Goal: Task Accomplishment & Management: Use online tool/utility

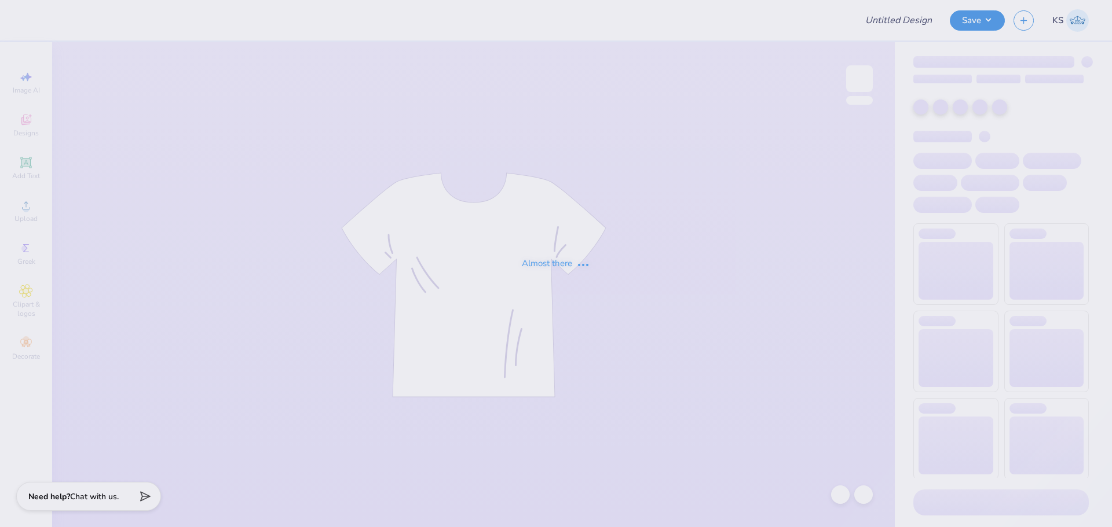
type input "BMC Proof"
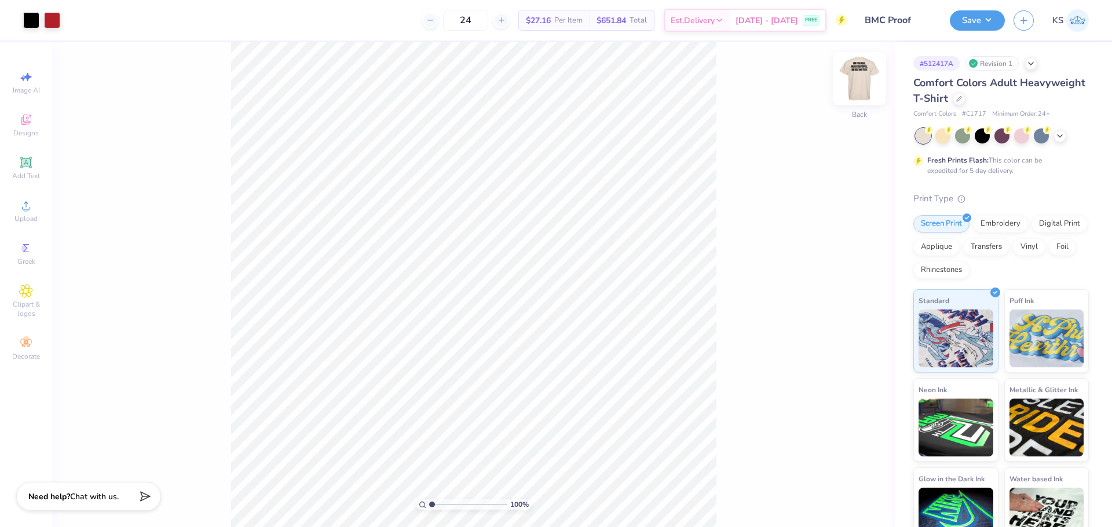
click at [862, 76] on img at bounding box center [859, 79] width 46 height 46
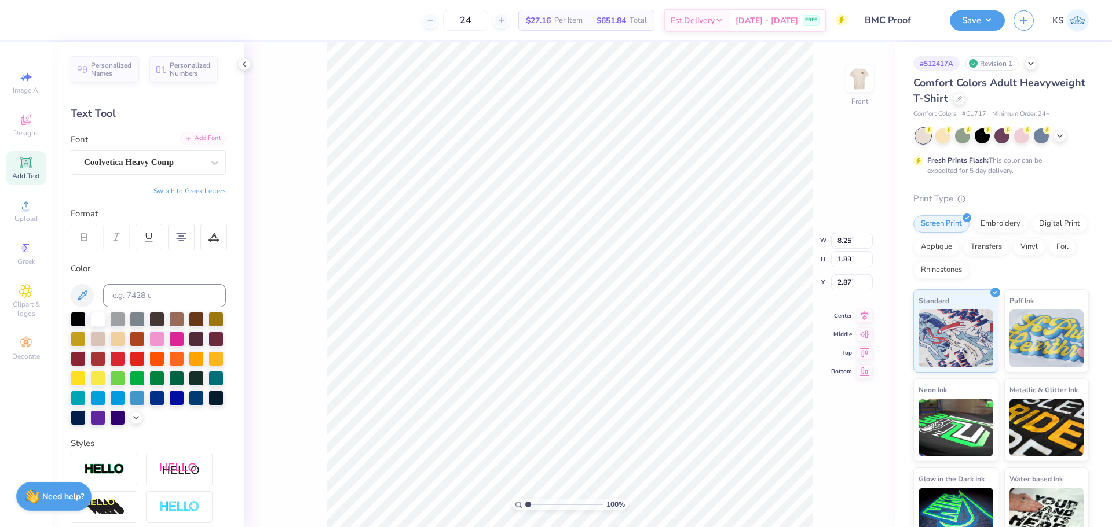
click at [197, 138] on div "Add Font" at bounding box center [203, 138] width 46 height 13
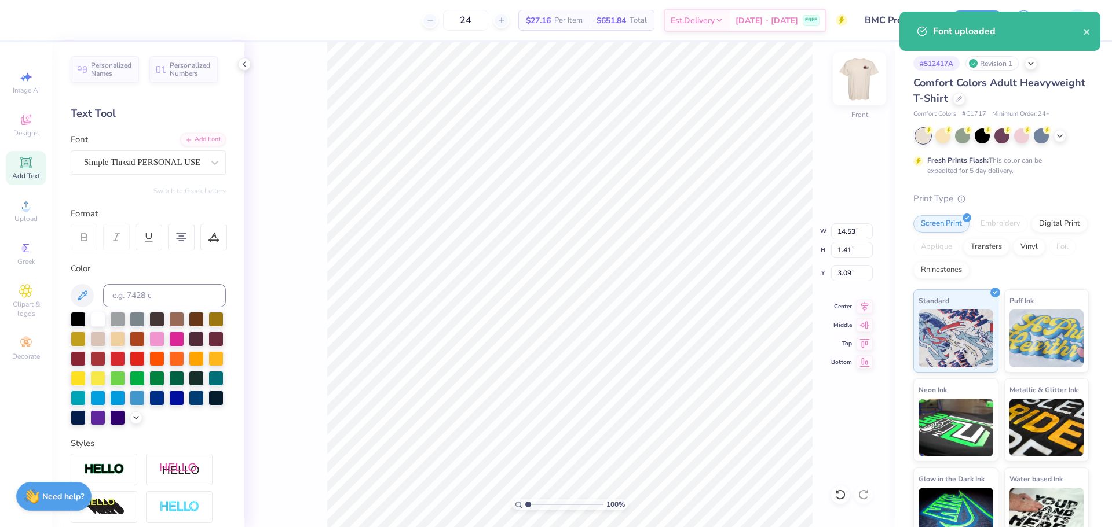
click at [860, 86] on img at bounding box center [859, 79] width 46 height 46
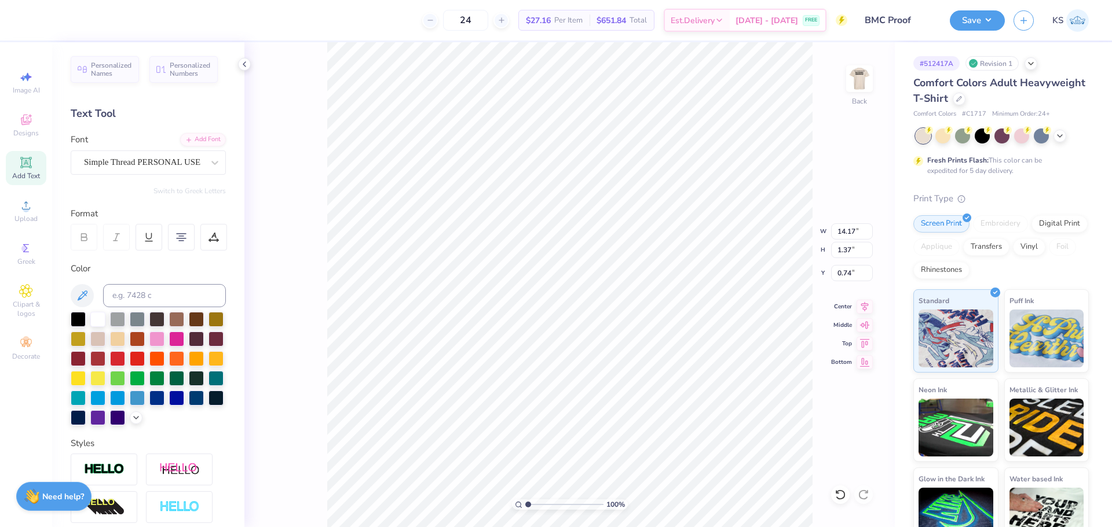
scroll to position [10, 6]
type textarea "Black Male Collective"
type input "10.12"
type input "0.96"
type input "5.74"
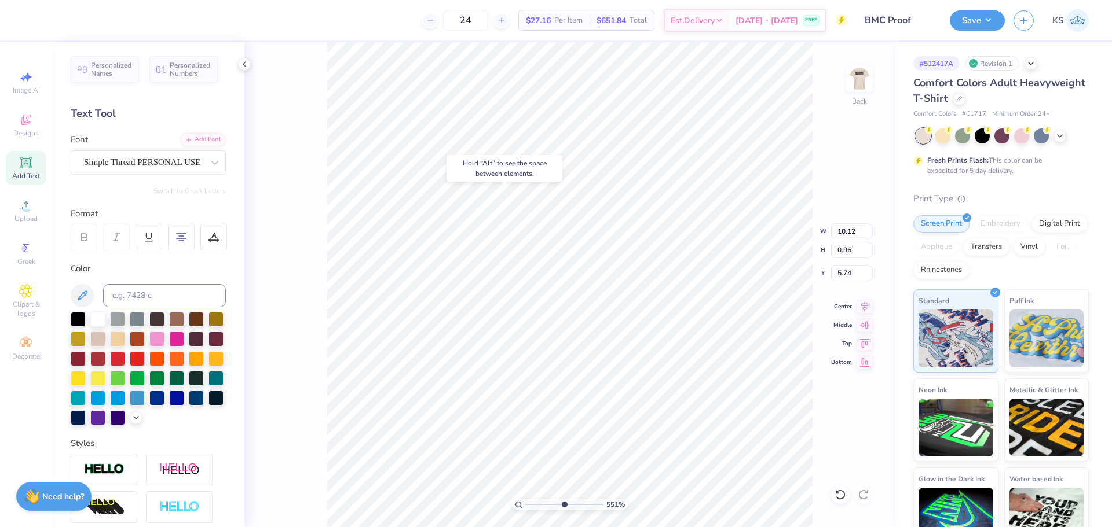
click at [563, 505] on input "range" at bounding box center [564, 505] width 78 height 10
drag, startPoint x: 554, startPoint y: 507, endPoint x: 540, endPoint y: 507, distance: 14.5
click at [538, 507] on input "range" at bounding box center [564, 505] width 78 height 10
drag, startPoint x: 545, startPoint y: 507, endPoint x: 573, endPoint y: 497, distance: 28.7
click at [573, 500] on input "range" at bounding box center [564, 505] width 78 height 10
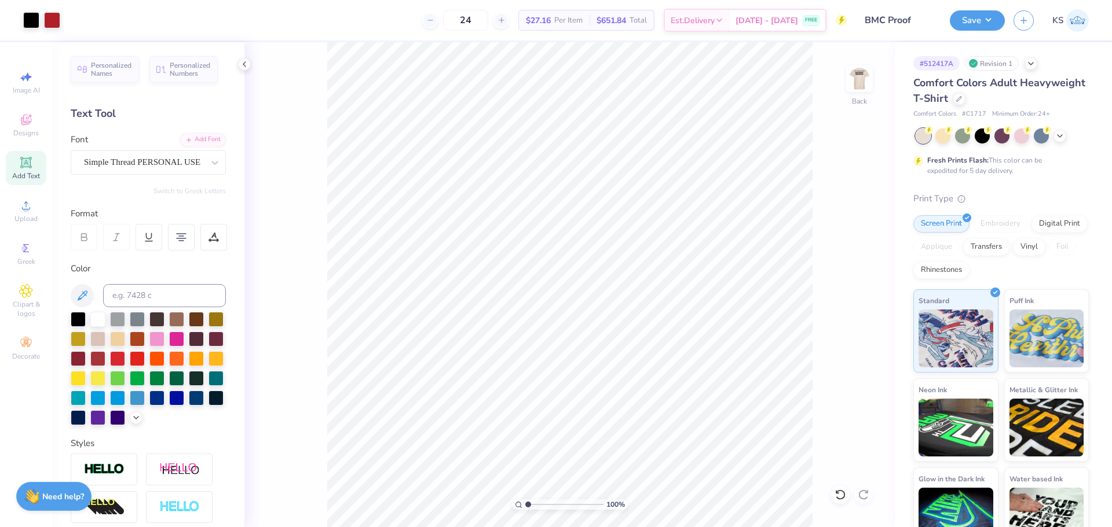
drag, startPoint x: 574, startPoint y: 505, endPoint x: 516, endPoint y: 504, distance: 57.3
type input "1"
click at [525, 510] on input "range" at bounding box center [564, 505] width 78 height 10
click at [852, 72] on img at bounding box center [859, 79] width 46 height 46
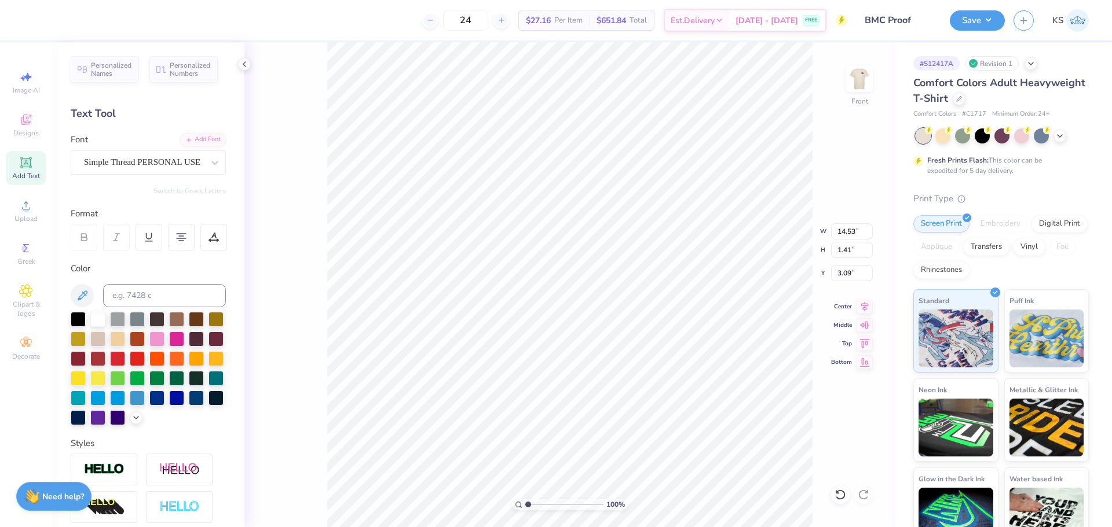
paste textarea "walk in your purpose,"
paste textarea "and rock your truth"
type textarea "Own your magic, walk in your purpose, and rock your truth"
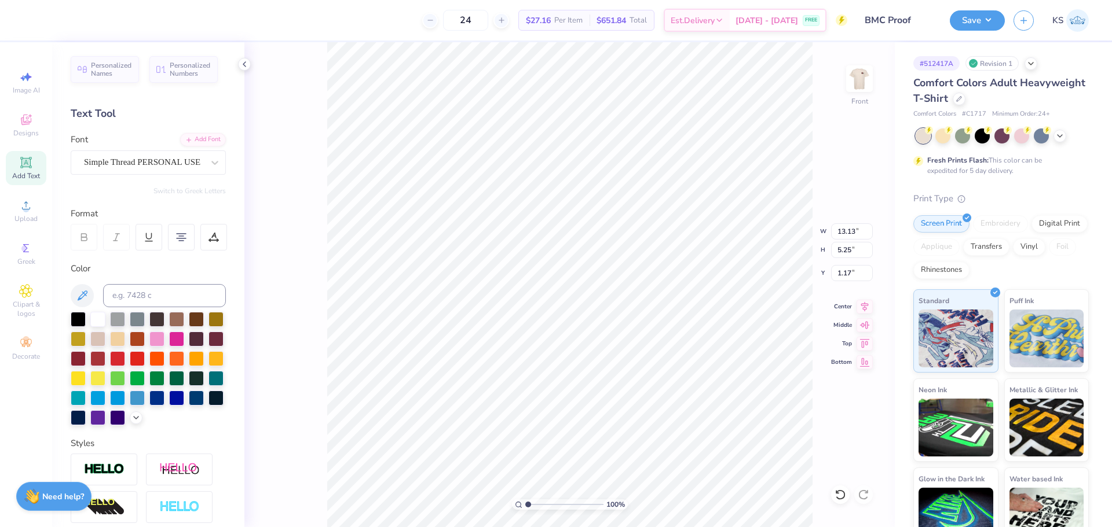
type input "13.13"
type input "5.25"
type input "1.17"
click at [863, 303] on icon at bounding box center [864, 305] width 16 height 14
click at [851, 221] on div "100 % Front W 13.13 13.13 " H 5.25 5.25 " Y 1.17 1.17 " Center Middle Top Bottom" at bounding box center [569, 284] width 650 height 485
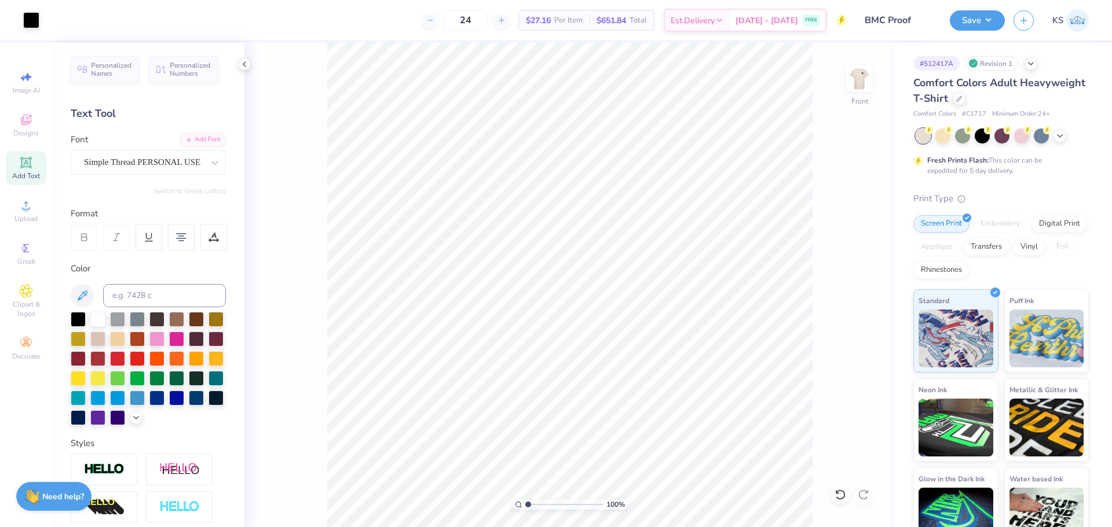
click at [851, 235] on div "100 % Front" at bounding box center [569, 284] width 650 height 485
click at [849, 233] on input "13.13" at bounding box center [852, 232] width 42 height 16
type input "11.00"
type input "4.40"
click at [845, 273] on input "1.60" at bounding box center [852, 273] width 42 height 16
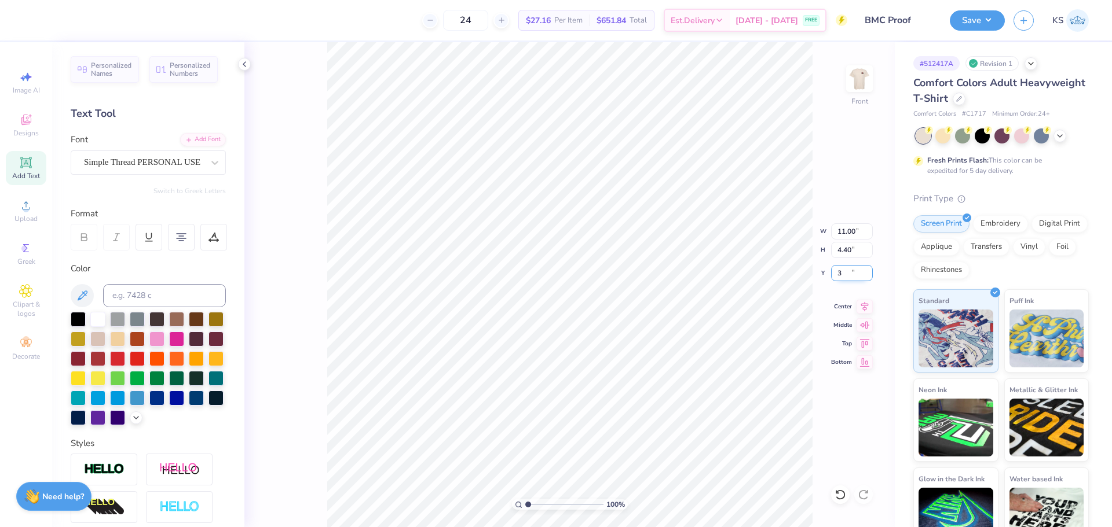
type input "3.00"
click at [855, 235] on input "11.00" at bounding box center [852, 232] width 42 height 16
type input "12.00"
type input "4.80"
drag, startPoint x: 854, startPoint y: 271, endPoint x: 863, endPoint y: 264, distance: 11.1
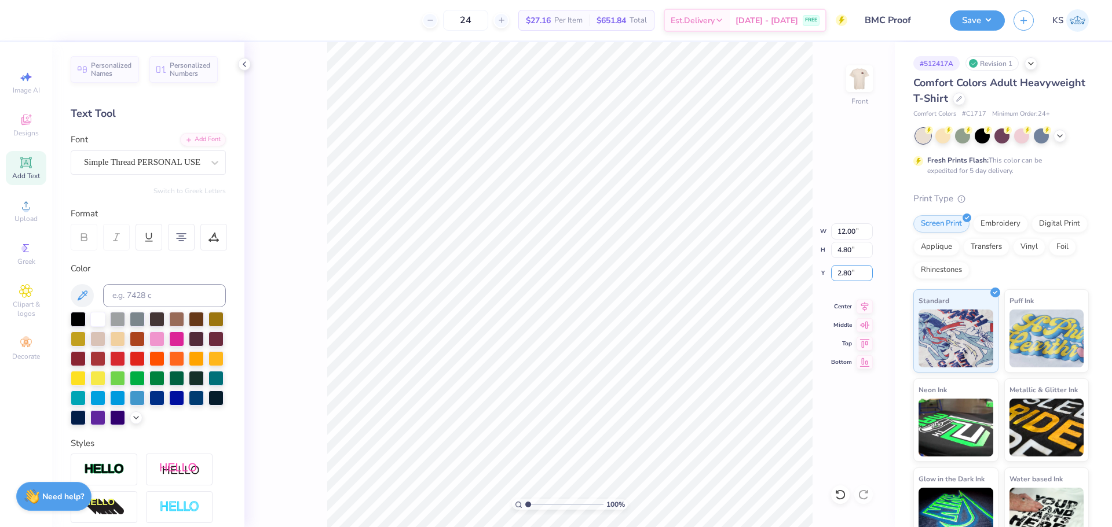
click at [855, 271] on input "2.80" at bounding box center [852, 273] width 42 height 16
type input "3.00"
click at [859, 82] on img at bounding box center [859, 79] width 46 height 46
click at [862, 83] on img at bounding box center [859, 79] width 46 height 46
click at [854, 80] on img at bounding box center [859, 79] width 46 height 46
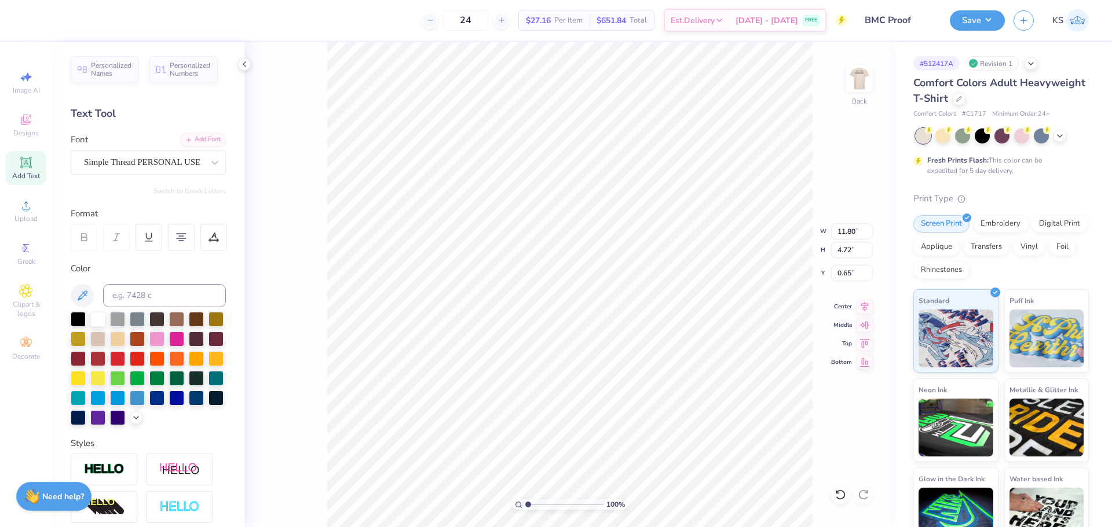
type textarea "Black"
type input "3.23"
type input "1.15"
type input "5.17"
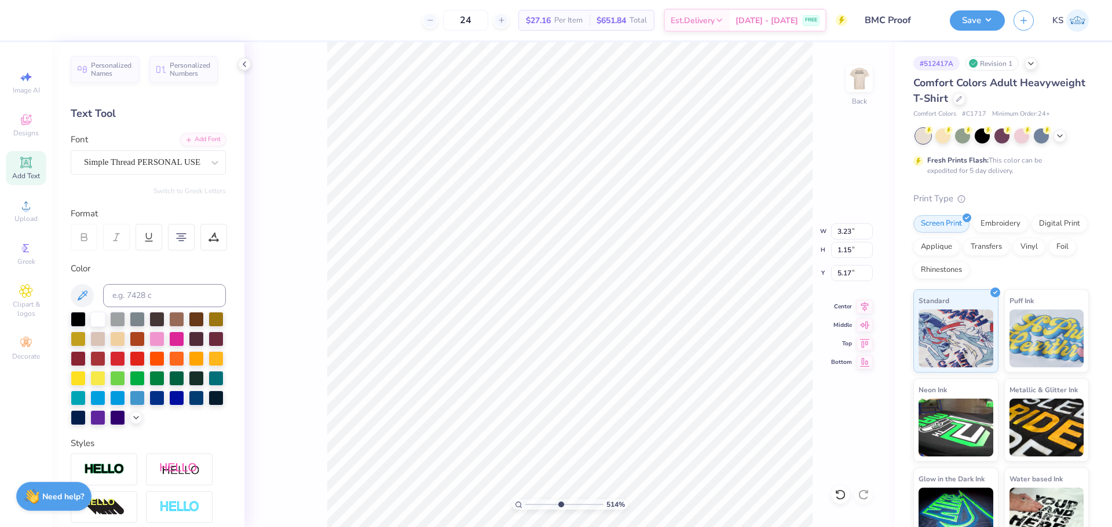
type input "5.21"
click at [560, 504] on input "range" at bounding box center [564, 505] width 78 height 10
click at [25, 22] on div at bounding box center [31, 19] width 16 height 16
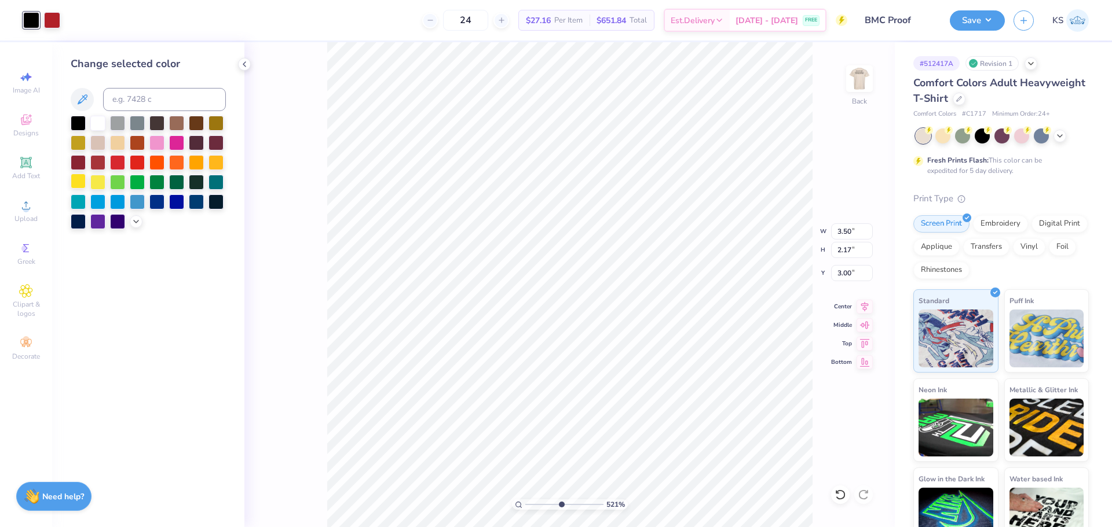
click at [85, 177] on div at bounding box center [78, 181] width 15 height 15
type input "3.23"
type input "1.15"
type input "5.17"
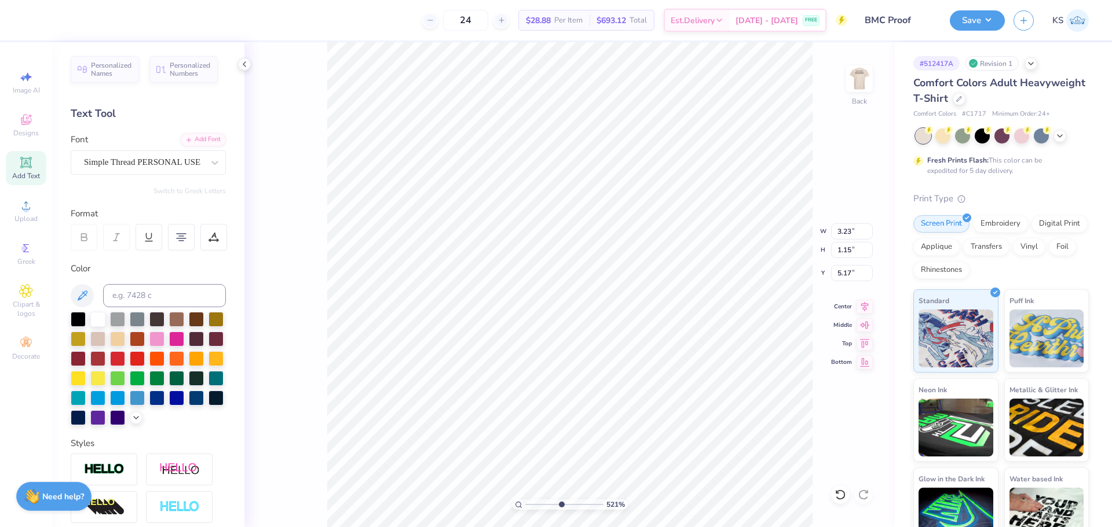
type input "1.61"
type input "0.58"
type input "3.41"
drag, startPoint x: 576, startPoint y: 504, endPoint x: 583, endPoint y: 500, distance: 7.3
type input "7.3"
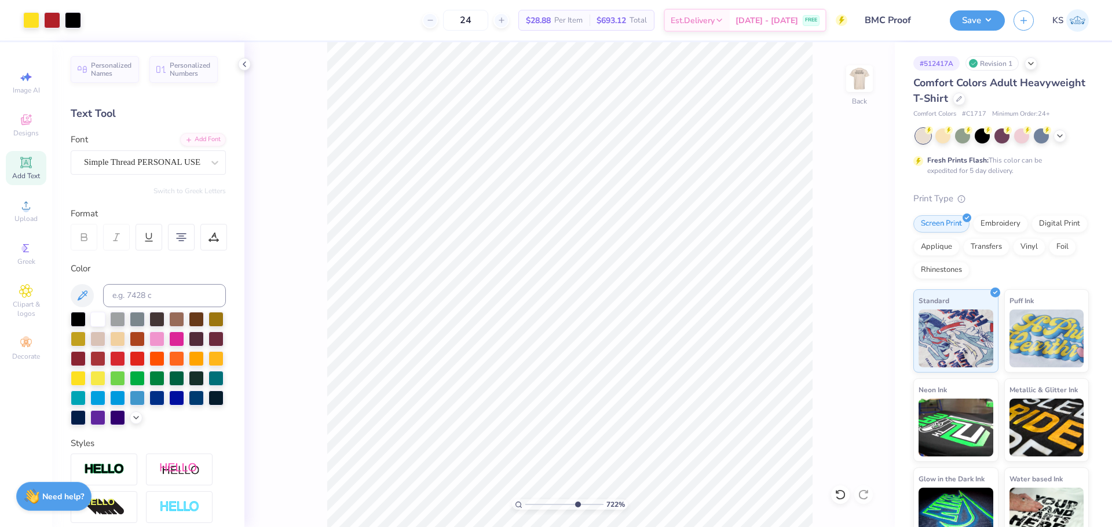
click at [577, 504] on input "range" at bounding box center [564, 505] width 78 height 10
type input "1.10"
type input "0.39"
type input "3.53"
type input "1.13"
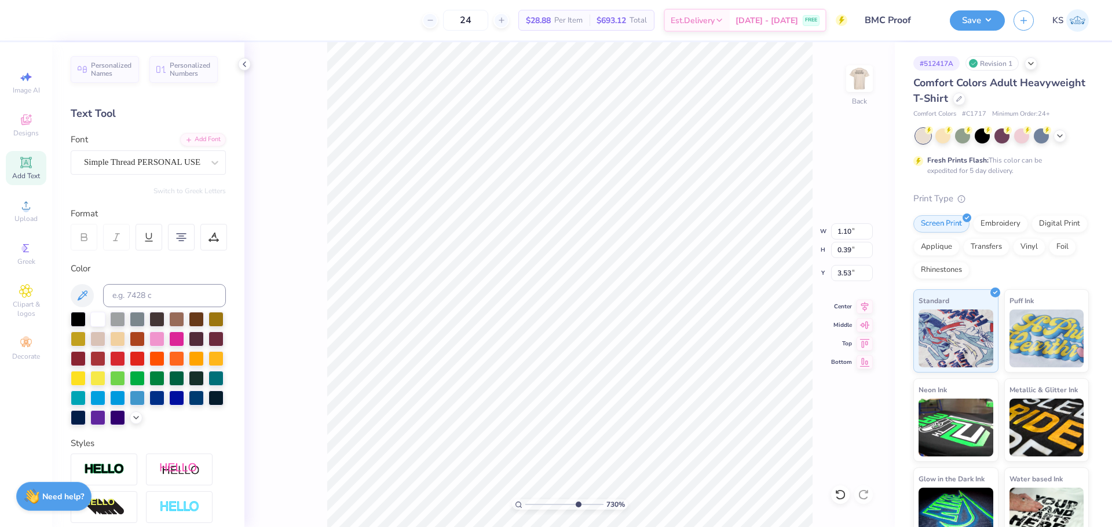
type input "0.40"
type input "3.52"
type input "1.26"
type input "0.45"
type input "1.31"
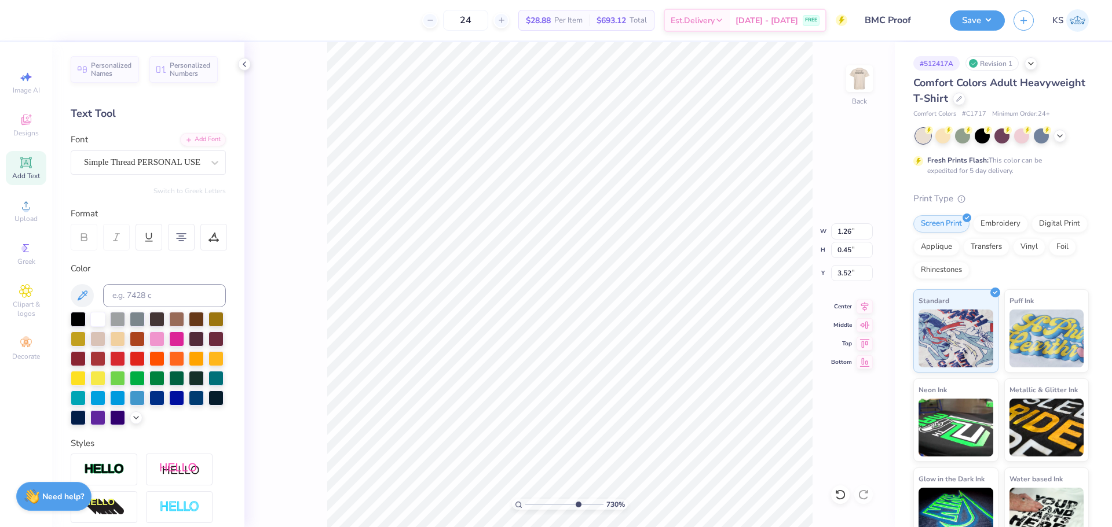
type input "0.47"
type input "3.53"
type textarea "lack"
type input "0.98"
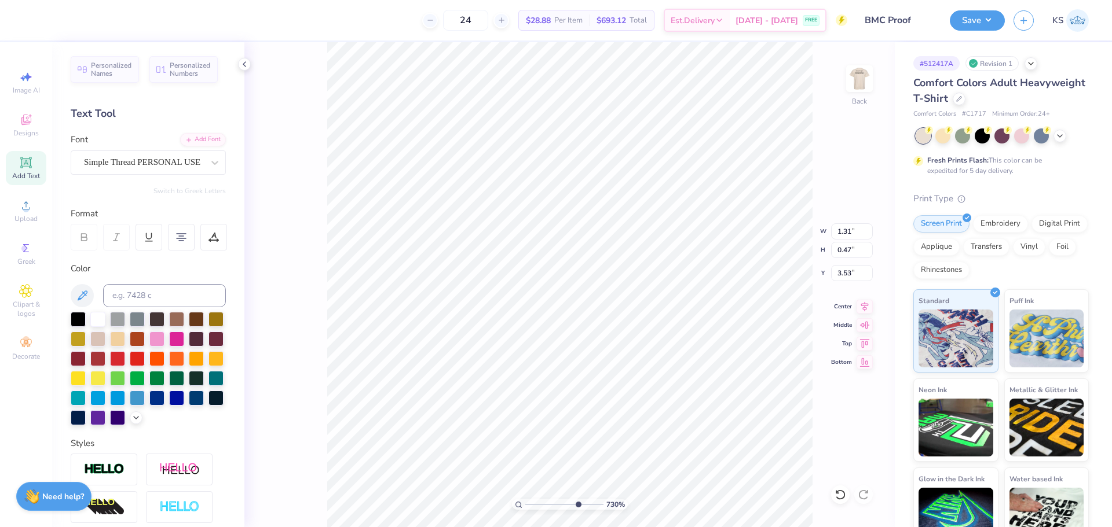
type input "0.43"
type input "3.51"
type input "1.31"
type input "0.47"
type input "3.00"
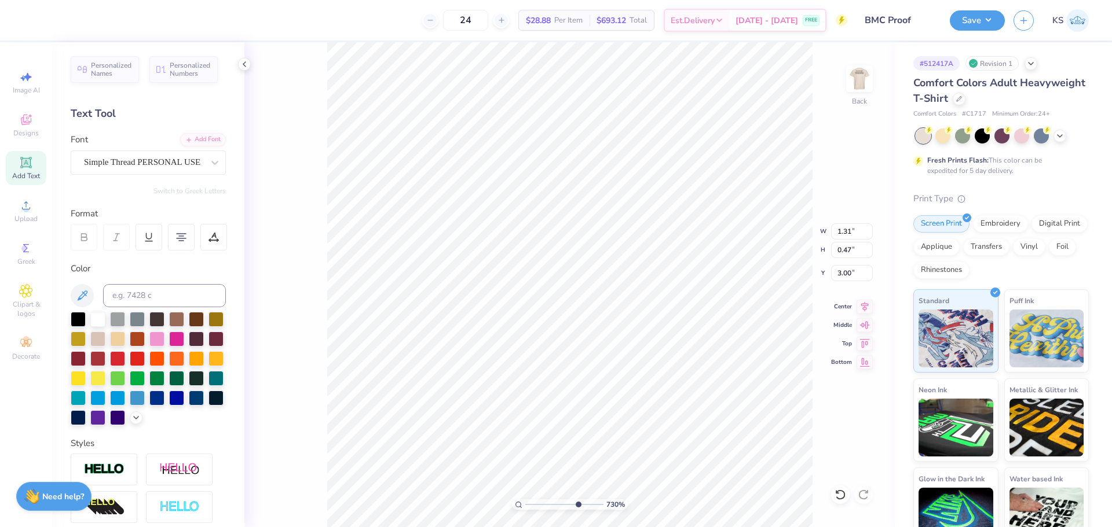
type textarea "B"
type input "0.40"
type input "0.44"
type input "3.54"
type input "0.51"
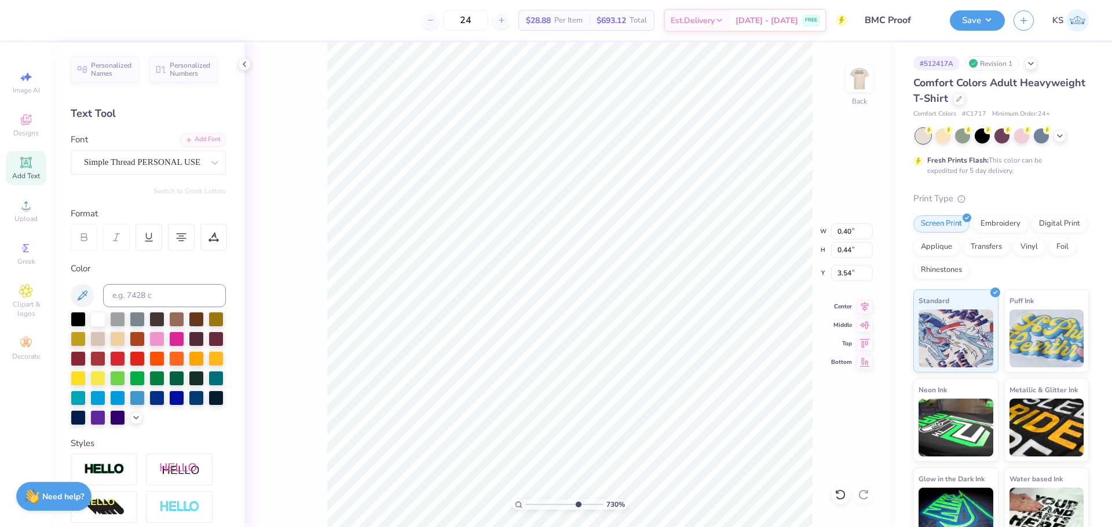
type input "0.55"
type input "3.43"
type input "0.49"
type input "0.53"
type input "3.45"
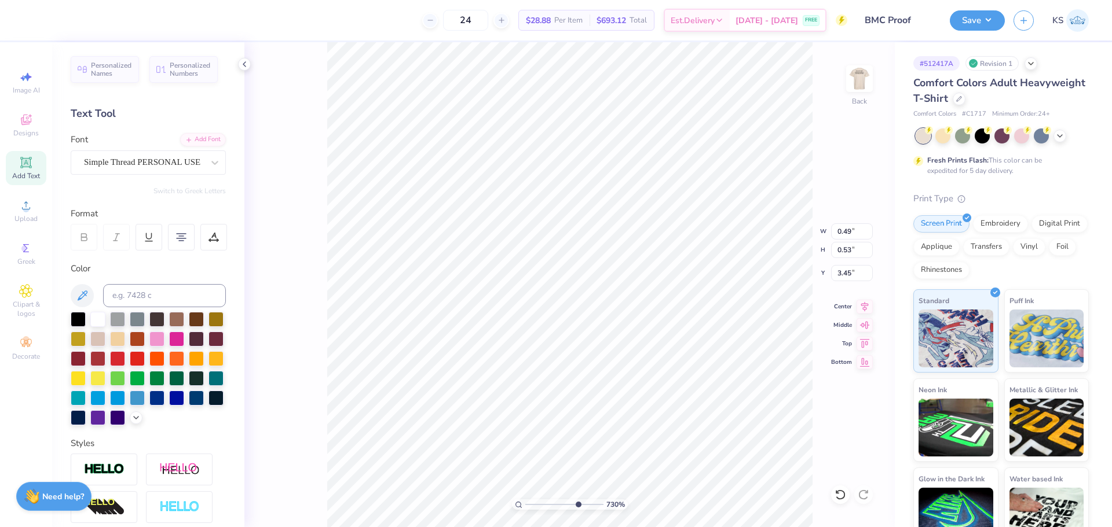
type input "0.98"
type input "0.43"
type input "3.51"
type input "0.49"
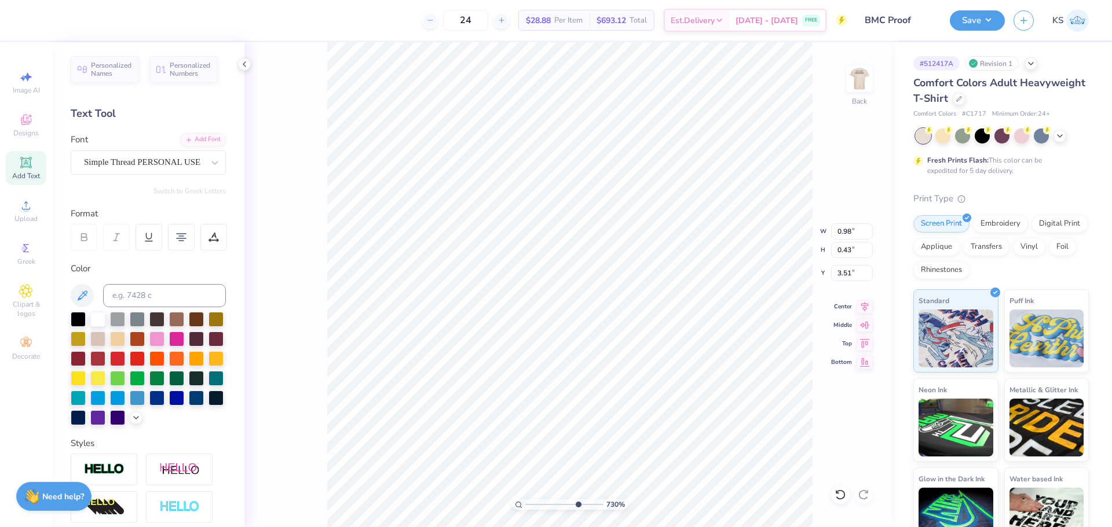
type input "0.53"
type input "3.45"
type input "1.35"
type input "4.08"
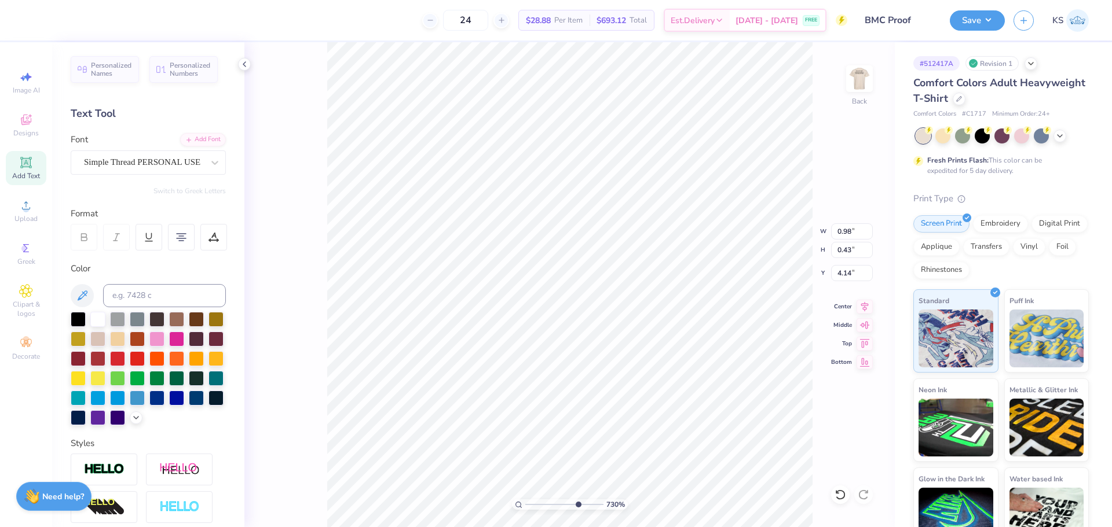
type textarea "ale"
type input "0.49"
type input "0.53"
type input "4.08"
type textarea "M"
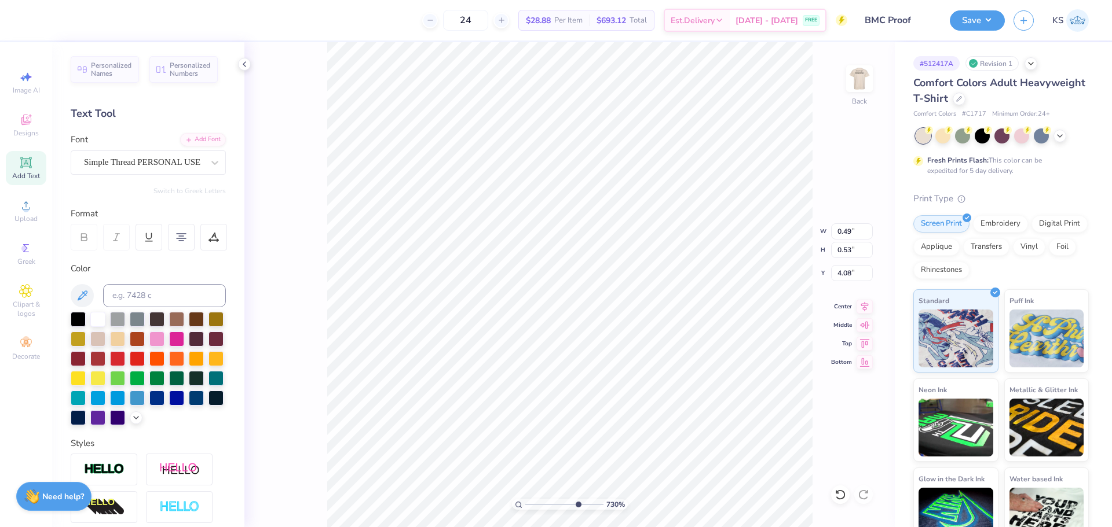
type input "0.86"
type input "4.09"
type input "0.69"
type input "0.43"
type input "4.14"
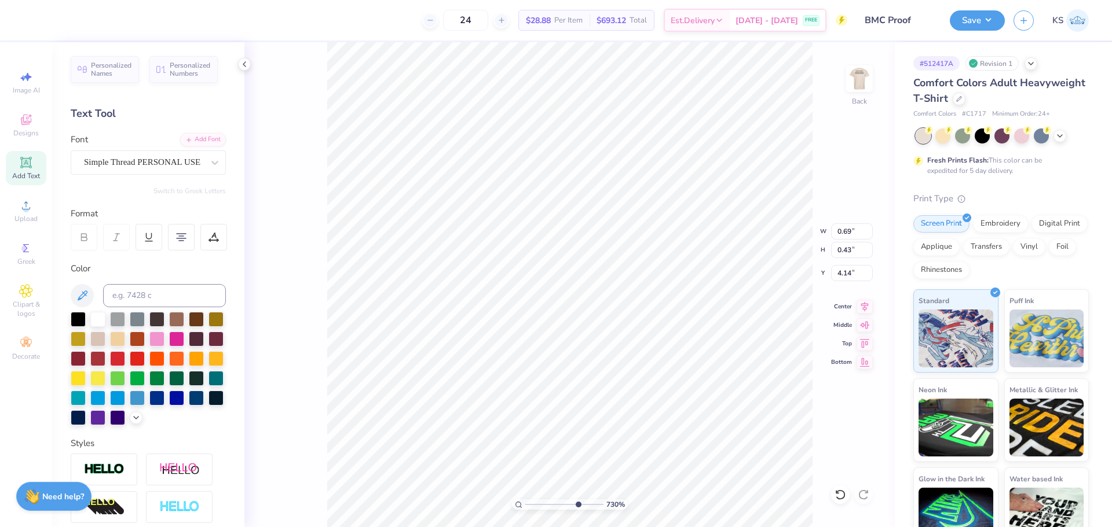
type input "0.86"
type input "0.53"
type input "4.09"
type input "1.40"
type input "4.64"
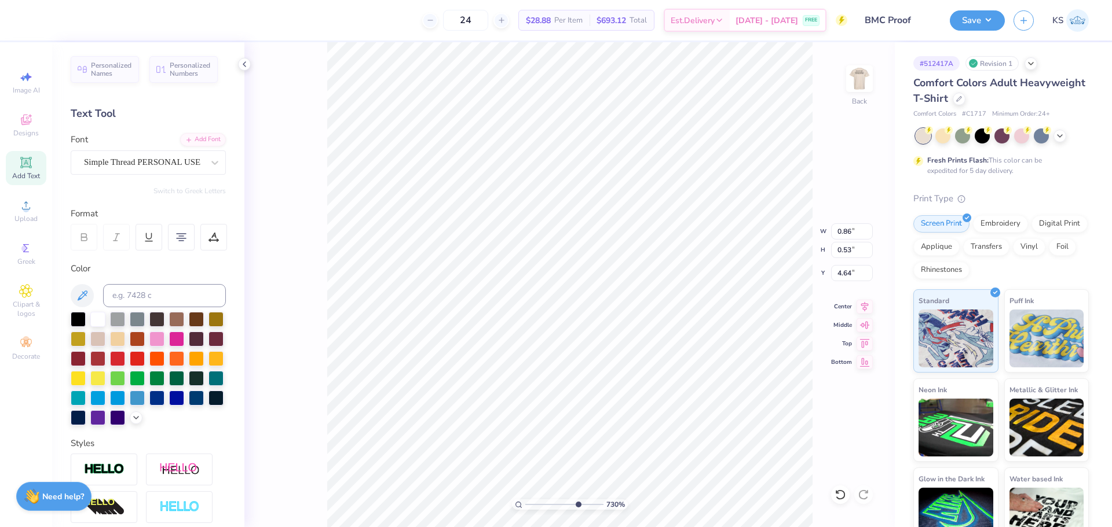
type textarea "C"
type input "0.46"
type input "0.50"
type input "4.67"
type input "0.69"
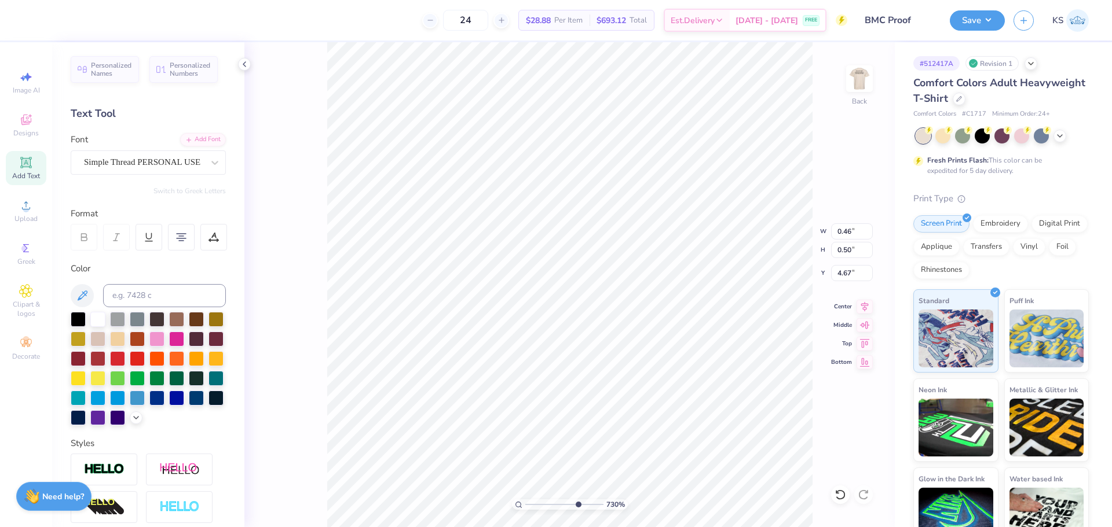
type input "0.43"
type input "4.69"
type textarea "ollective"
type input "1.57"
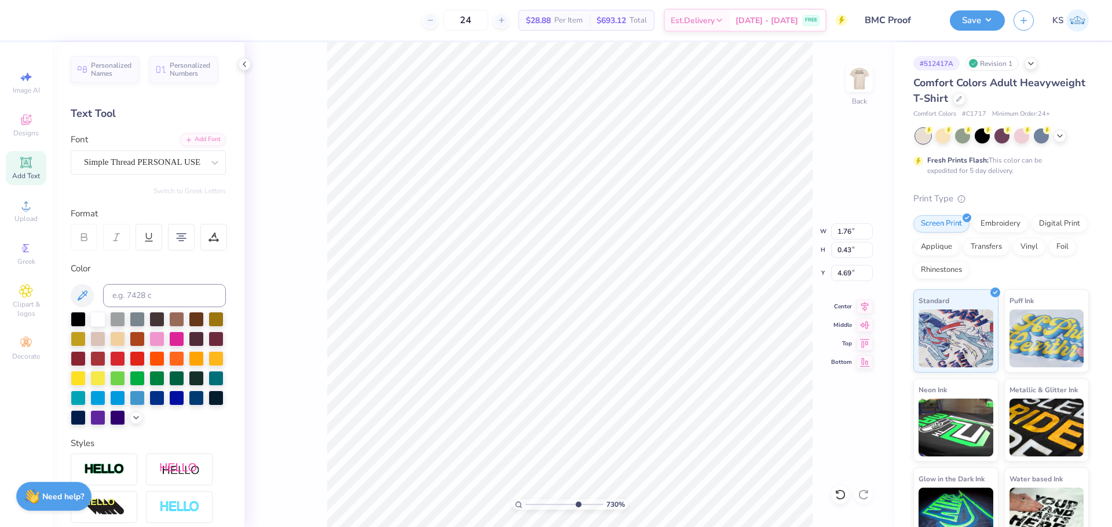
type input "0.38"
type input "4.78"
type input "0.69"
type input "0.43"
type input "4.14"
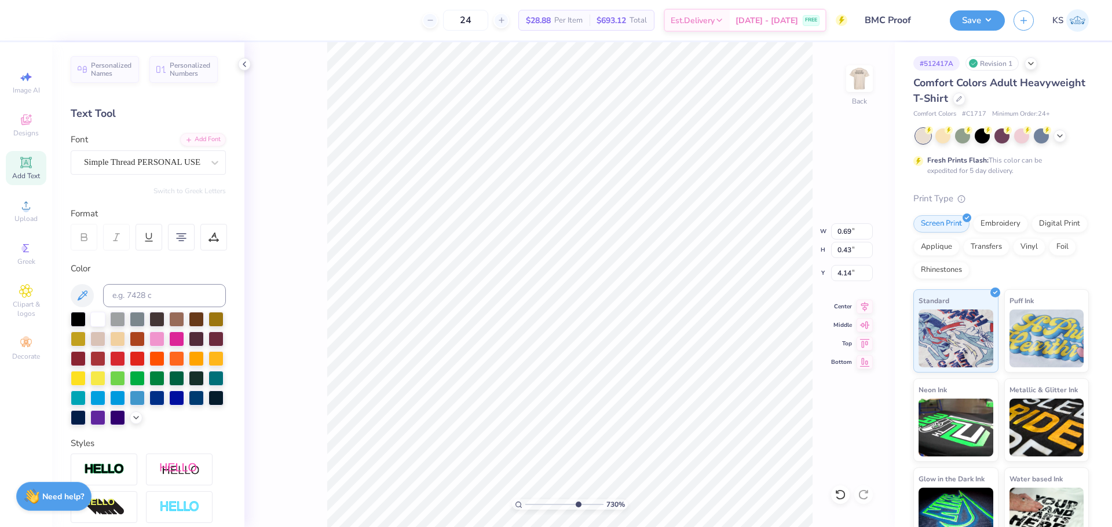
type input "0.68"
type input "0.42"
drag, startPoint x: 574, startPoint y: 503, endPoint x: 563, endPoint y: 500, distance: 11.4
click at [564, 502] on input "range" at bounding box center [564, 505] width 78 height 10
drag, startPoint x: 565, startPoint y: 503, endPoint x: 555, endPoint y: 503, distance: 9.8
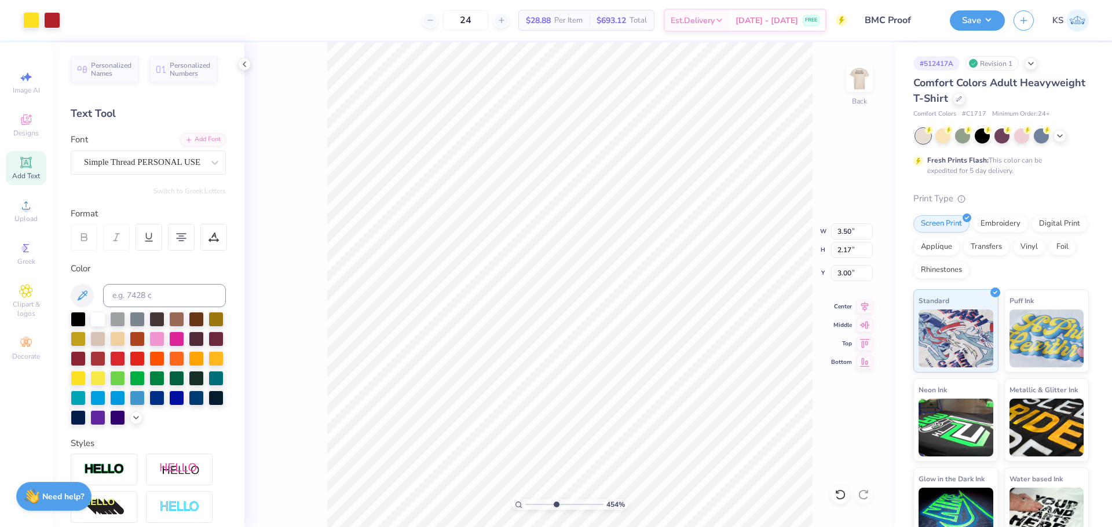
click at [555, 503] on input "range" at bounding box center [564, 505] width 78 height 10
click at [842, 241] on div "454 % Back W 3.50 3.50 " H 2.17 2.17 " Y 3.00 3.00 " Center Middle Top Bottom" at bounding box center [569, 284] width 650 height 485
click at [845, 235] on div "454 % Back W 3.50 H 2.17 Y 3.00 Center Middle Top Bottom" at bounding box center [569, 284] width 650 height 485
click at [846, 235] on input "3.50" at bounding box center [852, 232] width 42 height 16
click at [847, 251] on input "2.17" at bounding box center [852, 250] width 42 height 16
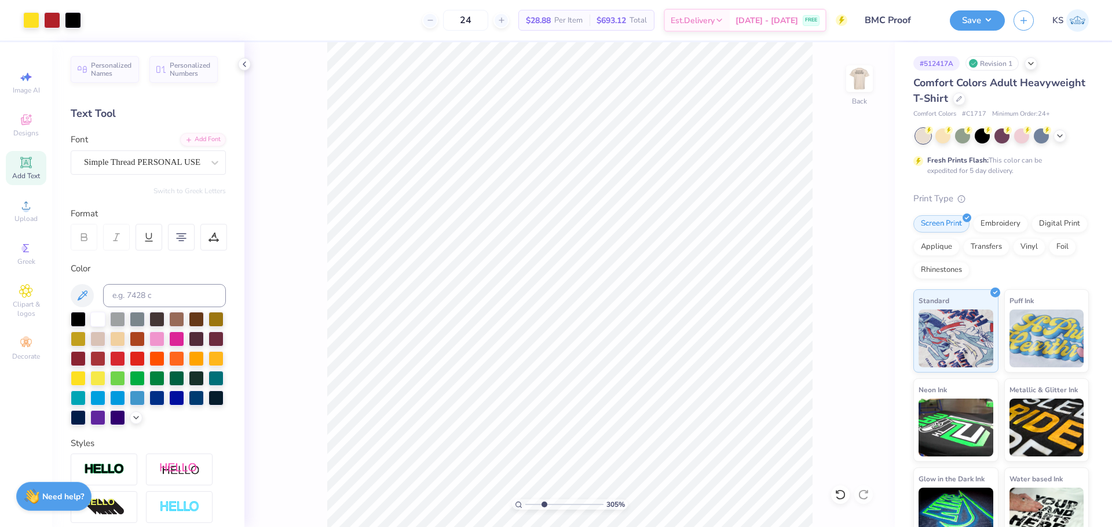
drag, startPoint x: 551, startPoint y: 503, endPoint x: 544, endPoint y: 501, distance: 7.2
type input "3.05"
click at [544, 501] on input "range" at bounding box center [564, 505] width 78 height 10
click at [28, 211] on circle at bounding box center [26, 209] width 6 height 6
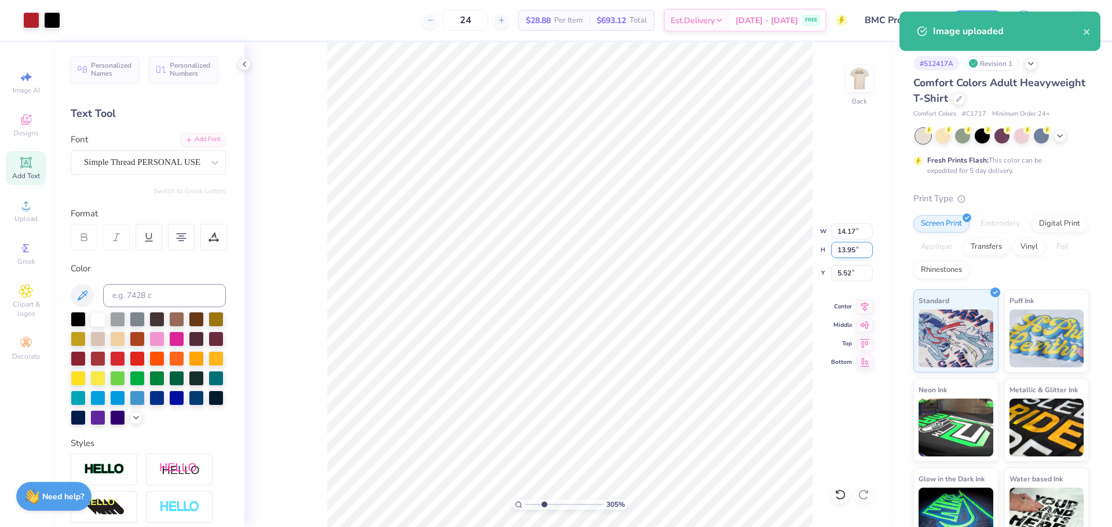
click at [855, 253] on input "13.95" at bounding box center [852, 250] width 42 height 16
paste input "2.17"
type input "2.17"
type input "2.20"
type input "11.42"
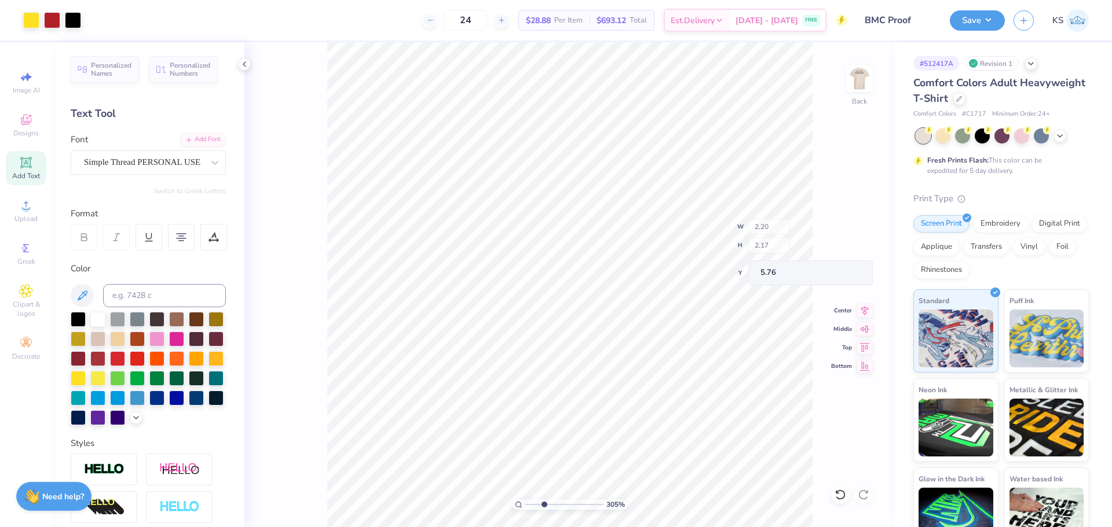
type input "5.76"
drag, startPoint x: 545, startPoint y: 507, endPoint x: 553, endPoint y: 505, distance: 7.9
type input "4.46"
click at [555, 506] on input "range" at bounding box center [564, 505] width 78 height 10
type input "3.50"
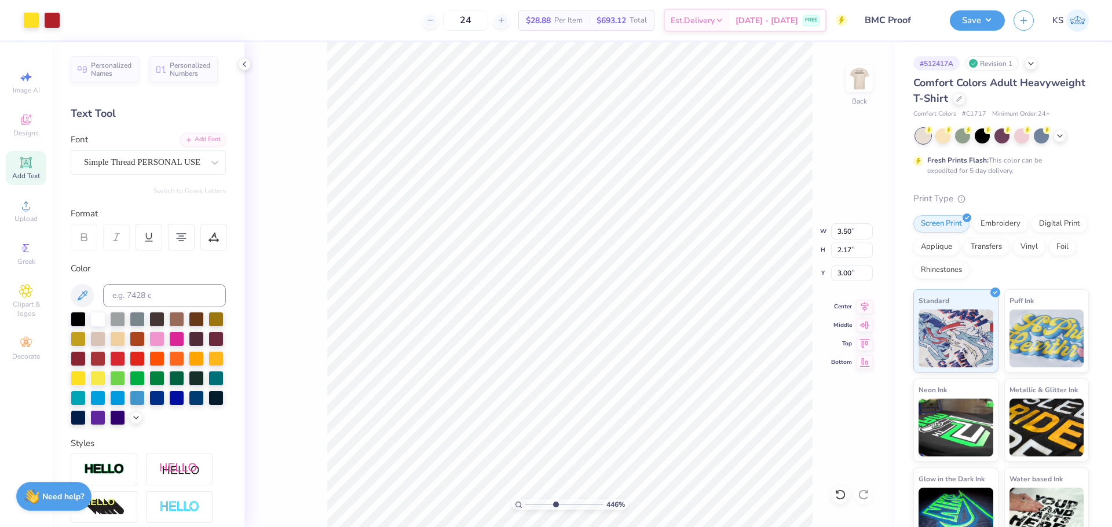
type input "3.00"
click at [848, 268] on input "4.71" at bounding box center [852, 273] width 42 height 16
type input "3.00"
click at [572, 518] on li "Send to Back" at bounding box center [580, 513] width 91 height 23
drag, startPoint x: 558, startPoint y: 503, endPoint x: 578, endPoint y: 505, distance: 21.0
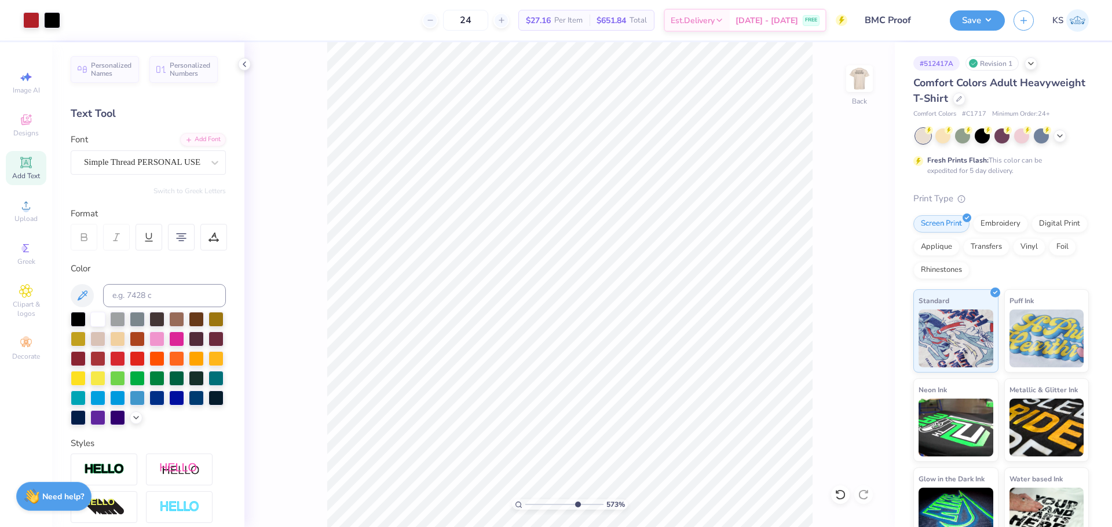
click at [576, 505] on input "range" at bounding box center [564, 505] width 78 height 10
type input "7.37"
click at [577, 504] on input "range" at bounding box center [564, 505] width 78 height 10
type input "2.00"
type input "1.63"
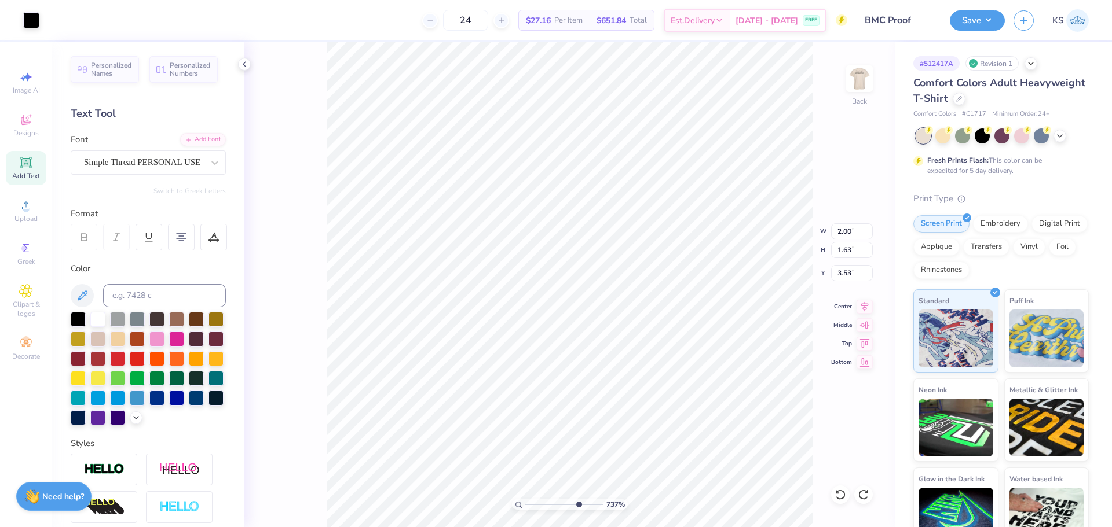
type input "3.58"
type input "0.98"
type input "1.01"
drag, startPoint x: 554, startPoint y: 501, endPoint x: 507, endPoint y: 501, distance: 46.9
type input "1"
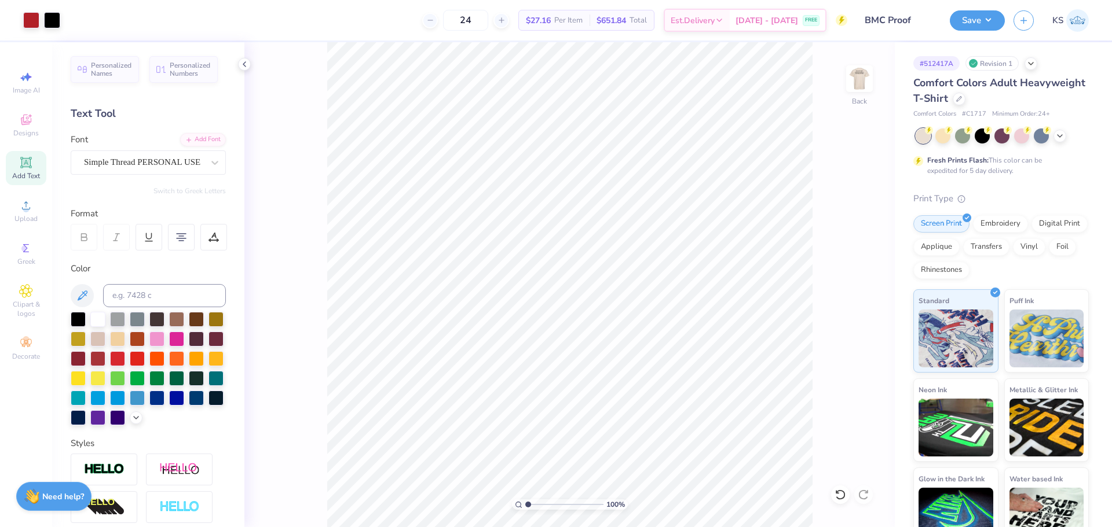
click at [525, 501] on input "range" at bounding box center [564, 505] width 78 height 10
drag, startPoint x: 844, startPoint y: 232, endPoint x: 875, endPoint y: 236, distance: 30.9
click at [874, 236] on div "100 % Back W 3.60 3.60 " H 2.22 2.22 " Y 3.00 3.00 " Center Middle Top Bottom" at bounding box center [569, 284] width 650 height 485
click at [851, 232] on input "3.60" at bounding box center [852, 232] width 42 height 16
type input "3.50"
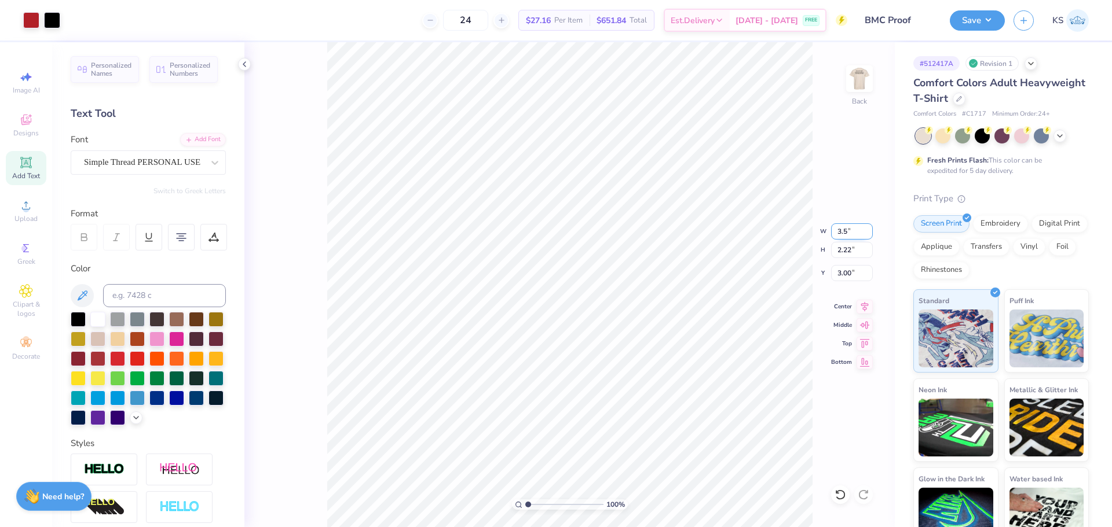
type input "2.16"
click at [859, 273] on input "3.03" at bounding box center [852, 273] width 42 height 16
type input "3.00"
click at [548, 501] on input "range" at bounding box center [564, 505] width 78 height 10
drag, startPoint x: 550, startPoint y: 507, endPoint x: 499, endPoint y: 508, distance: 51.0
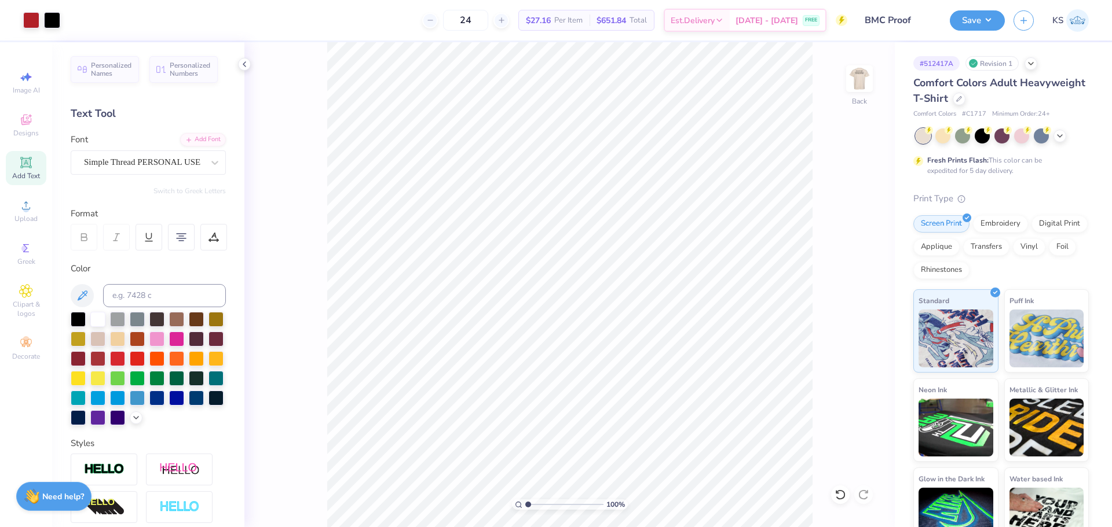
type input "1"
click at [525, 508] on input "range" at bounding box center [564, 505] width 78 height 10
click at [972, 11] on button "Save" at bounding box center [977, 19] width 55 height 20
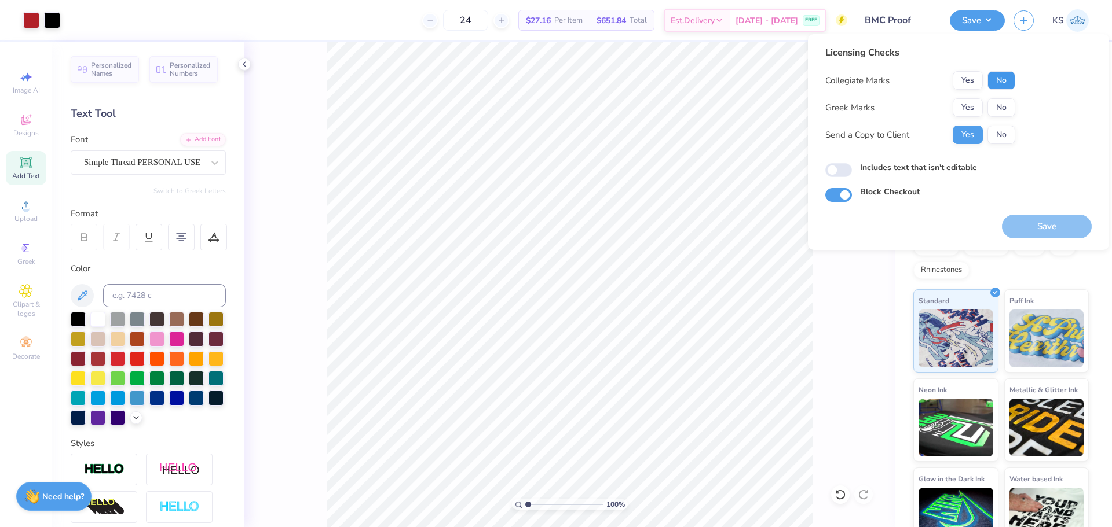
click at [992, 72] on button "No" at bounding box center [1001, 80] width 28 height 19
click at [998, 97] on div "Collegiate Marks Yes No Greek Marks Yes No Send a Copy to Client Yes No" at bounding box center [920, 107] width 190 height 73
click at [997, 104] on button "No" at bounding box center [1001, 107] width 28 height 19
click at [1028, 230] on button "Save" at bounding box center [1047, 227] width 90 height 24
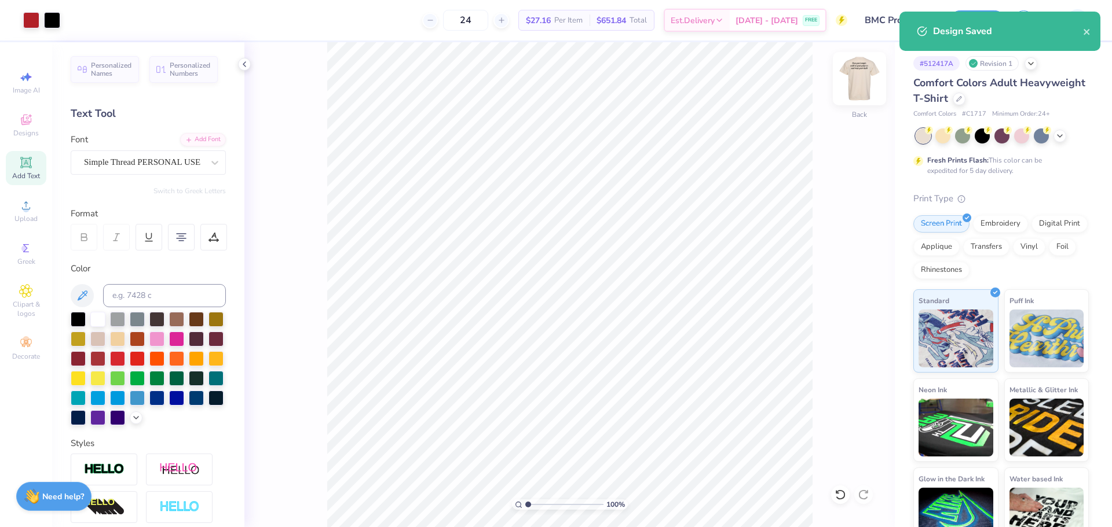
click at [857, 78] on img at bounding box center [859, 79] width 46 height 46
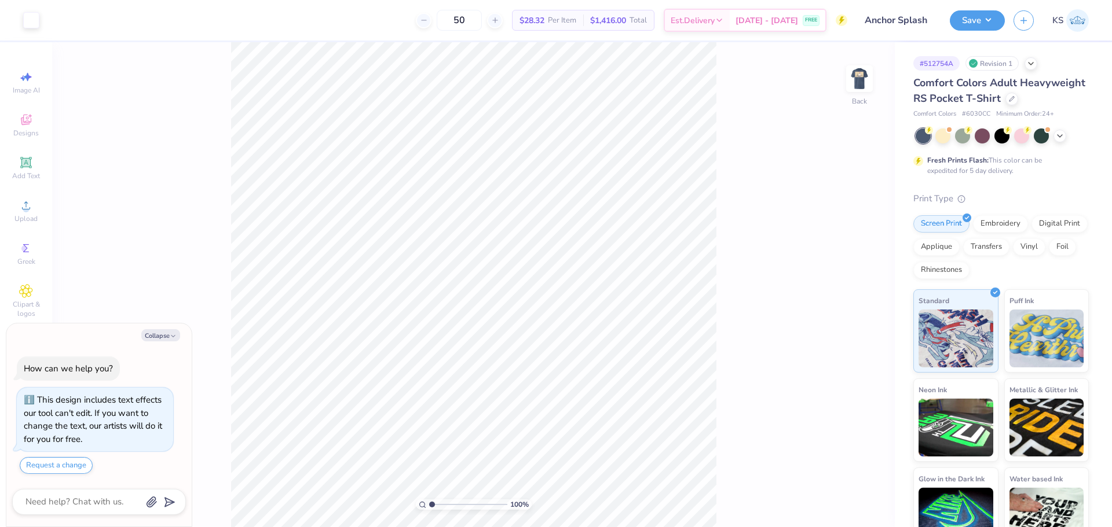
click at [861, 64] on div "100 % Back" at bounding box center [473, 284] width 842 height 485
click at [864, 75] on img at bounding box center [859, 79] width 46 height 46
type textarea "x"
type input "14.25"
type textarea "x"
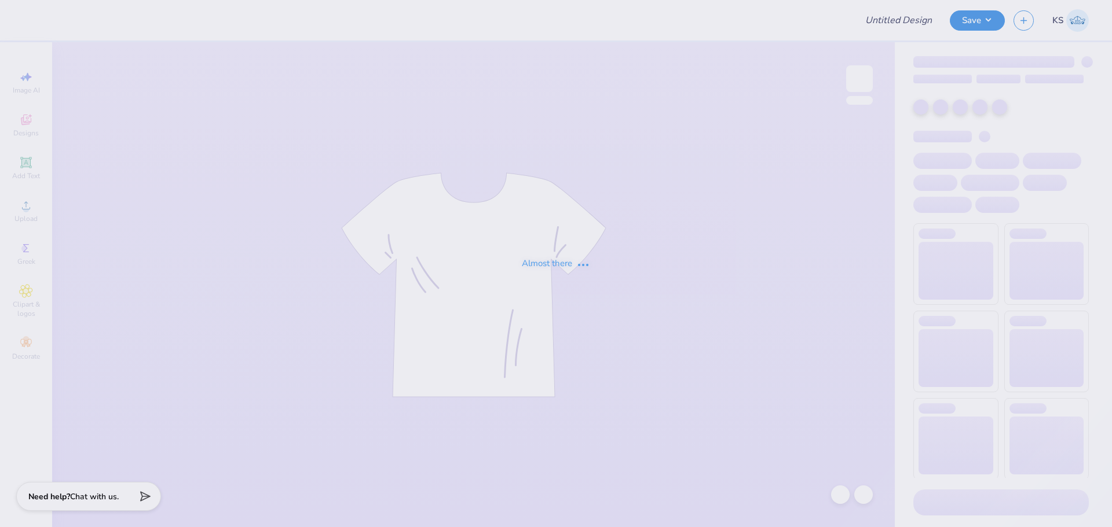
type input "Anchor Splash"
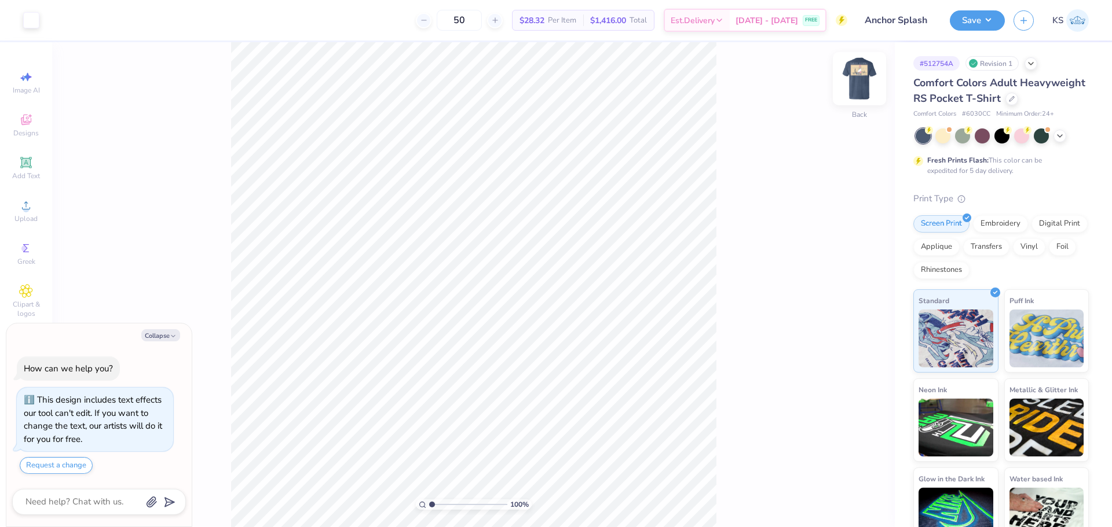
click at [867, 80] on img at bounding box center [859, 79] width 46 height 46
type textarea "x"
type input "4.66"
click at [844, 493] on icon at bounding box center [840, 495] width 10 height 10
click at [578, 310] on li "Group" at bounding box center [564, 312] width 91 height 23
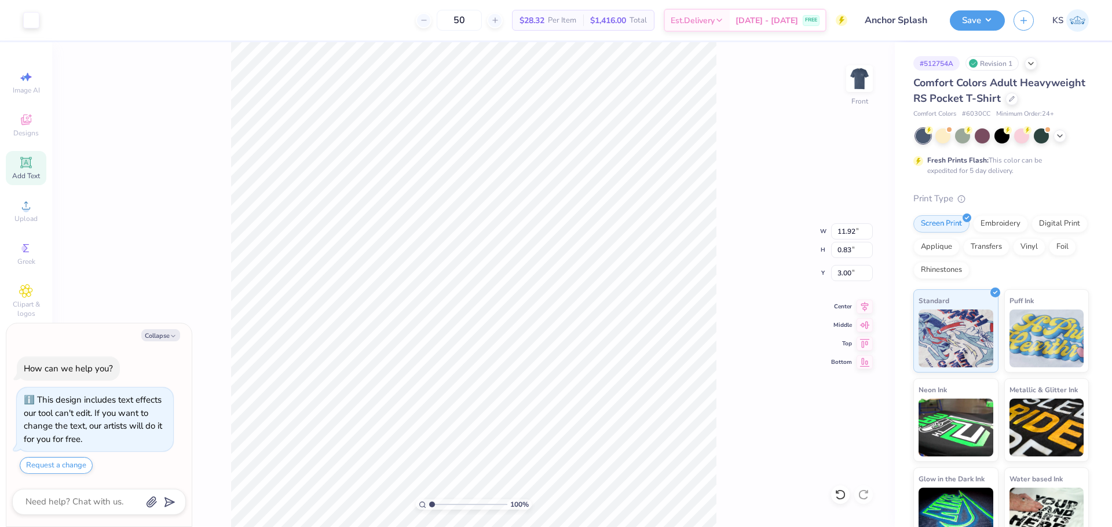
click at [32, 159] on icon at bounding box center [26, 163] width 14 height 14
type textarea "x"
type input "6.03"
type input "1.75"
type input "13.38"
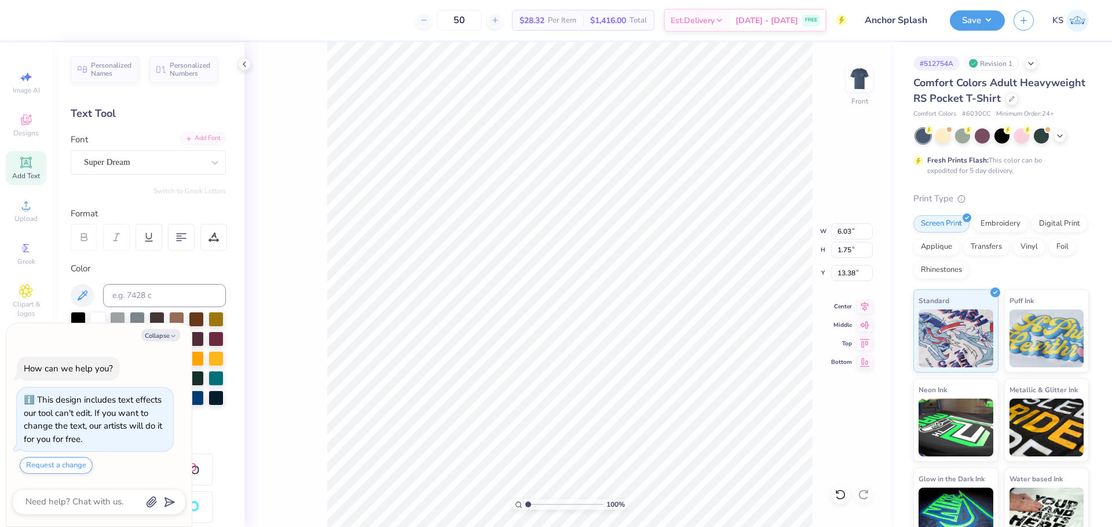
click at [191, 140] on div "Add Font" at bounding box center [203, 138] width 46 height 13
click at [207, 137] on div "Add Font" at bounding box center [203, 138] width 46 height 13
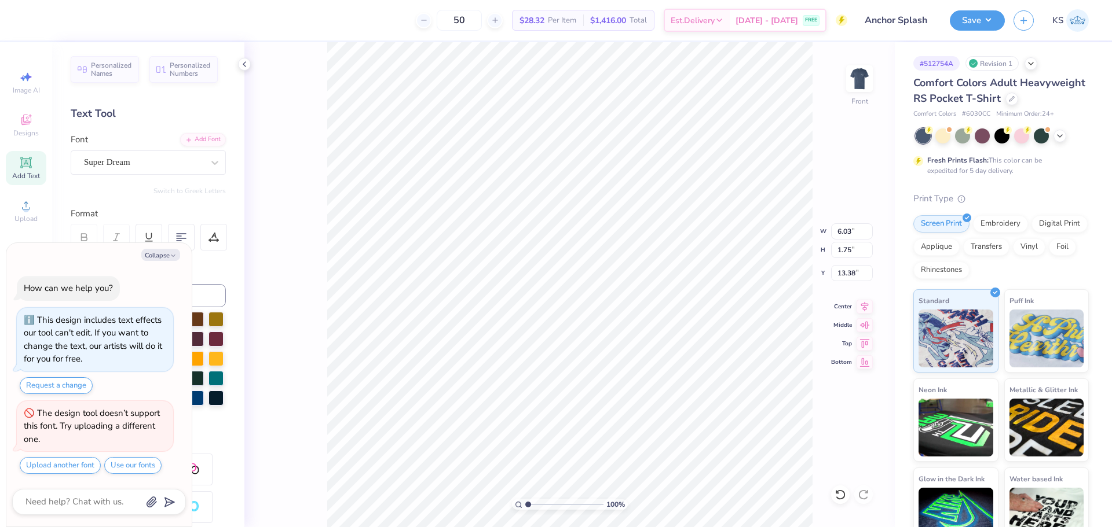
type textarea "x"
type input "17.01"
click at [644, 368] on li "Group" at bounding box center [659, 371] width 91 height 23
type textarea "x"
type input "11.92"
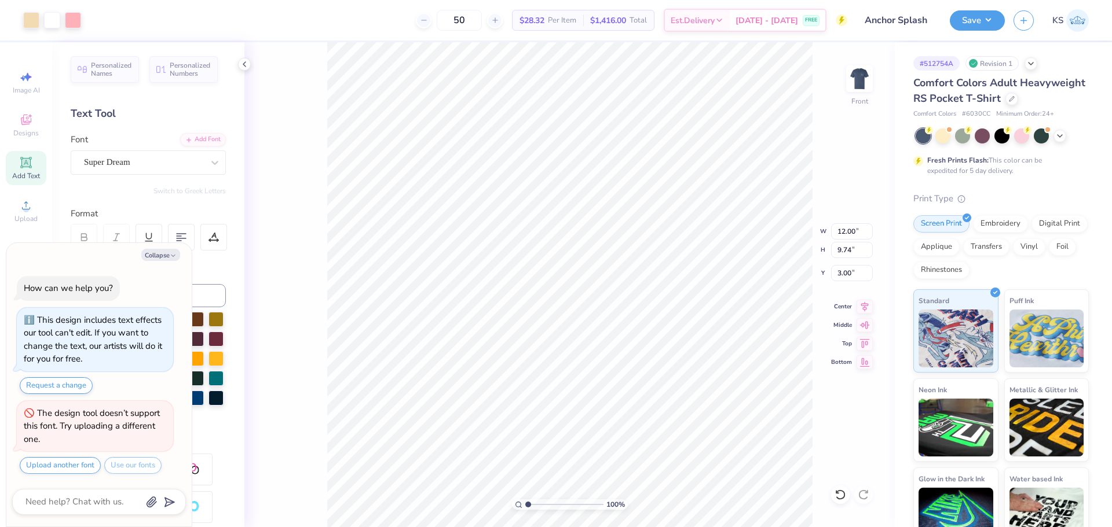
type input "0.83"
click at [28, 16] on div at bounding box center [31, 19] width 16 height 16
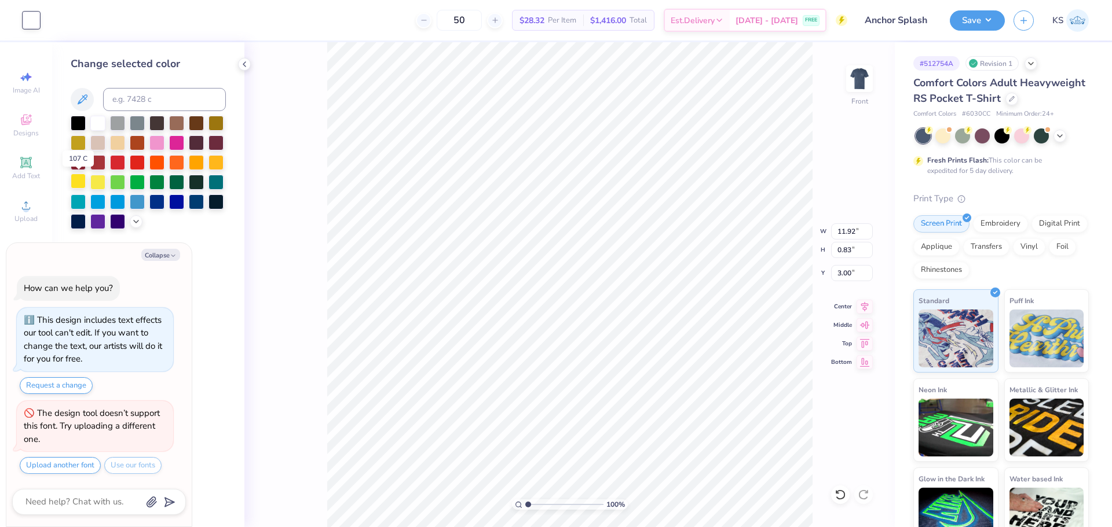
click at [75, 178] on div at bounding box center [78, 181] width 15 height 15
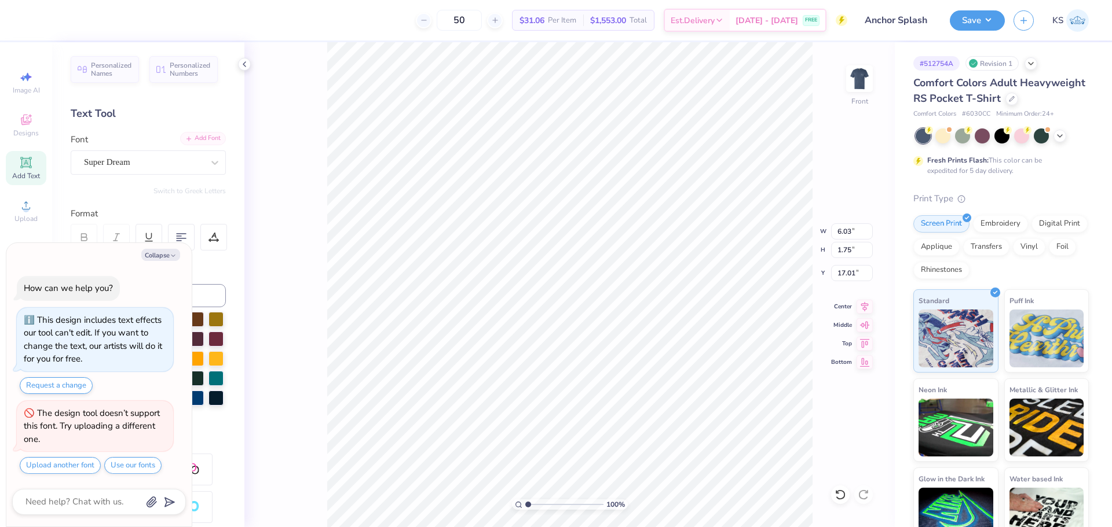
click at [189, 141] on div "Add Font" at bounding box center [203, 138] width 46 height 13
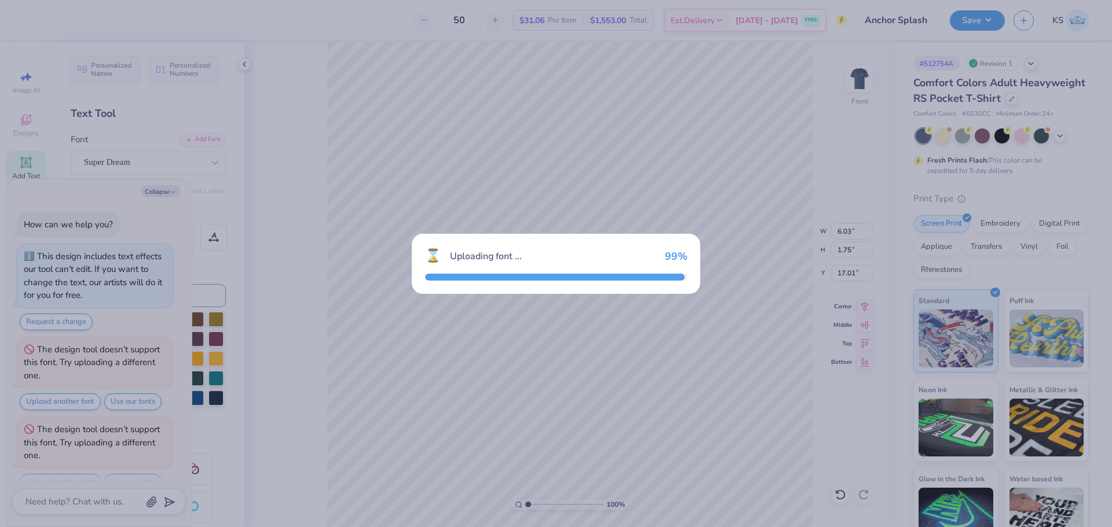
scroll to position [17, 0]
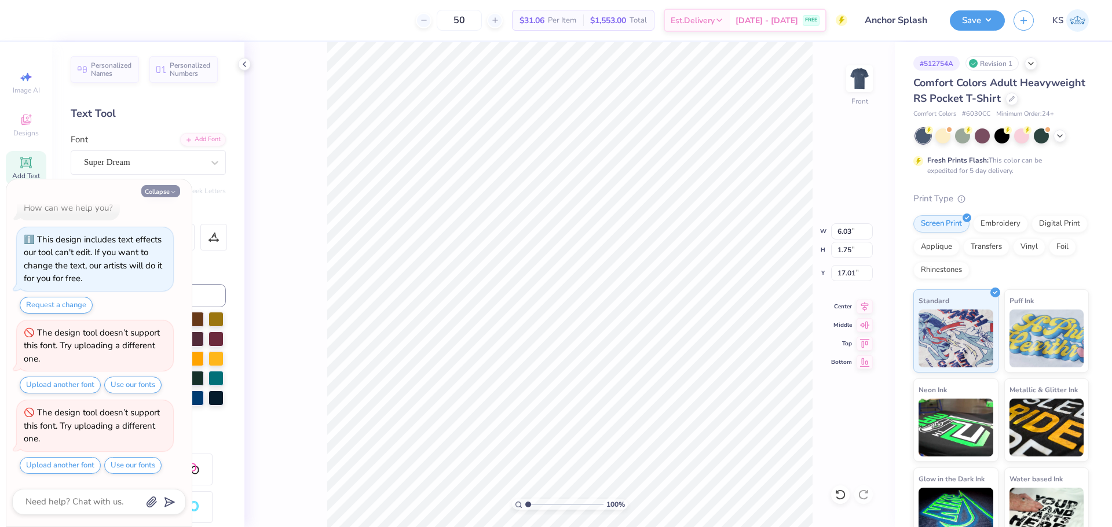
click at [161, 192] on button "Collapse" at bounding box center [160, 191] width 39 height 12
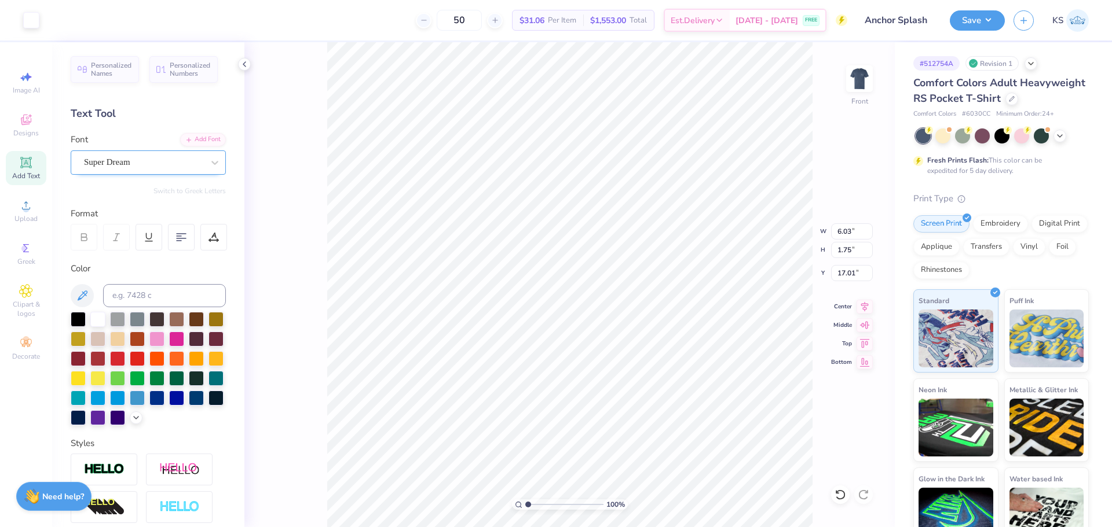
click at [185, 162] on div "Super Dream" at bounding box center [144, 162] width 122 height 18
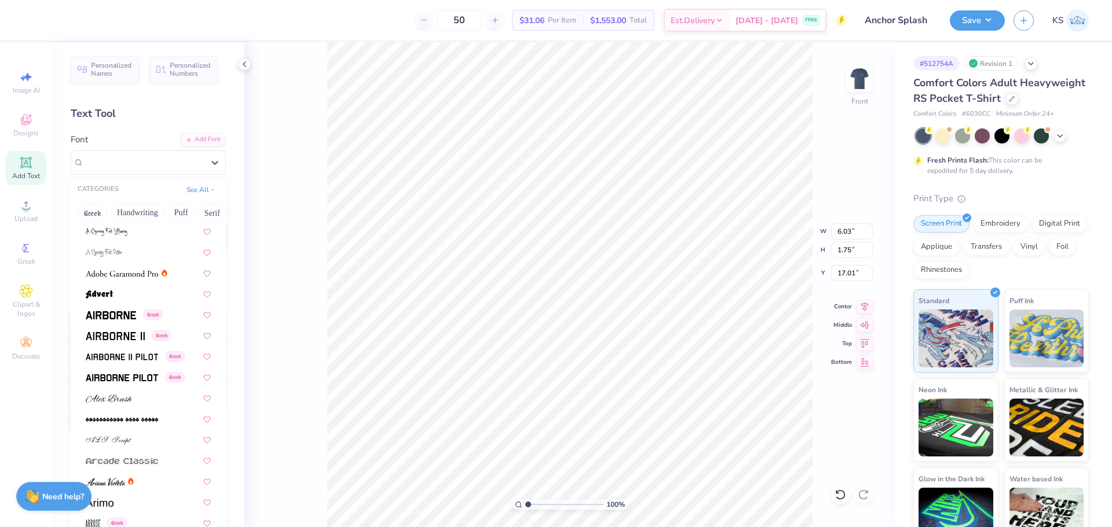
scroll to position [0, 0]
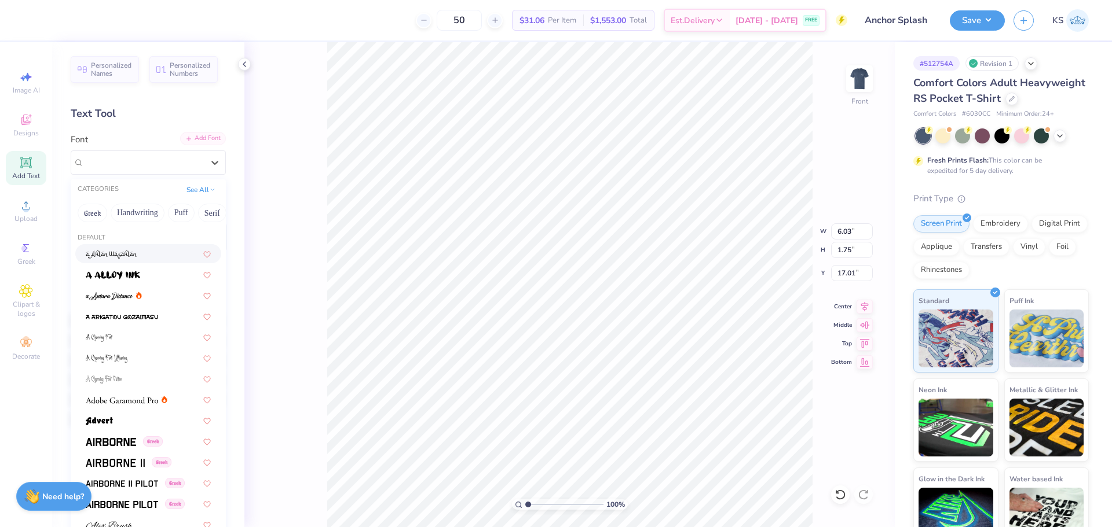
click at [199, 141] on div "Add Font" at bounding box center [203, 138] width 46 height 13
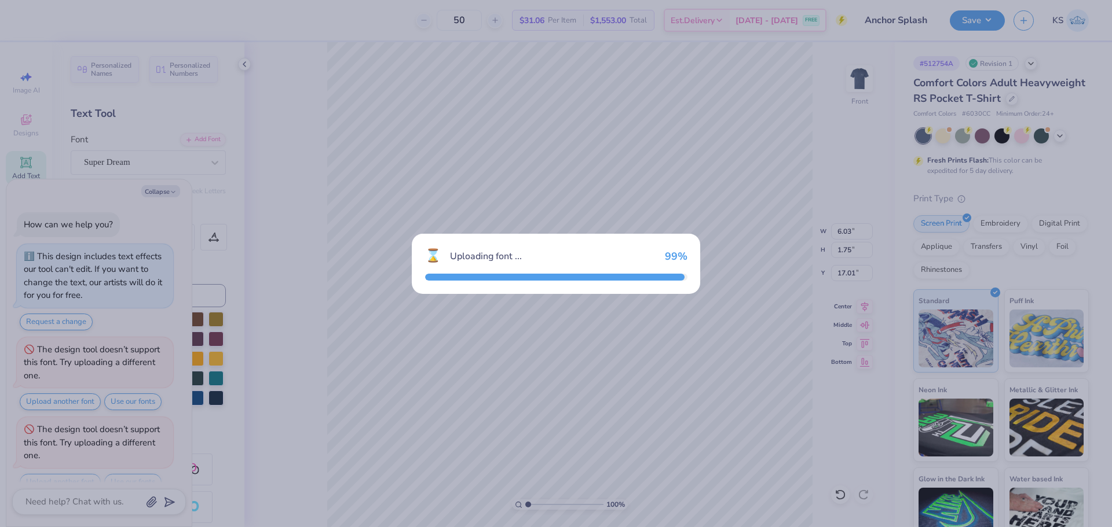
scroll to position [97, 0]
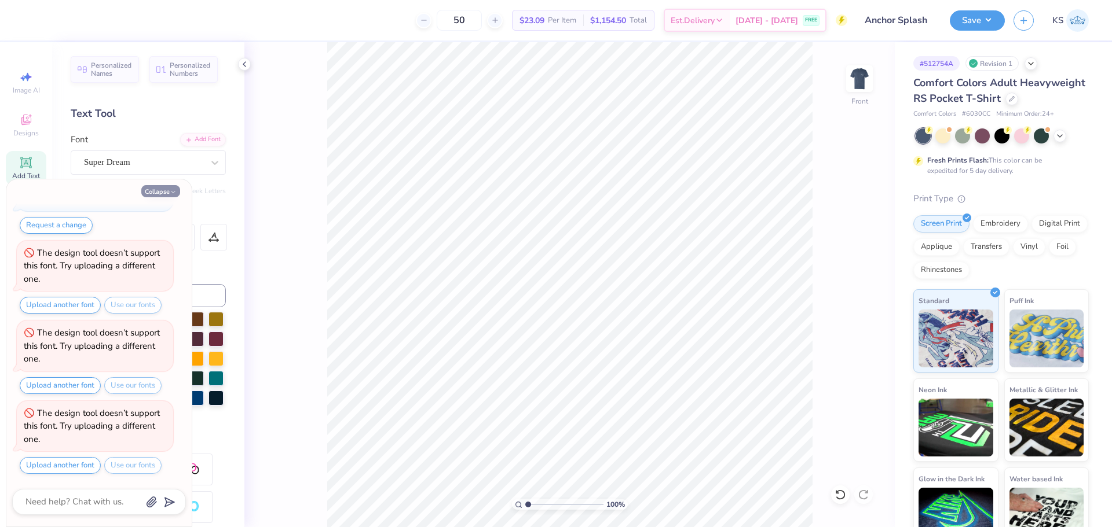
click at [154, 192] on button "Collapse" at bounding box center [160, 191] width 39 height 12
type textarea "x"
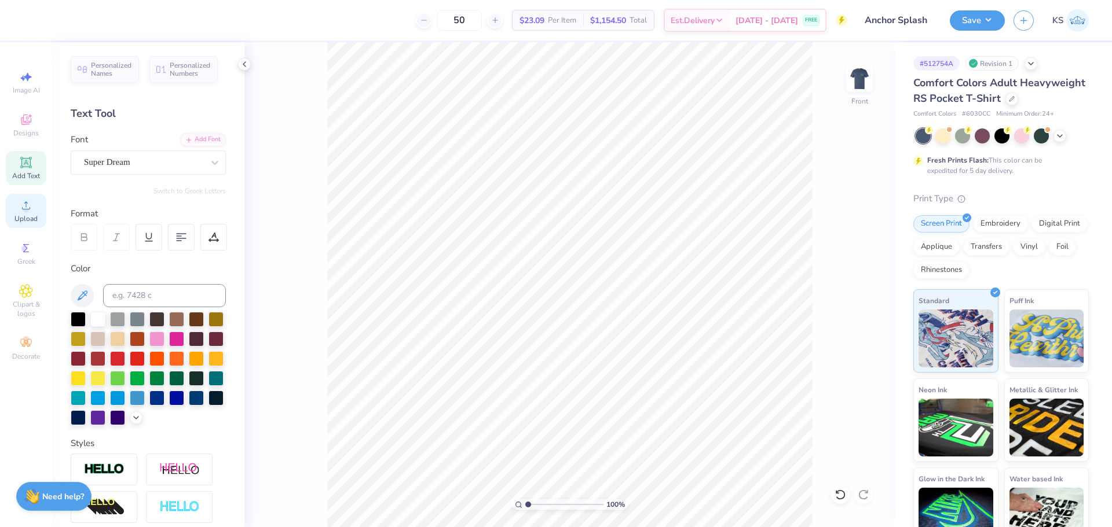
click at [25, 222] on span "Upload" at bounding box center [25, 218] width 23 height 9
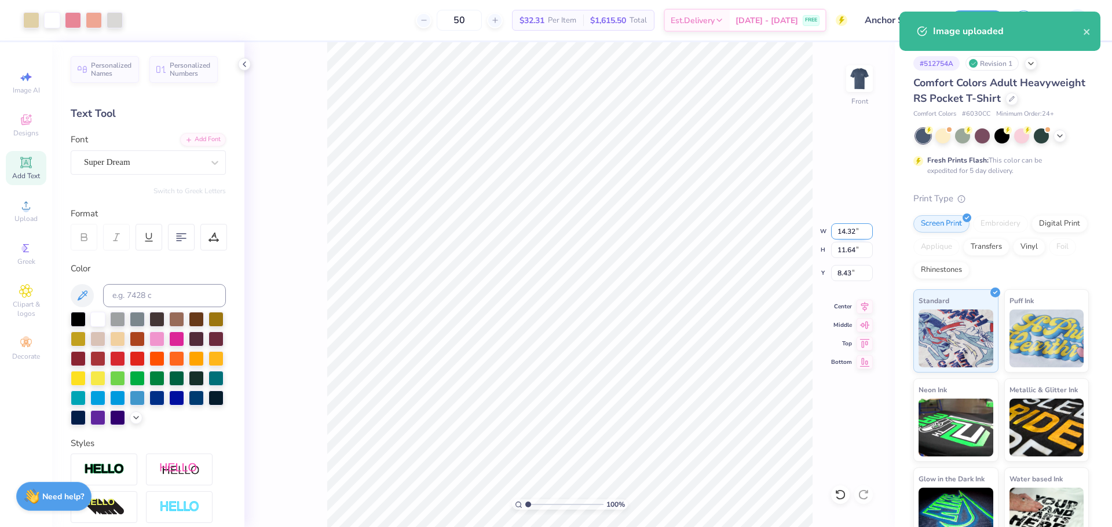
click at [851, 231] on input "14.32" at bounding box center [852, 232] width 42 height 16
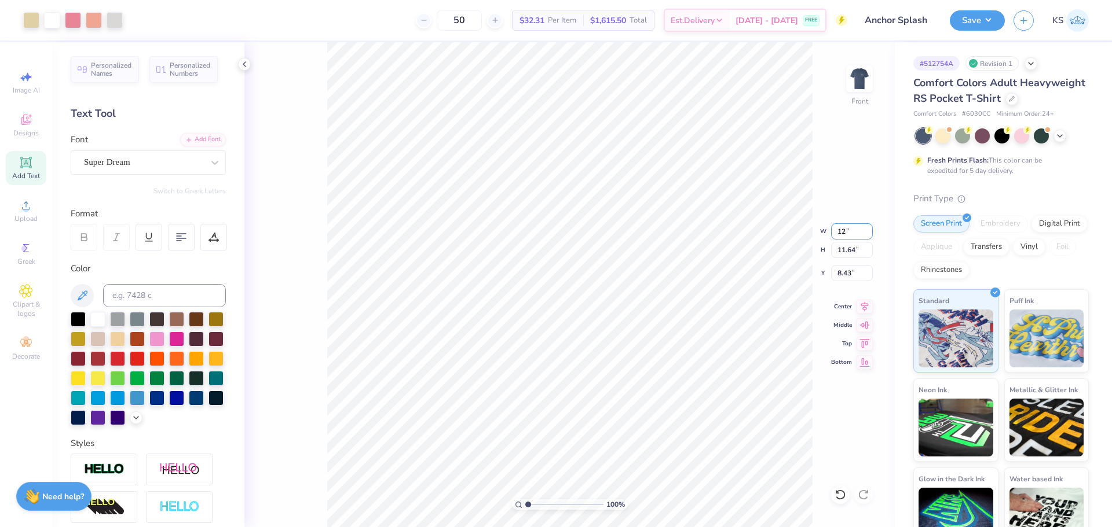
type input "12.00"
type input "9.75"
click at [851, 273] on input "9.37" at bounding box center [852, 273] width 42 height 16
type input "3.00"
click at [537, 507] on input "range" at bounding box center [564, 505] width 78 height 10
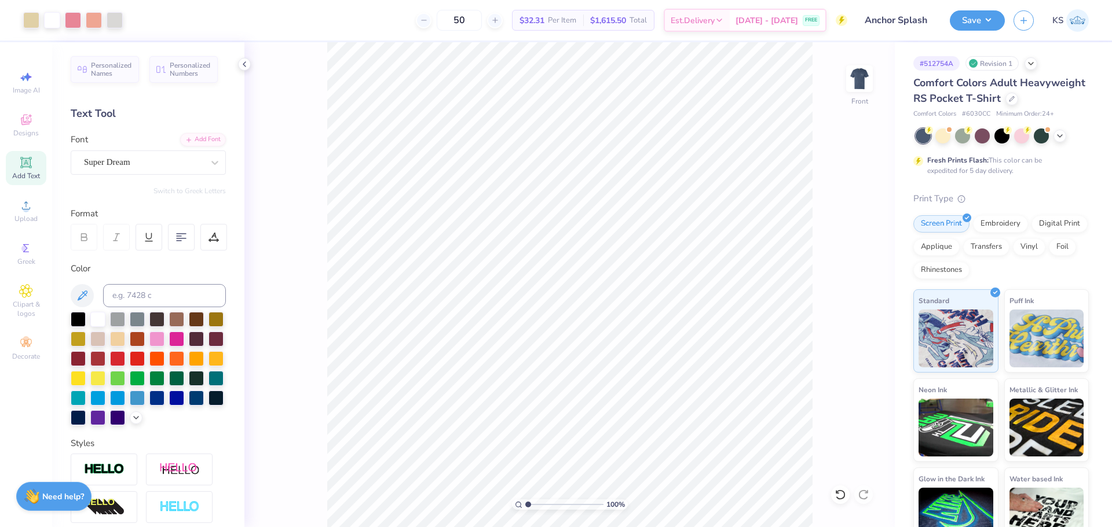
drag, startPoint x: 539, startPoint y: 506, endPoint x: 500, endPoint y: 504, distance: 39.4
type input "1"
click at [525, 504] on input "range" at bounding box center [564, 505] width 78 height 10
click at [859, 81] on img at bounding box center [859, 79] width 46 height 46
click at [980, 22] on button "Save" at bounding box center [977, 19] width 55 height 20
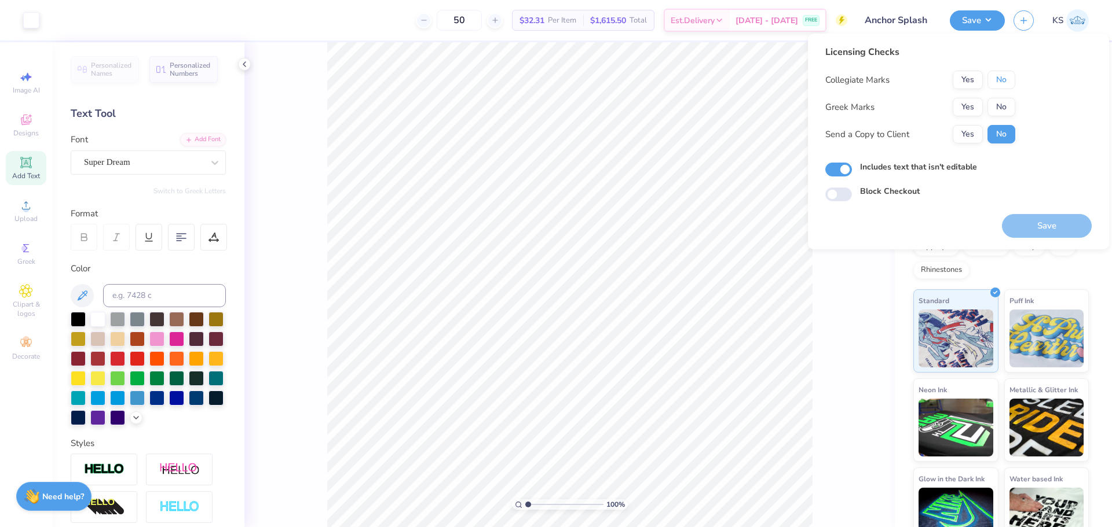
drag, startPoint x: 999, startPoint y: 87, endPoint x: 985, endPoint y: 96, distance: 16.7
click at [996, 87] on button "No" at bounding box center [1001, 80] width 28 height 19
click at [972, 107] on button "Yes" at bounding box center [968, 107] width 30 height 19
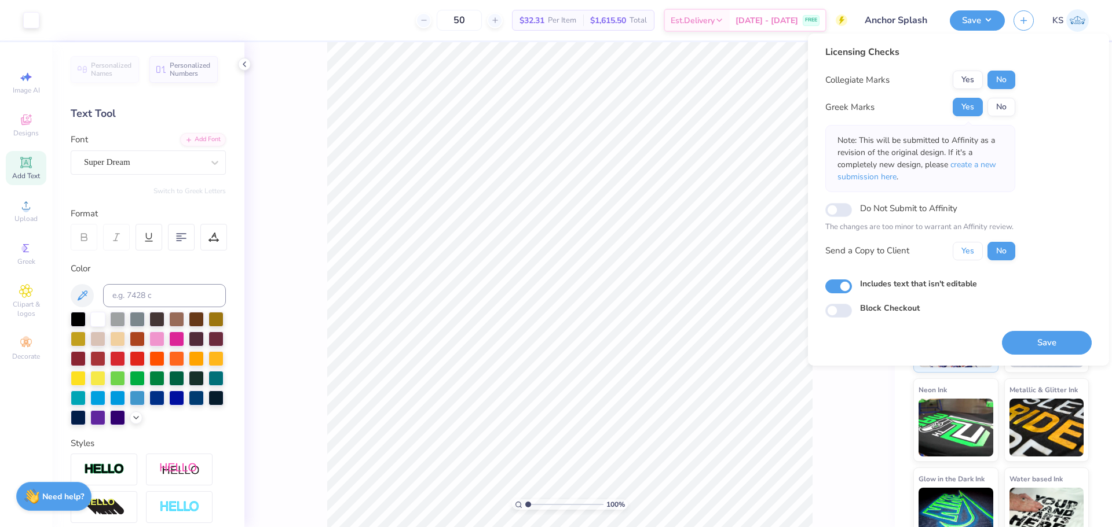
drag, startPoint x: 974, startPoint y: 250, endPoint x: 1006, endPoint y: 297, distance: 57.5
click at [974, 250] on button "Yes" at bounding box center [968, 251] width 30 height 19
click at [1025, 338] on button "Save" at bounding box center [1047, 343] width 90 height 24
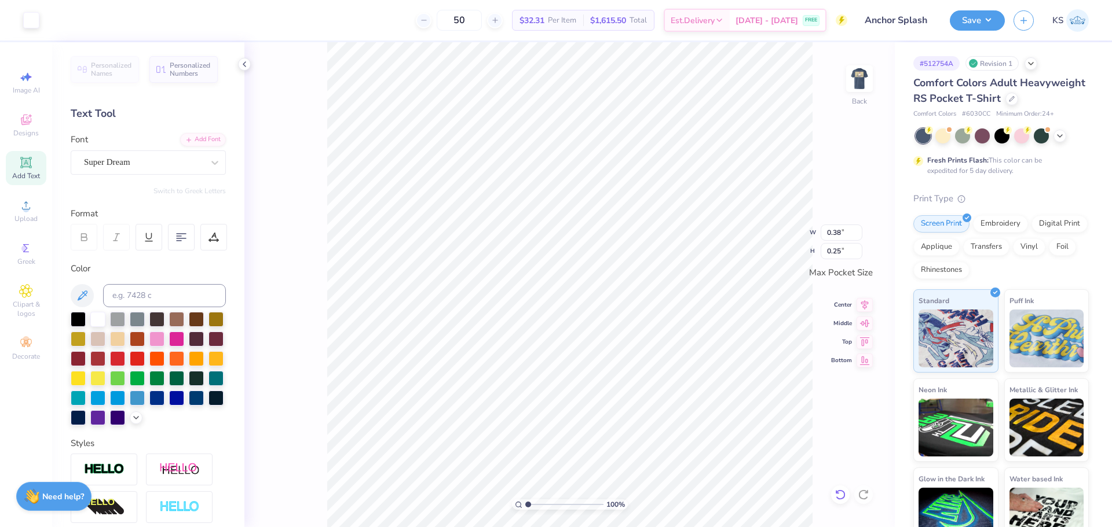
click at [831, 496] on div at bounding box center [840, 495] width 19 height 19
click at [861, 80] on img at bounding box center [859, 79] width 46 height 46
click at [90, 24] on div at bounding box center [94, 19] width 16 height 16
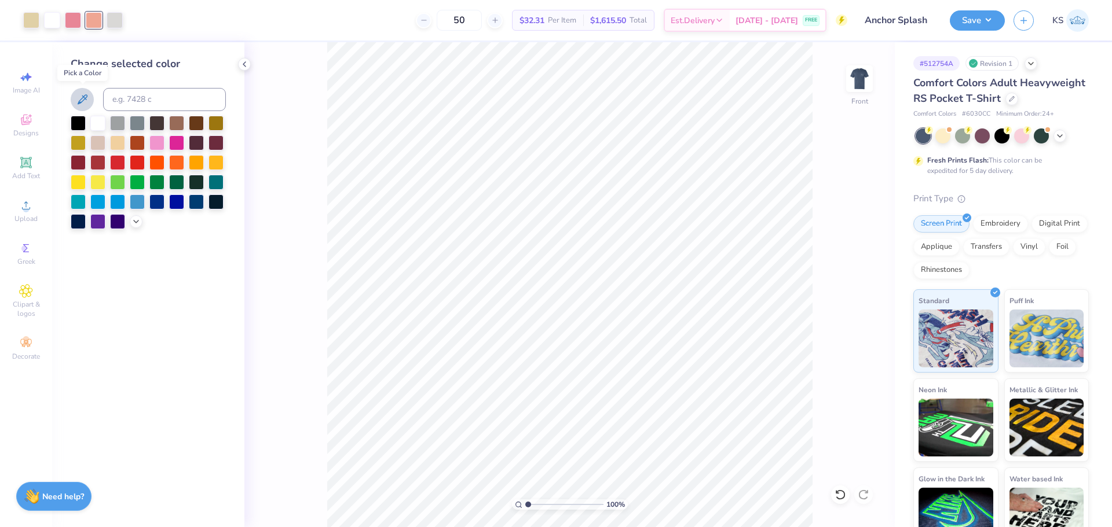
click at [85, 97] on icon at bounding box center [82, 100] width 14 height 14
click at [91, 19] on div at bounding box center [94, 19] width 16 height 16
drag, startPoint x: 88, startPoint y: 100, endPoint x: 305, endPoint y: 157, distance: 224.7
click at [89, 100] on icon at bounding box center [82, 100] width 14 height 14
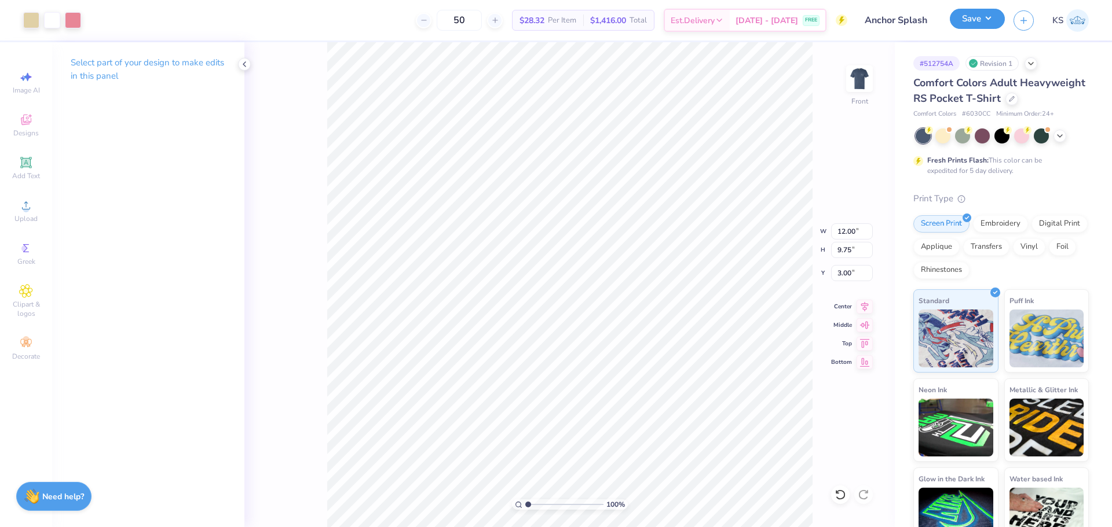
click at [986, 23] on button "Save" at bounding box center [977, 19] width 55 height 20
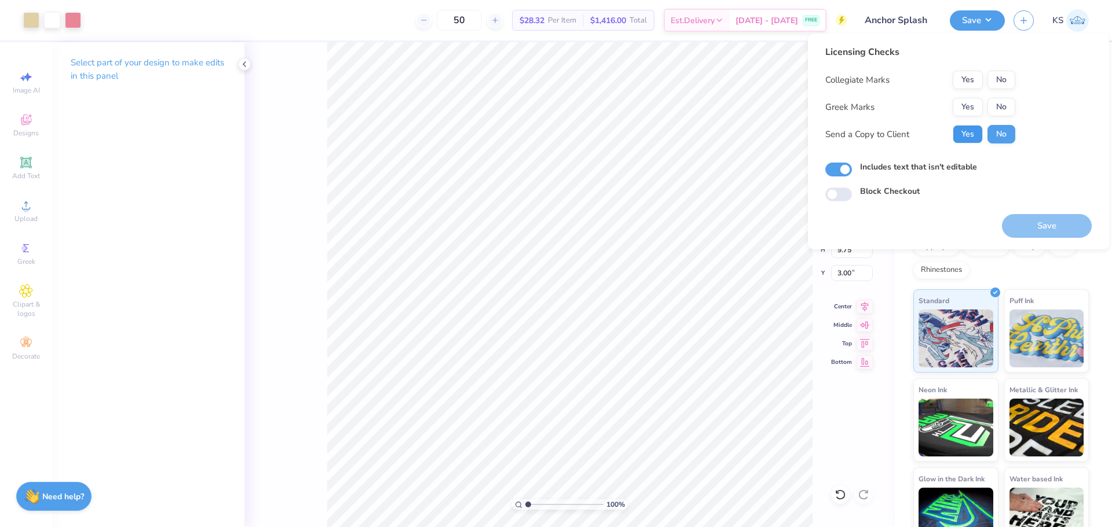
click at [975, 135] on button "Yes" at bounding box center [968, 134] width 30 height 19
click at [979, 106] on button "Yes" at bounding box center [968, 107] width 30 height 19
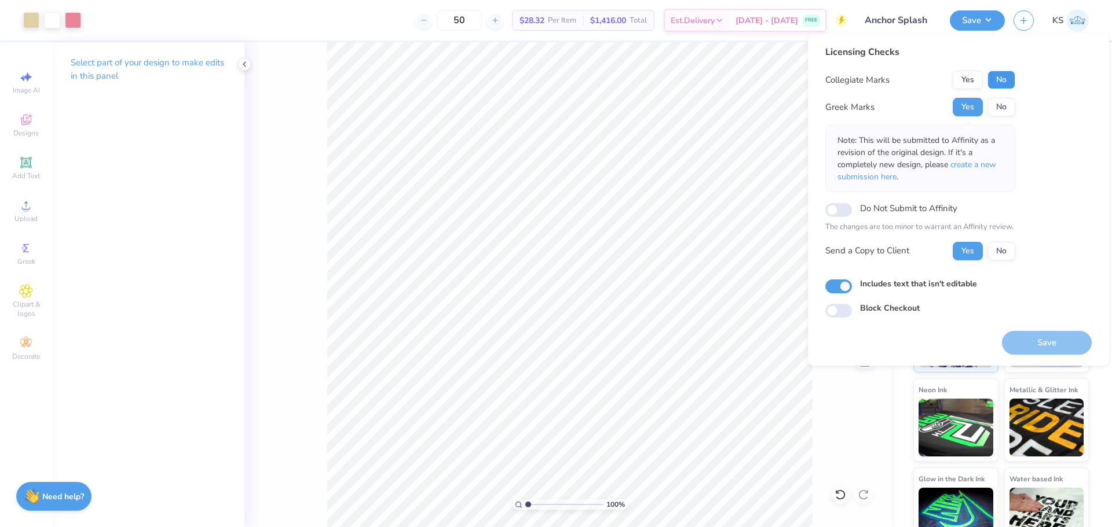
click at [1000, 88] on button "No" at bounding box center [1001, 80] width 28 height 19
click at [1045, 342] on button "Save" at bounding box center [1047, 343] width 90 height 24
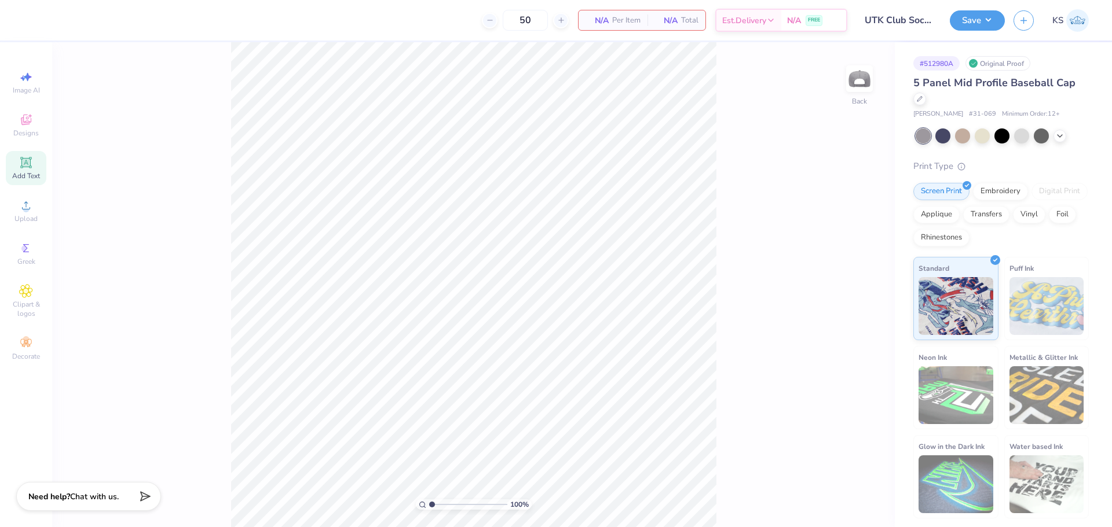
click at [20, 171] on div "Add Text" at bounding box center [26, 168] width 41 height 34
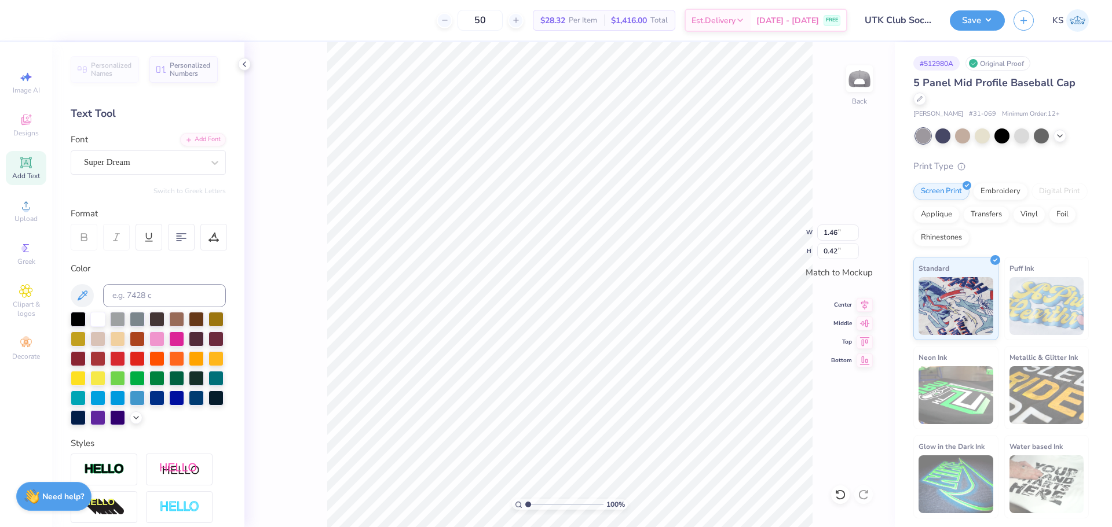
scroll to position [10, 2]
type textarea "[US_STATE]"
type input "3.26"
type input "0.44"
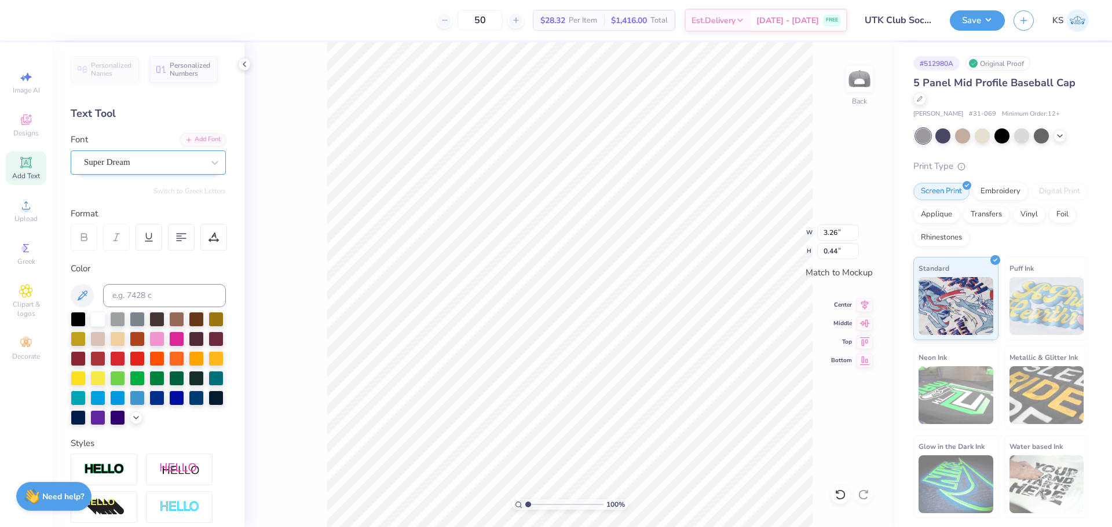
click at [174, 167] on div "Super Dream" at bounding box center [144, 162] width 122 height 18
type input "J"
type input "OCTIN"
type input "2.85"
type input "0.42"
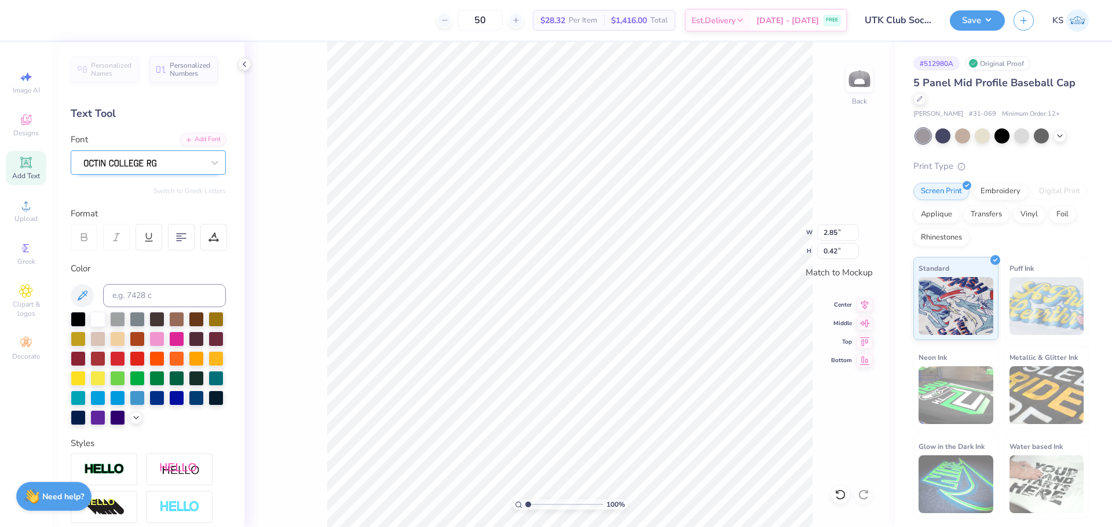
click at [182, 159] on div at bounding box center [144, 162] width 122 height 18
click at [199, 137] on div "Add Font" at bounding box center [203, 138] width 46 height 13
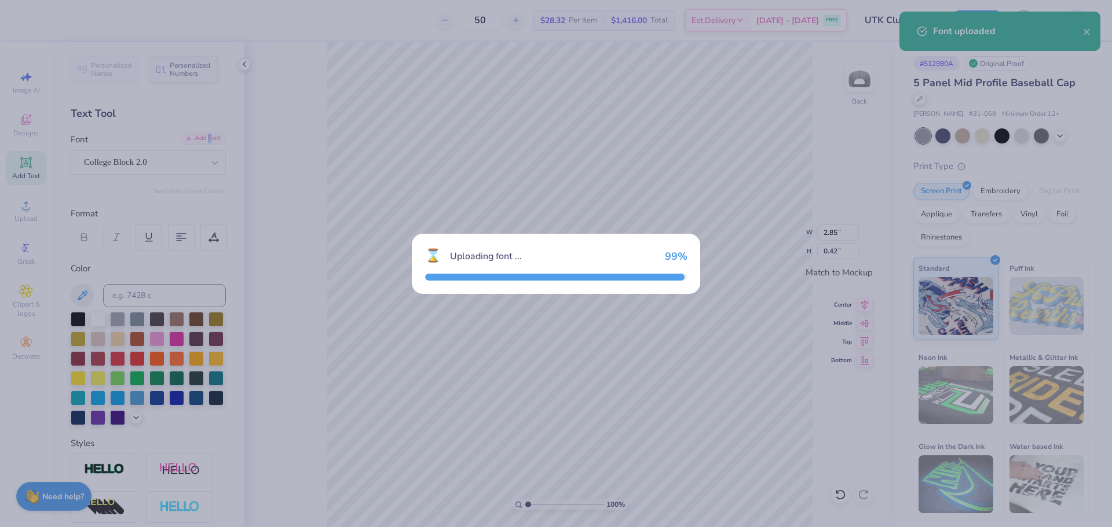
type input "2.94"
type input "0.53"
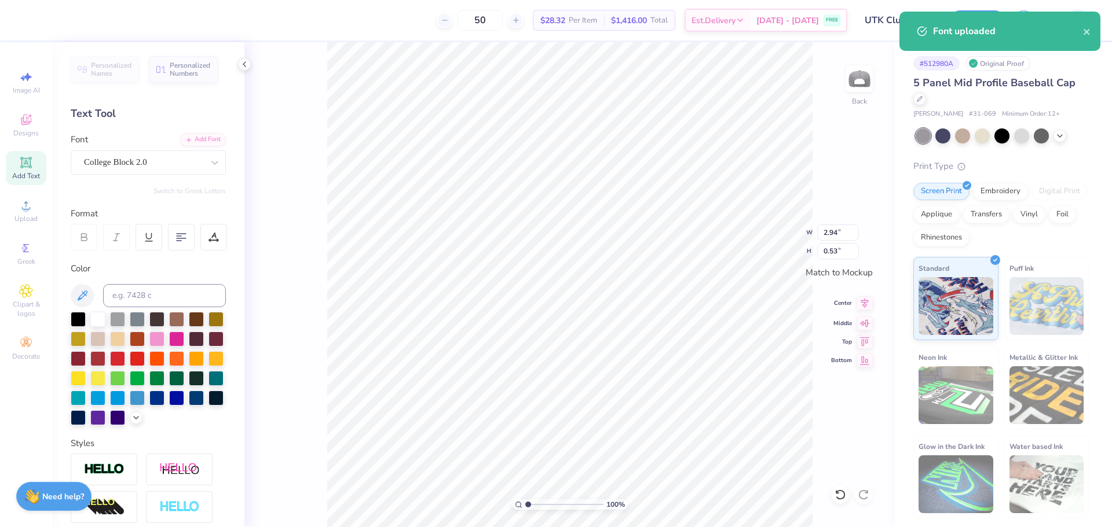
click at [866, 303] on icon at bounding box center [864, 303] width 16 height 14
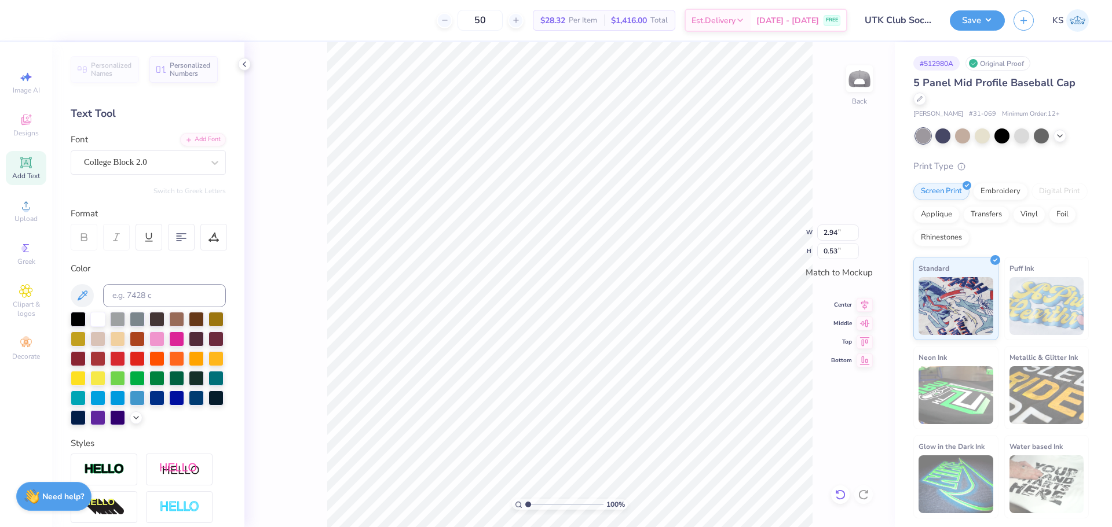
click at [837, 493] on icon at bounding box center [837, 492] width 2 height 2
type textarea "®sf"
type input "0.58"
click at [541, 504] on input "range" at bounding box center [564, 505] width 78 height 10
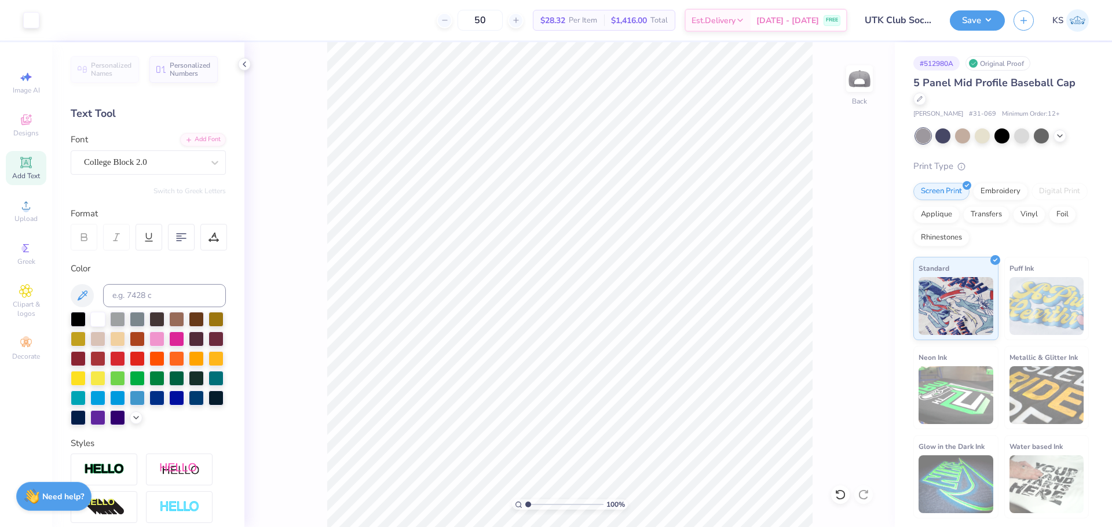
drag, startPoint x: 532, startPoint y: 505, endPoint x: 514, endPoint y: 506, distance: 18.0
click at [525, 506] on input "range" at bounding box center [564, 505] width 78 height 10
drag, startPoint x: 537, startPoint y: 507, endPoint x: 508, endPoint y: 509, distance: 28.5
click at [525, 509] on input "range" at bounding box center [564, 505] width 78 height 10
type input "1.78"
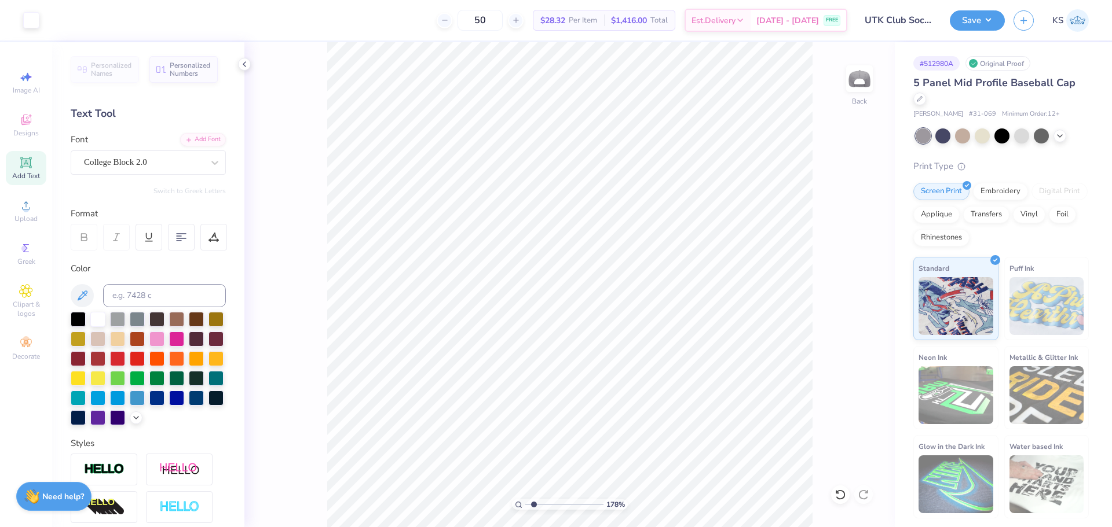
click at [534, 508] on input "range" at bounding box center [564, 505] width 78 height 10
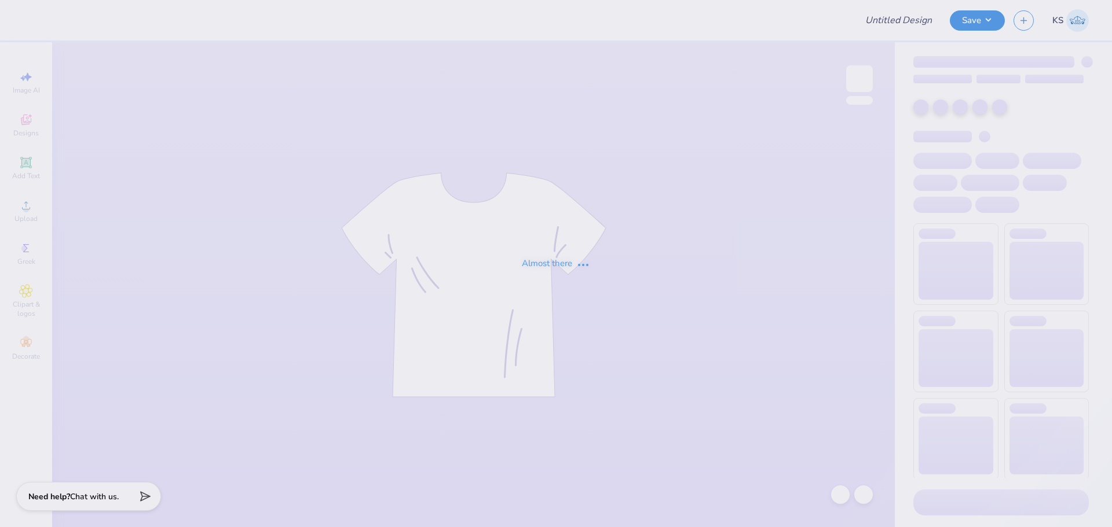
type input "UTK Club Soccer hat"
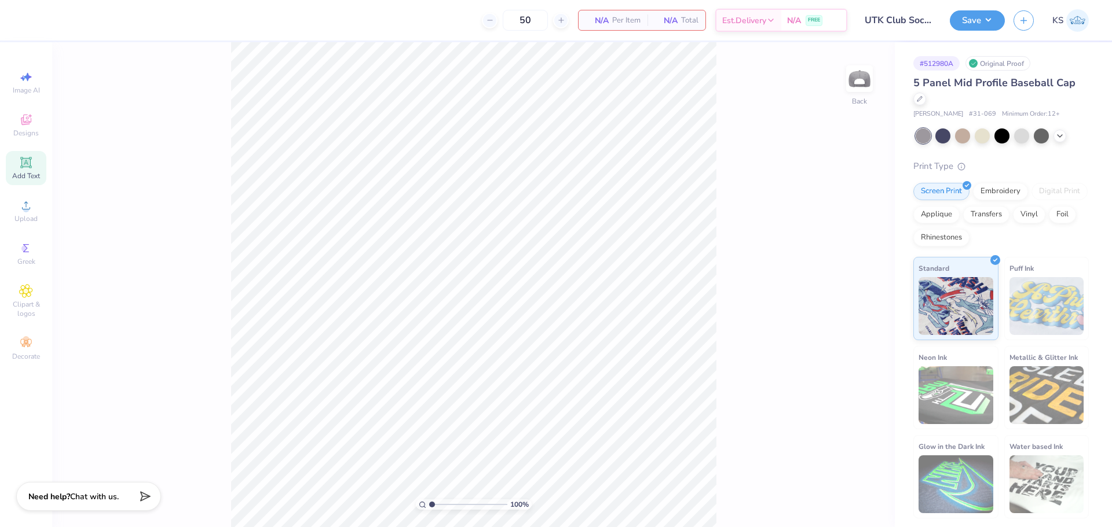
click at [37, 166] on div "Add Text" at bounding box center [26, 168] width 41 height 34
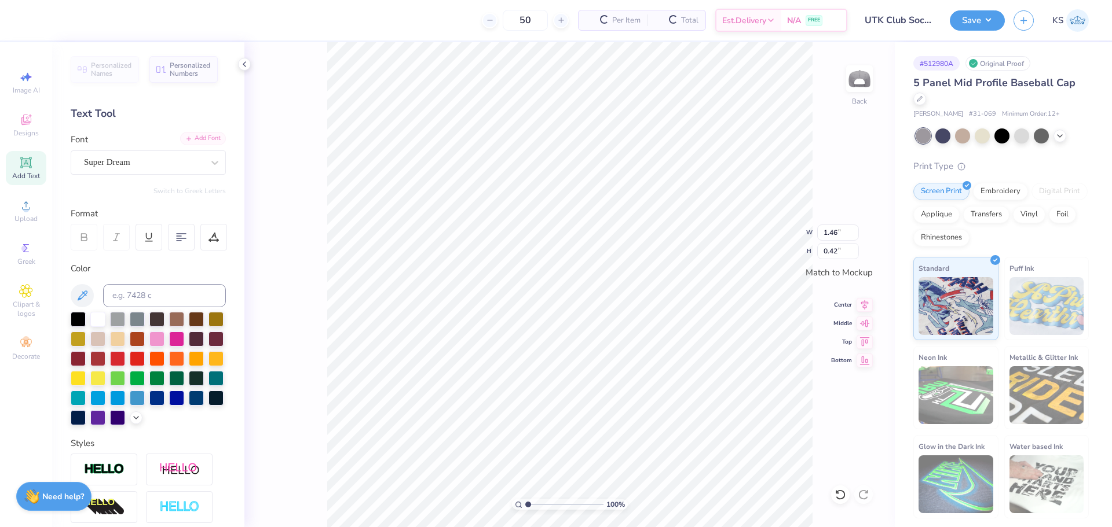
click at [210, 137] on div "Add Font" at bounding box center [203, 138] width 46 height 13
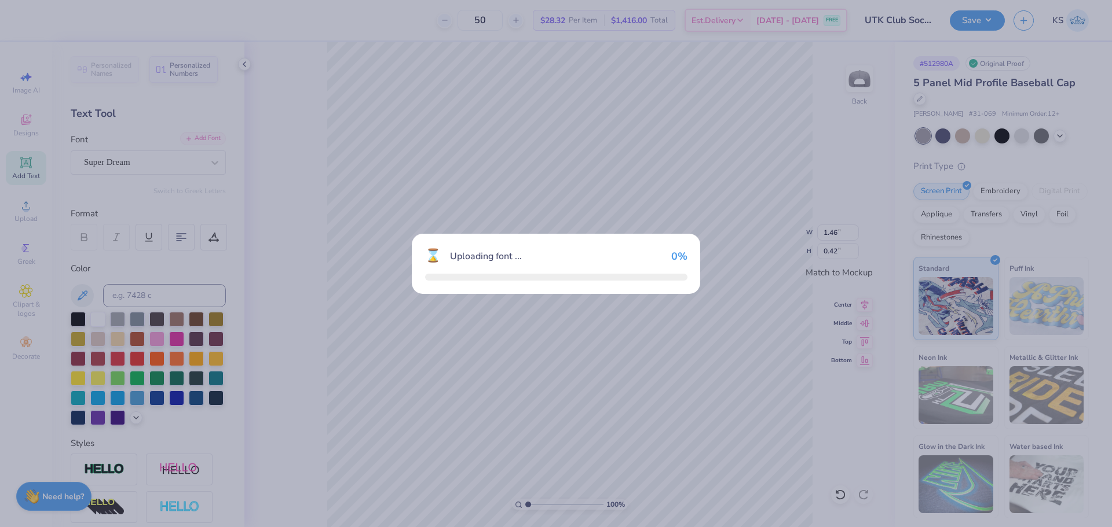
type input "1.33"
type input "0.53"
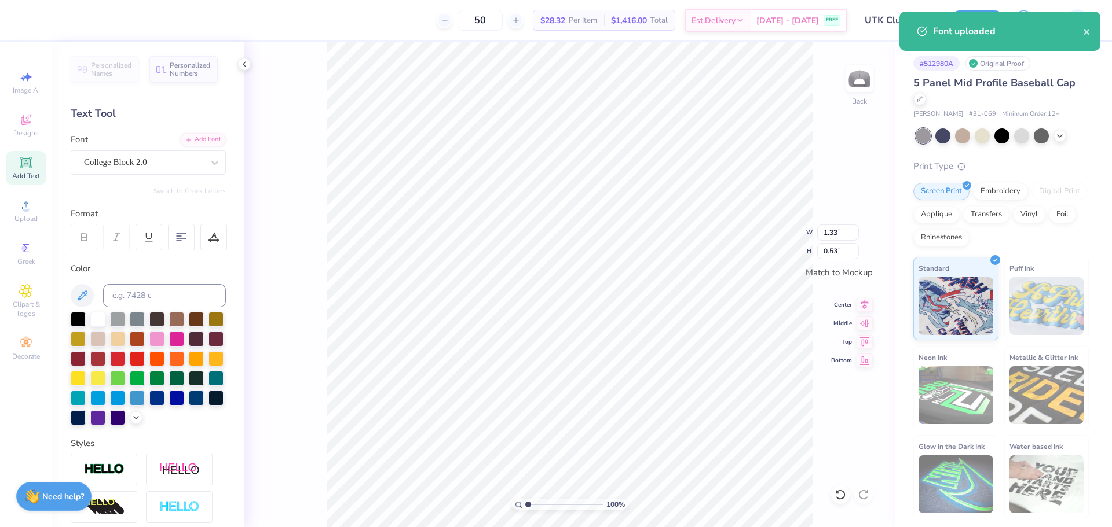
type textarea "[US_STATE]"
type input "2.94"
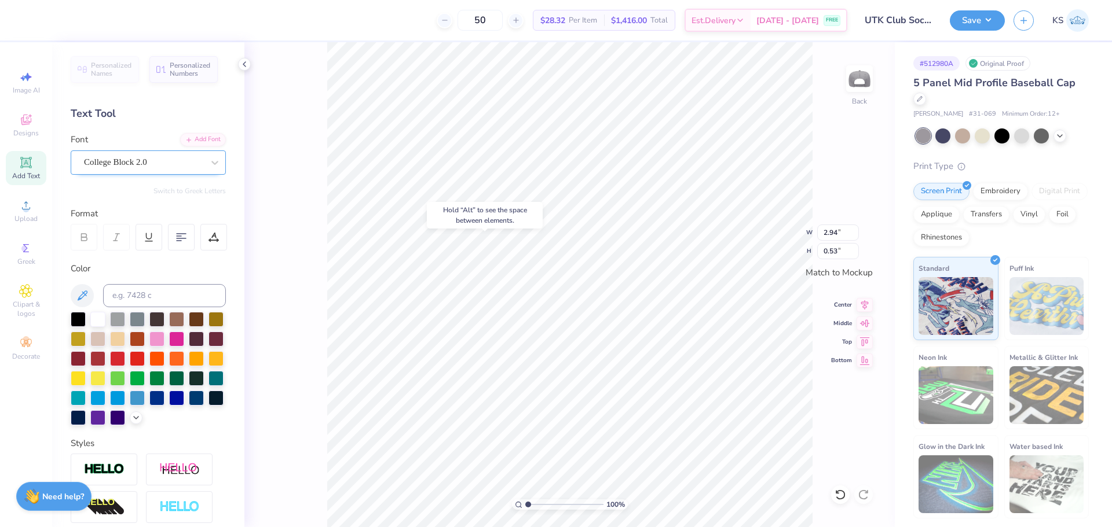
click at [186, 164] on div "College Block 2.0" at bounding box center [144, 162] width 122 height 18
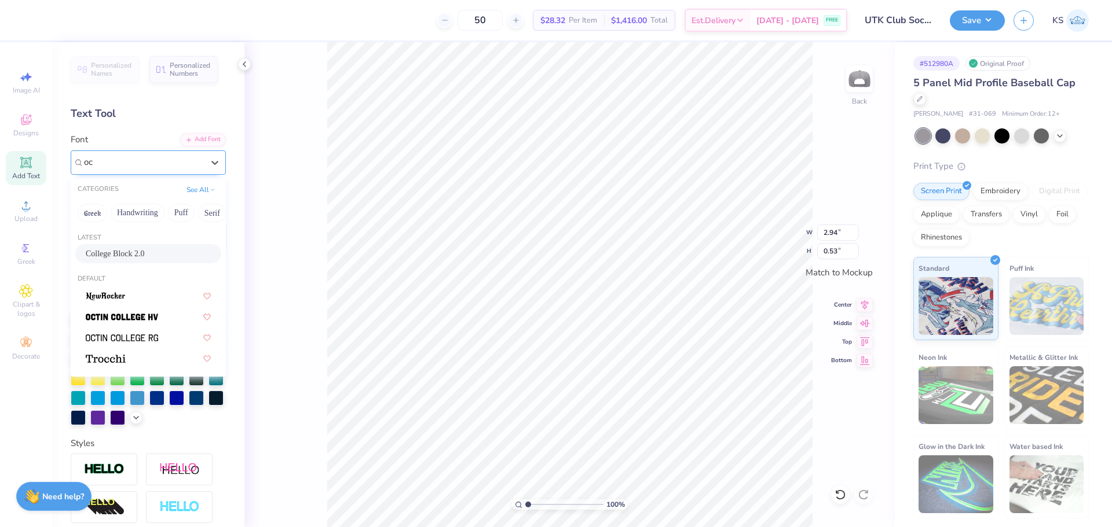
scroll to position [0, 0]
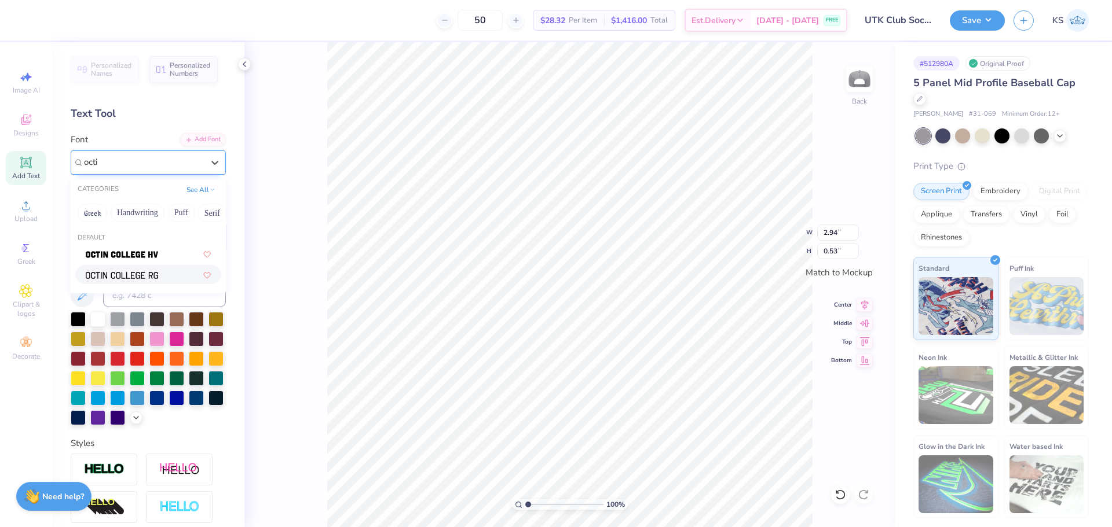
type input "octi"
type input "2.85"
type input "0.42"
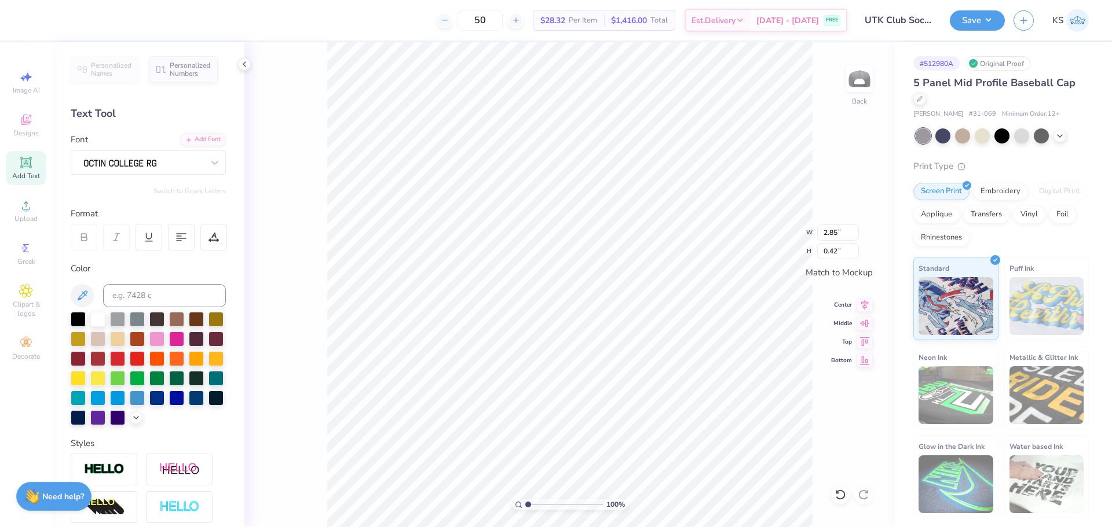
scroll to position [10, 3]
type textarea "f"
type textarea "®"
type input "0.29"
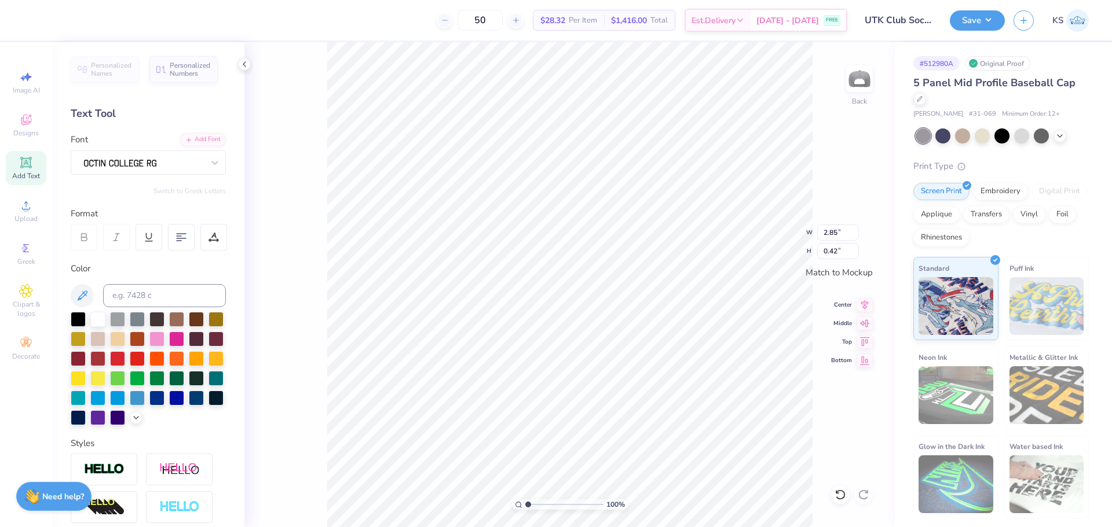
type input "0.33"
type input "0.25"
drag, startPoint x: 831, startPoint y: 253, endPoint x: 844, endPoint y: 244, distance: 15.8
click at [844, 251] on input "0.28" at bounding box center [838, 251] width 42 height 16
type input "0.1"
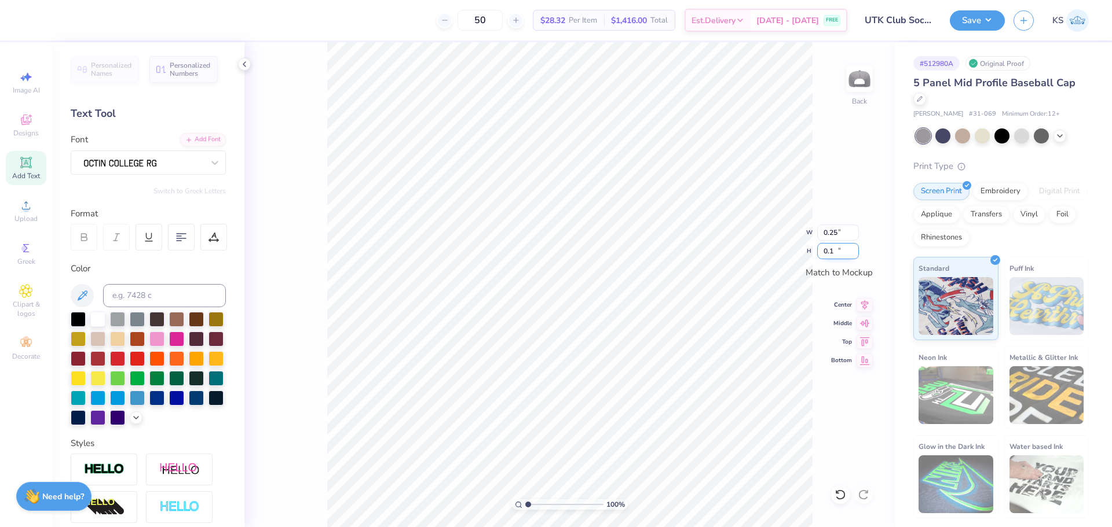
type input "0.09"
type input "0.10"
click at [534, 501] on input "range" at bounding box center [564, 505] width 78 height 10
drag, startPoint x: 536, startPoint y: 508, endPoint x: 515, endPoint y: 506, distance: 21.0
type input "1"
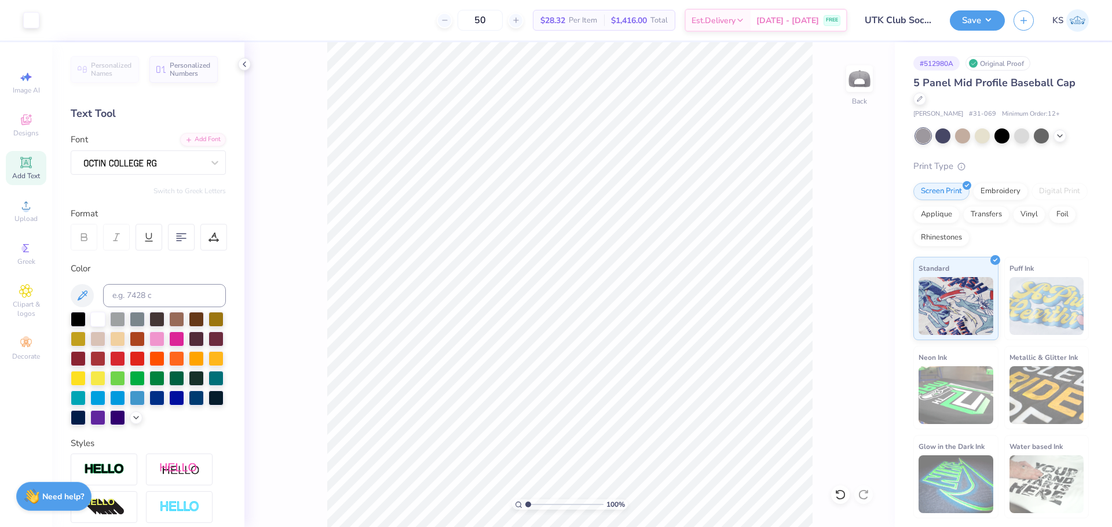
click at [525, 508] on input "range" at bounding box center [564, 505] width 78 height 10
type input "3.06"
type input "1.22"
type textarea "WOMEN'S CLUB"
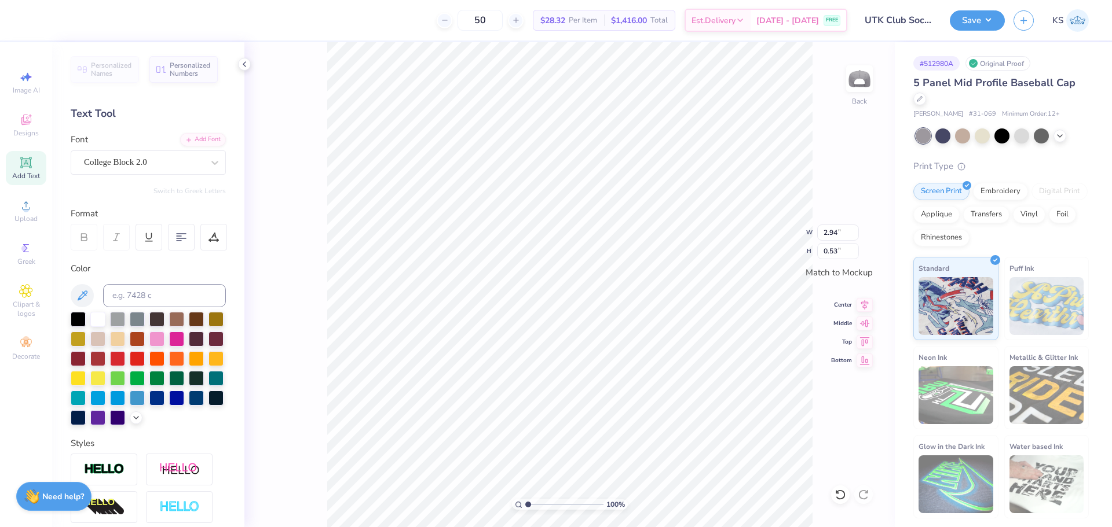
scroll to position [10, 5]
type input "3.71"
paste textarea "’"
type textarea "WOMEN’S CLUB"
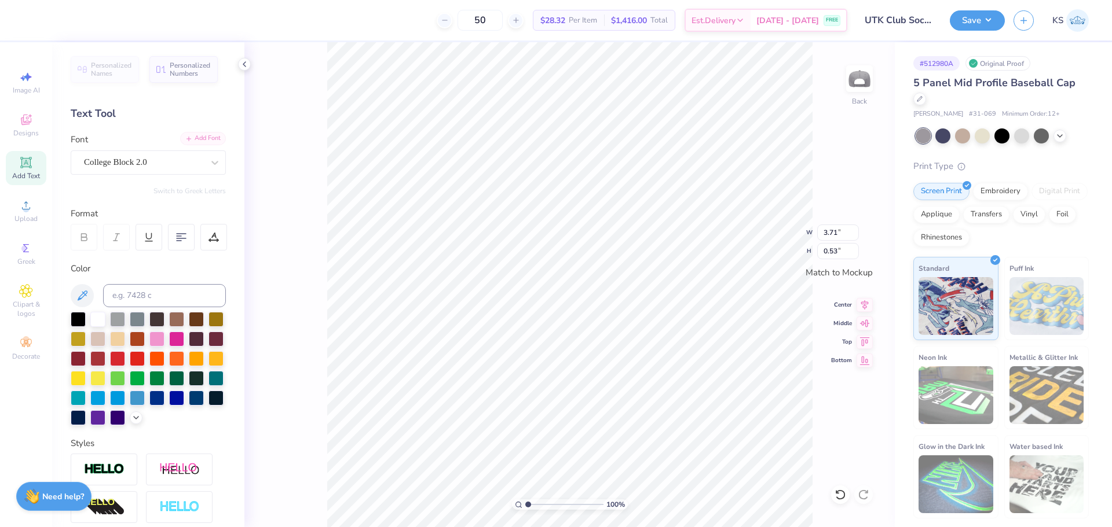
click at [205, 135] on div "Add Font" at bounding box center [203, 138] width 46 height 13
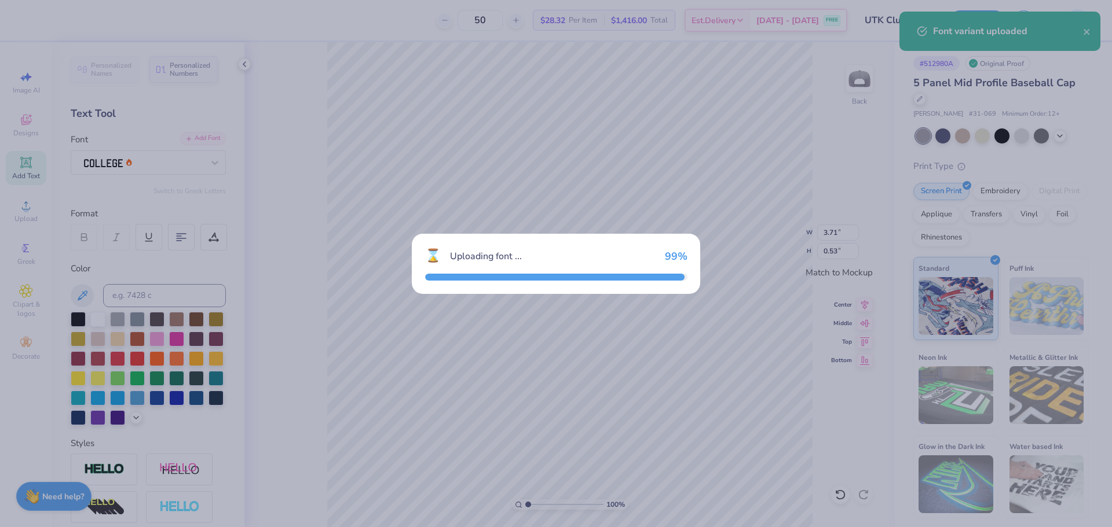
type input "3.45"
type input "0.56"
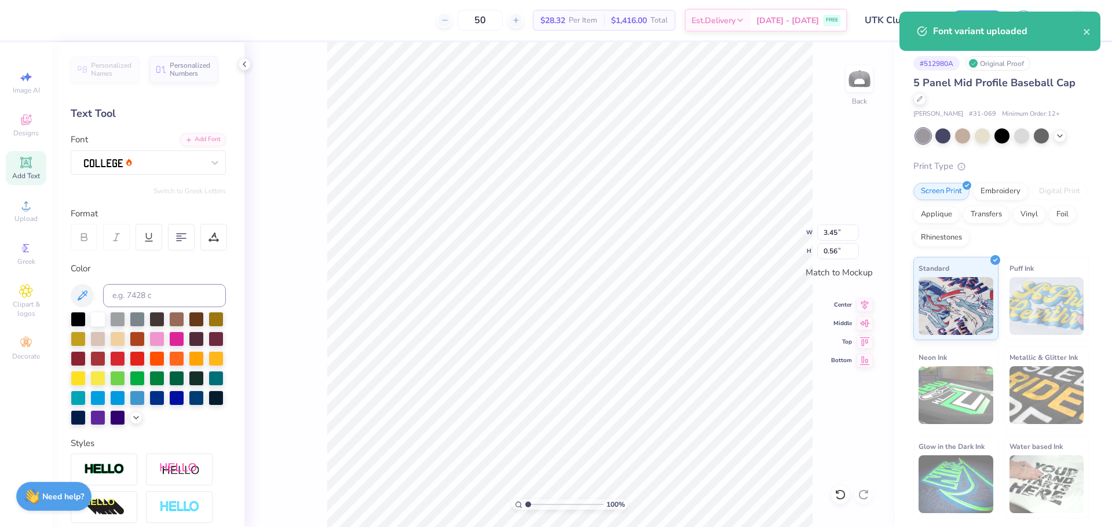
scroll to position [10, 4]
paste textarea
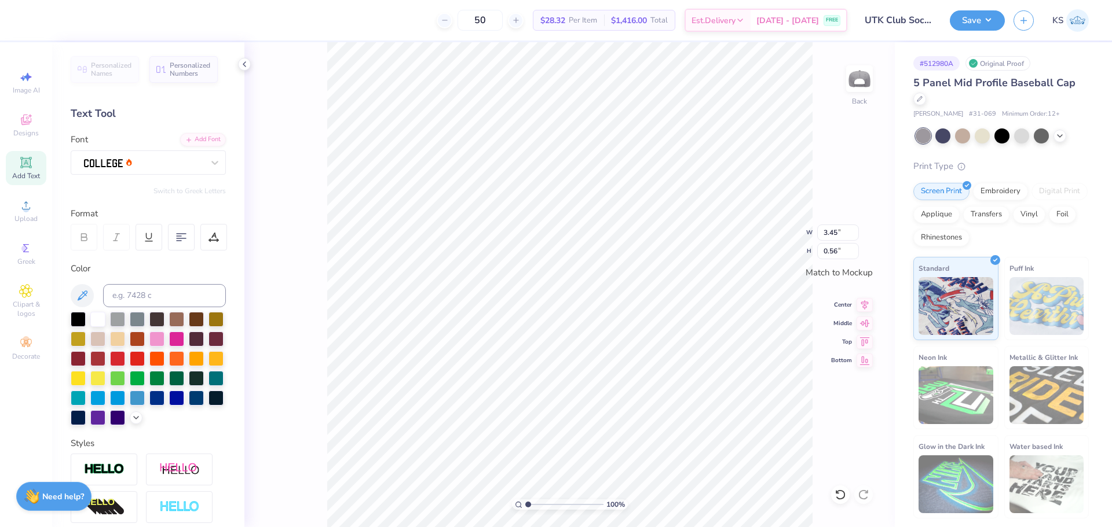
type textarea "WOMEN'S CLUB"
type input "3.55"
type textarea "WOMEN'S CLUB"
type input "2.94"
type input "0.53"
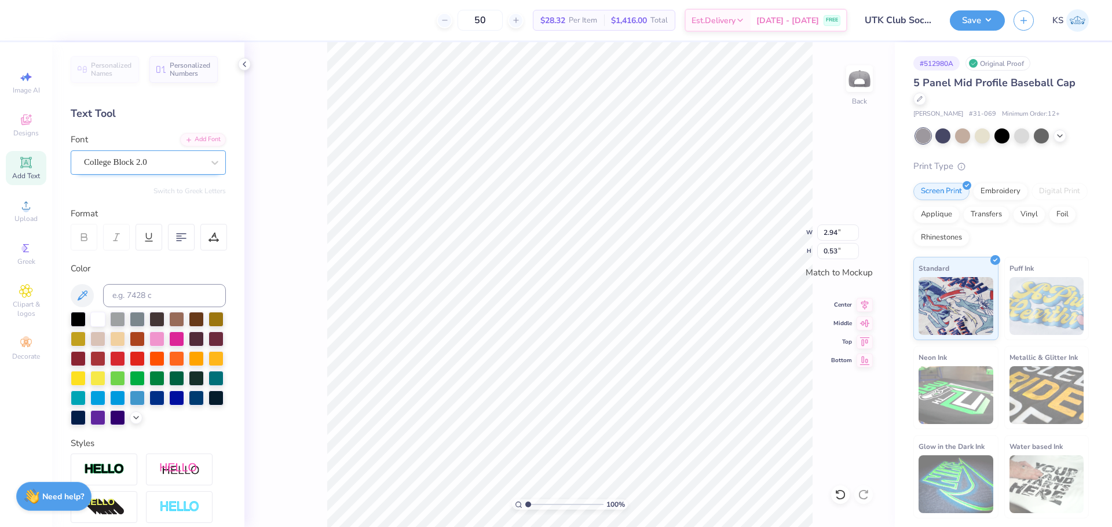
click at [171, 159] on div "College Block 2.0" at bounding box center [144, 162] width 122 height 18
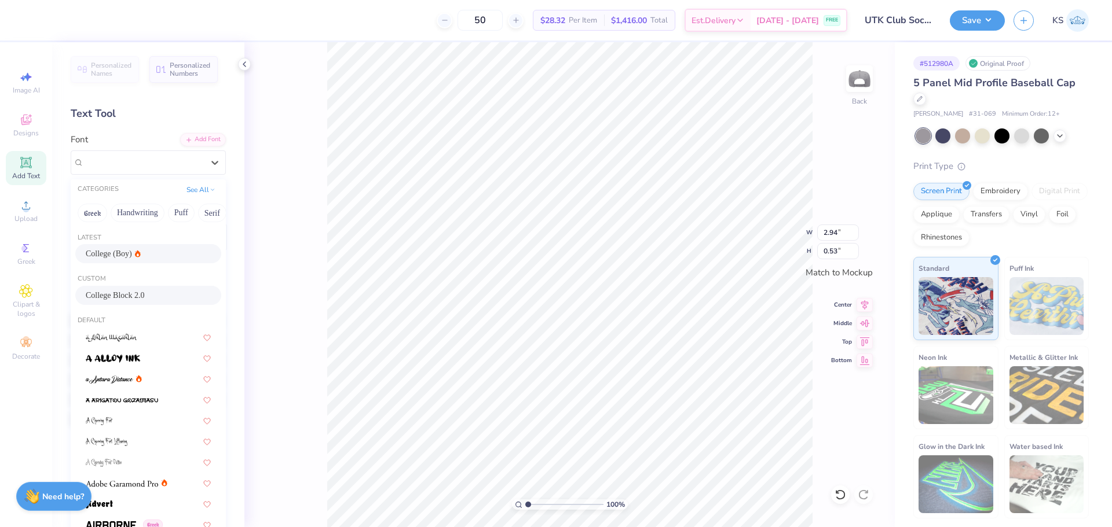
click at [141, 255] on div "College (Boy)" at bounding box center [148, 254] width 125 height 12
type input "2.66"
type input "0.56"
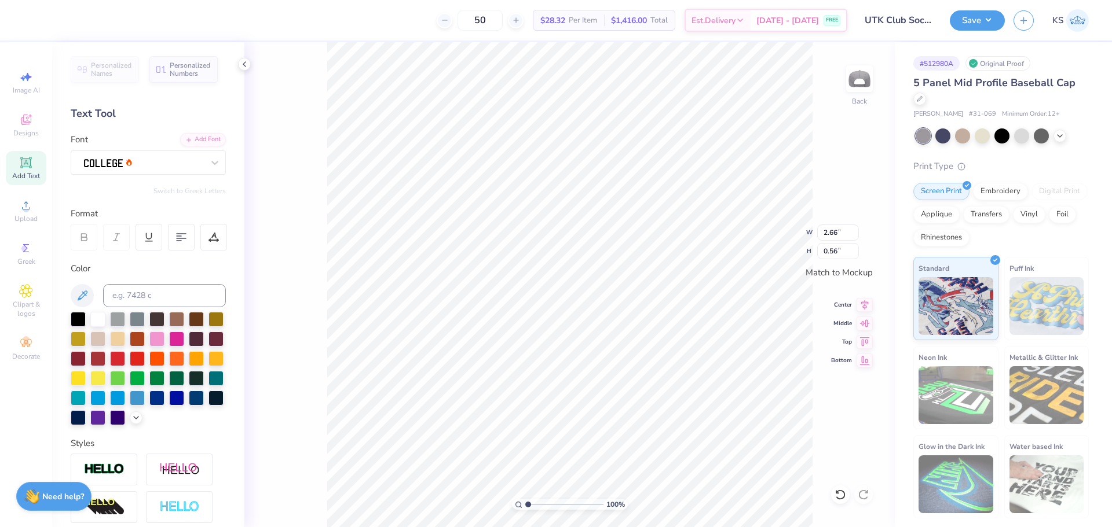
type input "0.09"
type input "0.10"
click at [164, 171] on div at bounding box center [148, 163] width 155 height 24
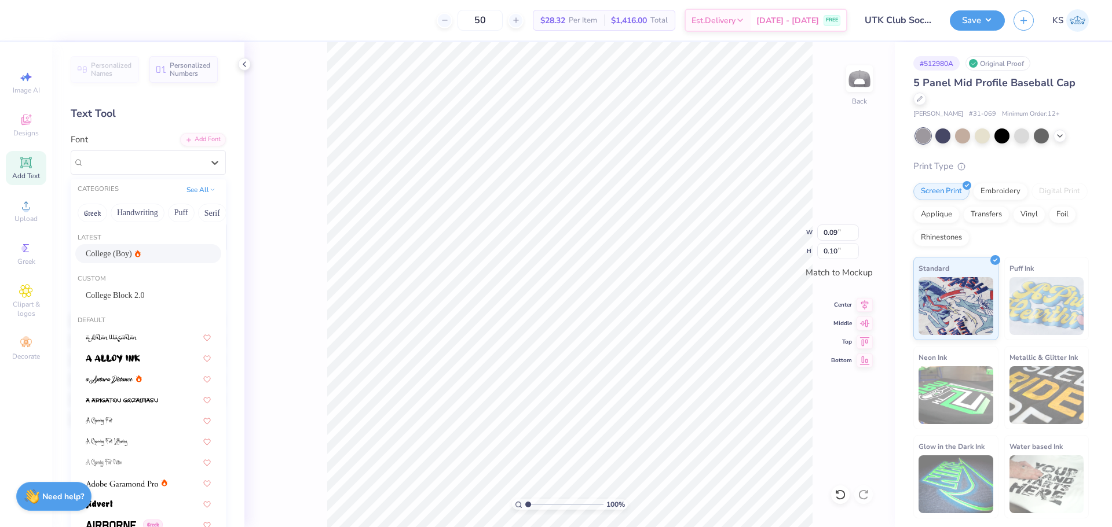
click at [135, 257] on icon at bounding box center [138, 253] width 6 height 7
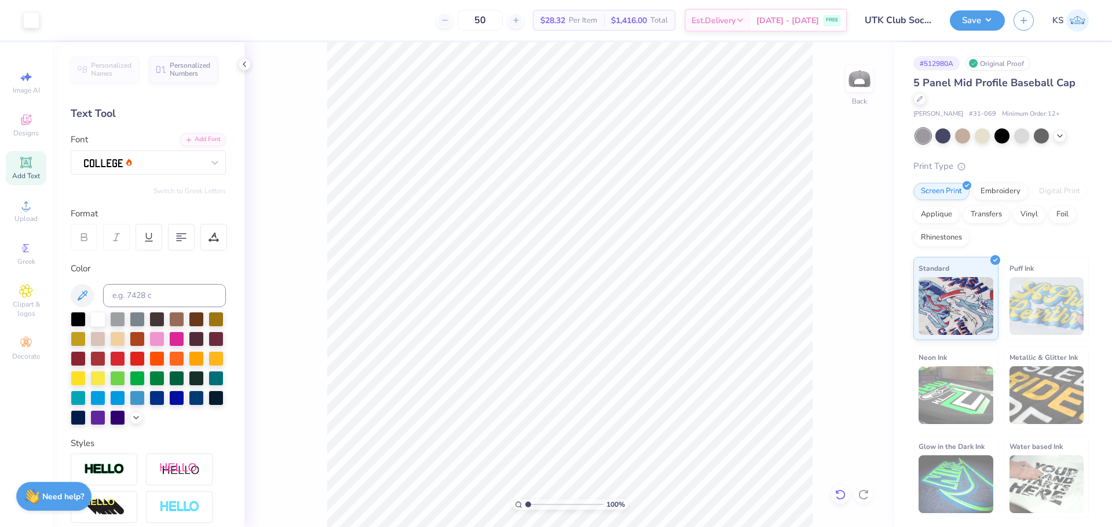
click at [837, 496] on icon at bounding box center [840, 495] width 12 height 12
click at [839, 498] on icon at bounding box center [840, 495] width 12 height 12
type input "3.53"
type input "0.47"
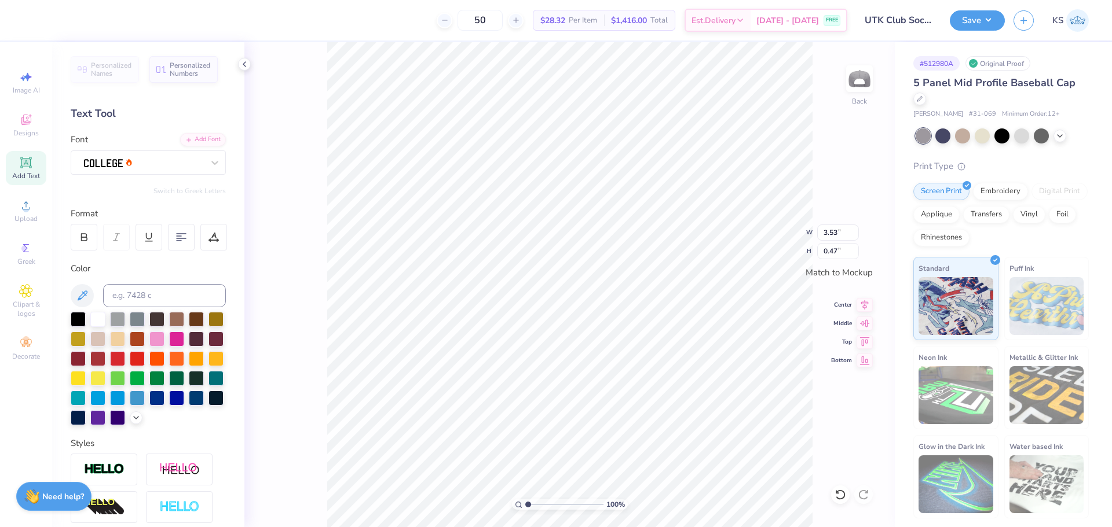
type textarea "SOCCER"
type input "1.69"
click at [142, 166] on div at bounding box center [144, 162] width 122 height 18
click at [197, 143] on div "Add Font" at bounding box center [203, 138] width 46 height 13
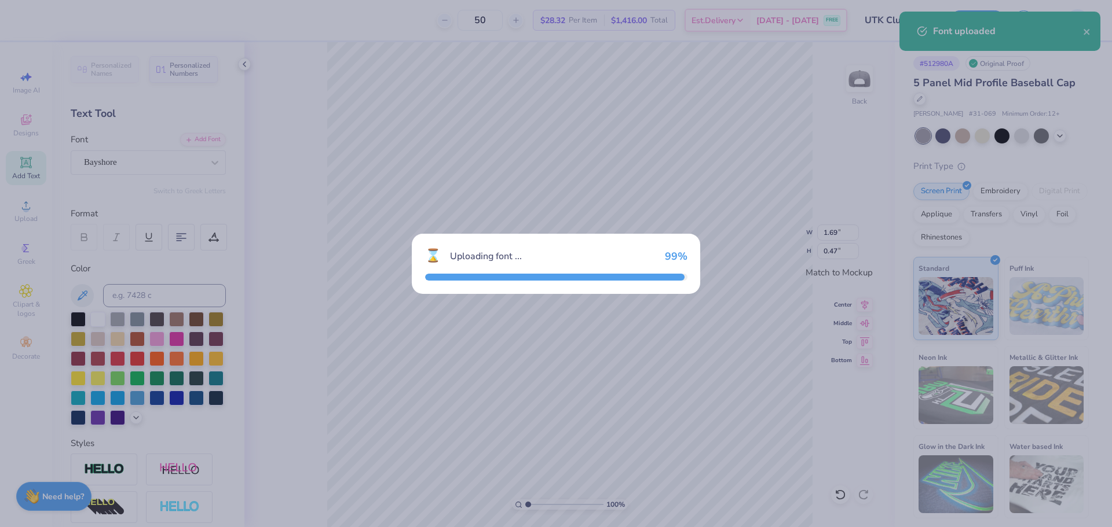
type input "2.37"
type input "0.52"
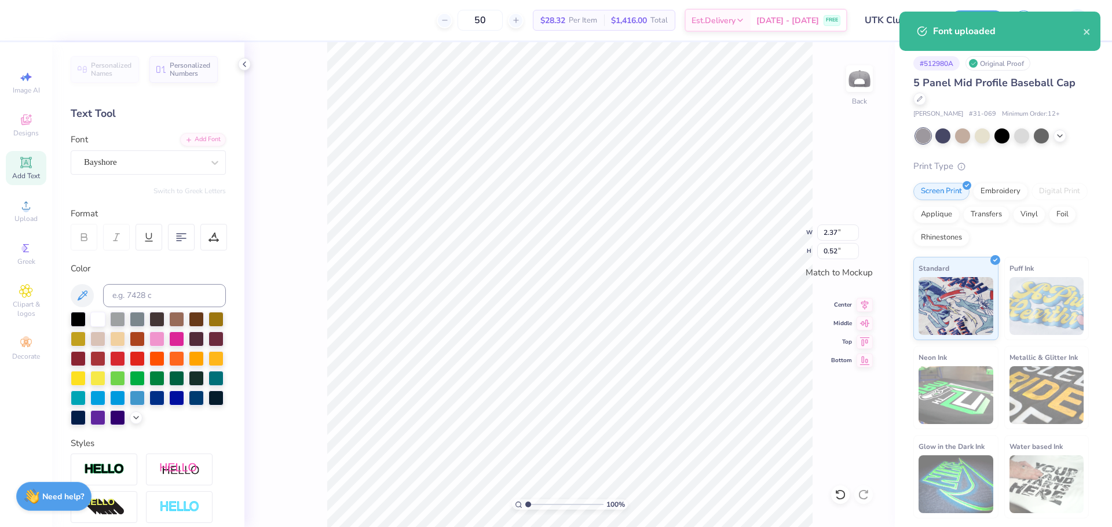
scroll to position [10, 3]
type textarea "Soccer"
type input "1.00"
type input "0.45"
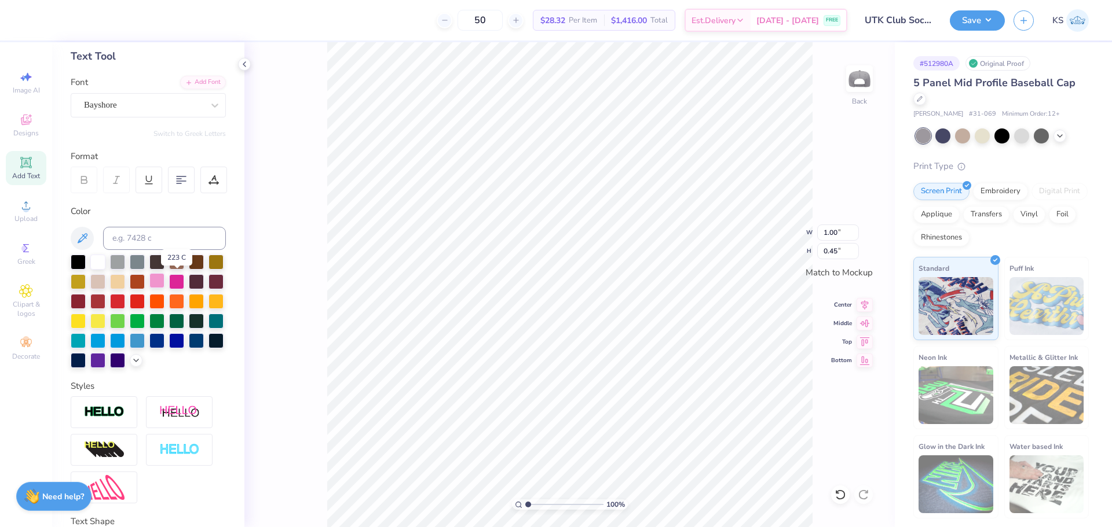
scroll to position [58, 0]
click at [116, 419] on img at bounding box center [104, 411] width 41 height 13
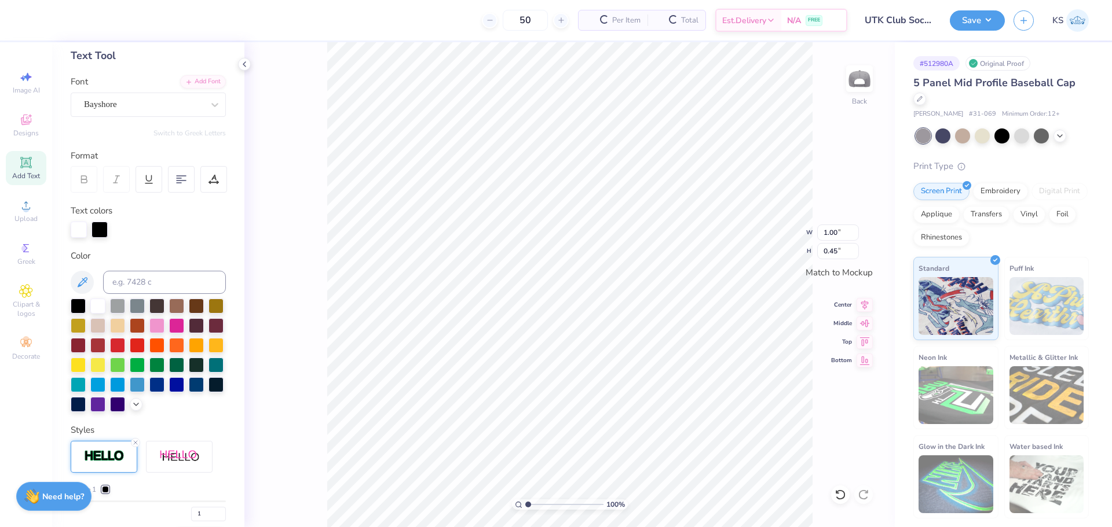
type input "1.01"
type input "0.46"
click at [100, 225] on div at bounding box center [99, 229] width 16 height 16
click at [94, 305] on div at bounding box center [97, 305] width 15 height 15
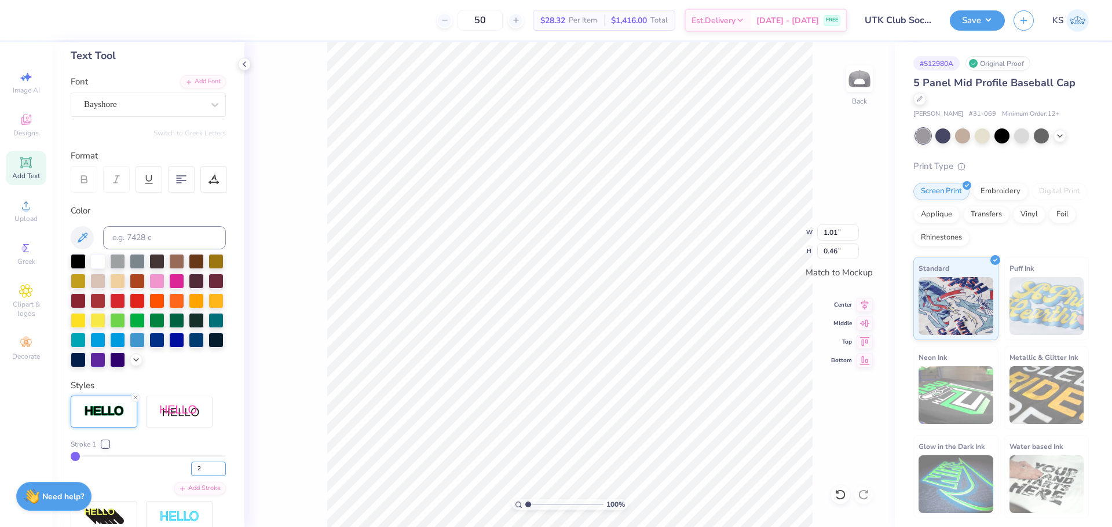
type input "2"
click at [212, 477] on input "2" at bounding box center [208, 469] width 35 height 14
type input "2"
click at [219, 462] on div "Personalized Names Personalized Numbers Text Tool Add Font Font Bayshore Switch…" at bounding box center [148, 284] width 192 height 485
type input "1.02"
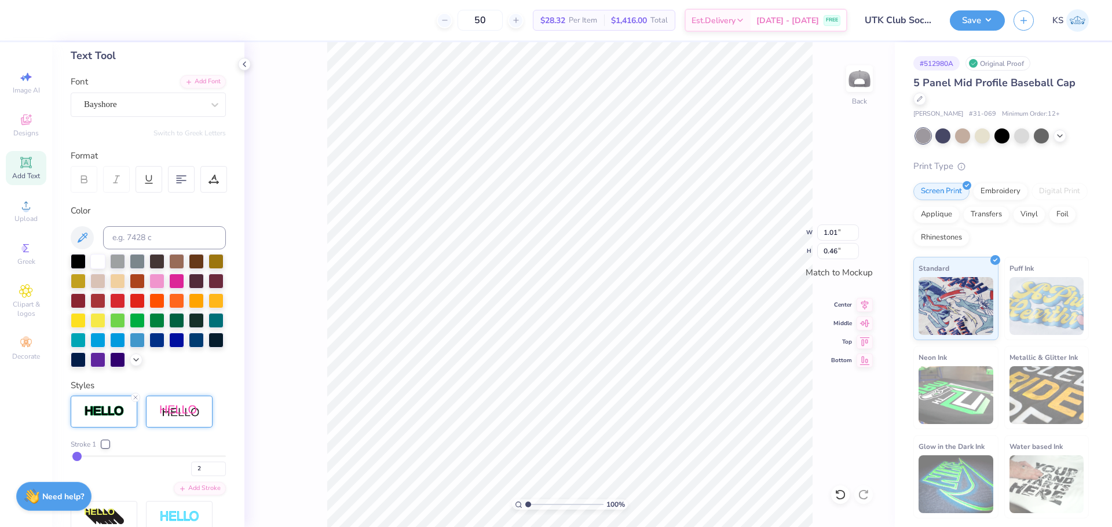
type input "0.47"
type input "1.45"
type input "0.67"
type input "3.55"
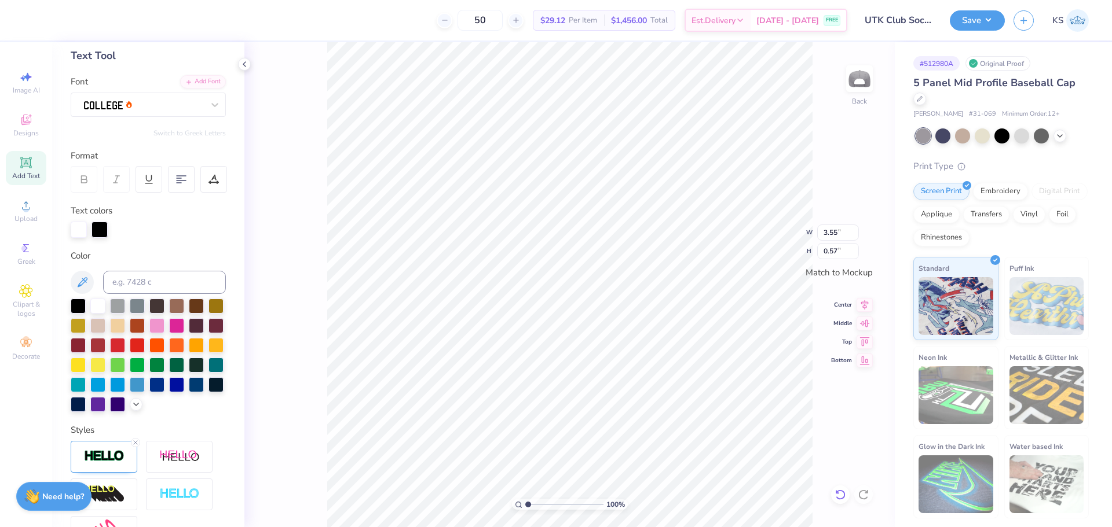
click at [835, 496] on icon at bounding box center [840, 495] width 12 height 12
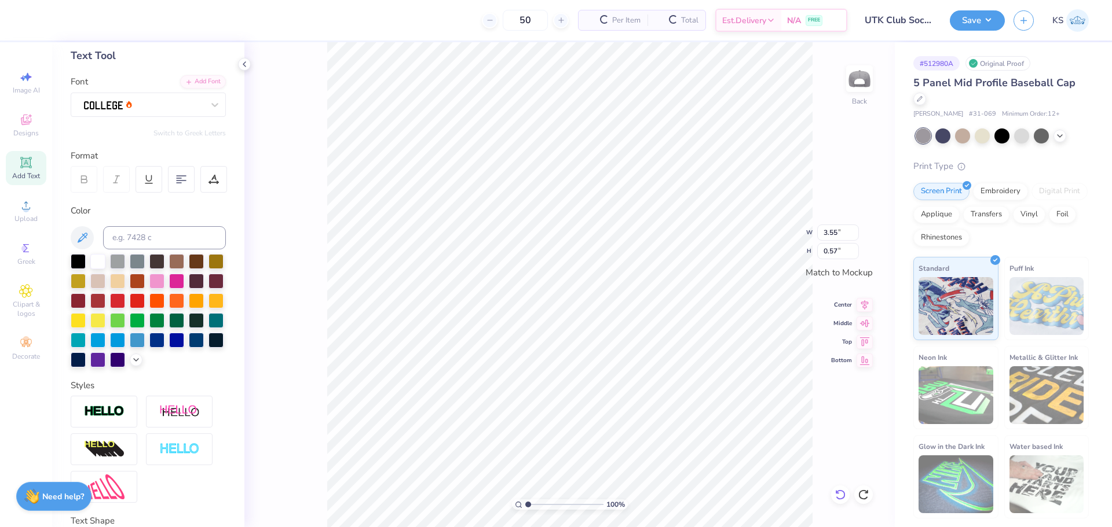
type input "0.56"
type input "1.45"
type input "0.67"
type input "1.36"
type input "0.80"
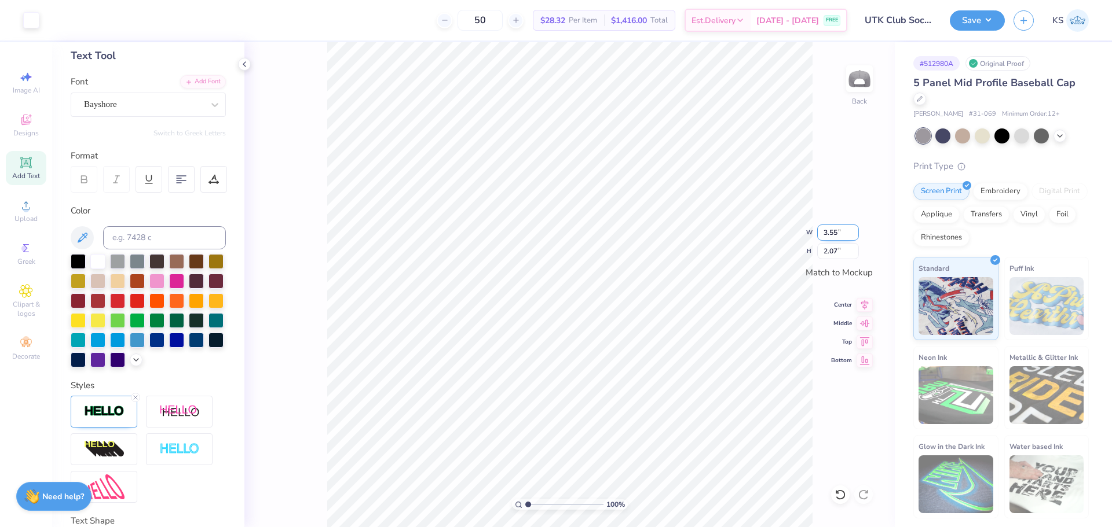
click at [833, 226] on input "3.55" at bounding box center [838, 233] width 42 height 16
click at [835, 250] on input "2.07" at bounding box center [838, 251] width 42 height 16
type input "2"
type input "3.43"
type input "2.00"
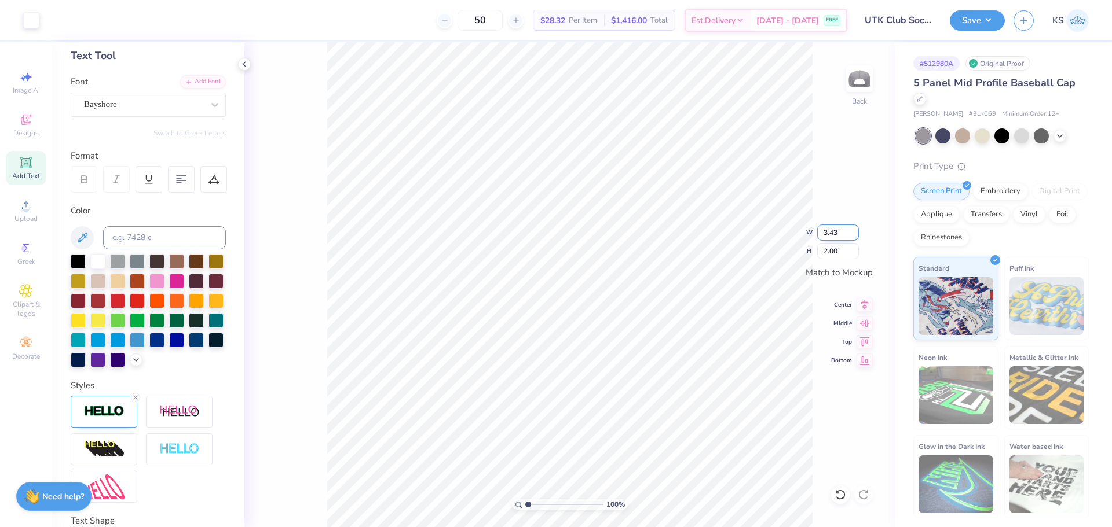
click at [836, 235] on input "3.43" at bounding box center [838, 233] width 42 height 16
type input "3.00"
type input "1.75"
click at [867, 358] on icon at bounding box center [864, 359] width 16 height 14
drag, startPoint x: 538, startPoint y: 501, endPoint x: 532, endPoint y: 503, distance: 6.5
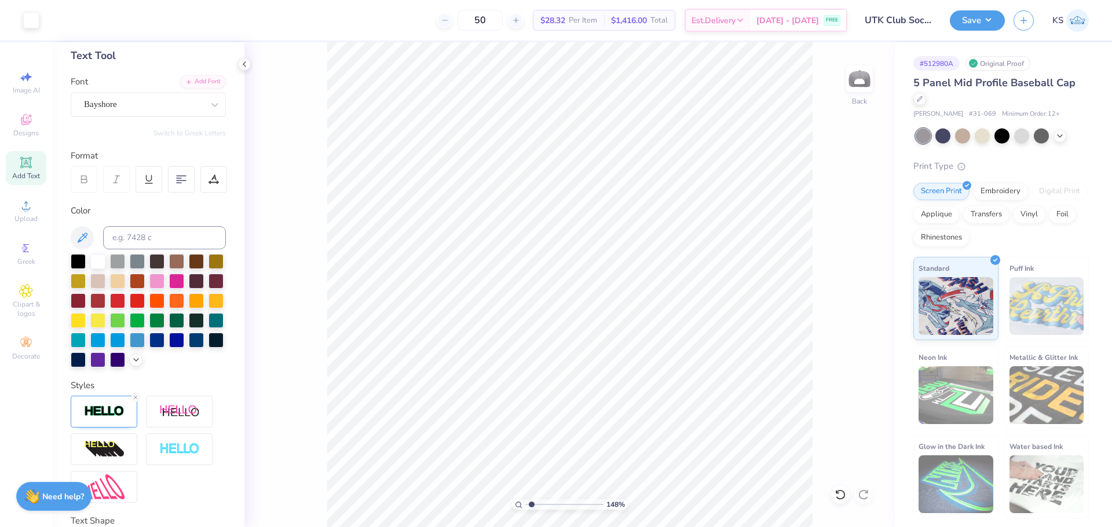
click at [532, 503] on input "range" at bounding box center [564, 505] width 78 height 10
type input "1.48"
type input "2.25"
type input "0.48"
type input "1.64"
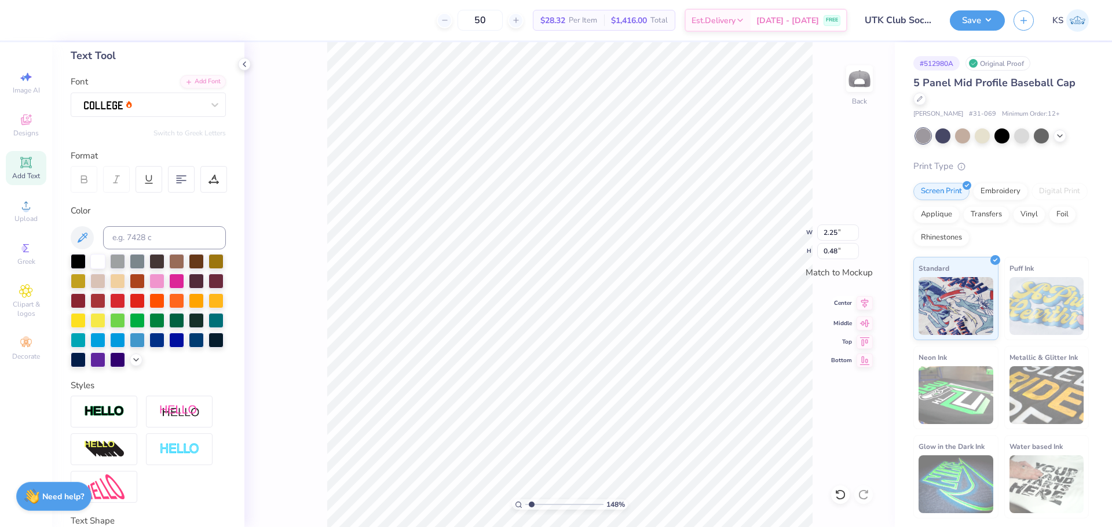
type input "0.35"
click at [867, 301] on icon at bounding box center [864, 303] width 16 height 14
type input "2.3"
click at [538, 502] on input "range" at bounding box center [564, 505] width 78 height 10
type input "0.09"
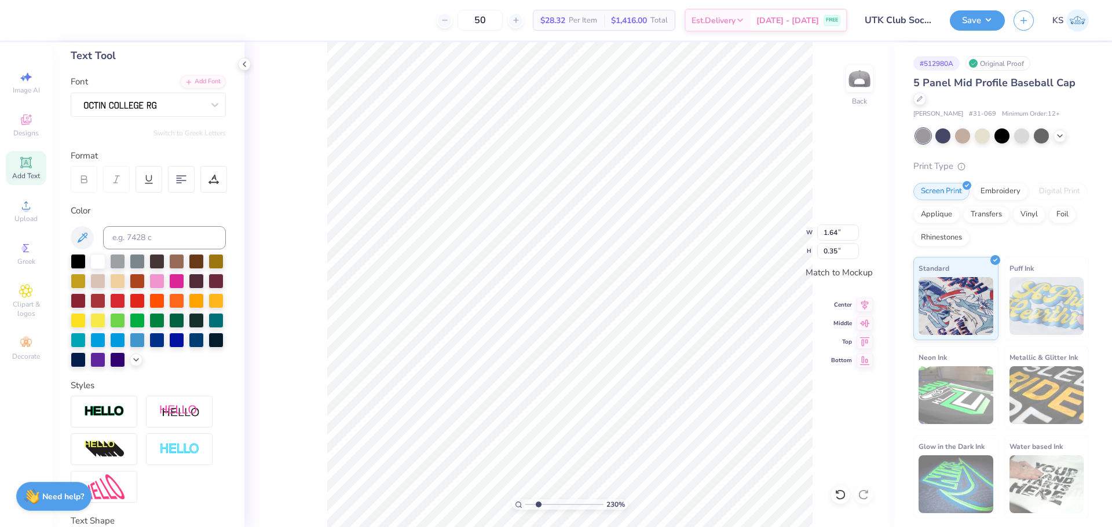
type input "0.10"
type input "0.11"
type input "0.13"
click at [839, 496] on icon at bounding box center [840, 495] width 12 height 12
click at [841, 488] on div at bounding box center [840, 495] width 19 height 19
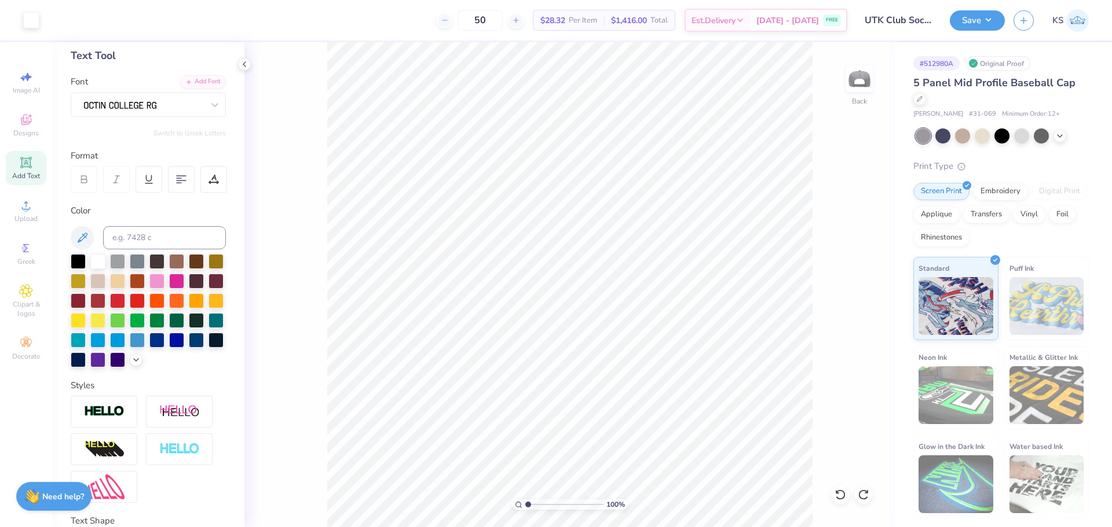
drag, startPoint x: 506, startPoint y: 504, endPoint x: 474, endPoint y: 494, distance: 33.3
click at [525, 500] on input "range" at bounding box center [564, 505] width 78 height 10
click at [533, 504] on input "range" at bounding box center [564, 505] width 78 height 10
type input "1.71"
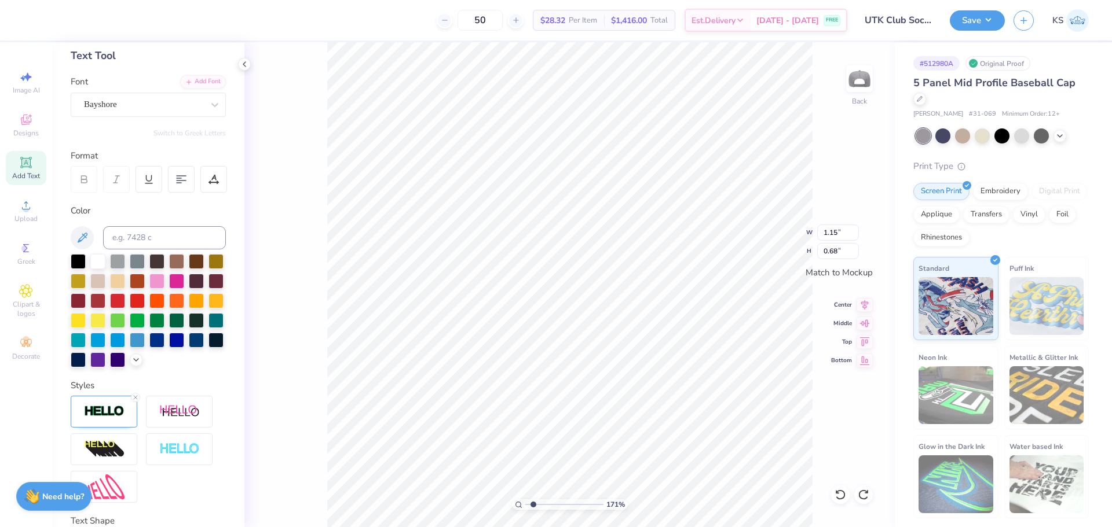
type textarea "Soccer"
drag, startPoint x: 514, startPoint y: 508, endPoint x: 489, endPoint y: 500, distance: 26.2
type input "1"
click at [525, 500] on input "range" at bounding box center [564, 505] width 78 height 10
click at [837, 247] on input "1.43" at bounding box center [838, 251] width 42 height 16
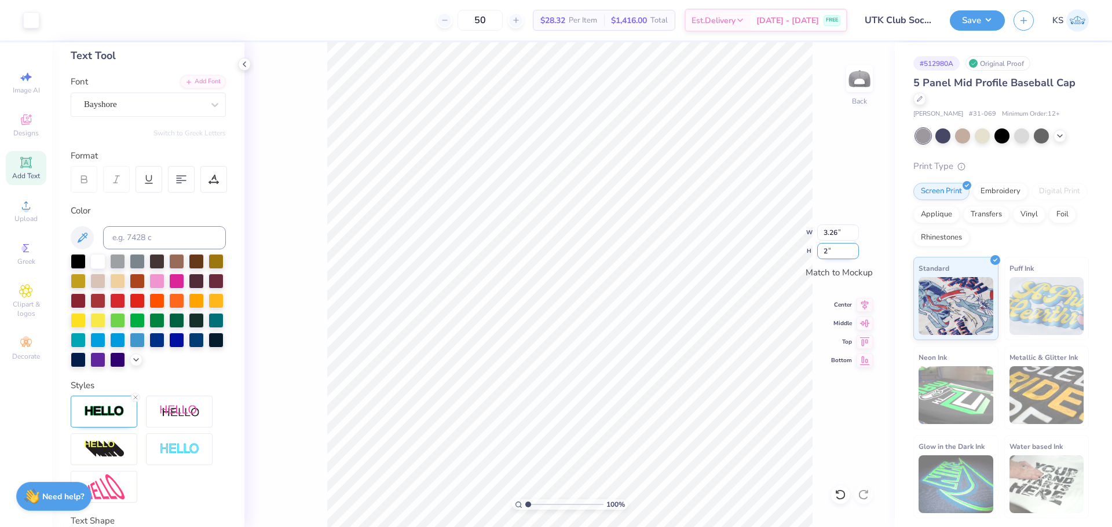
type input "2"
type input "4.01"
type input "1.77"
click at [864, 306] on icon at bounding box center [864, 303] width 16 height 14
click at [864, 302] on icon at bounding box center [864, 303] width 16 height 14
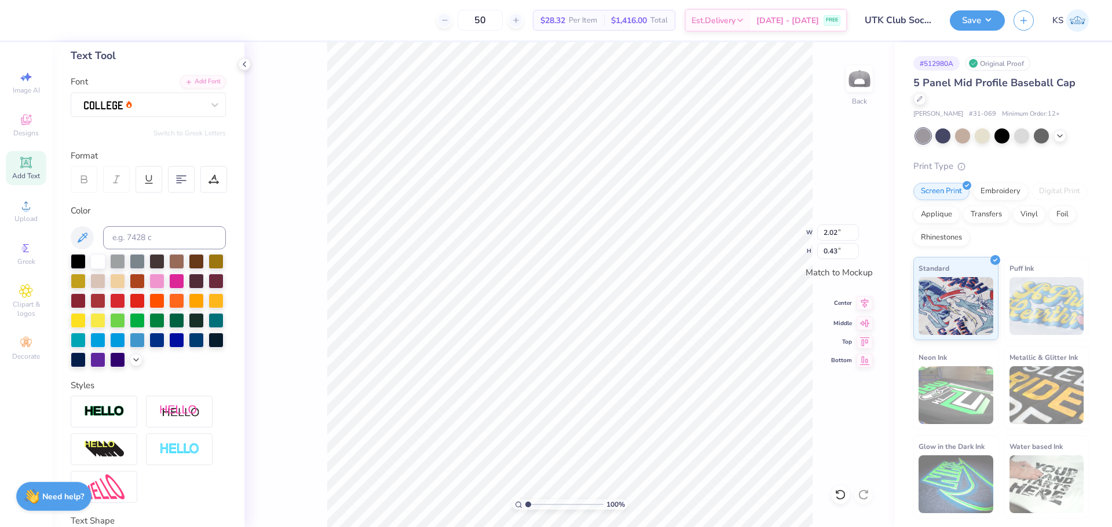
click at [871, 305] on icon at bounding box center [864, 303] width 16 height 14
click at [536, 503] on input "range" at bounding box center [564, 505] width 78 height 10
drag, startPoint x: 536, startPoint y: 504, endPoint x: 485, endPoint y: 490, distance: 53.4
type input "1"
click at [525, 500] on input "range" at bounding box center [564, 505] width 78 height 10
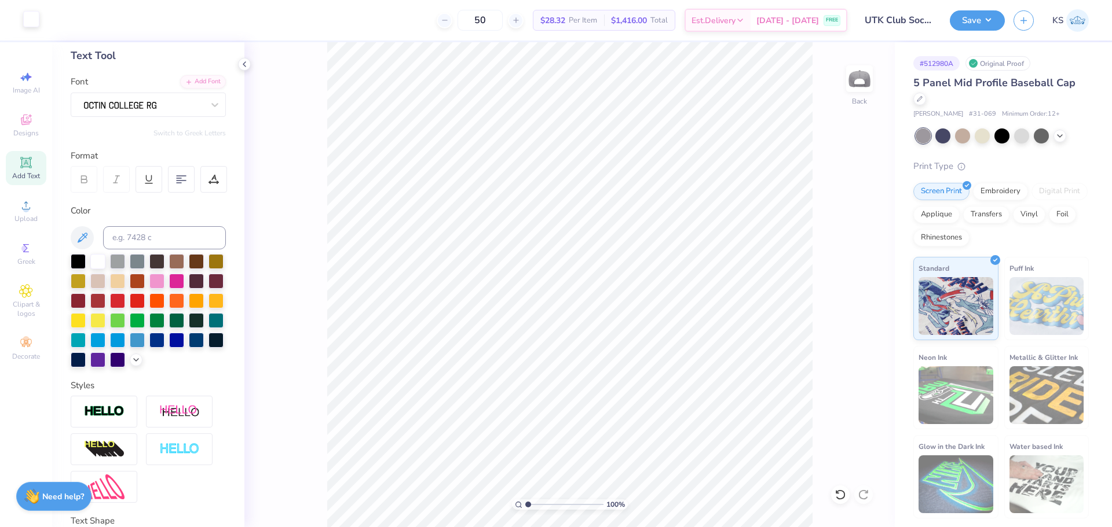
click at [38, 17] on div at bounding box center [31, 19] width 16 height 16
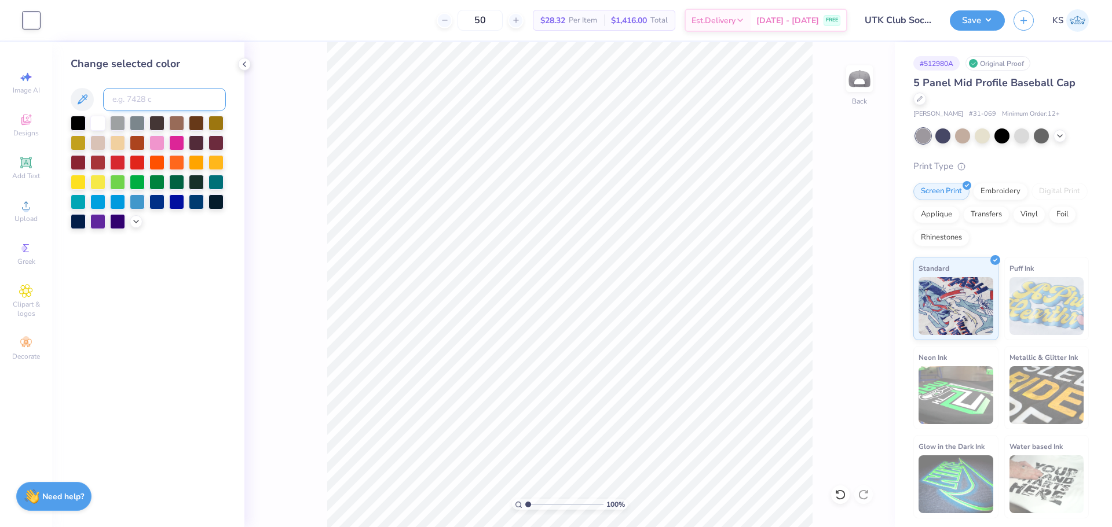
click at [152, 98] on input at bounding box center [164, 99] width 123 height 23
paste input
click at [845, 496] on icon at bounding box center [840, 495] width 12 height 12
click at [52, 19] on div at bounding box center [52, 20] width 16 height 16
click at [94, 123] on div at bounding box center [97, 122] width 15 height 15
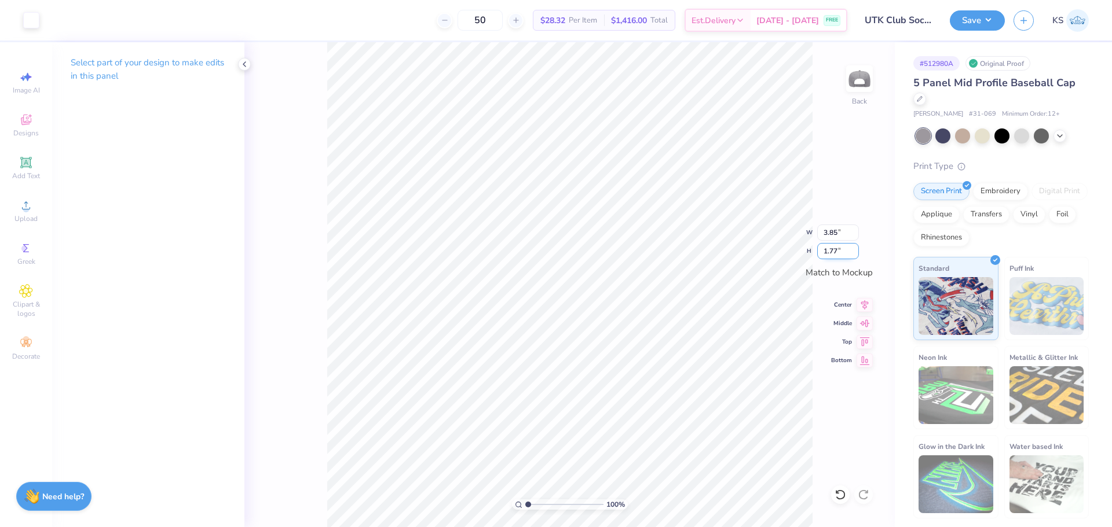
click at [840, 254] on input "1.77" at bounding box center [838, 251] width 42 height 16
click at [837, 231] on input "3.85" at bounding box center [838, 233] width 42 height 16
type input "4.00"
type input "1.84"
click at [862, 305] on icon at bounding box center [864, 303] width 16 height 14
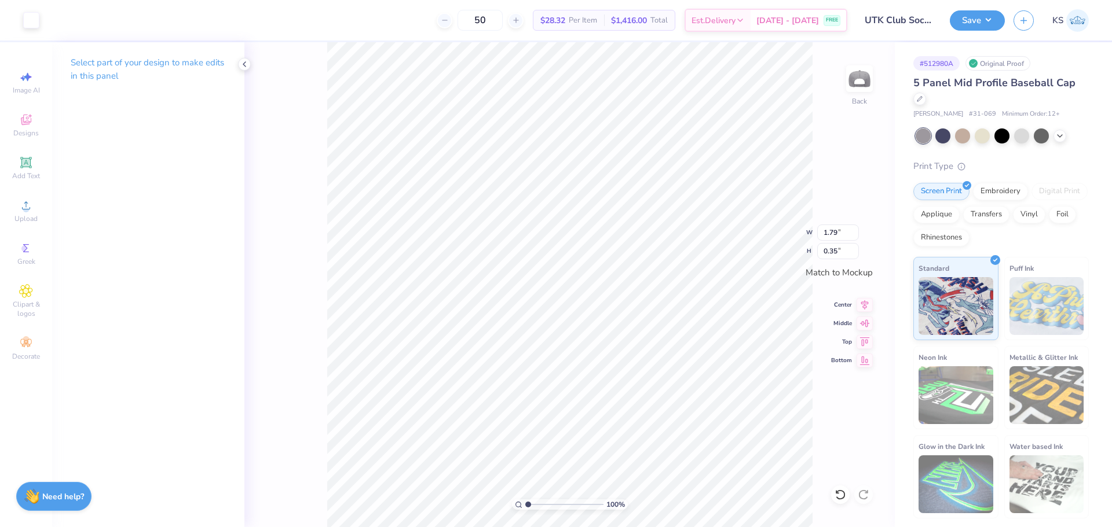
type input "1.79"
type input "0.35"
click at [865, 306] on icon at bounding box center [864, 303] width 16 height 14
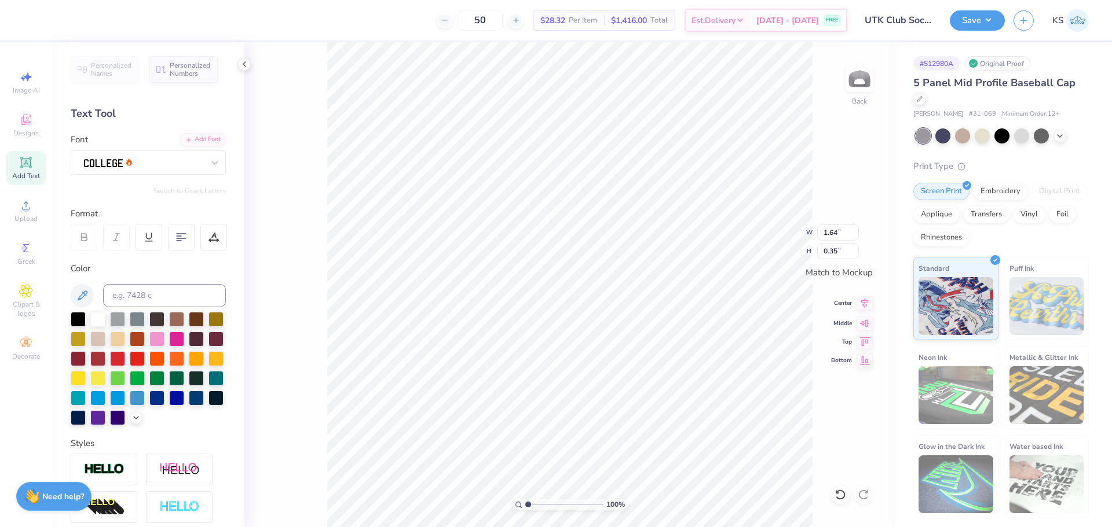
click at [867, 305] on icon at bounding box center [864, 303] width 16 height 14
click at [534, 508] on input "range" at bounding box center [564, 505] width 78 height 10
drag, startPoint x: 524, startPoint y: 507, endPoint x: 472, endPoint y: 484, distance: 56.3
type input "1"
click at [525, 500] on input "range" at bounding box center [564, 505] width 78 height 10
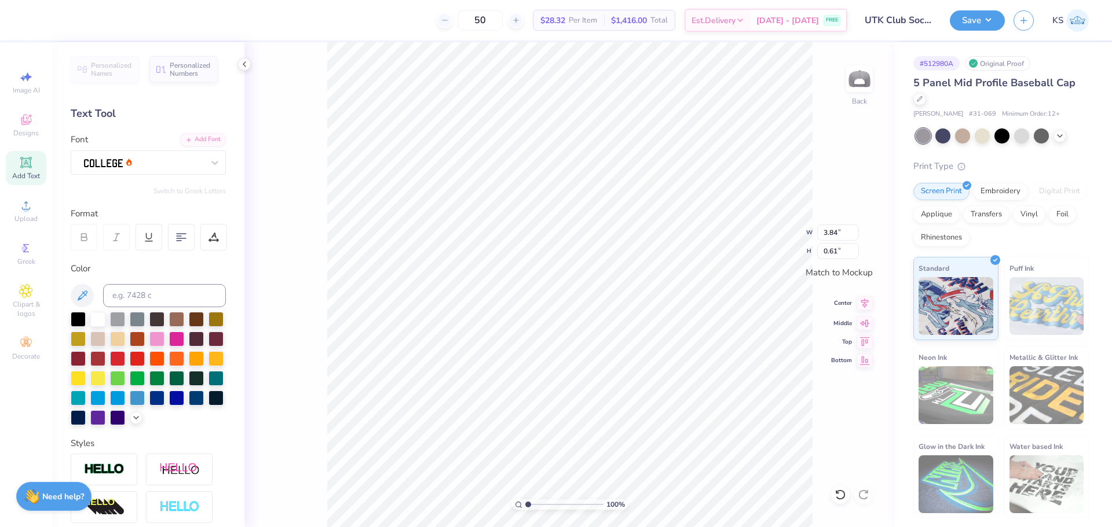
click at [865, 302] on icon at bounding box center [865, 304] width 8 height 10
type input "1.47"
type input "0.87"
drag, startPoint x: 832, startPoint y: 233, endPoint x: 822, endPoint y: 232, distance: 9.9
click at [831, 233] on input "3.92" at bounding box center [838, 233] width 42 height 16
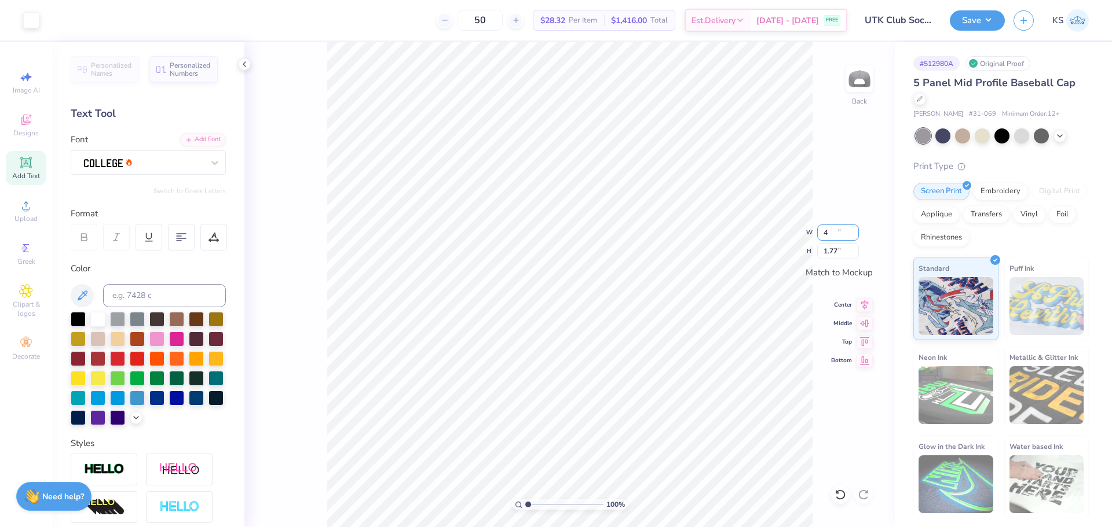
type input "4.00"
type input "1.77"
click at [994, 17] on button "Save" at bounding box center [977, 19] width 55 height 20
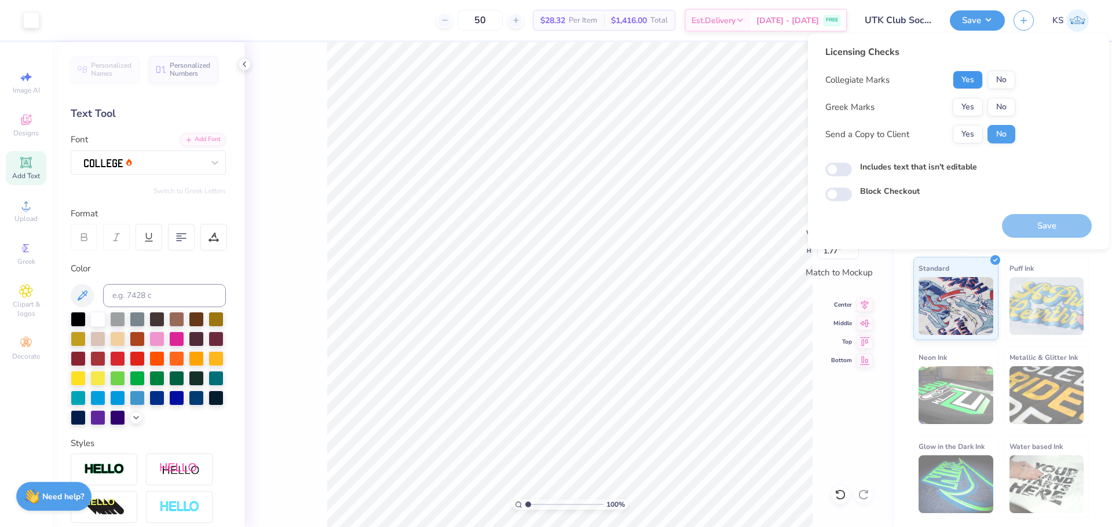
click at [970, 80] on button "Yes" at bounding box center [968, 80] width 30 height 19
click at [1005, 109] on button "No" at bounding box center [1001, 107] width 28 height 19
drag, startPoint x: 968, startPoint y: 134, endPoint x: 1008, endPoint y: 191, distance: 69.4
click at [969, 134] on button "Yes" at bounding box center [968, 134] width 30 height 19
click at [1029, 218] on button "Save" at bounding box center [1047, 226] width 90 height 24
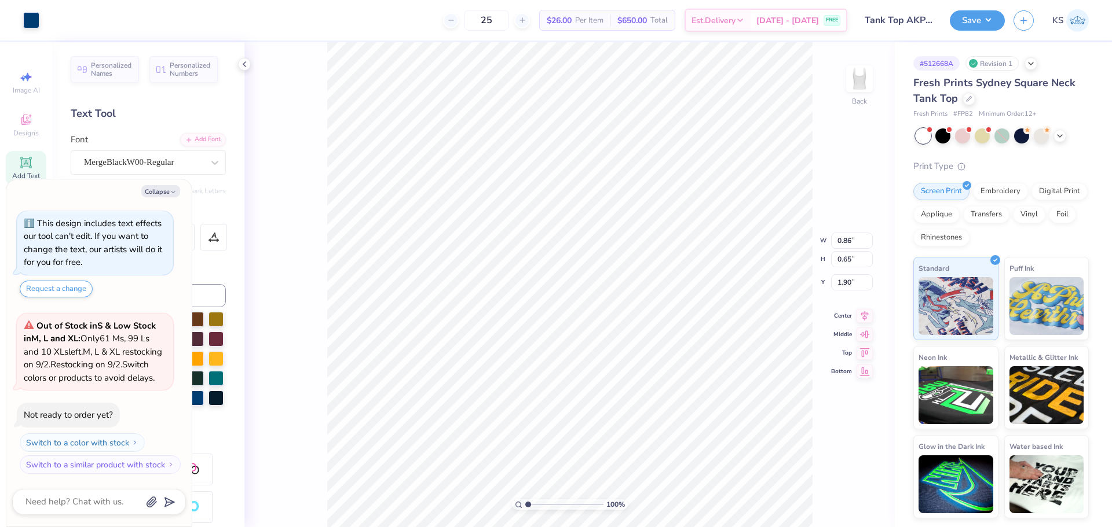
type textarea "x"
type input "2.3"
click at [538, 504] on input "range" at bounding box center [564, 505] width 78 height 10
click at [161, 191] on button "Collapse" at bounding box center [160, 191] width 39 height 12
type textarea "x"
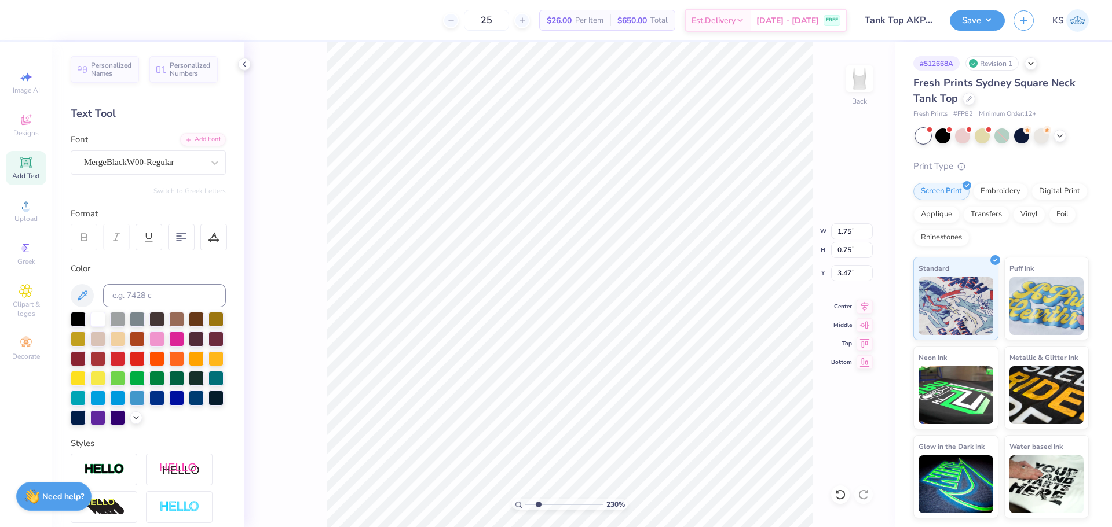
type input "3.47"
type input "1.75"
type input "0.75"
type input "3.47"
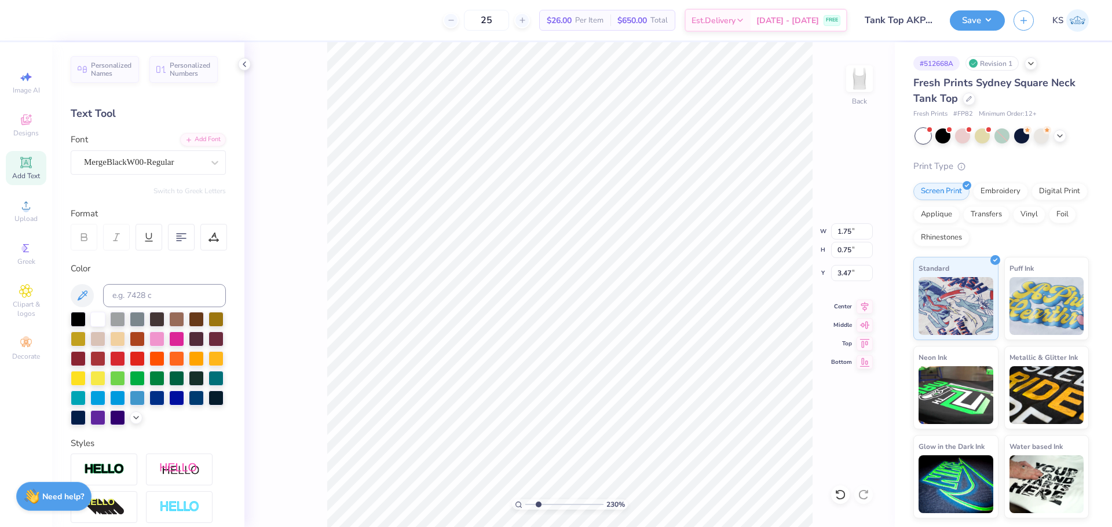
type textarea "Alpha Kappa"
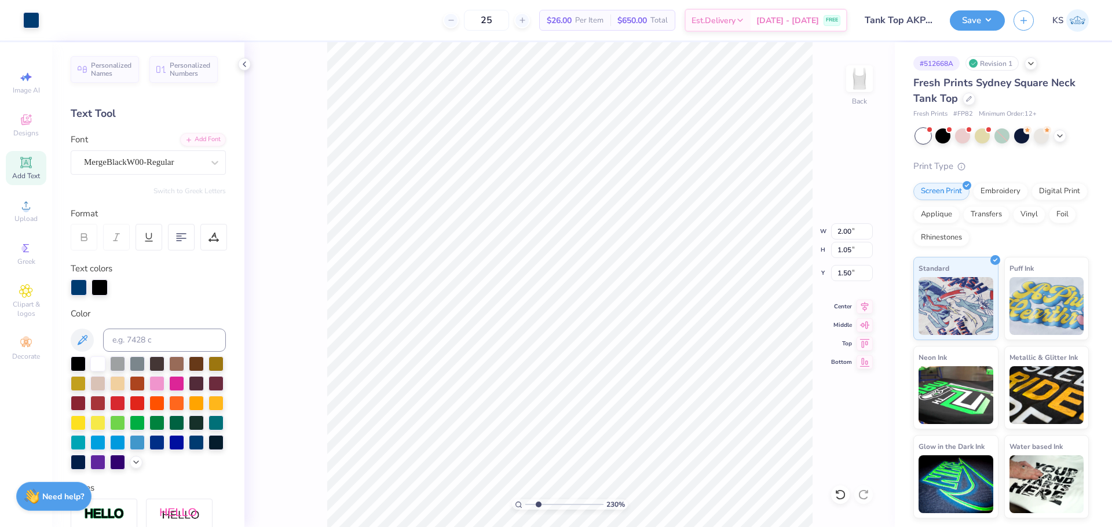
type input "1.75"
type input "0.75"
type input "1.00"
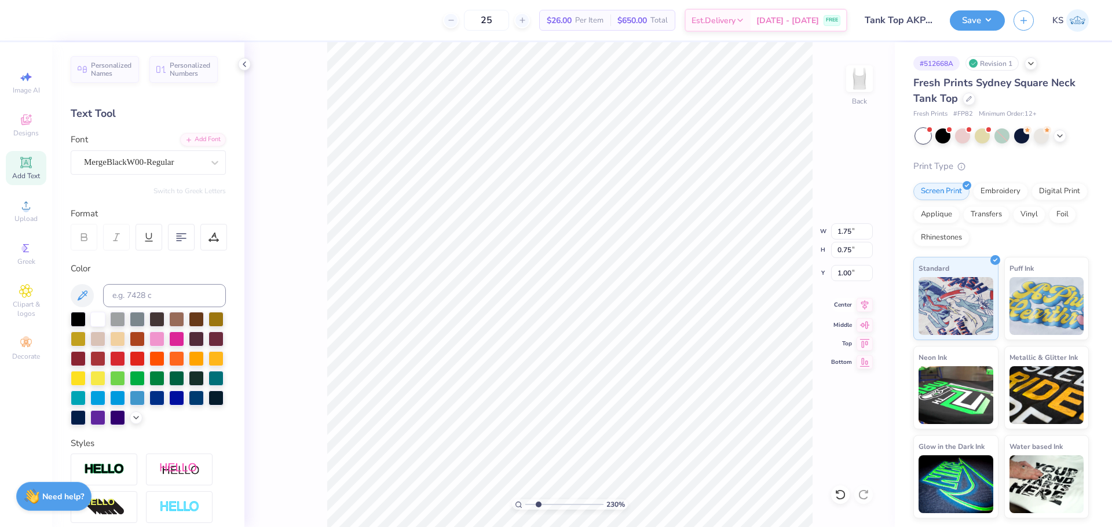
click at [864, 310] on icon at bounding box center [864, 305] width 16 height 14
type input "1.94"
type input "0.71"
type input "1.75"
click at [863, 309] on icon at bounding box center [864, 305] width 16 height 14
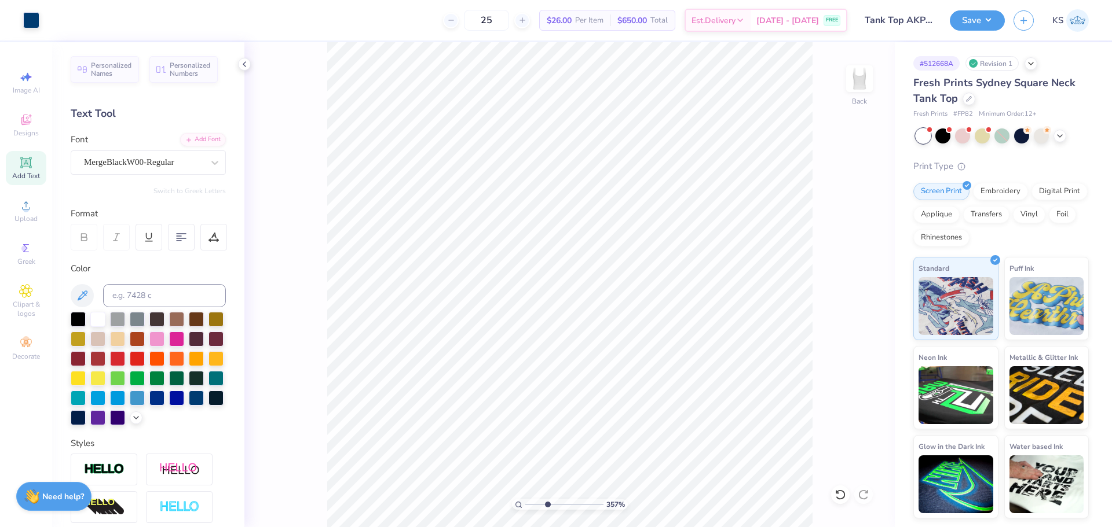
drag, startPoint x: 537, startPoint y: 501, endPoint x: 547, endPoint y: 499, distance: 10.7
type input "3.5"
click at [547, 500] on input "range" at bounding box center [564, 505] width 78 height 10
type input "1.69"
drag, startPoint x: 867, startPoint y: 306, endPoint x: 858, endPoint y: 305, distance: 9.3
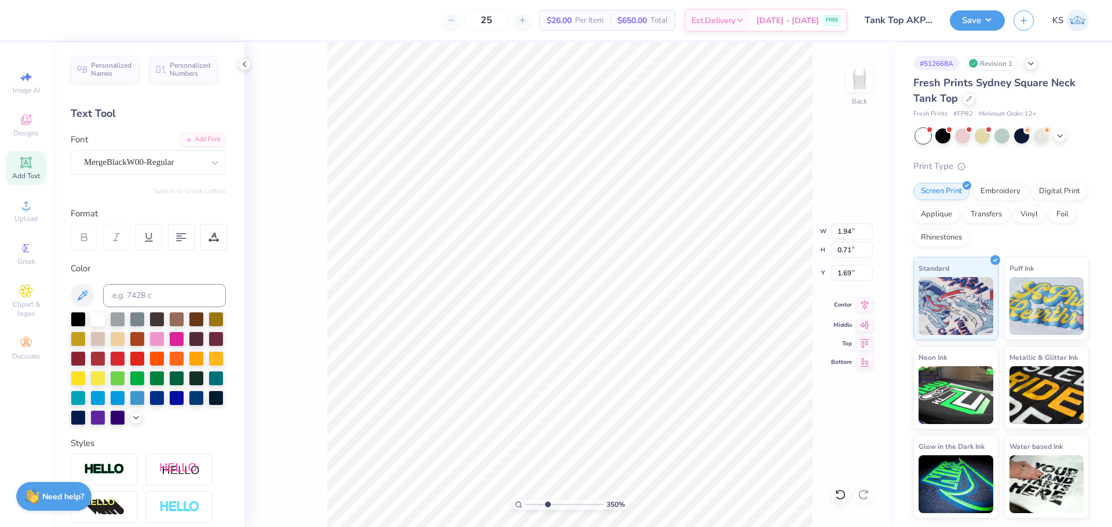
click at [867, 305] on icon at bounding box center [864, 305] width 16 height 14
type input "2.45"
click at [864, 303] on icon at bounding box center [864, 305] width 16 height 14
type input "2.44"
drag, startPoint x: 547, startPoint y: 506, endPoint x: 529, endPoint y: 504, distance: 18.0
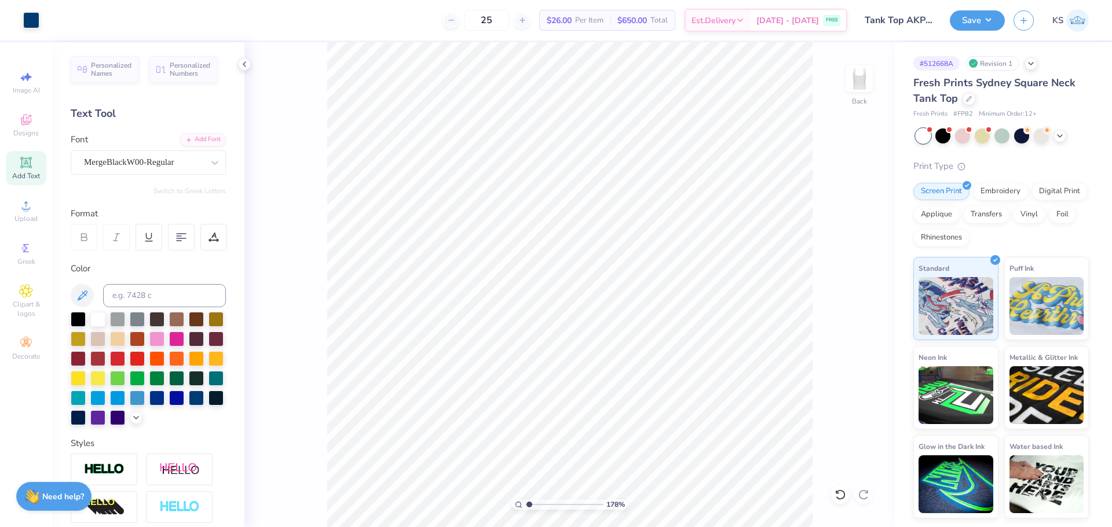
click at [529, 504] on input "range" at bounding box center [564, 505] width 78 height 10
click at [34, 130] on span "Designs" at bounding box center [25, 133] width 25 height 9
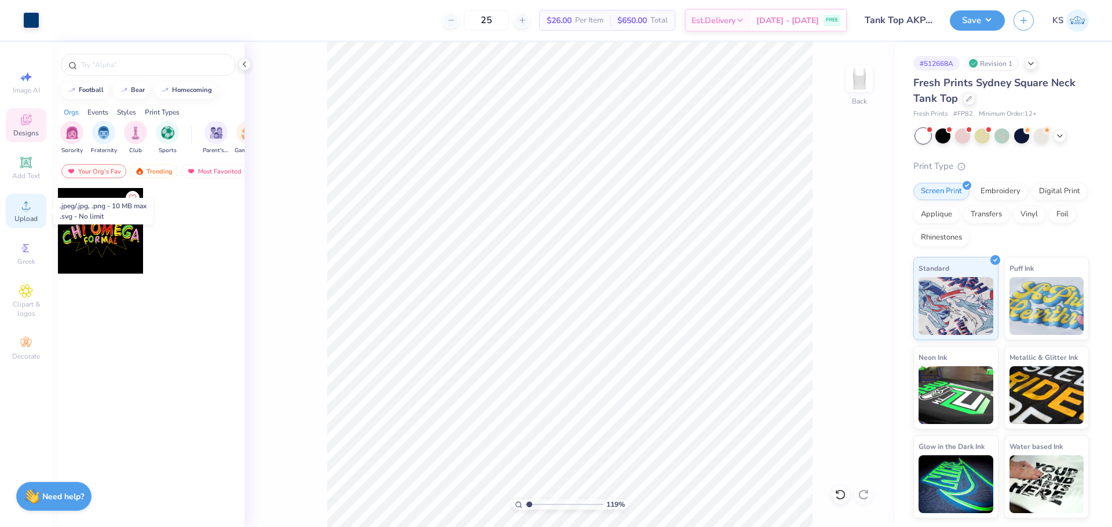
click at [30, 205] on icon at bounding box center [26, 206] width 14 height 14
click at [27, 214] on span "Upload" at bounding box center [25, 218] width 23 height 9
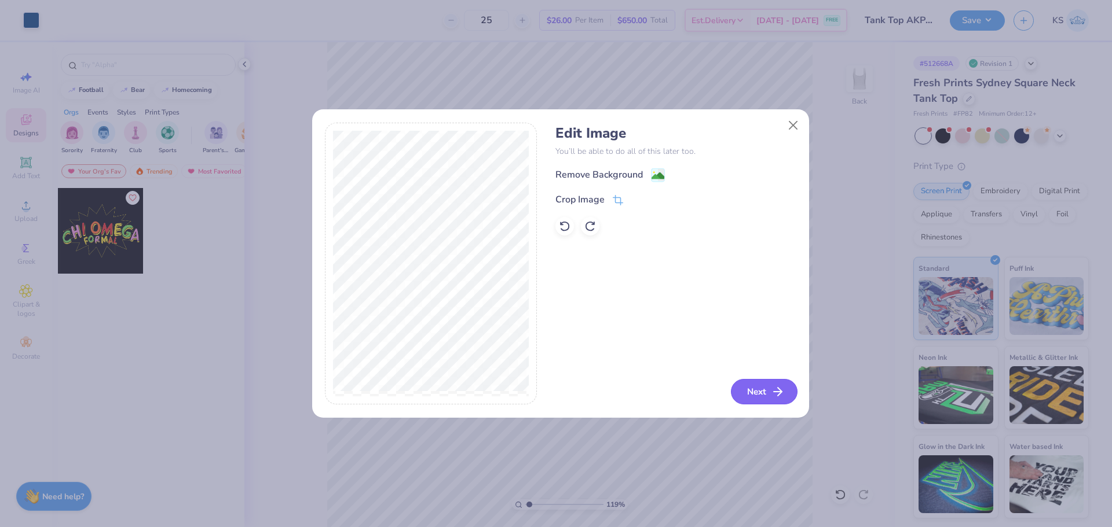
click at [756, 386] on button "Next" at bounding box center [764, 391] width 67 height 25
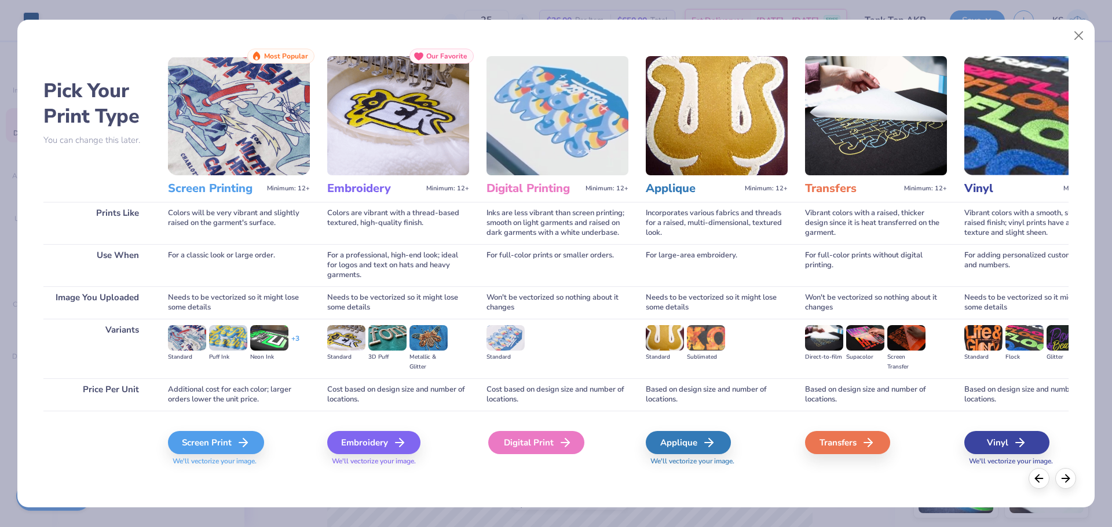
click at [552, 441] on div "Digital Print" at bounding box center [536, 442] width 96 height 23
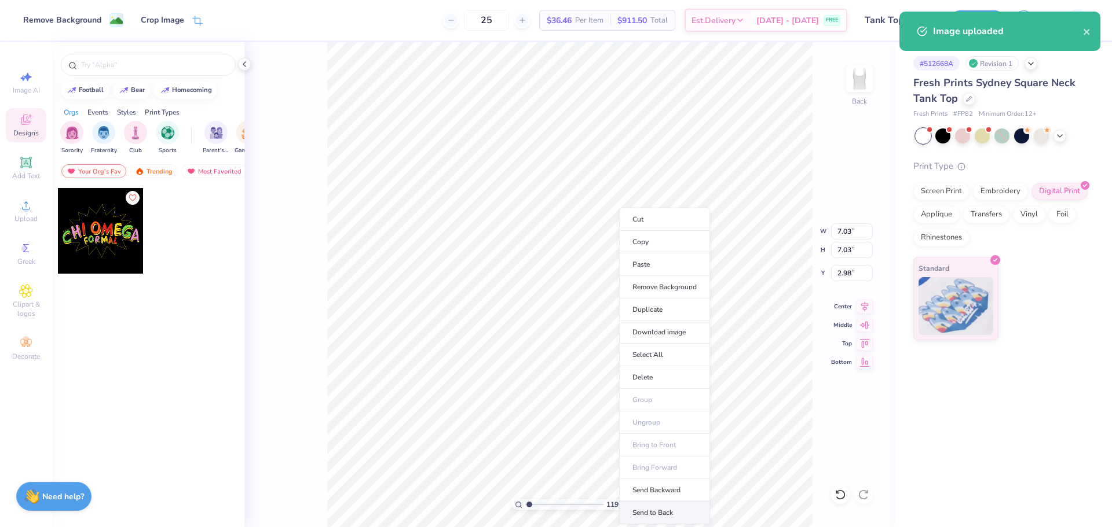
click at [675, 513] on li "Send to Back" at bounding box center [664, 513] width 91 height 23
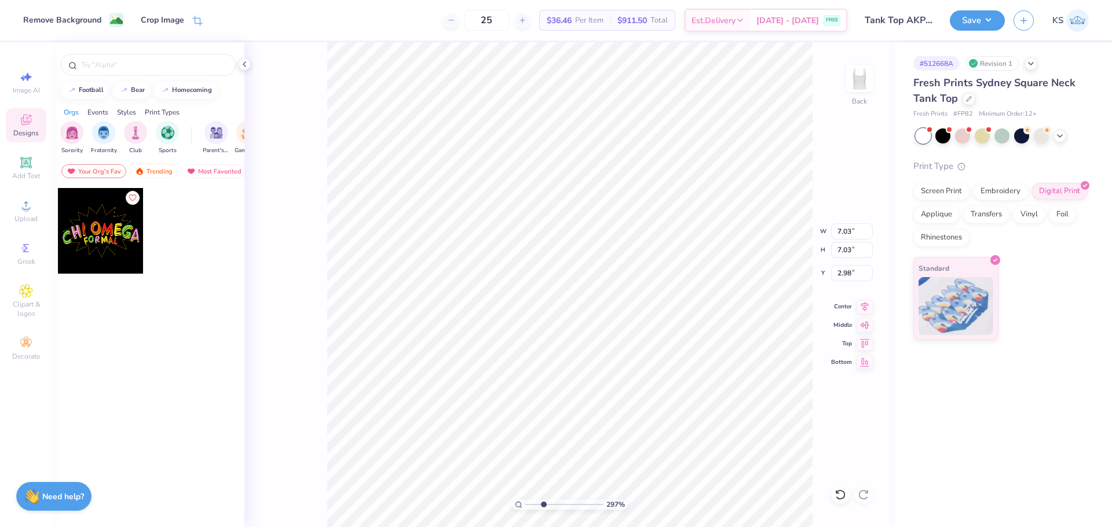
drag, startPoint x: 537, startPoint y: 504, endPoint x: 543, endPoint y: 503, distance: 6.5
type input "2.97"
click at [543, 503] on input "range" at bounding box center [564, 505] width 78 height 10
drag, startPoint x: 32, startPoint y: 19, endPoint x: 49, endPoint y: 39, distance: 26.0
click at [33, 19] on div at bounding box center [31, 19] width 16 height 16
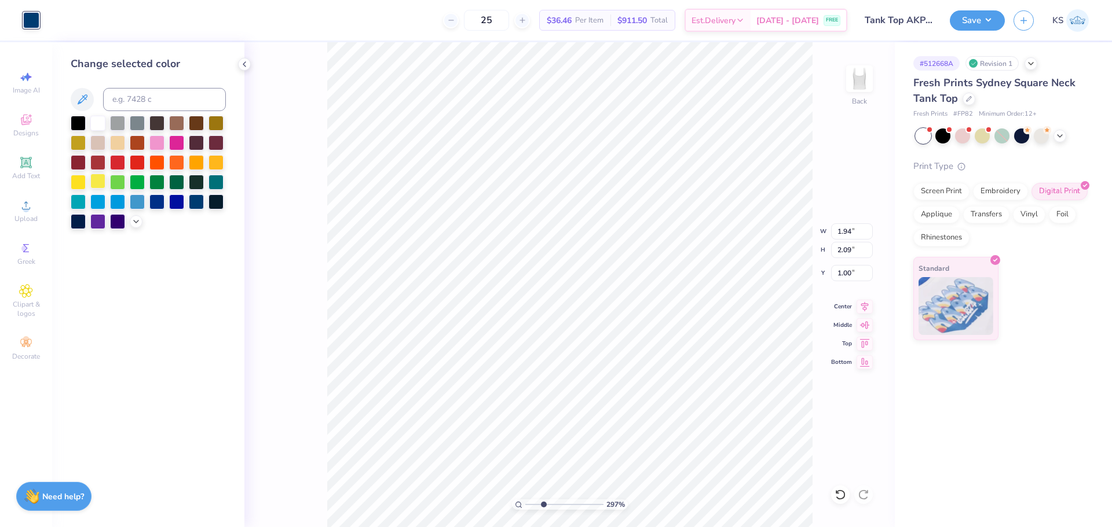
click at [101, 188] on div at bounding box center [97, 181] width 15 height 15
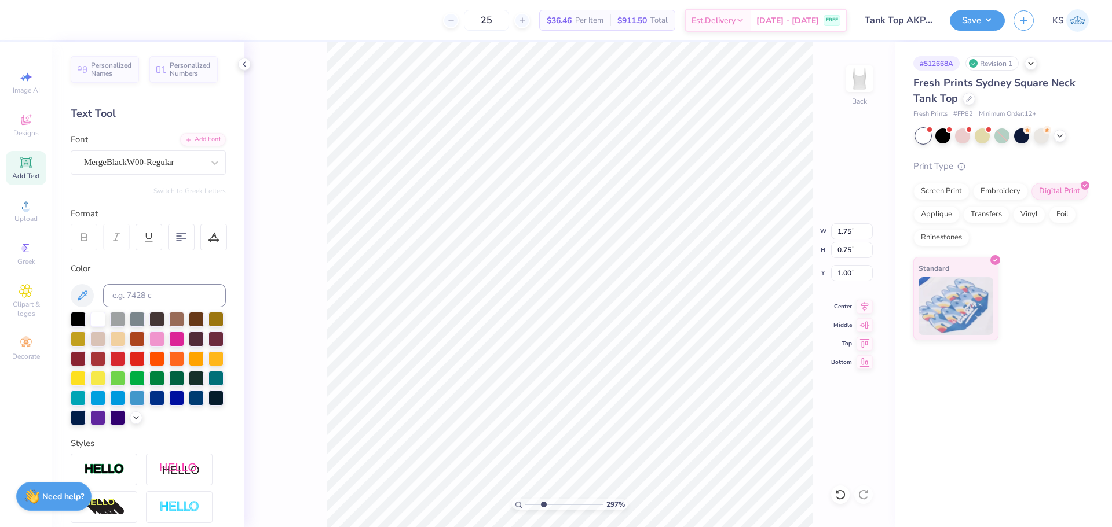
type input "5.30"
type input "2.3"
click at [538, 508] on input "range" at bounding box center [564, 505] width 78 height 10
type input "7.03"
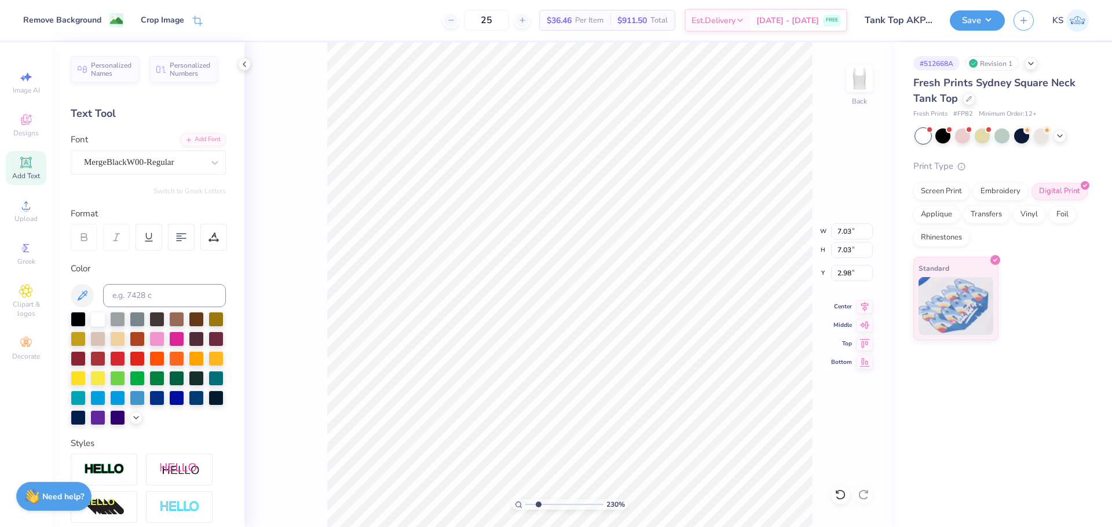
type input "3.00"
click at [841, 234] on input "7.03" at bounding box center [852, 232] width 42 height 16
type input "5.00"
type input "4.02"
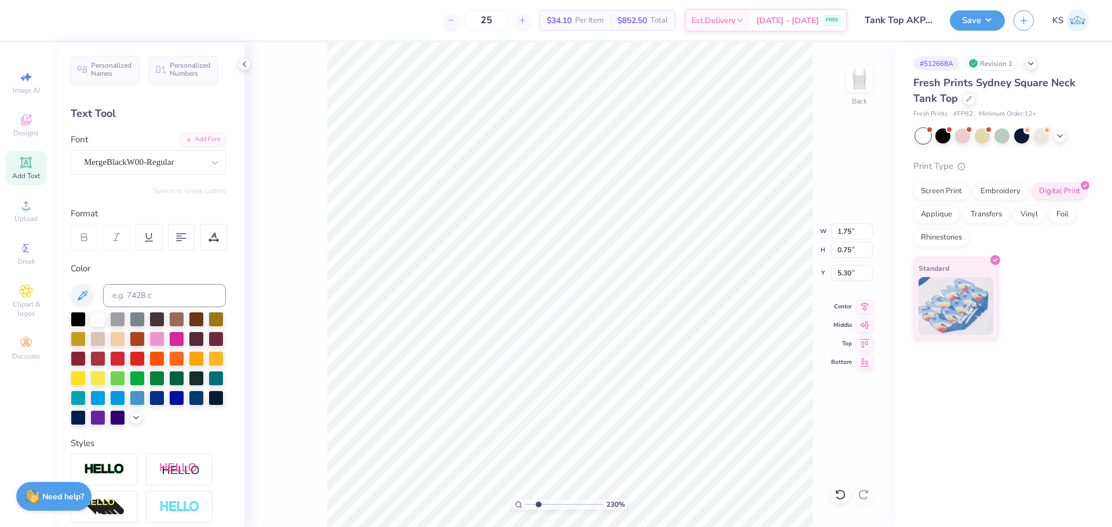
type input "5.28"
type input "2.99"
type input "1.27"
type input "4.73"
drag, startPoint x: 545, startPoint y: 504, endPoint x: 554, endPoint y: 501, distance: 9.4
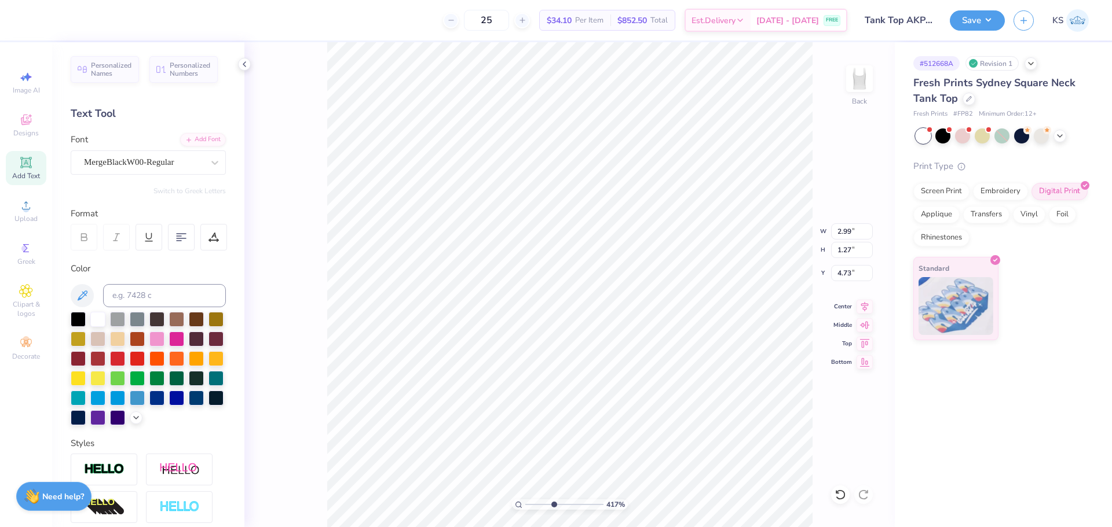
click at [553, 503] on input "range" at bounding box center [564, 505] width 78 height 10
type input "4.24"
type input "6.13"
type input "5.00"
type input "7.33"
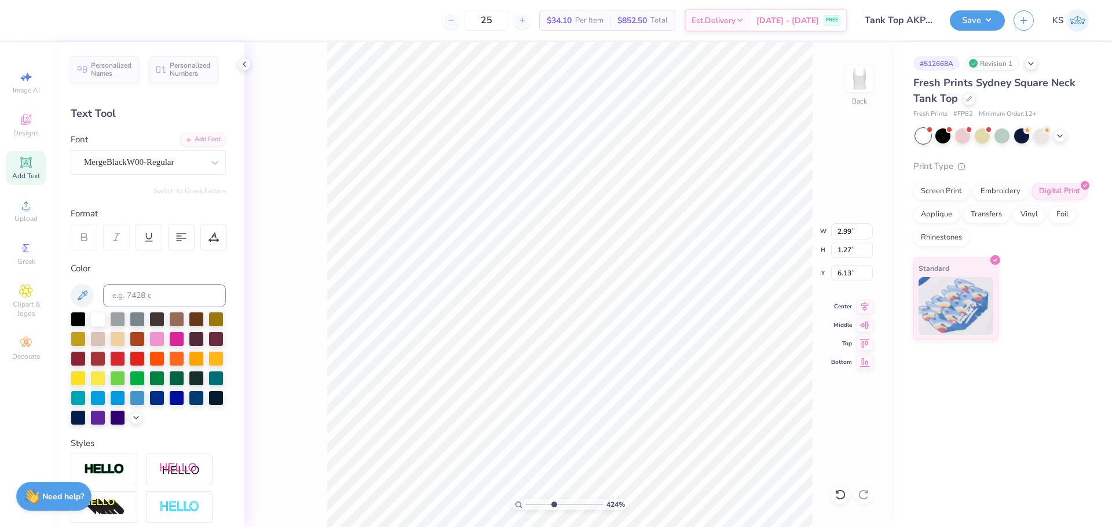
type input "1.69"
type textarea "Kappa"
type input "3.69"
type input "1.20"
type input "7.19"
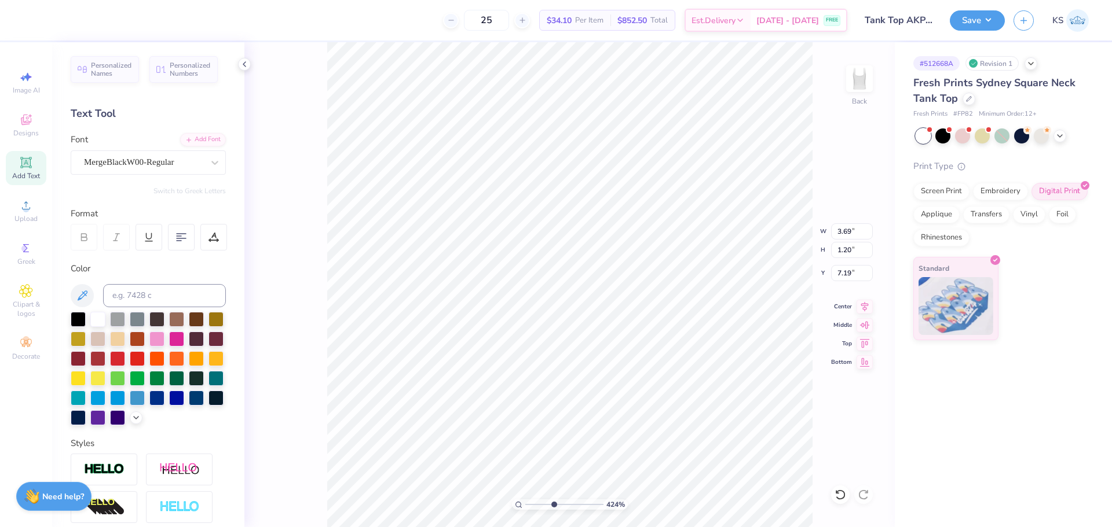
type textarea "Psi"
type input "1.63"
type input "1.10"
type input "7.56"
type textarea "P"
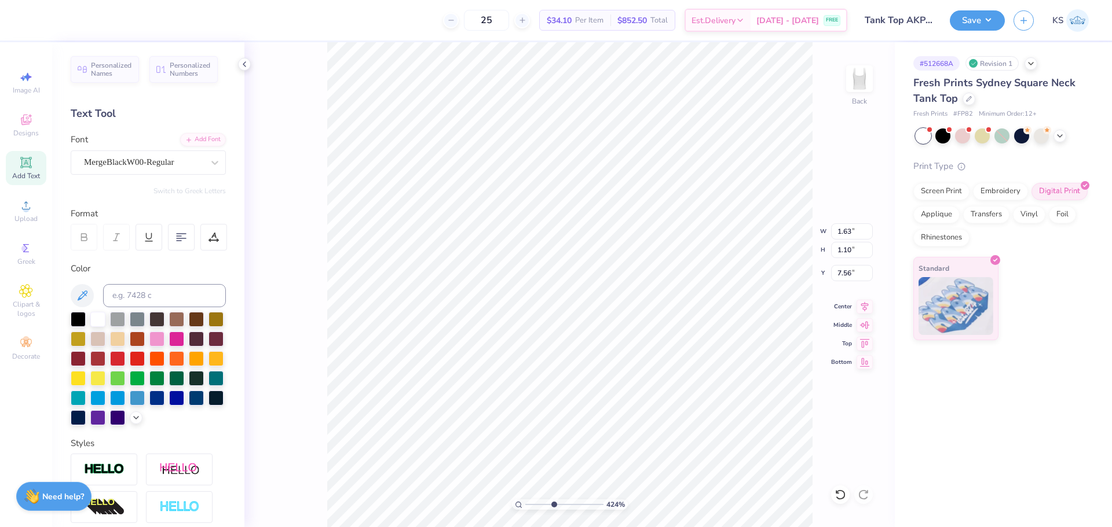
type input "0.69"
type input "0.94"
type input "7.64"
type input "1.63"
type input "1.10"
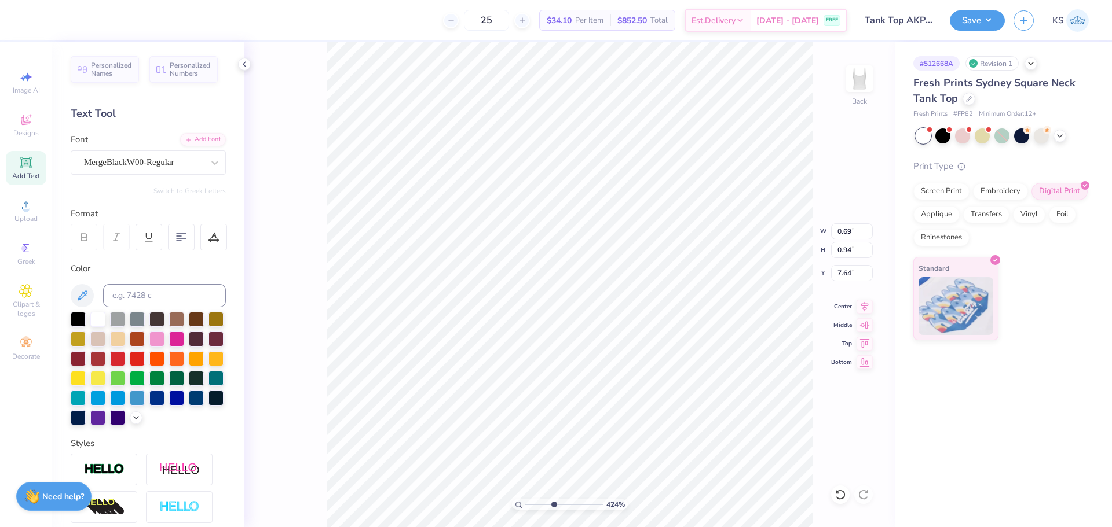
type input "8.46"
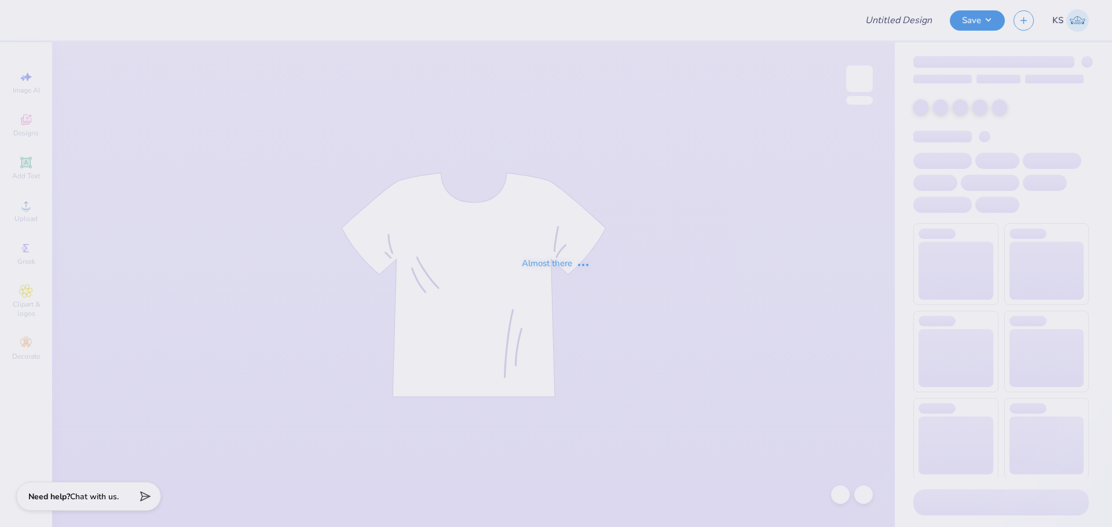
type input "tote bag option"
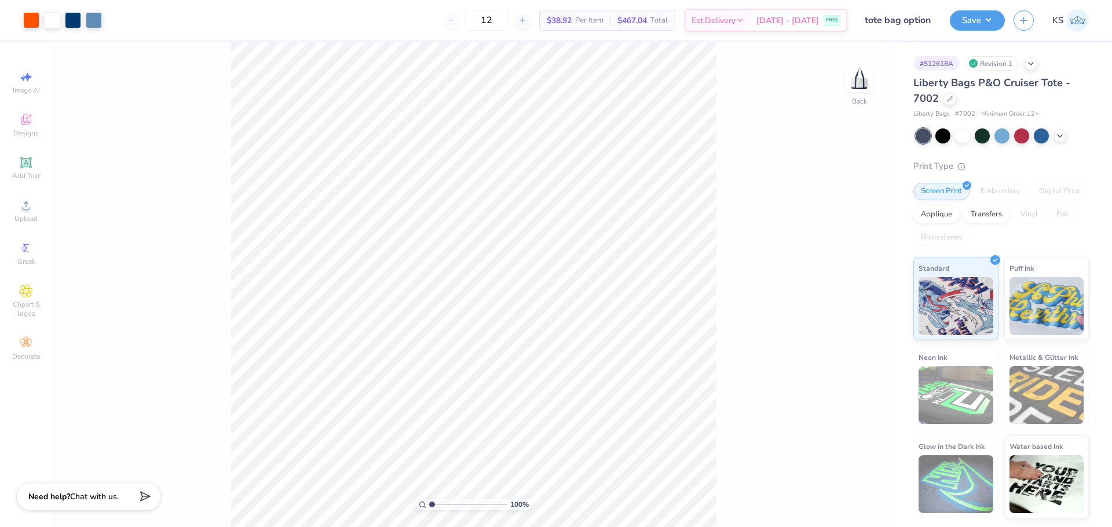
click at [445, 496] on div "100 %" at bounding box center [473, 284] width 485 height 485
click at [431, 503] on input "range" at bounding box center [468, 505] width 78 height 10
drag, startPoint x: 437, startPoint y: 507, endPoint x: 443, endPoint y: 506, distance: 6.4
click at [443, 506] on input "range" at bounding box center [468, 505] width 78 height 10
drag, startPoint x: 448, startPoint y: 507, endPoint x: 439, endPoint y: 507, distance: 8.7
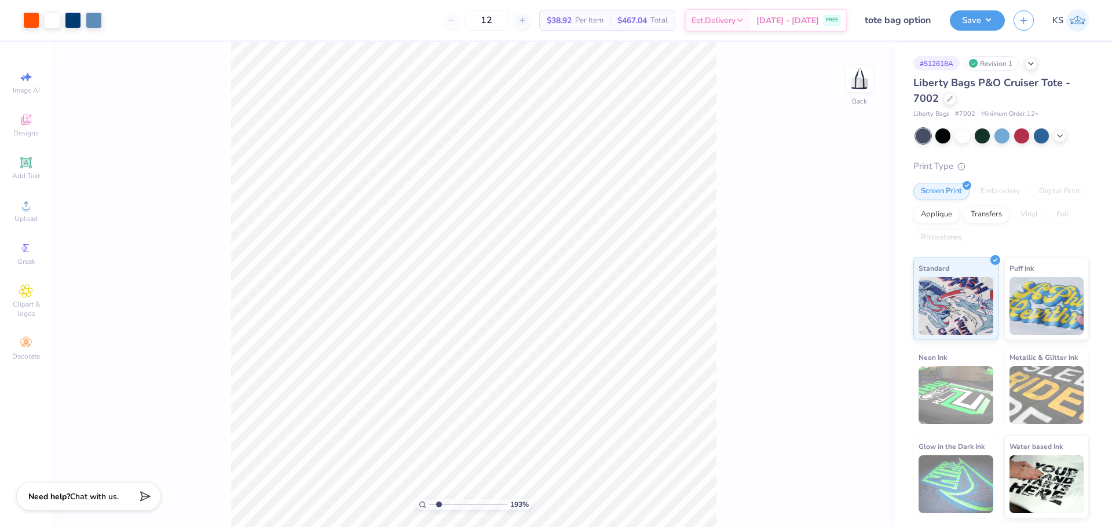
click at [439, 507] on input "range" at bounding box center [468, 505] width 78 height 10
click at [850, 243] on input "6.30" at bounding box center [852, 241] width 42 height 16
click at [856, 283] on input "0.34" at bounding box center [852, 282] width 42 height 16
click at [851, 240] on input "6.30" at bounding box center [852, 241] width 42 height 16
type input "3.79"
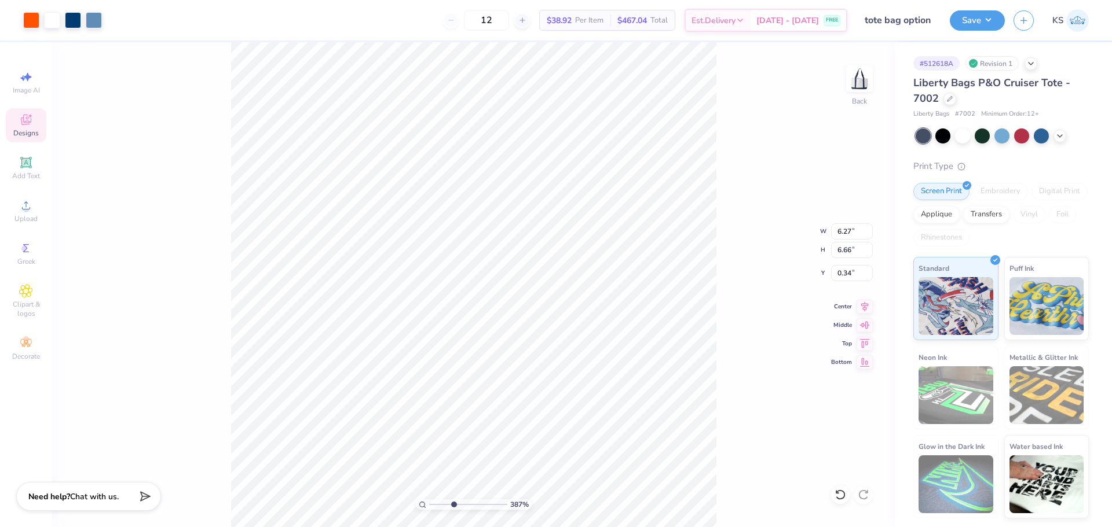
click at [453, 505] on input "range" at bounding box center [468, 505] width 78 height 10
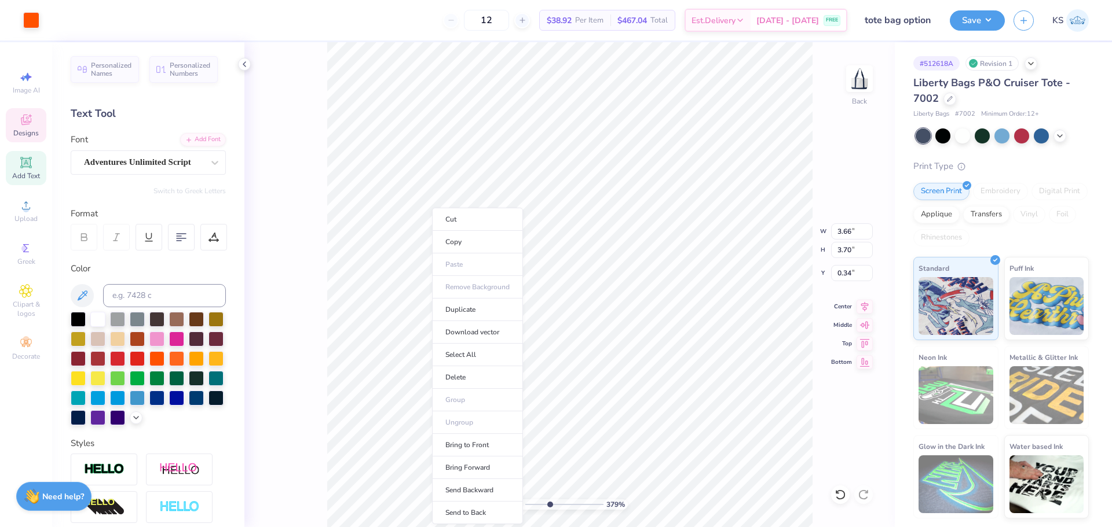
type input "3.66"
type input "3.70"
type input "0.34"
click at [473, 513] on li "Send to Back" at bounding box center [477, 513] width 91 height 23
type input "1.86"
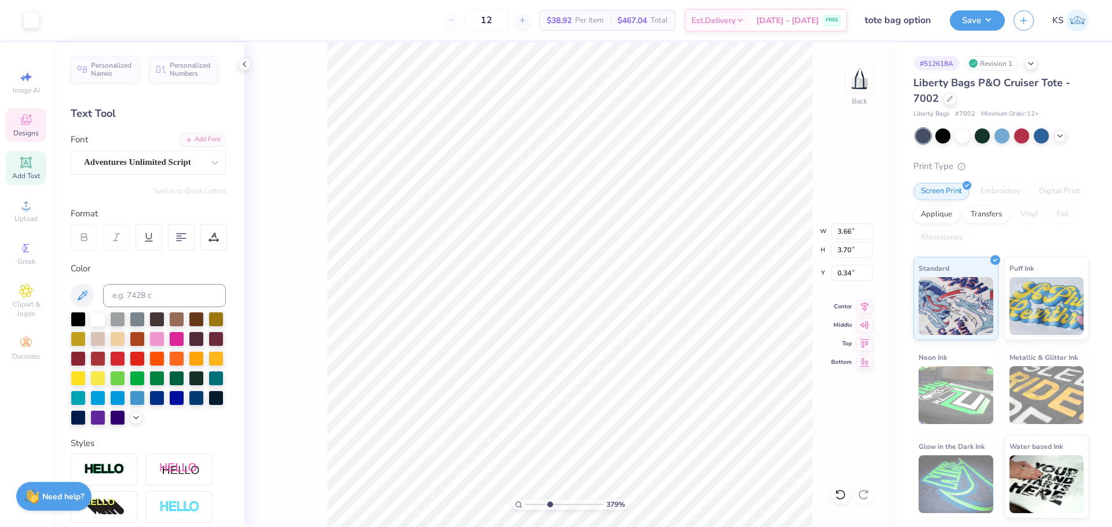
type input "0.80"
type input "2.30"
type input "2.14"
type input "1.55"
type input "1.54"
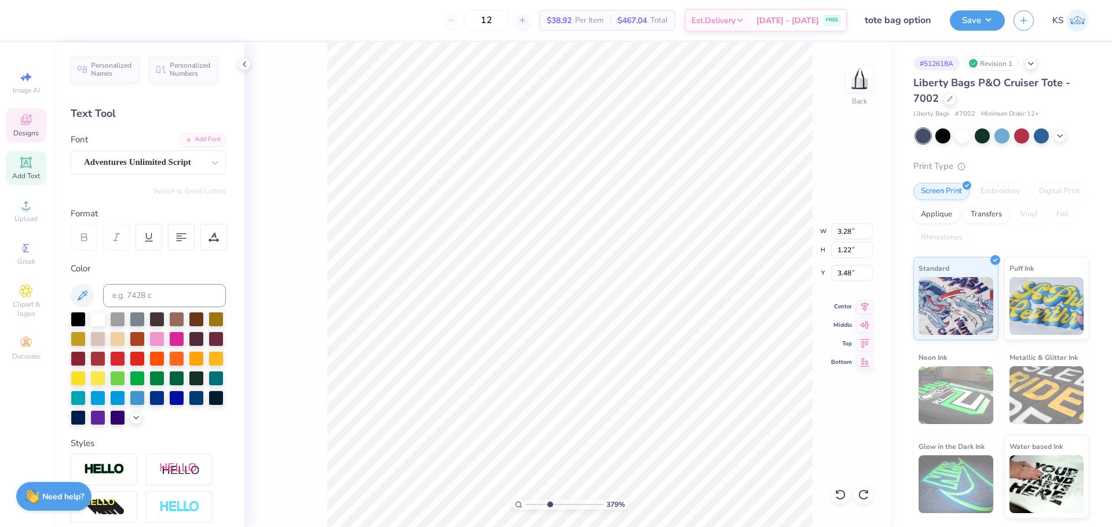
type input "2.41"
type input "2.29"
drag, startPoint x: 551, startPoint y: 501, endPoint x: 534, endPoint y: 502, distance: 16.8
type input "1.86"
click at [534, 502] on input "range" at bounding box center [564, 505] width 78 height 10
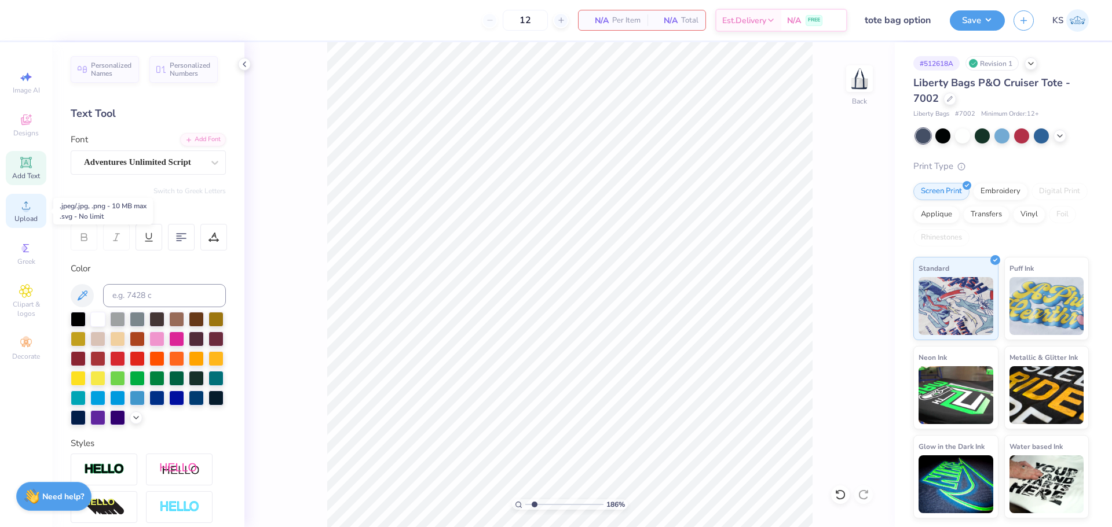
click at [23, 218] on span "Upload" at bounding box center [25, 218] width 23 height 9
click at [19, 118] on icon at bounding box center [26, 120] width 14 height 14
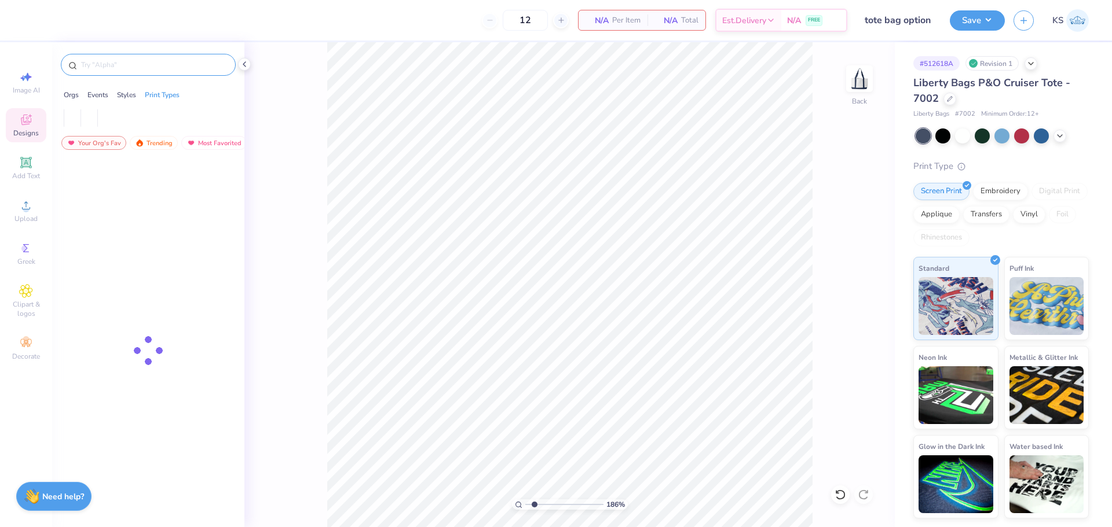
click at [153, 64] on input "text" at bounding box center [154, 65] width 148 height 12
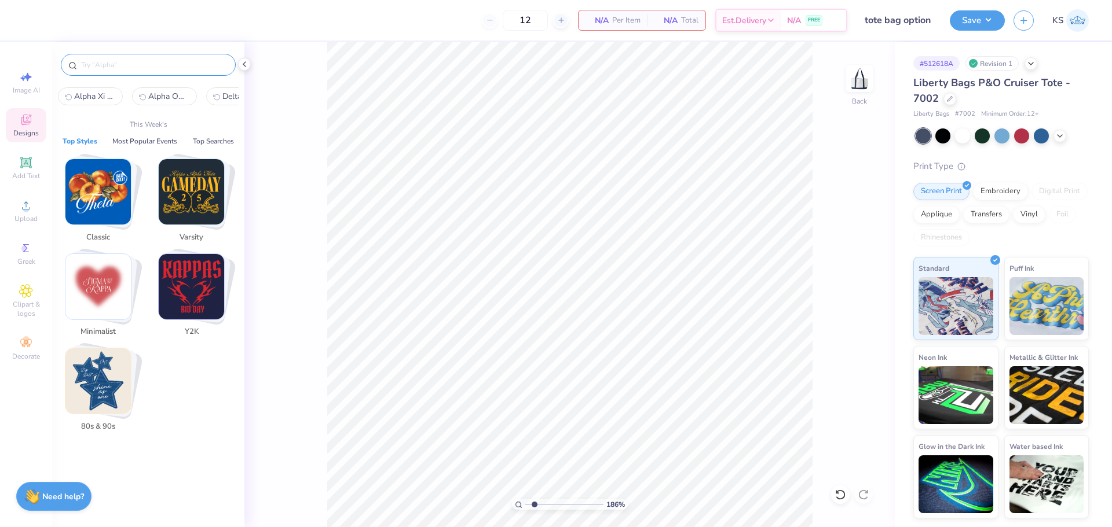
paste input "Sigma Delta Tau Denim Stars Stitched Patch PR Hoodie"
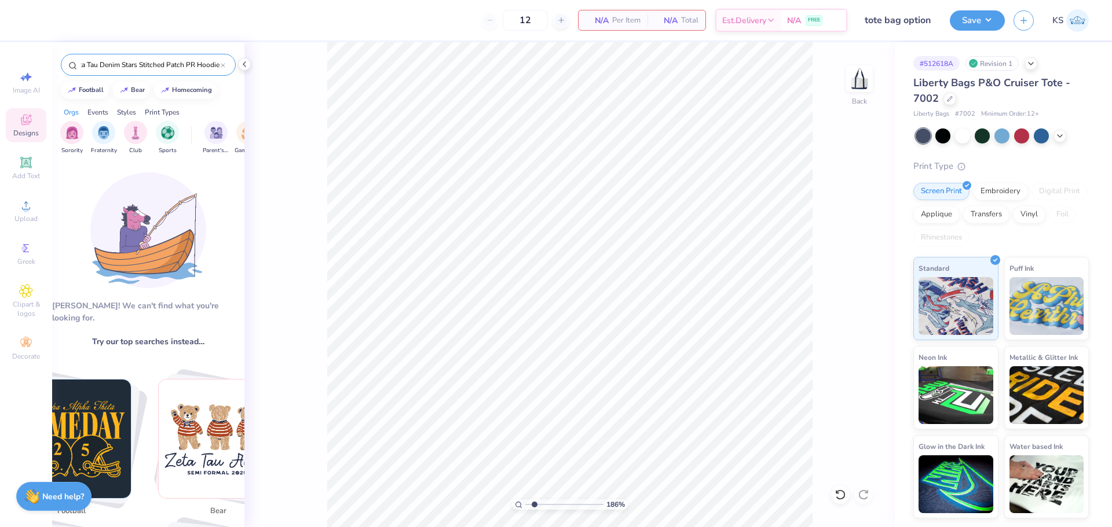
click at [213, 62] on input "Sigma Delta Tau Denim Stars Stitched Patch PR Hoodie" at bounding box center [150, 65] width 141 height 12
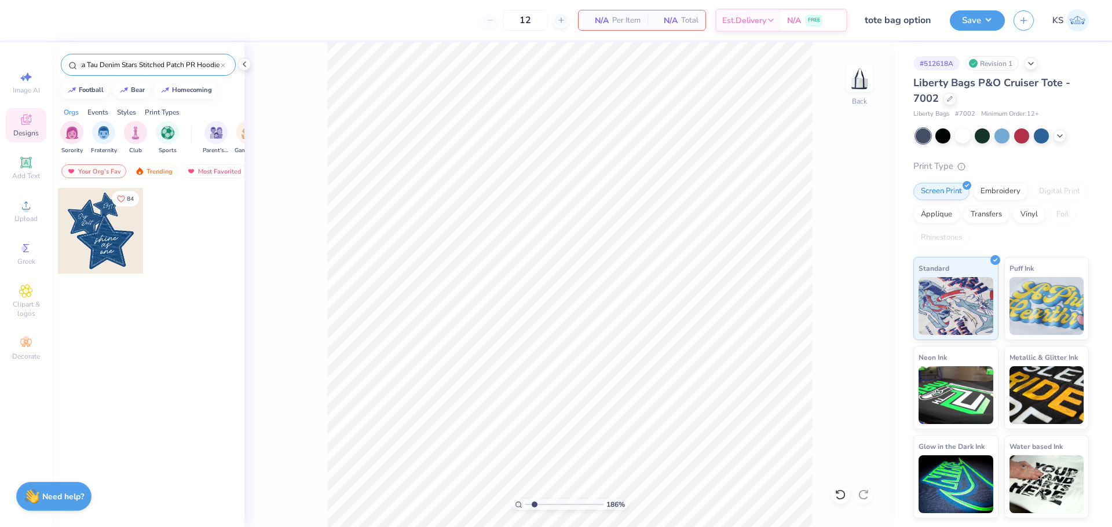
type input "Sigma Delta Tau Denim Stars Stitched Patch PR Hoodie"
click at [123, 256] on div at bounding box center [101, 231] width 86 height 86
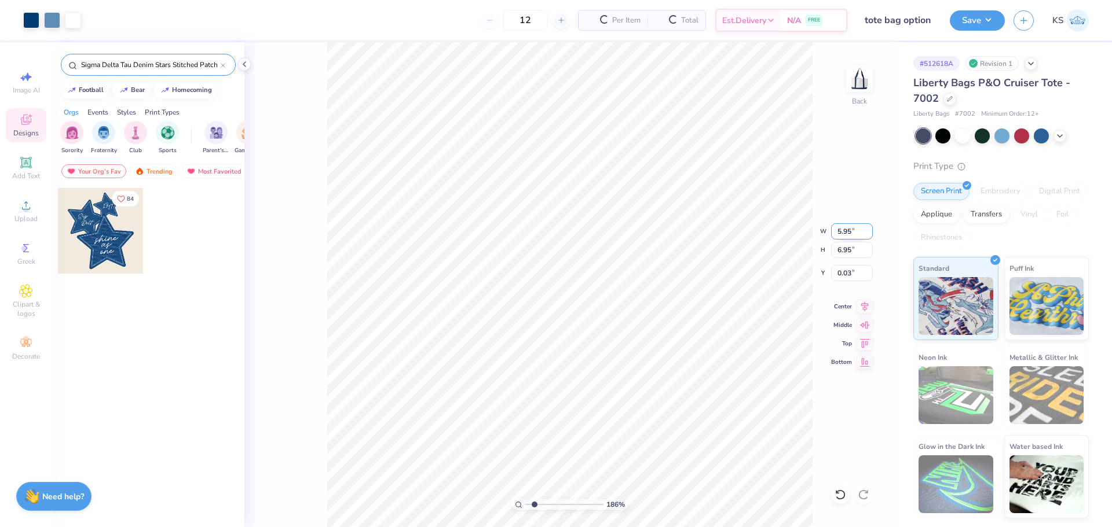
click at [840, 234] on input "5.95" at bounding box center [852, 232] width 42 height 16
paste input "6.30"
type input "5.99"
type input "7.00"
type input "0.00"
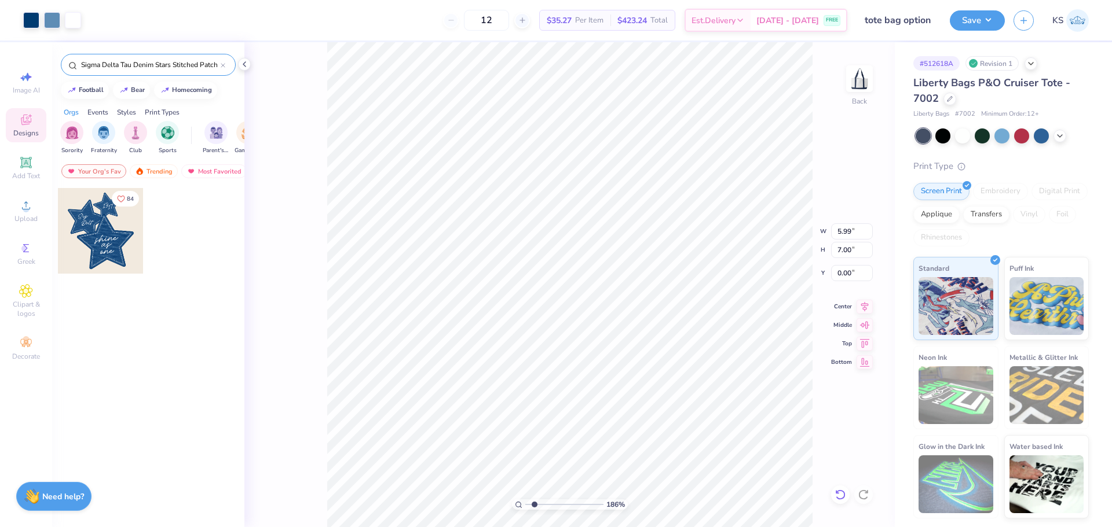
click at [839, 488] on div at bounding box center [840, 495] width 19 height 19
click at [840, 492] on icon at bounding box center [840, 495] width 12 height 12
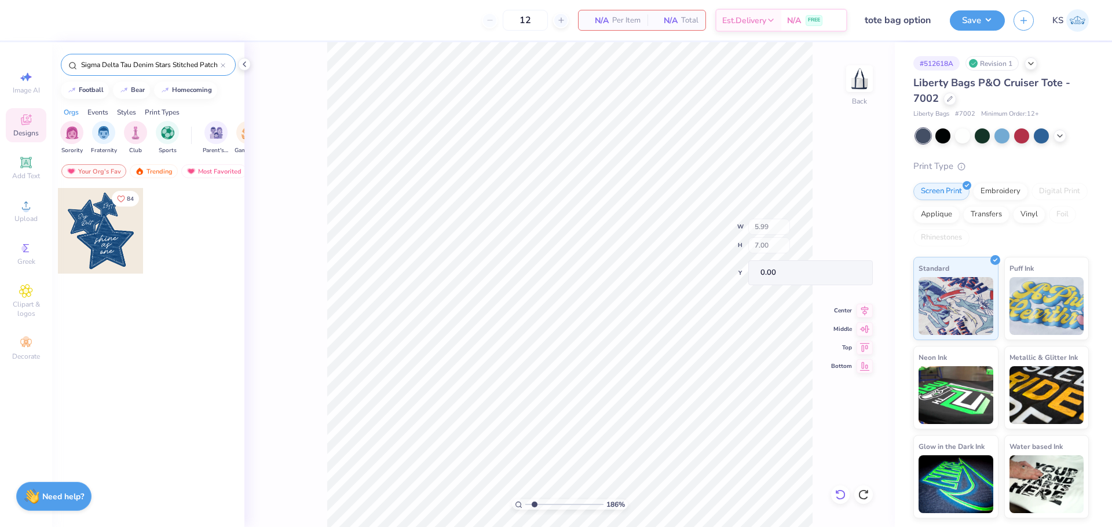
type input "5.95"
type input "6.95"
type input "0.03"
click at [837, 500] on icon at bounding box center [840, 495] width 12 height 12
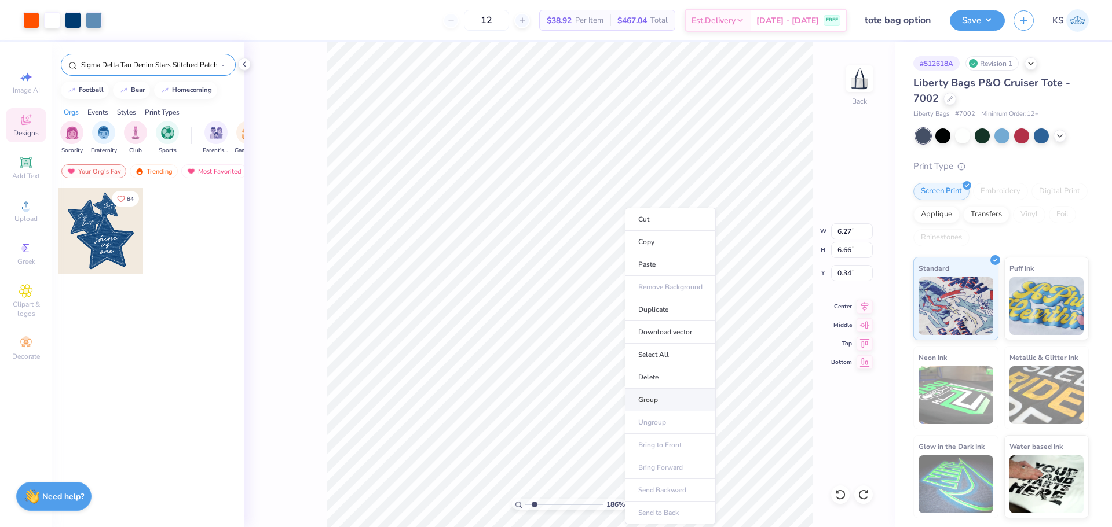
click at [669, 393] on li "Group" at bounding box center [670, 400] width 91 height 23
click at [124, 234] on div at bounding box center [101, 231] width 86 height 86
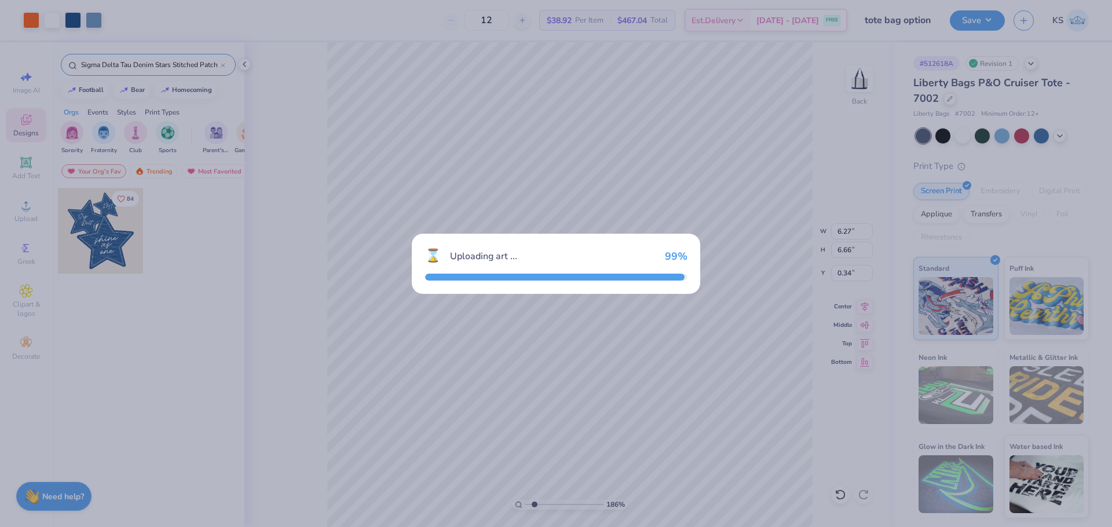
type input "5.95"
type input "6.95"
type input "0.03"
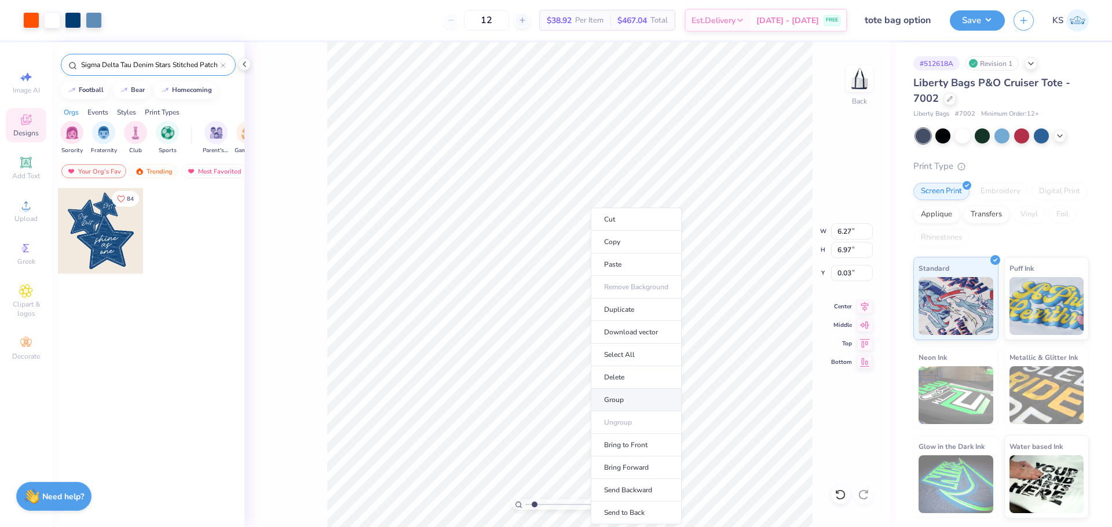
click at [636, 402] on li "Group" at bounding box center [636, 400] width 91 height 23
click at [842, 490] on icon at bounding box center [840, 495] width 12 height 12
type input "0.48"
type input "0.51"
type input "0.95"
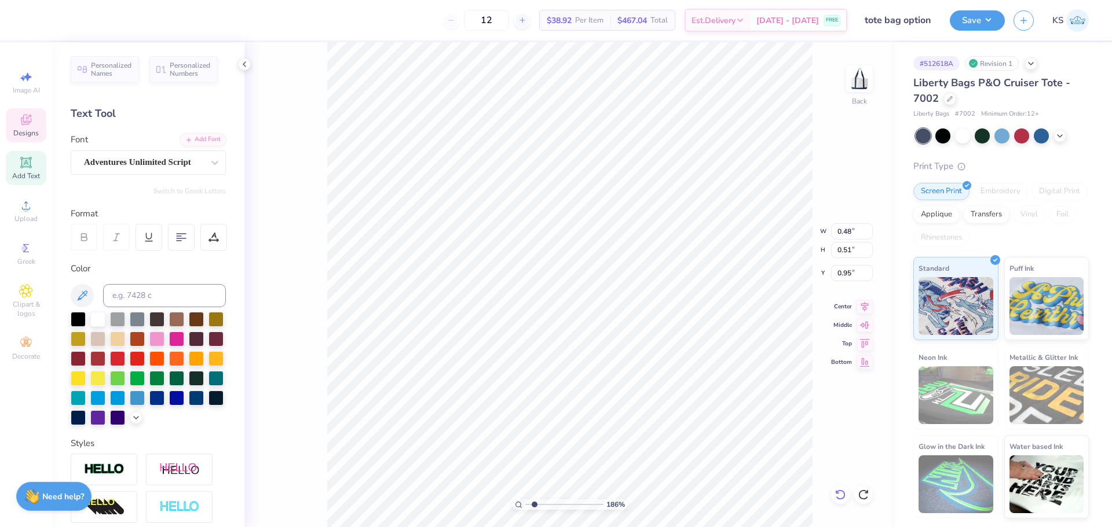
type input "2.36"
type input "2.38"
type input "0.05"
type input "2.45"
click at [539, 502] on input "range" at bounding box center [564, 505] width 78 height 10
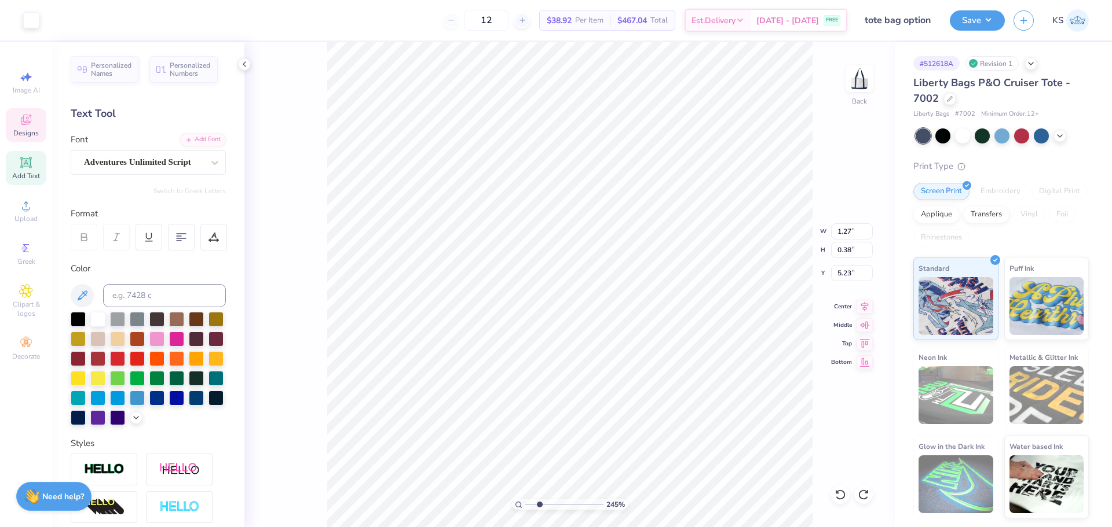
type input "1.01"
type input "4.60"
click at [651, 400] on li "Group" at bounding box center [658, 400] width 91 height 23
type input "6.66"
type input "0.34"
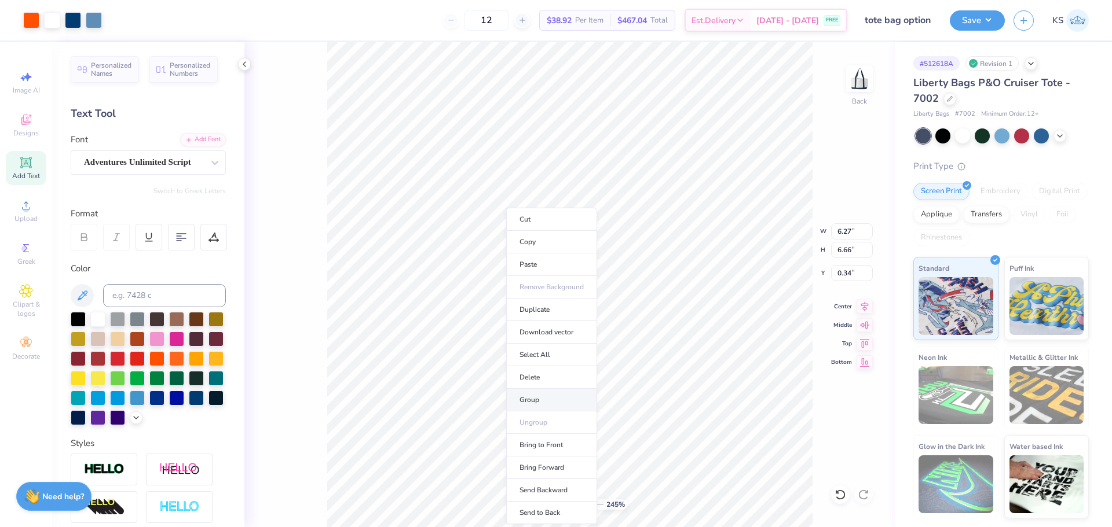
click at [558, 393] on li "Group" at bounding box center [551, 400] width 91 height 23
click at [667, 393] on li "Group" at bounding box center [670, 400] width 91 height 23
type input "5.13"
type input "5.00"
type input "2.00"
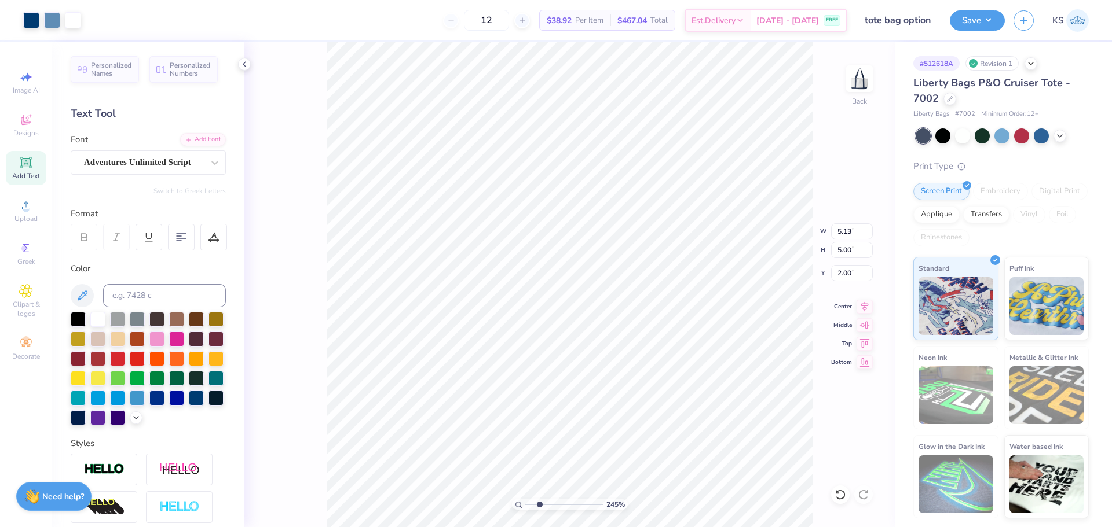
type input "5.37"
type input "5.23"
type input "1.77"
type input "3.47"
type input "3.52"
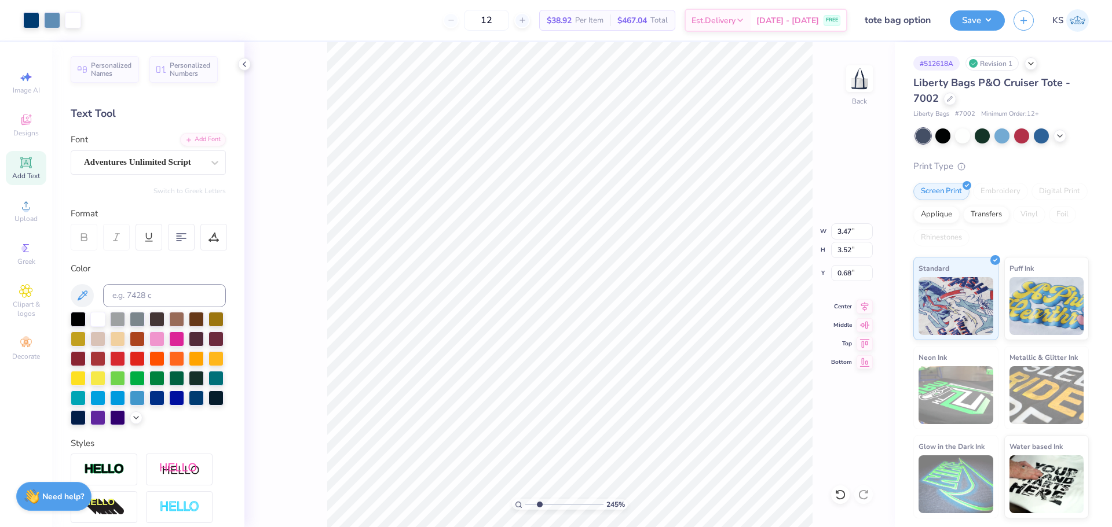
type input "0.34"
type input "3.64"
type input "3.68"
type input "2.41"
type input "2.43"
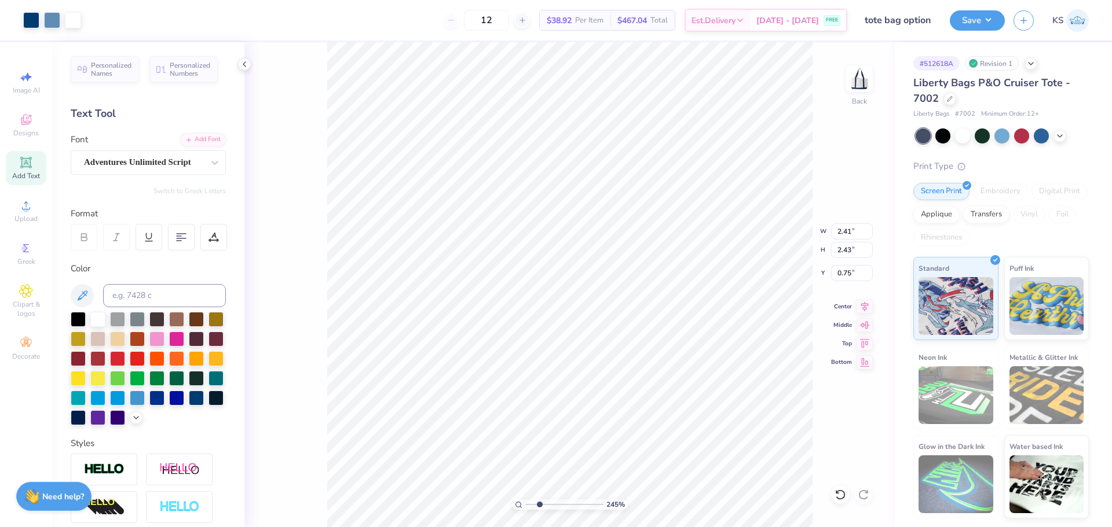
type input "1.07"
click at [541, 506] on input "range" at bounding box center [564, 505] width 78 height 10
type input "3.57"
click at [548, 505] on input "range" at bounding box center [564, 505] width 78 height 10
type input "2.43"
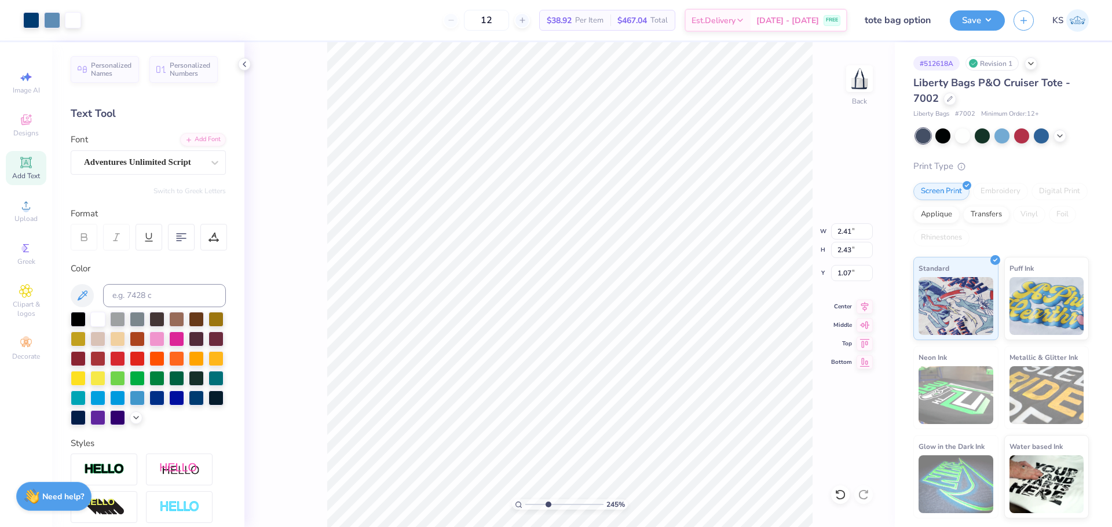
type input "2.45"
type input "5.39"
type input "5.25"
type input "1.75"
click at [841, 497] on icon at bounding box center [840, 495] width 12 height 12
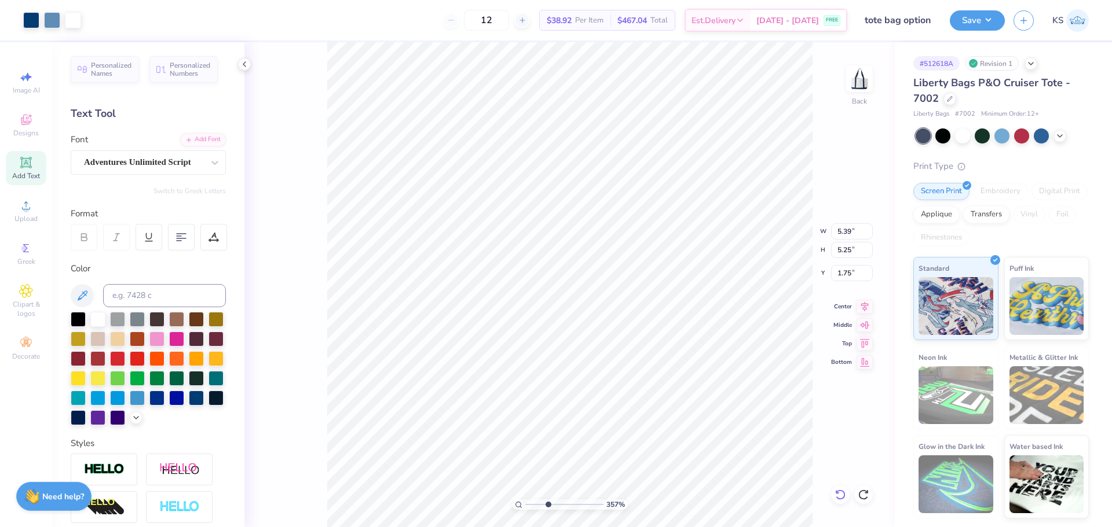
type input "2.43"
type input "2.45"
type input "1.05"
type input "3.67"
type input "3.72"
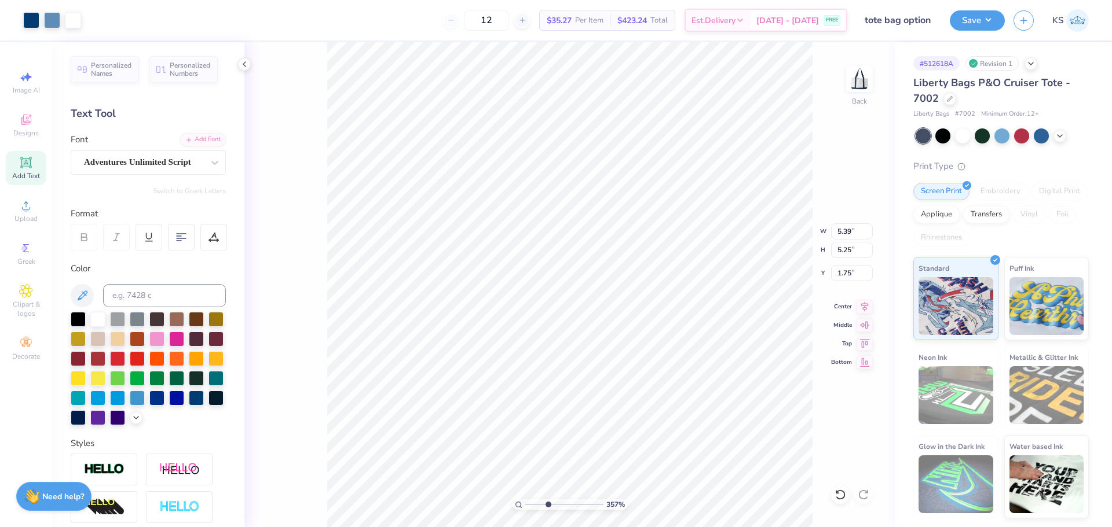
type input "0.34"
type input "6.28"
type input "6.66"
type input "6.22"
type input "3.72"
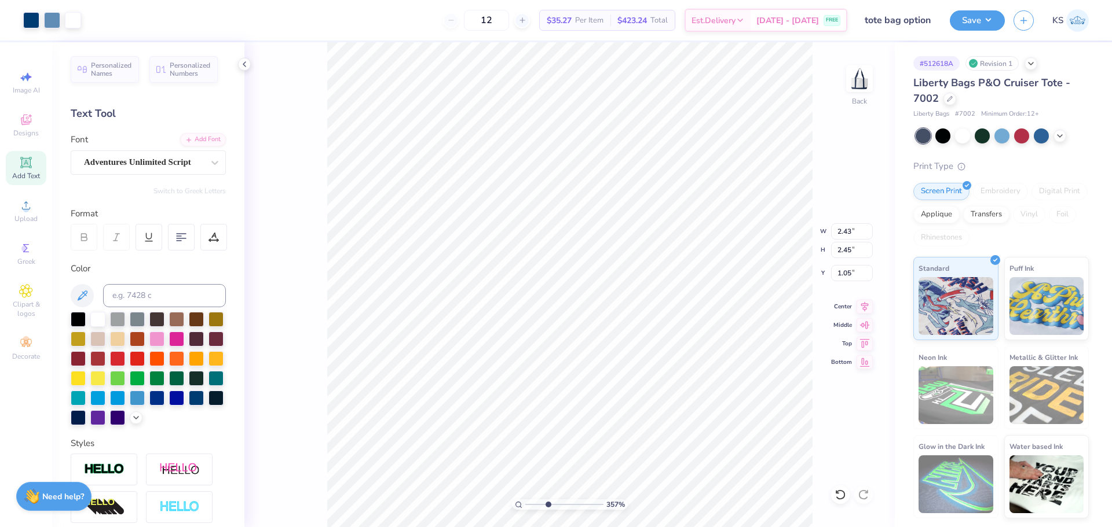
type input "0.34"
click at [23, 22] on div at bounding box center [31, 19] width 16 height 16
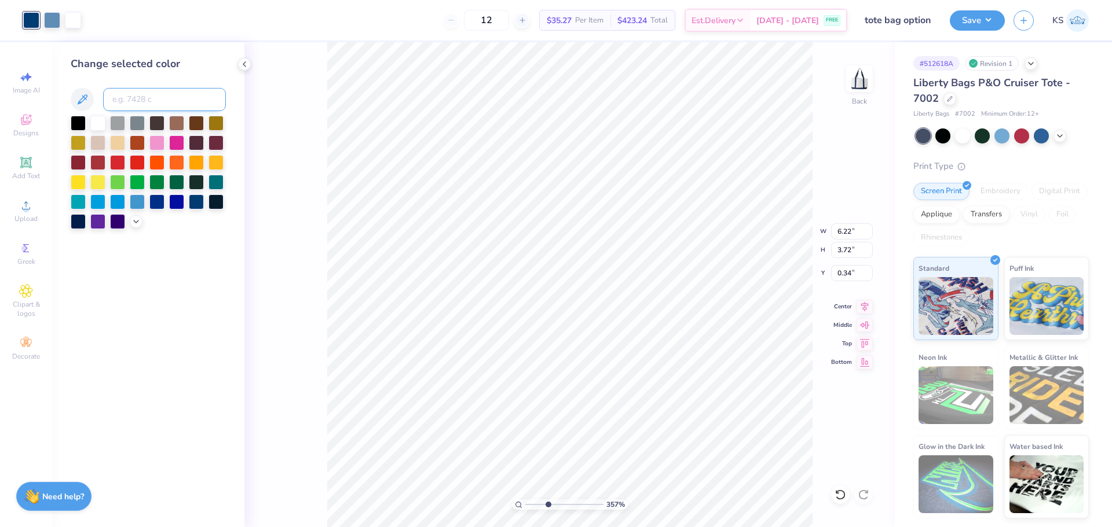
click at [154, 96] on input at bounding box center [164, 99] width 123 height 23
paste input
drag, startPoint x: 554, startPoint y: 510, endPoint x: 547, endPoint y: 501, distance: 11.1
type input "3.42"
click at [547, 504] on input "range" at bounding box center [564, 505] width 78 height 10
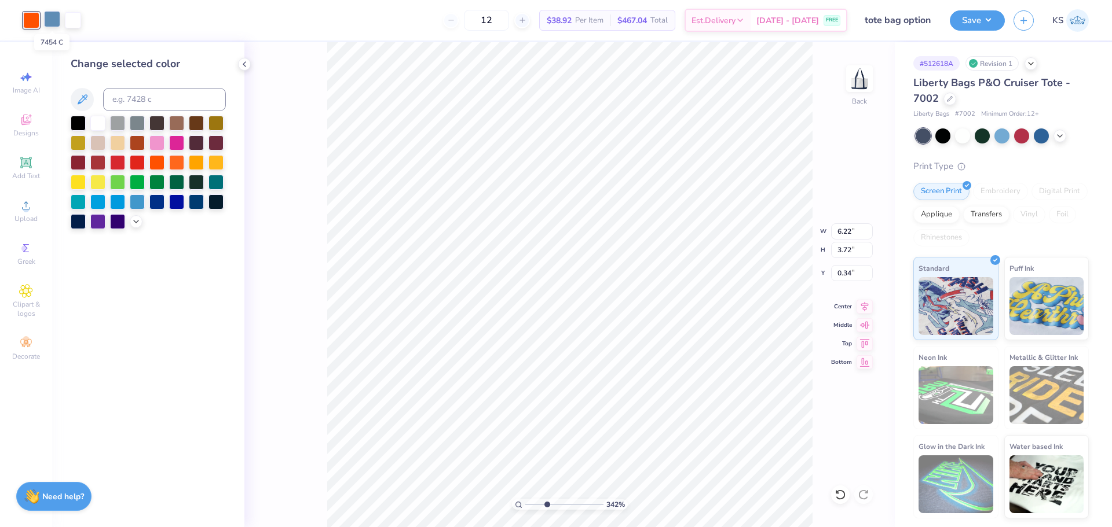
click at [52, 24] on div at bounding box center [52, 19] width 16 height 16
click at [134, 94] on input at bounding box center [164, 99] width 123 height 23
paste input
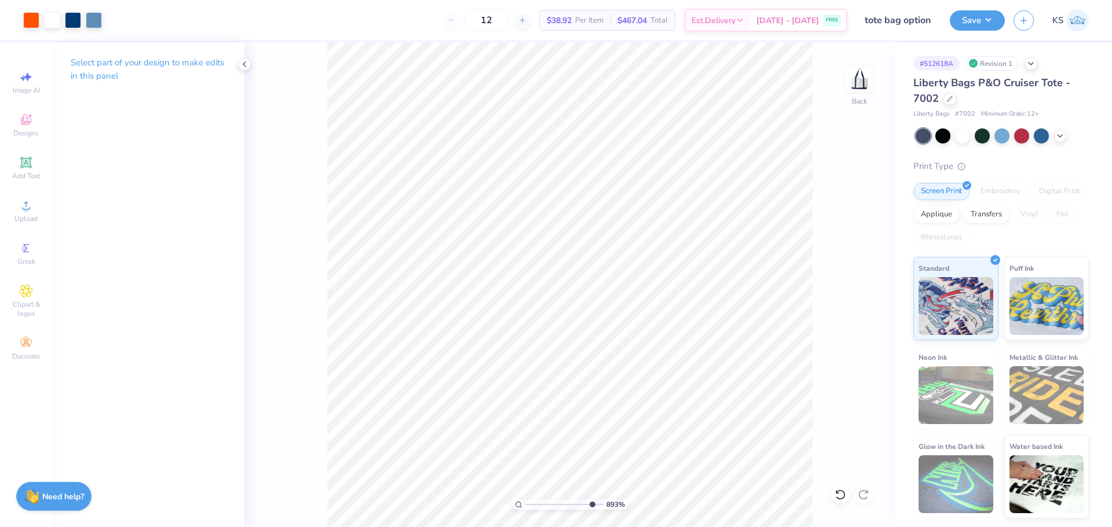
drag, startPoint x: 550, startPoint y: 505, endPoint x: 590, endPoint y: 500, distance: 40.3
click at [590, 500] on input "range" at bounding box center [564, 505] width 78 height 10
click at [531, 492] on li "Send Backward" at bounding box center [512, 490] width 91 height 23
click at [840, 497] on icon at bounding box center [840, 495] width 12 height 12
click at [521, 485] on li "Send Backward" at bounding box center [513, 490] width 91 height 23
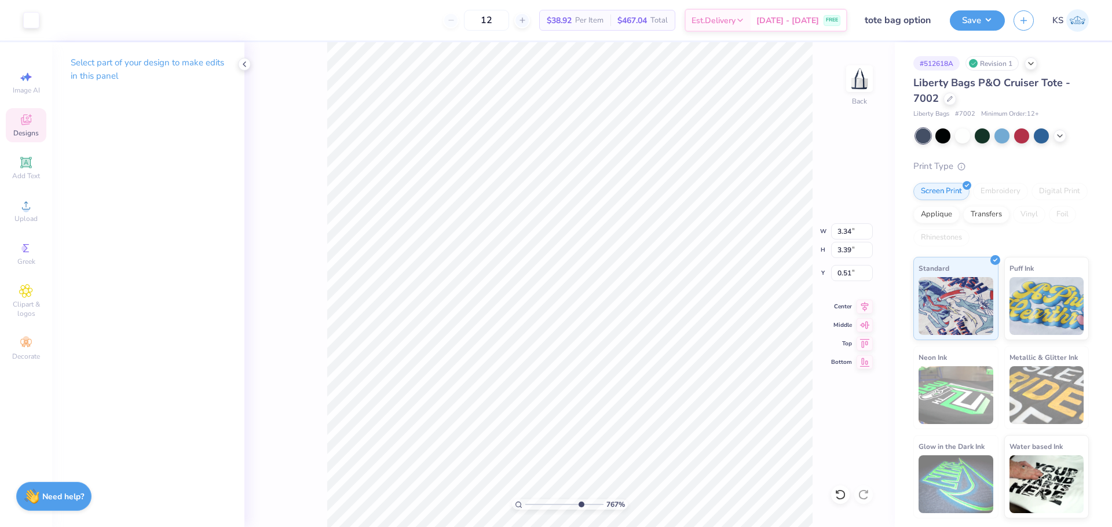
drag, startPoint x: 573, startPoint y: 505, endPoint x: 580, endPoint y: 506, distance: 7.0
type input "7.67"
click at [580, 506] on input "range" at bounding box center [564, 505] width 78 height 10
click at [842, 496] on icon at bounding box center [840, 495] width 12 height 12
type input "1.01"
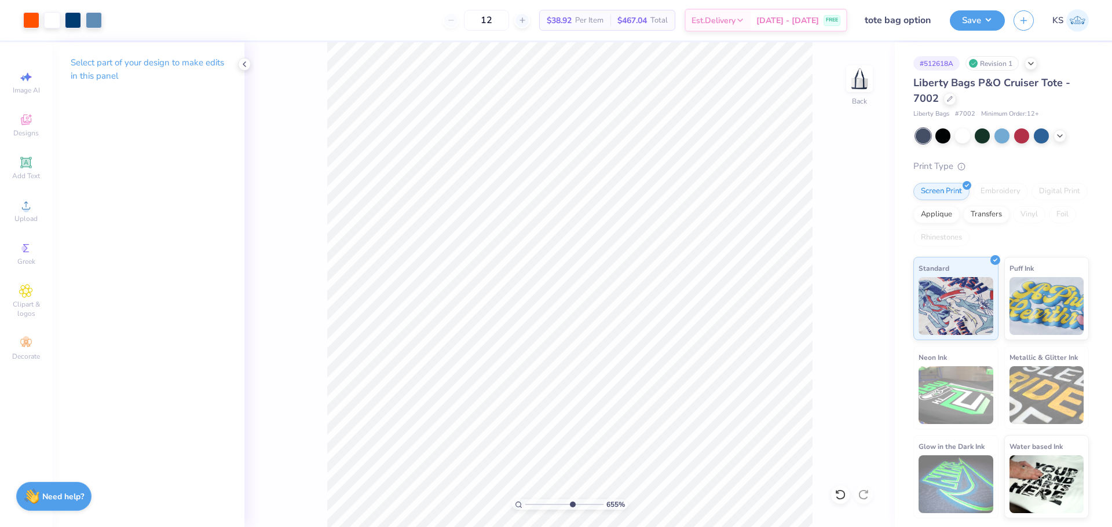
click at [571, 505] on input "range" at bounding box center [564, 505] width 78 height 10
drag, startPoint x: 547, startPoint y: 506, endPoint x: 497, endPoint y: 501, distance: 50.6
click at [525, 501] on input "range" at bounding box center [564, 505] width 78 height 10
click at [575, 394] on li "Group" at bounding box center [573, 400] width 91 height 23
click at [536, 505] on input "range" at bounding box center [564, 505] width 78 height 10
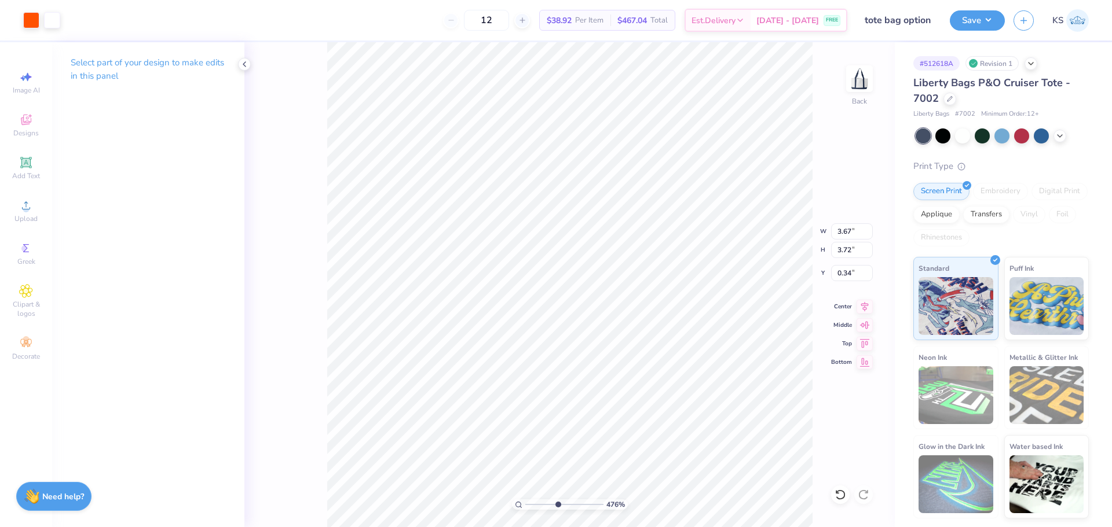
drag, startPoint x: 550, startPoint y: 503, endPoint x: 557, endPoint y: 503, distance: 6.9
type input "4.76"
click at [557, 503] on input "range" at bounding box center [564, 505] width 78 height 10
click at [481, 31] on div "Art colors 12 $38.92 Per Item $467.04 Total Est. Delivery Sep 11 - 14 FREE Desi…" at bounding box center [556, 263] width 1112 height 527
type input "2.43"
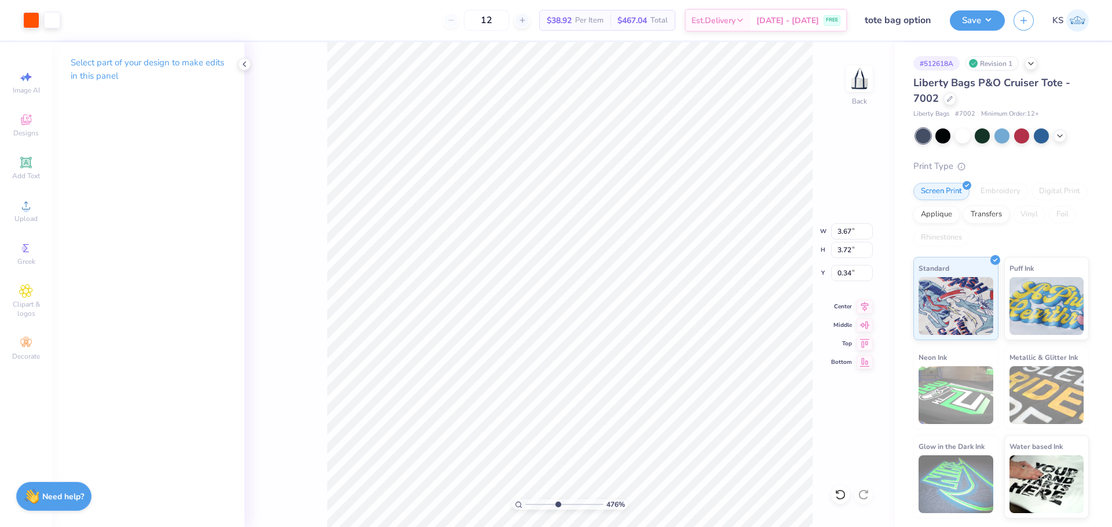
type input "2.45"
type input "1.05"
type input "0.43"
click at [554, 398] on li "Group" at bounding box center [530, 400] width 91 height 23
drag, startPoint x: 557, startPoint y: 505, endPoint x: 529, endPoint y: 499, distance: 28.4
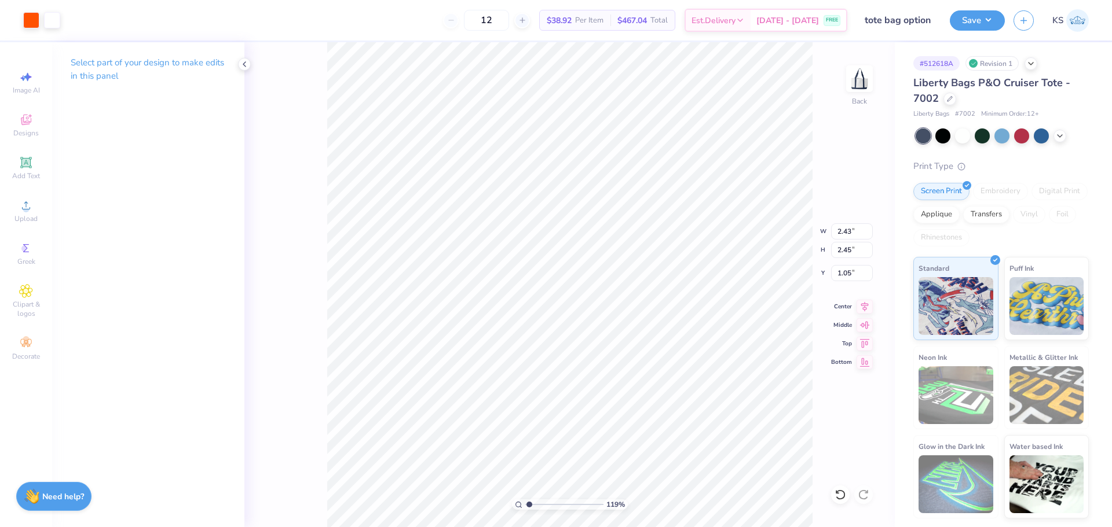
click at [529, 500] on input "range" at bounding box center [564, 505] width 78 height 10
type input "1.19"
type input "3.67"
type input "3.72"
type input "0.34"
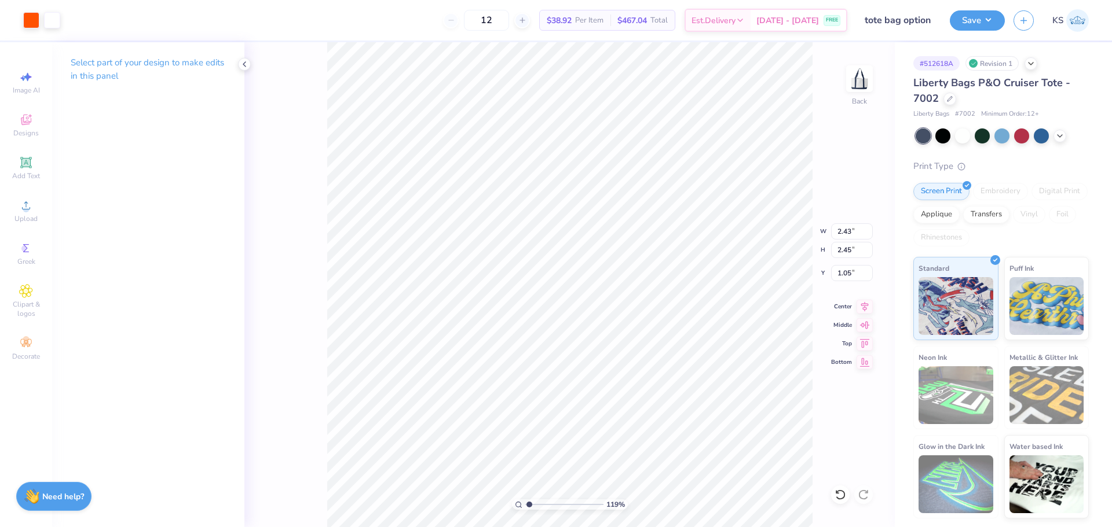
type input "6.22"
type input "3.72"
type input "0.34"
click at [548, 510] on li "Send to Back" at bounding box center [542, 513] width 91 height 23
click at [537, 504] on input "range" at bounding box center [564, 505] width 78 height 10
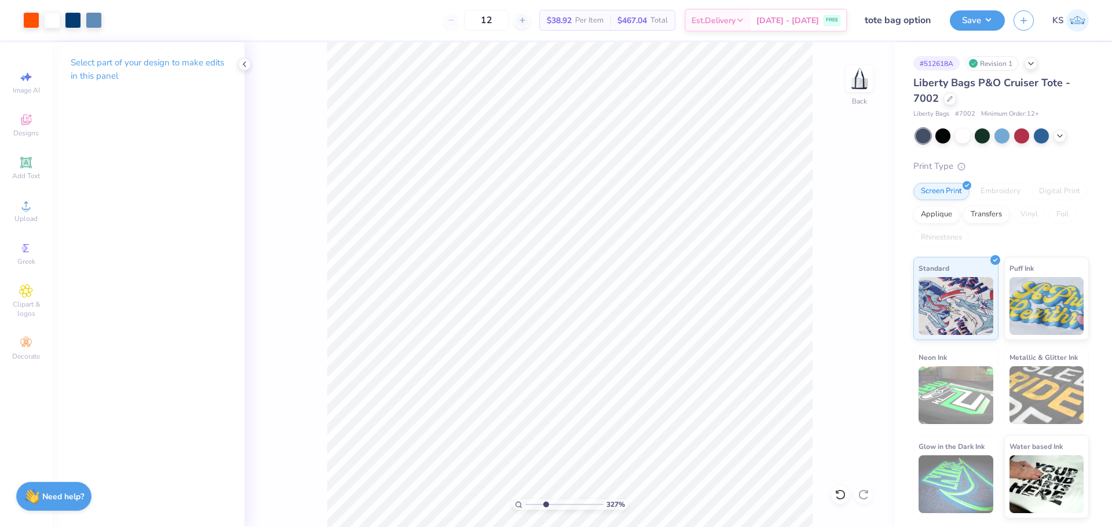
type input "3.27"
click at [545, 503] on input "range" at bounding box center [564, 505] width 78 height 10
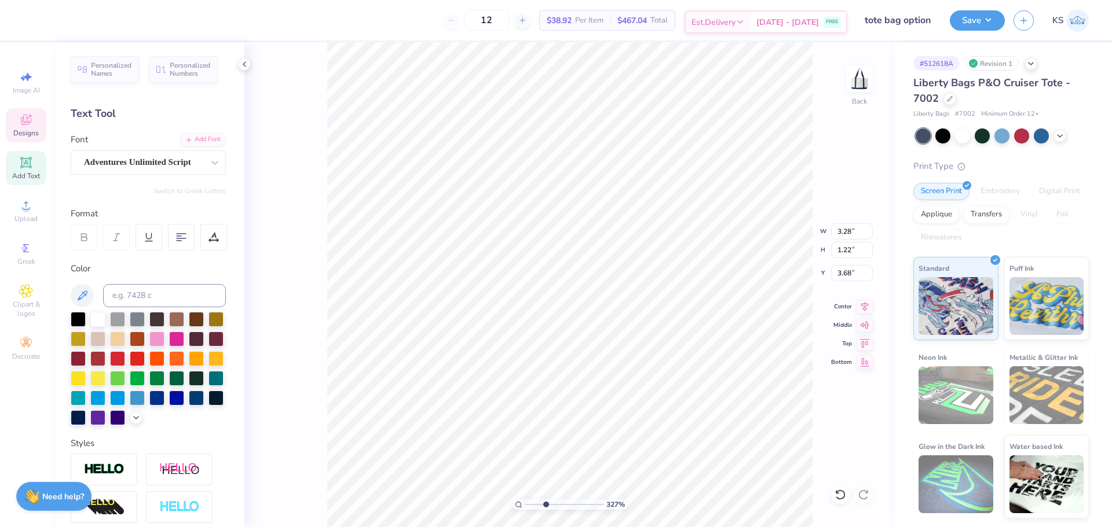
type input "3.68"
type input "0.68"
type input "0.40"
type input "3.98"
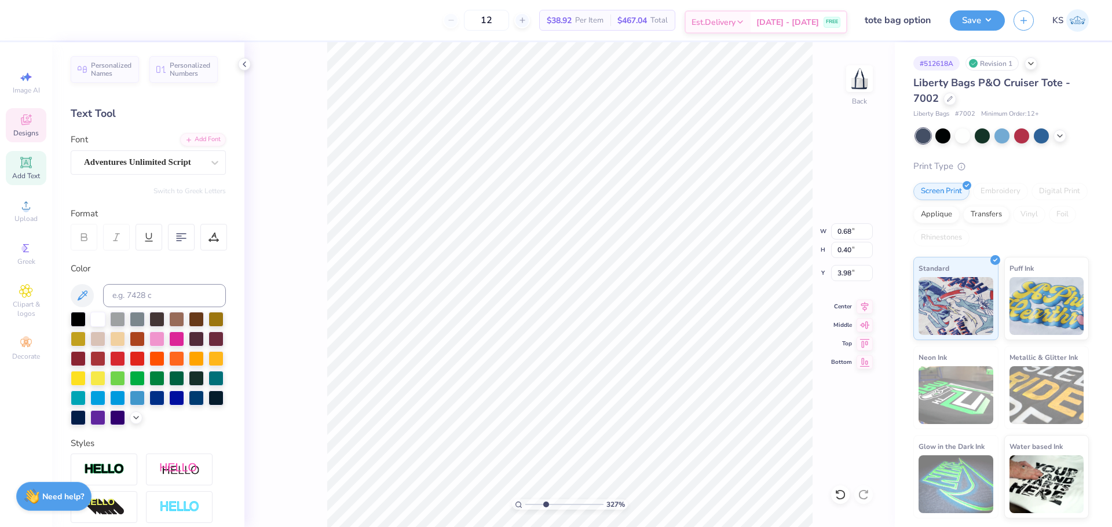
type input "3.28"
type input "1.22"
type input "3.48"
type input "2.36"
type input "2.89"
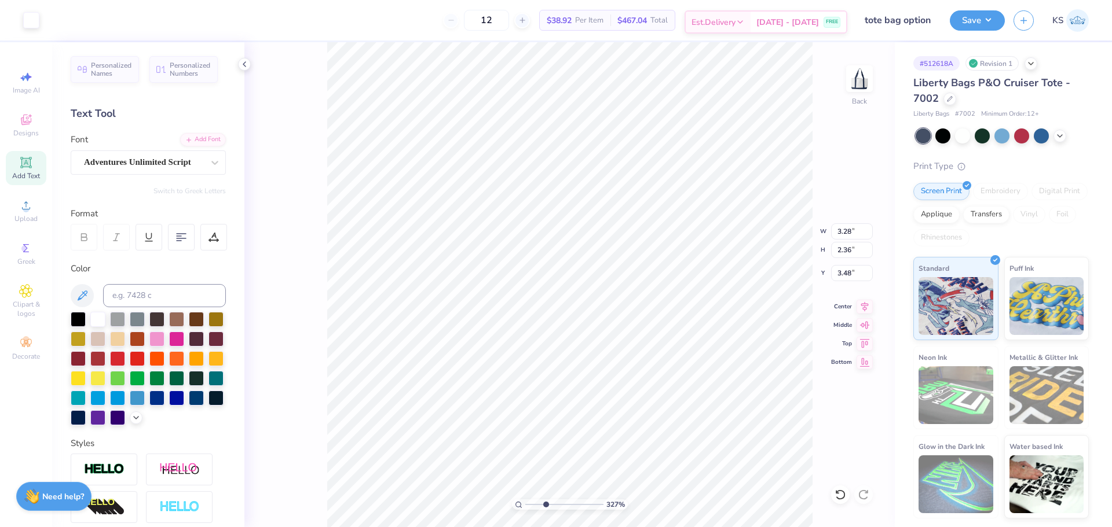
type input "2.08"
type input "3.69"
type input "3.56"
click at [846, 250] on input "0.40" at bounding box center [852, 250] width 42 height 16
type input "0.20"
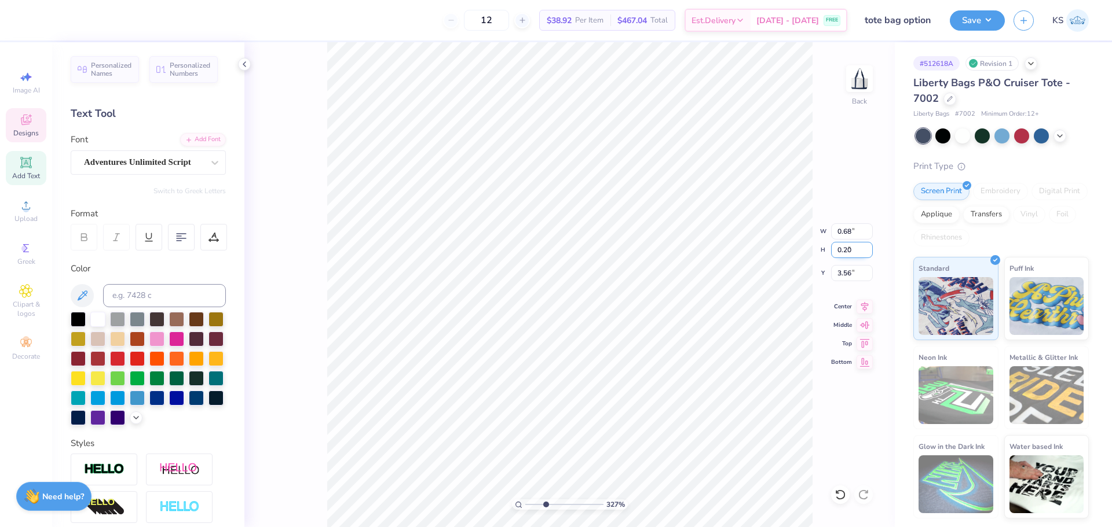
type input "0.34"
type input "3.66"
drag, startPoint x: 562, startPoint y: 500, endPoint x: 578, endPoint y: 494, distance: 16.7
click at [578, 500] on input "range" at bounding box center [564, 505] width 78 height 10
drag, startPoint x: 578, startPoint y: 505, endPoint x: 532, endPoint y: 503, distance: 46.4
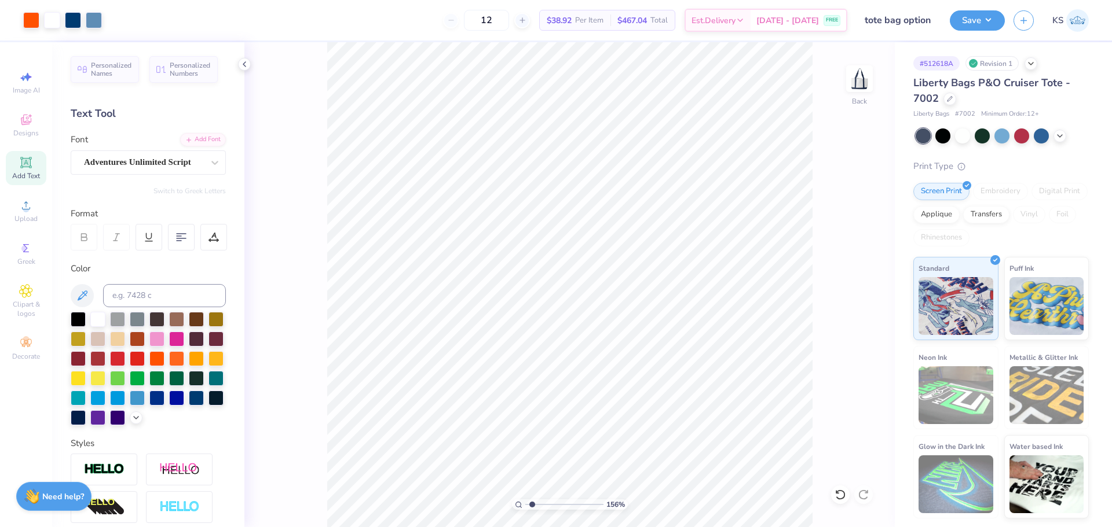
click at [532, 503] on input "range" at bounding box center [564, 505] width 78 height 10
type input "3.64"
click at [548, 502] on input "range" at bounding box center [564, 505] width 78 height 10
type input "2.14"
type input "1.55"
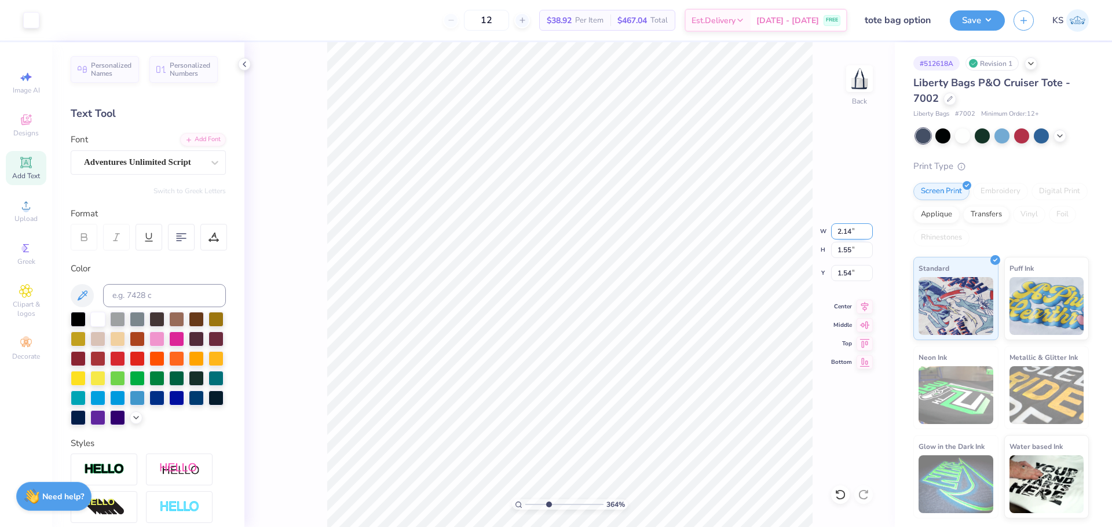
type input "1.52"
click at [848, 230] on input "2.14" at bounding box center [852, 232] width 42 height 16
type input "2.00"
type input "1.45"
type input "1.57"
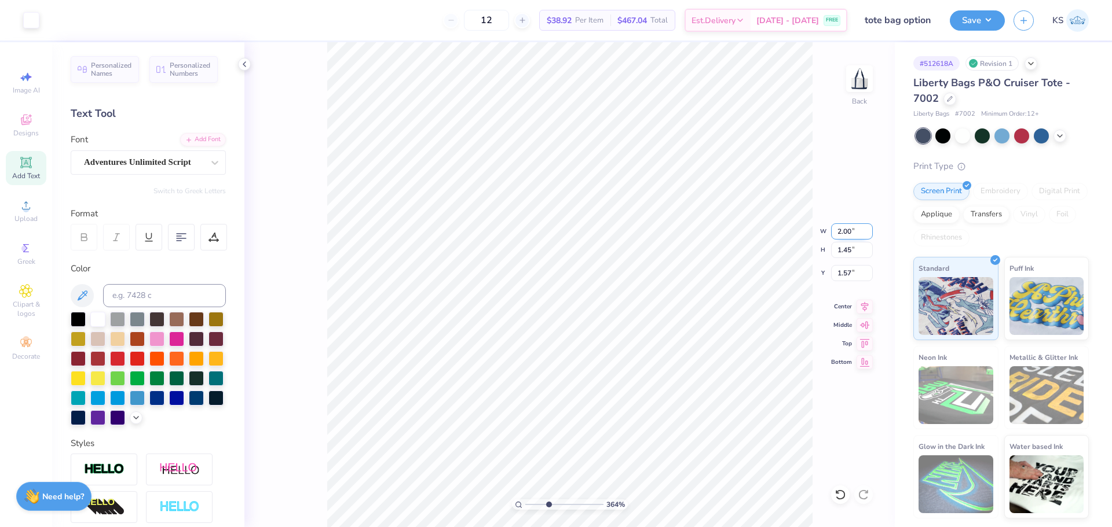
type input "0.53"
type input "0.52"
type input "1.91"
type input "0.52"
type input "0.51"
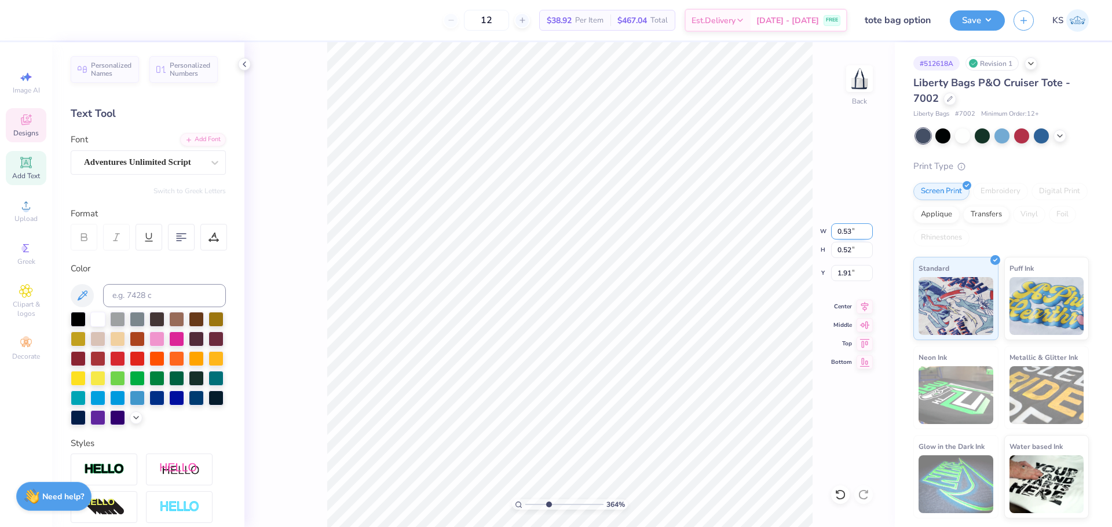
type input "2.29"
type input "0.95"
type input "0.78"
type input "1.93"
click at [844, 226] on input "0.95" at bounding box center [852, 232] width 42 height 16
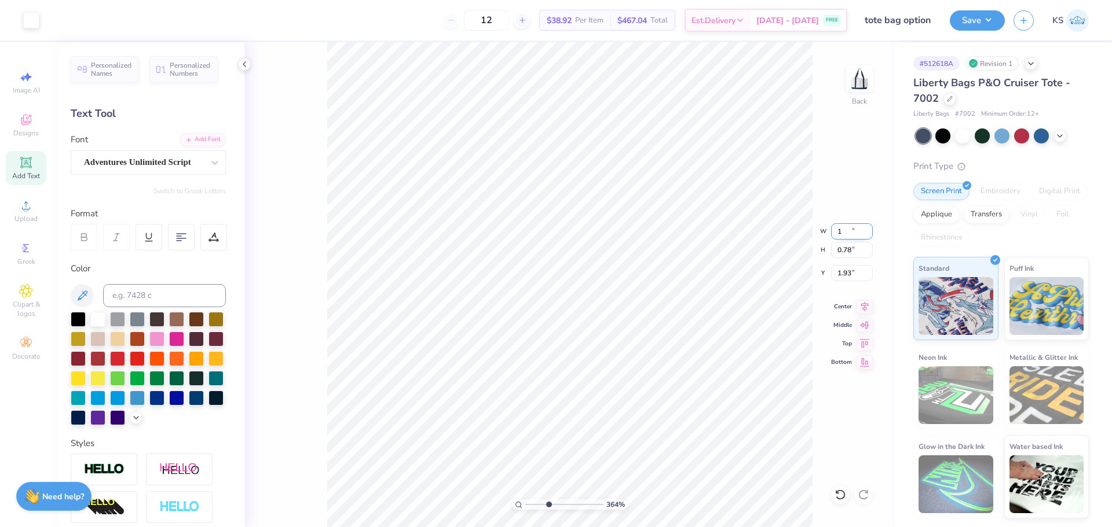
type input "1.00"
type input "0.81"
type input "1.91"
type input "2.89"
type input "2.08"
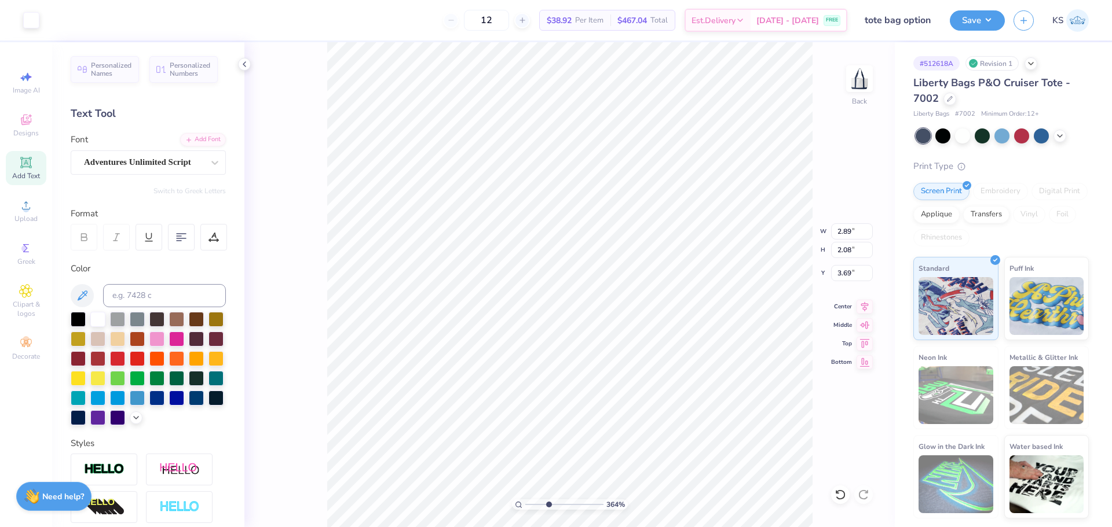
type input "3.69"
type input "2.57"
type input "1.01"
type input "5.35"
type input "2.89"
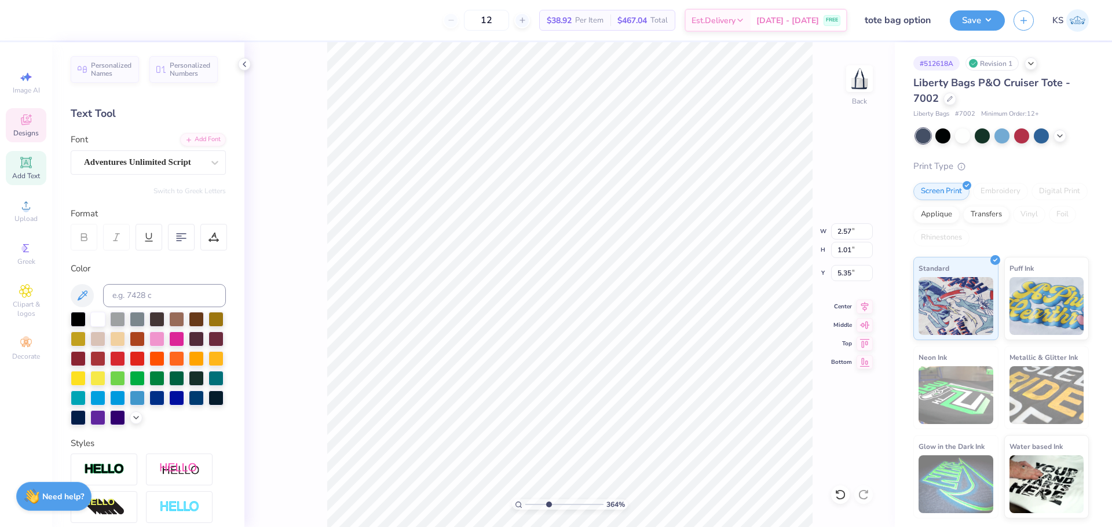
type input "2.08"
type input "3.69"
drag, startPoint x: 844, startPoint y: 230, endPoint x: 852, endPoint y: 231, distance: 7.6
click at [852, 231] on input "2.89" at bounding box center [852, 232] width 42 height 16
type input "2.80"
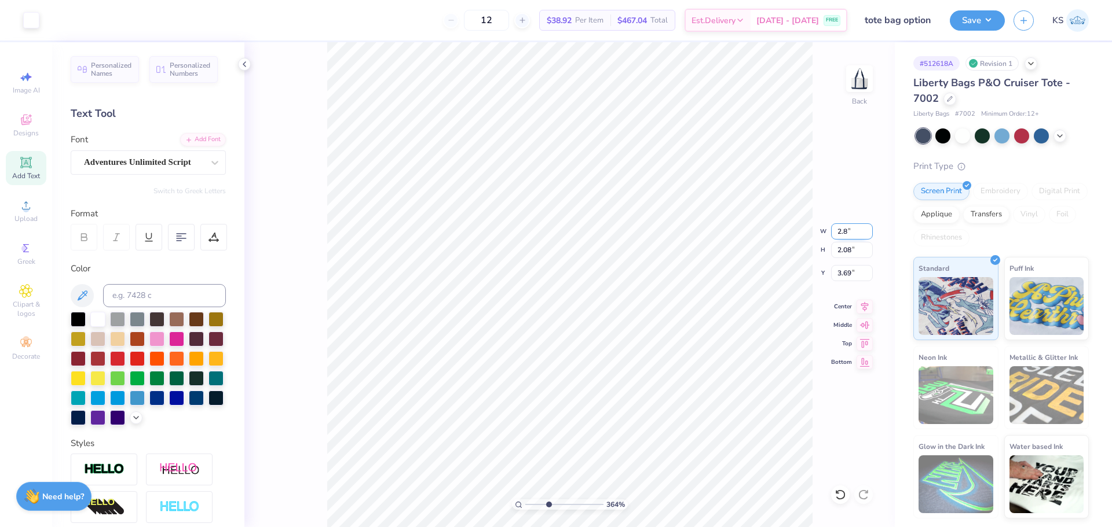
type input "2.02"
type input "3.72"
drag, startPoint x: 555, startPoint y: 503, endPoint x: 563, endPoint y: 500, distance: 8.3
type input "4.69"
click at [556, 502] on input "range" at bounding box center [564, 505] width 78 height 10
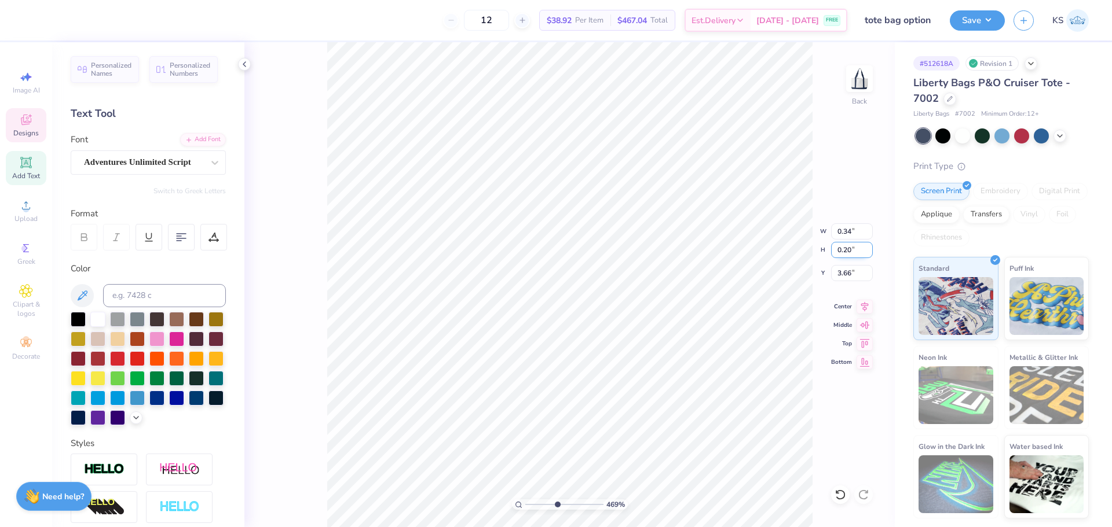
drag, startPoint x: 845, startPoint y: 246, endPoint x: 851, endPoint y: 248, distance: 6.6
click at [851, 248] on input "0.20" at bounding box center [852, 250] width 42 height 16
type input "0.15"
type input "0.25"
type input "3.69"
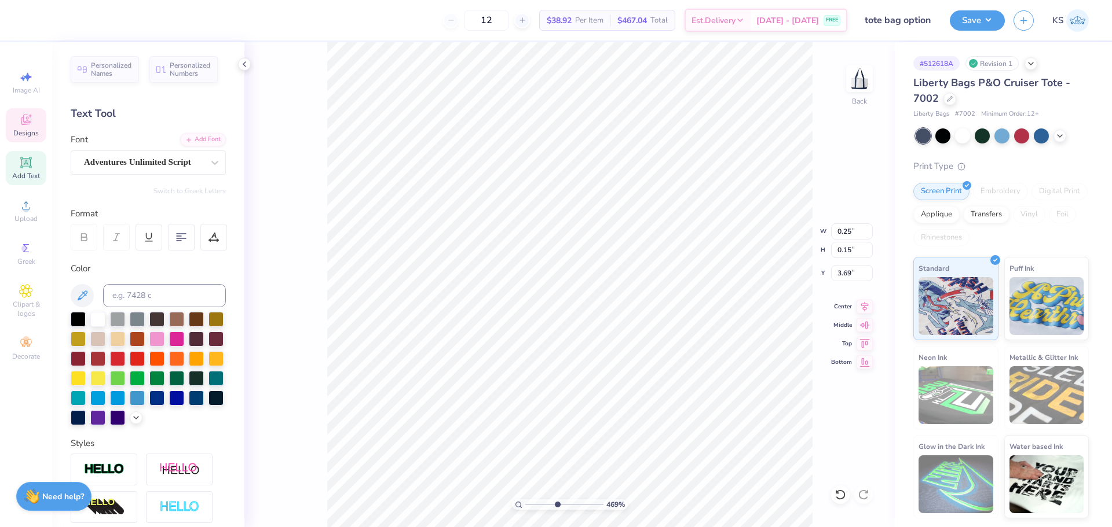
type input "5.39"
type input "5.25"
type input "1.75"
type input "0.25"
type input "0.15"
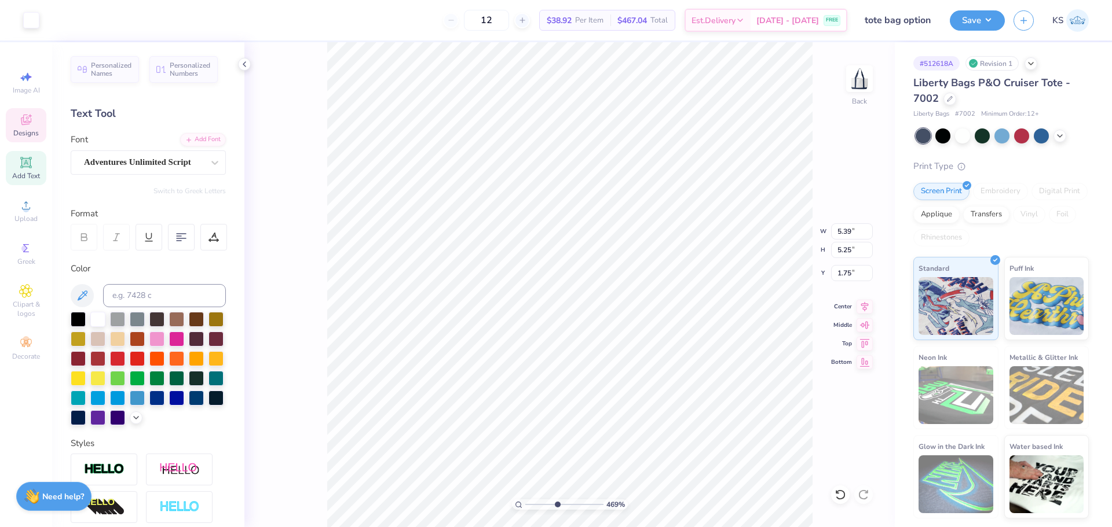
type input "3.69"
type input "5.39"
type input "5.25"
type input "1.75"
drag, startPoint x: 559, startPoint y: 504, endPoint x: 574, endPoint y: 501, distance: 15.2
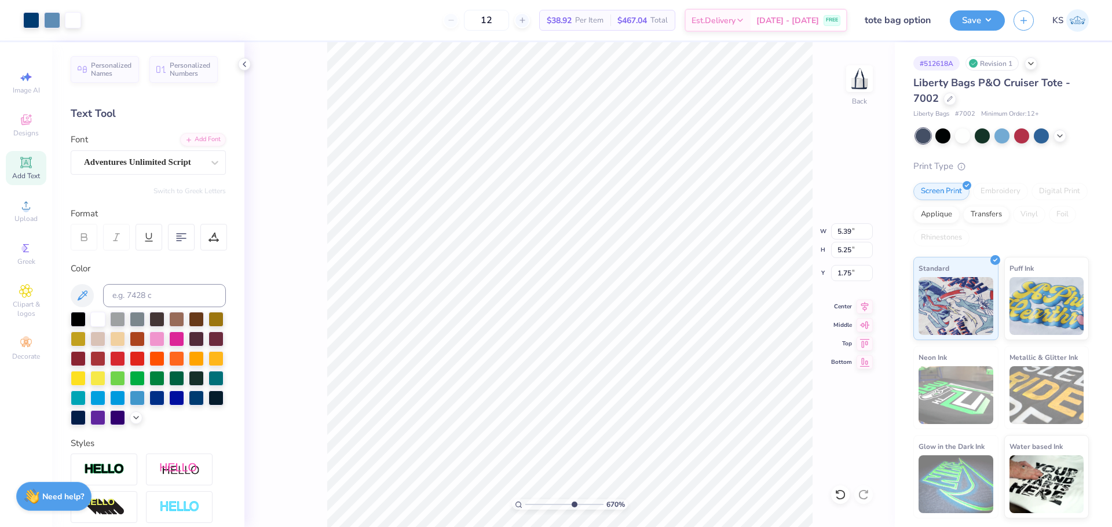
type input "6.85"
click at [573, 501] on input "range" at bounding box center [564, 505] width 78 height 10
type input "0.25"
type input "0.15"
type input "3.67"
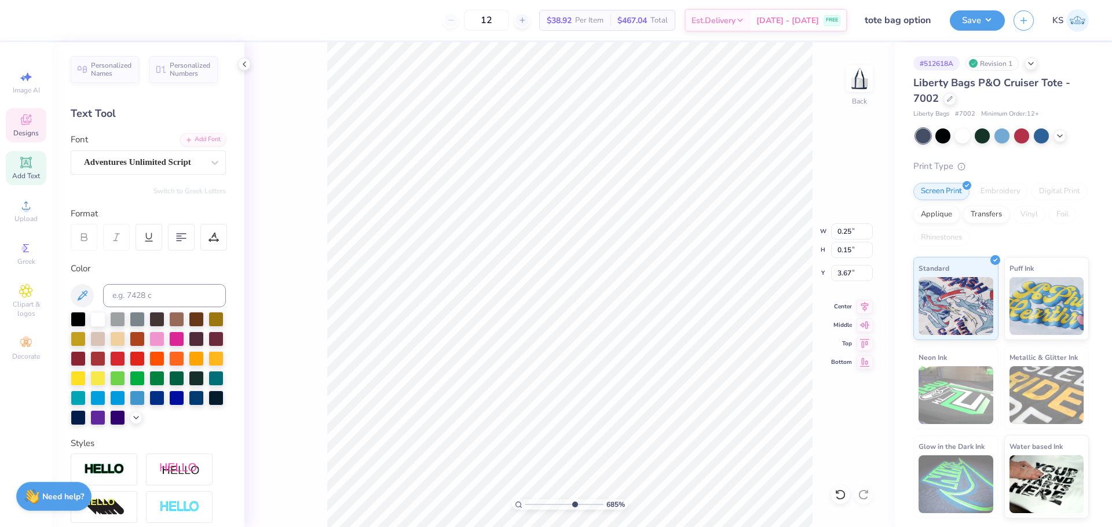
type input "1"
click at [525, 500] on input "range" at bounding box center [564, 505] width 78 height 10
drag, startPoint x: 526, startPoint y: 507, endPoint x: 483, endPoint y: 501, distance: 43.2
click at [525, 501] on input "range" at bounding box center [564, 505] width 78 height 10
click at [853, 234] on input "6.28" at bounding box center [852, 232] width 42 height 16
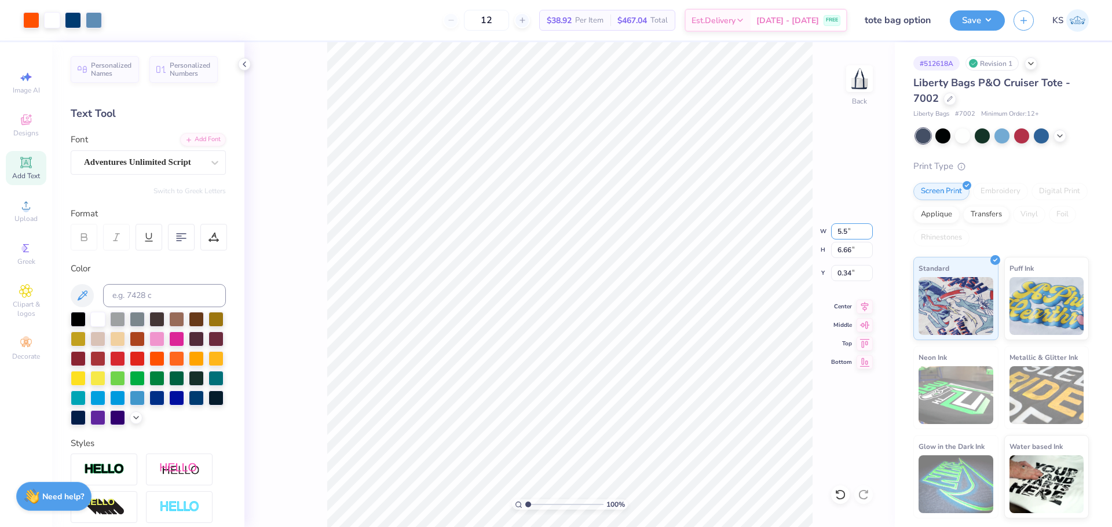
type input "5.50"
type input "5.83"
type input "0.75"
click at [866, 303] on icon at bounding box center [864, 305] width 16 height 14
click at [864, 325] on icon at bounding box center [865, 325] width 10 height 8
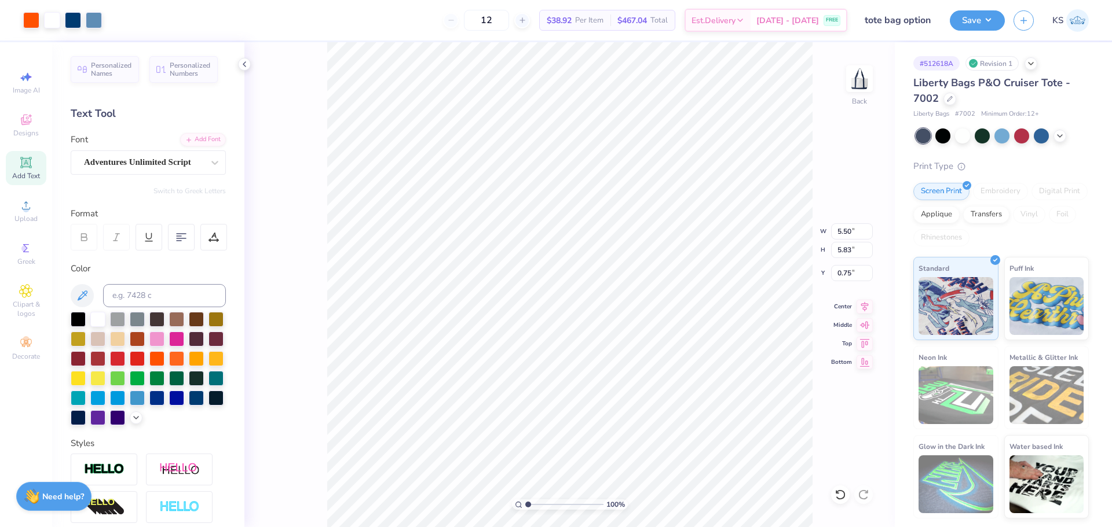
type input "2.38"
click at [538, 504] on input "range" at bounding box center [564, 505] width 78 height 10
type input "0.58"
click at [558, 502] on input "range" at bounding box center [564, 505] width 78 height 10
click at [646, 0] on html "Art colors 12 $38.92 Per Item $467.04 Total Est. Delivery Sep 11 - 14 FREE Desi…" at bounding box center [556, 263] width 1112 height 527
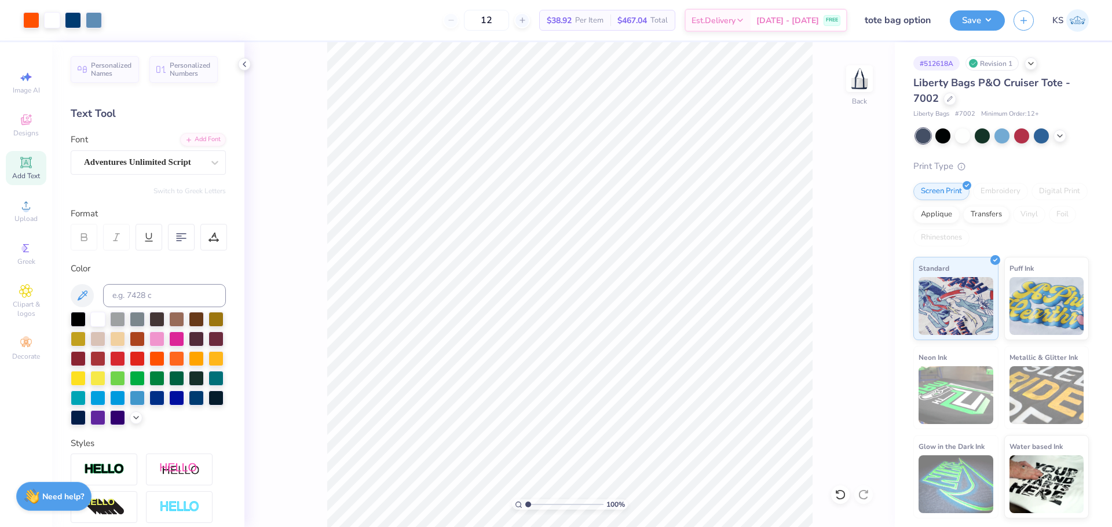
drag, startPoint x: 556, startPoint y: 505, endPoint x: 493, endPoint y: 499, distance: 64.0
type input "1"
click at [525, 500] on input "range" at bounding box center [564, 505] width 78 height 10
click at [988, 17] on button "Save" at bounding box center [977, 19] width 55 height 20
click at [967, 28] on button "Save" at bounding box center [977, 19] width 55 height 20
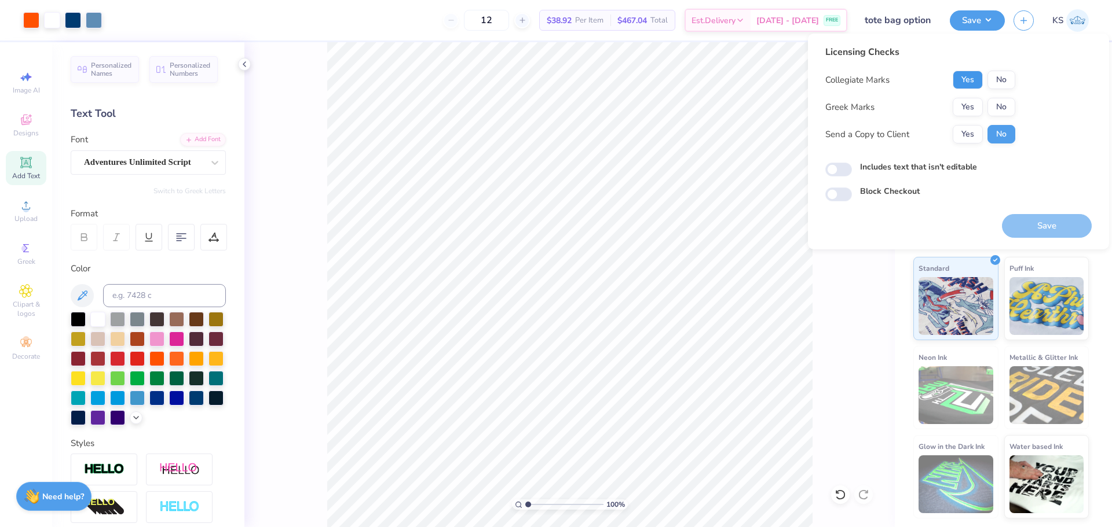
click at [978, 77] on button "Yes" at bounding box center [968, 80] width 30 height 19
click at [994, 109] on button "No" at bounding box center [1001, 107] width 28 height 19
click at [966, 135] on button "Yes" at bounding box center [968, 134] width 30 height 19
click at [1027, 233] on button "Save" at bounding box center [1047, 226] width 90 height 24
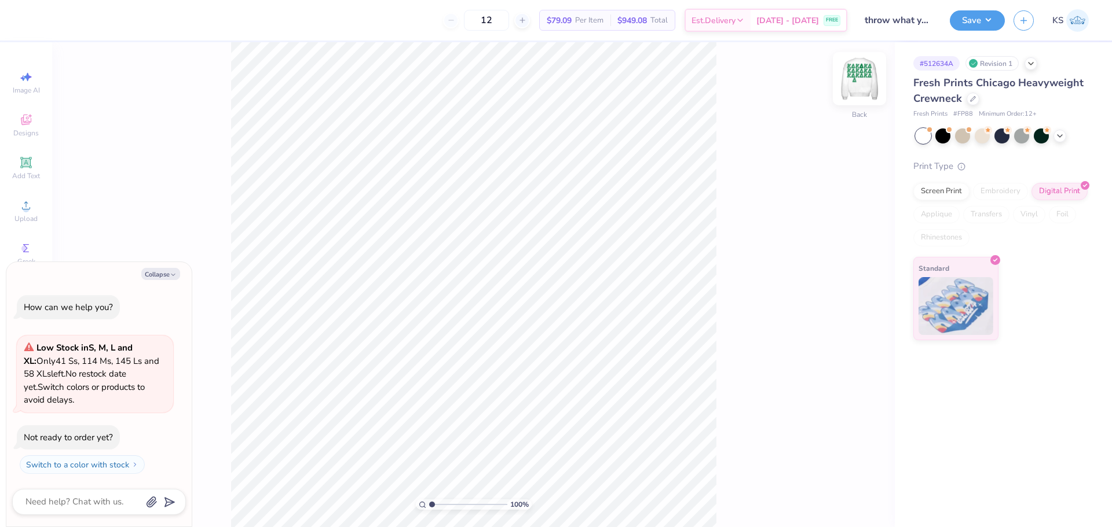
click at [858, 85] on img at bounding box center [859, 79] width 46 height 46
type textarea "x"
click at [849, 238] on input "16.60" at bounding box center [852, 232] width 42 height 16
type input "15"
type textarea "x"
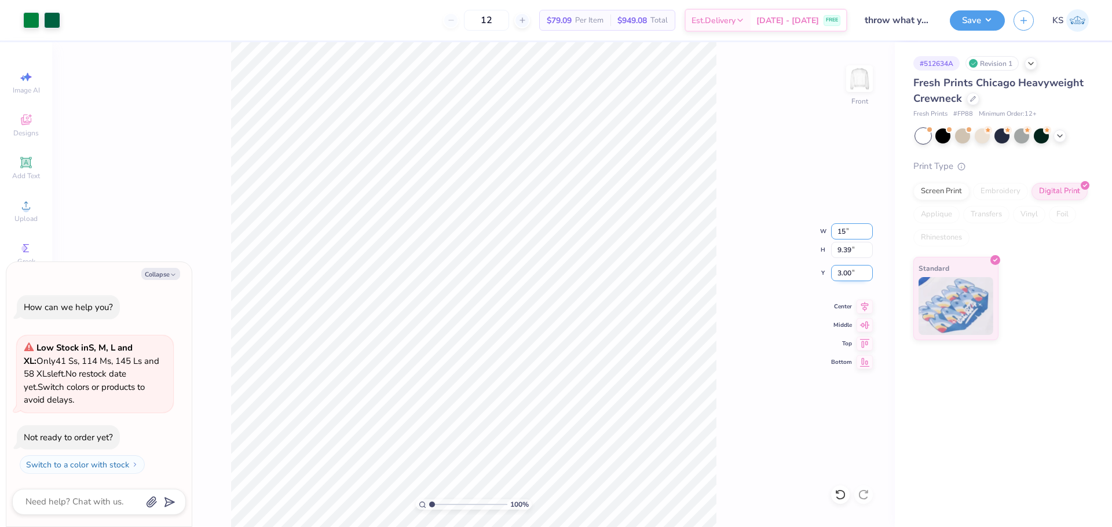
type input "15.00"
type input "8.49"
click at [859, 273] on input "3.45" at bounding box center [852, 273] width 42 height 16
type input "3"
type textarea "x"
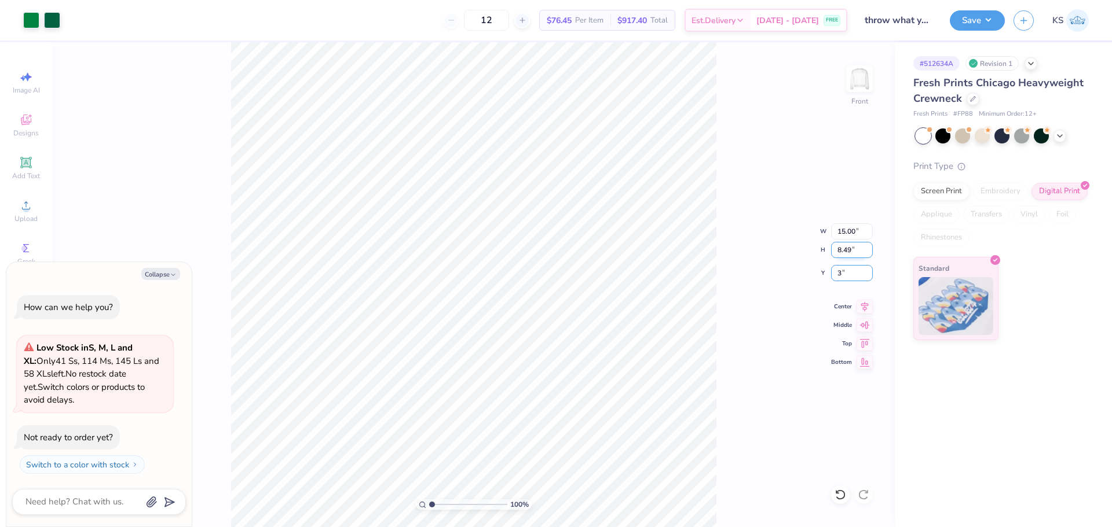
type input "3.00"
click at [976, 21] on button "Save" at bounding box center [977, 19] width 55 height 20
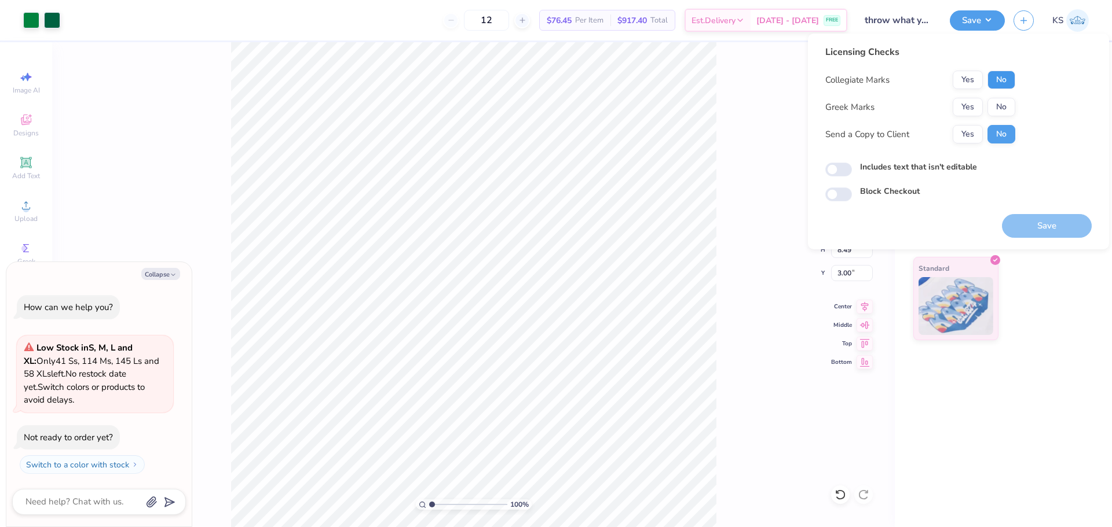
click at [999, 81] on button "No" at bounding box center [1001, 80] width 28 height 19
click at [967, 103] on button "Yes" at bounding box center [968, 107] width 30 height 19
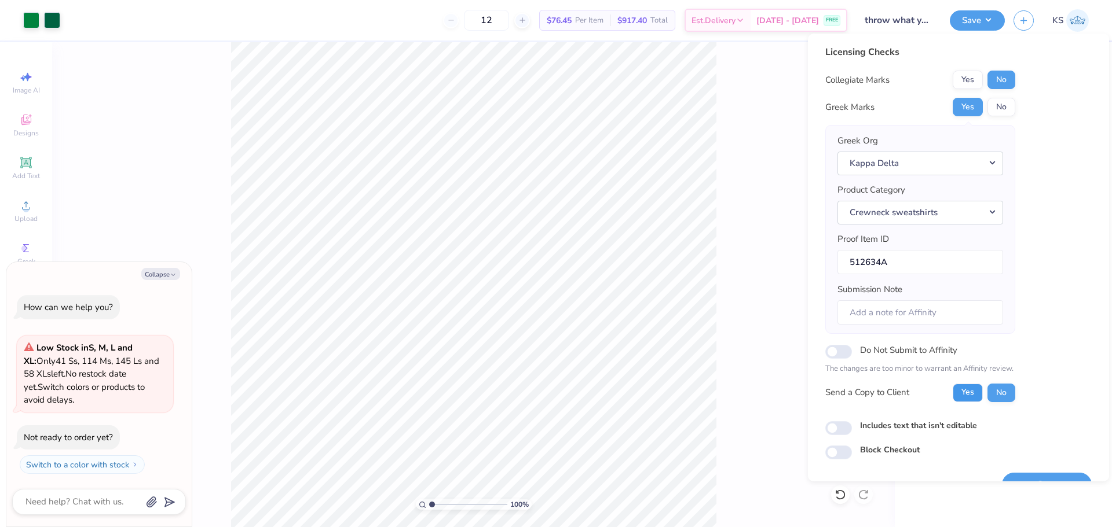
click at [965, 401] on button "Yes" at bounding box center [968, 393] width 30 height 19
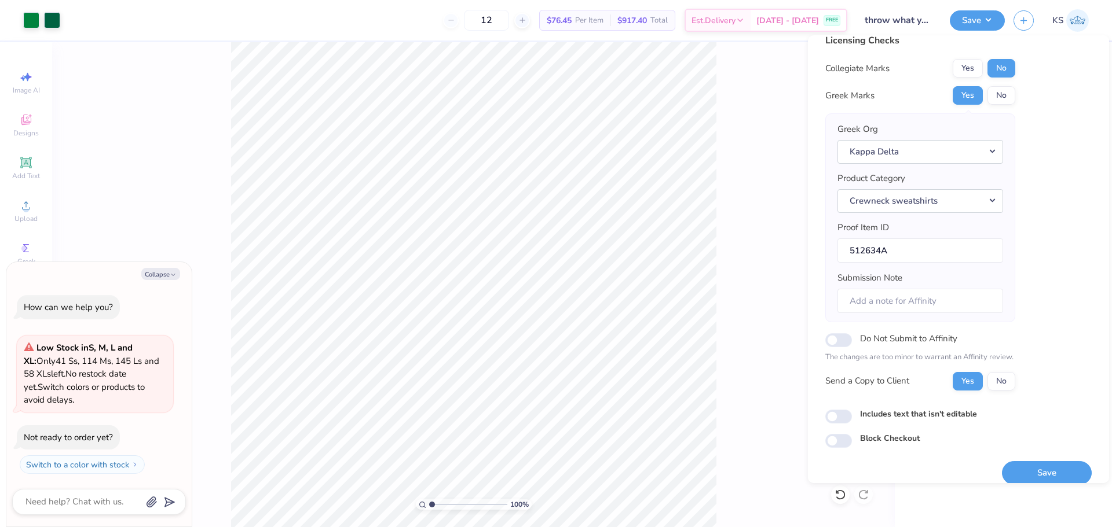
scroll to position [26, 0]
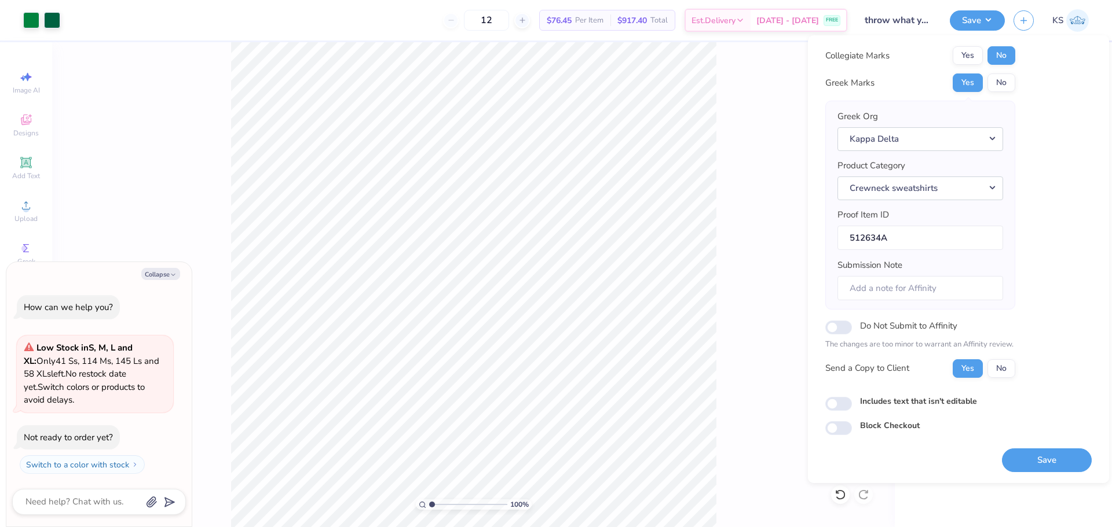
click at [1017, 455] on button "Save" at bounding box center [1047, 461] width 90 height 24
type textarea "x"
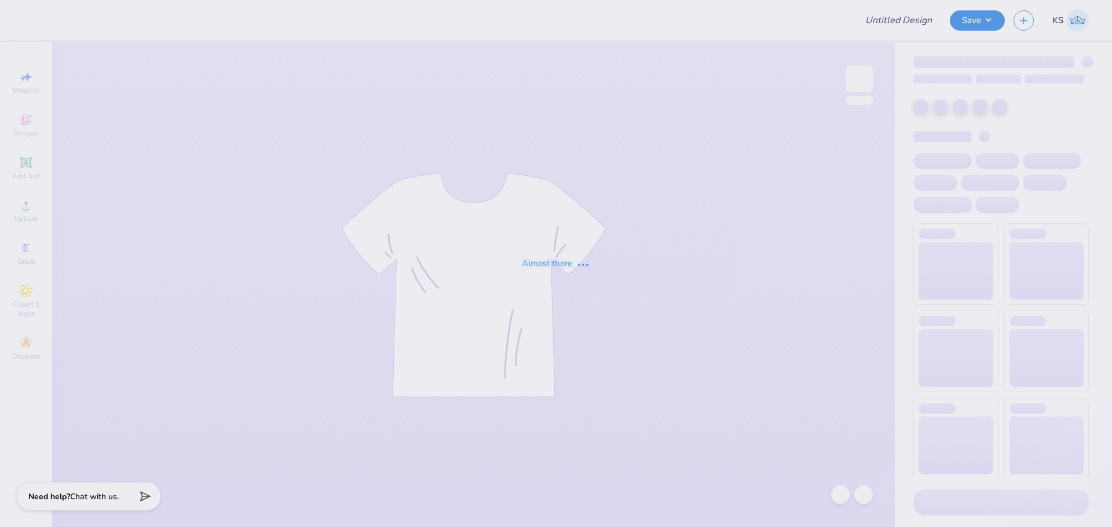
type input "Parents Weekend Tee"
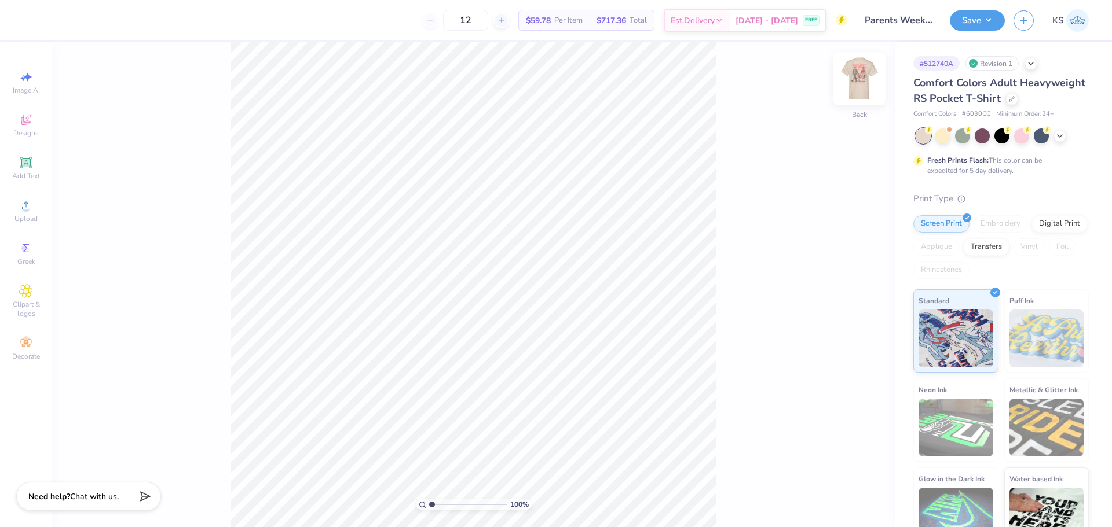
click at [861, 77] on img at bounding box center [859, 79] width 46 height 46
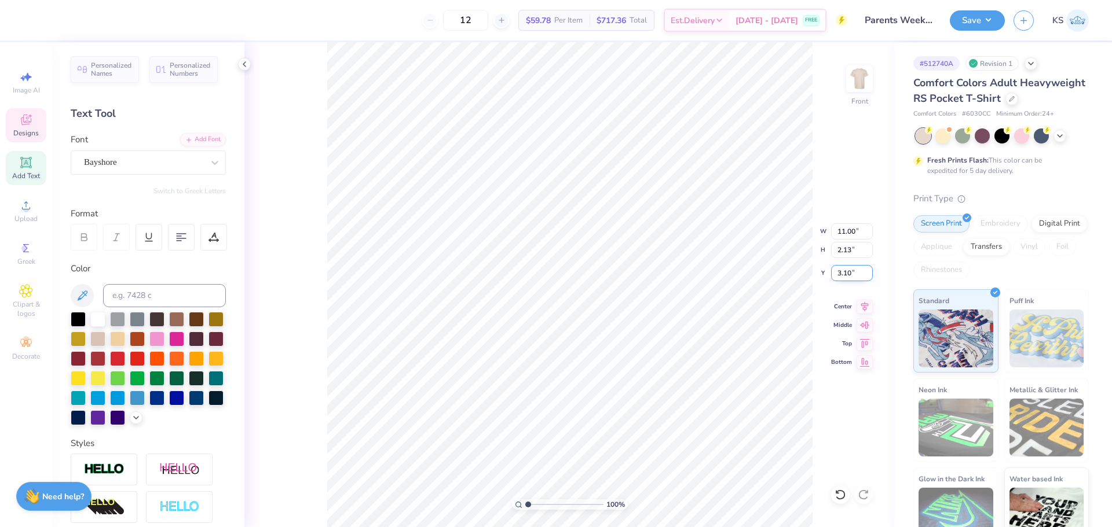
click at [841, 275] on input "3.10" at bounding box center [852, 273] width 42 height 16
type input "9.64"
type input "3.51"
click at [844, 276] on input "4.80" at bounding box center [852, 273] width 42 height 16
type input "3.00"
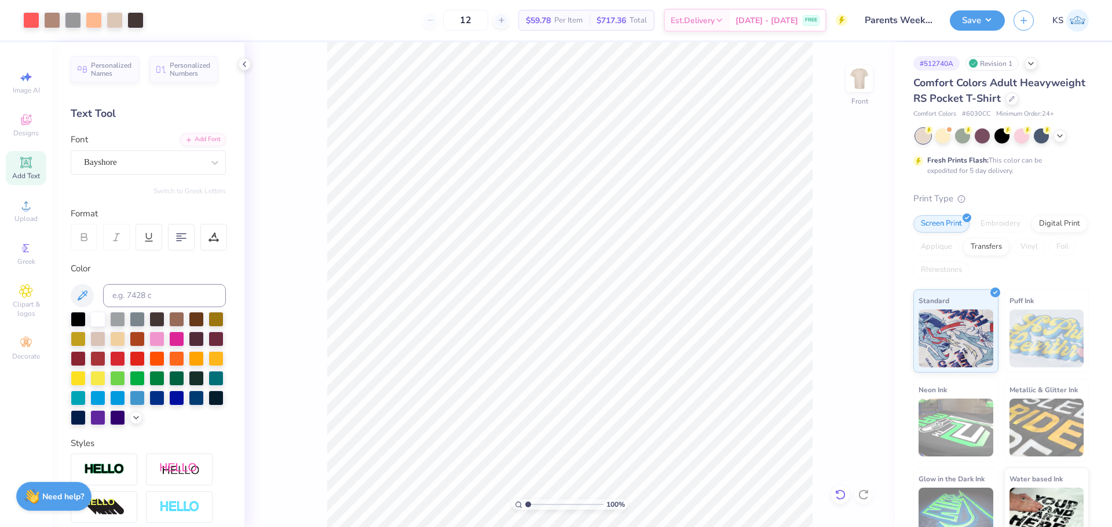
click at [838, 501] on div at bounding box center [840, 495] width 19 height 19
type input "11.00"
type input "5.21"
click at [859, 272] on input "3.10" at bounding box center [852, 273] width 42 height 16
type input "3.00"
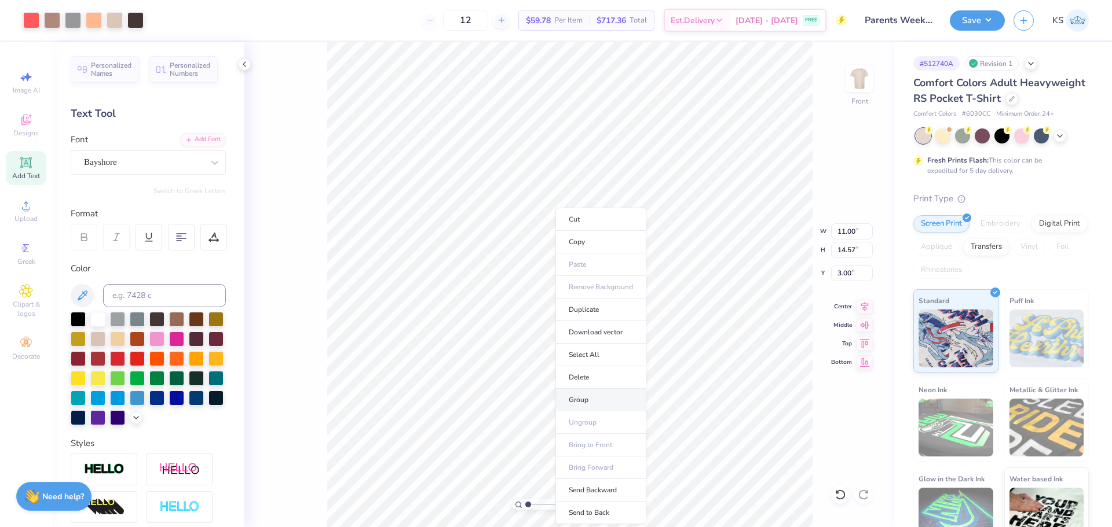
click at [603, 399] on li "Group" at bounding box center [600, 400] width 91 height 23
type input "11.67"
type input "5.90"
click at [851, 249] on input "15.57" at bounding box center [852, 250] width 42 height 16
type input "15"
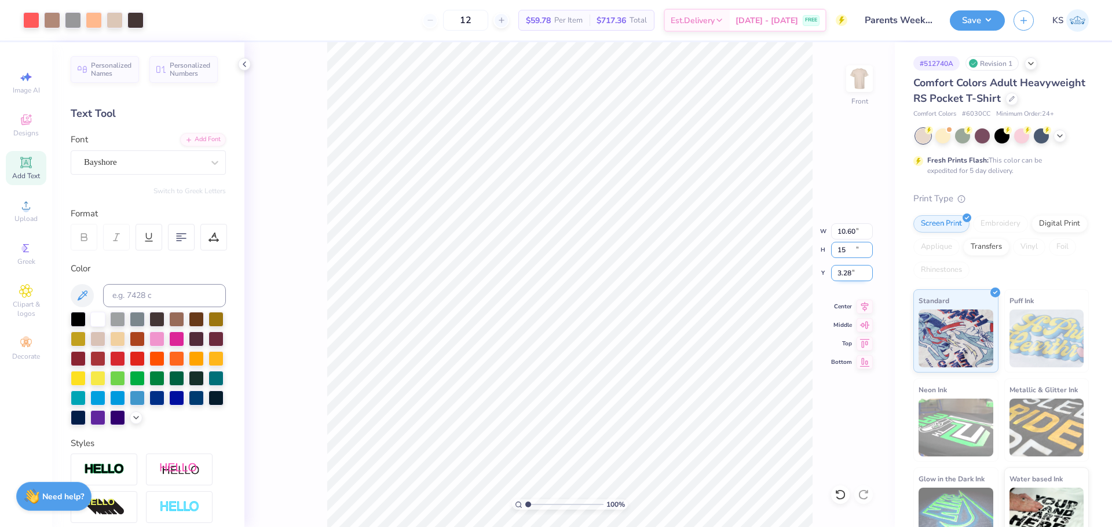
type input "10.60"
type input "15.00"
click at [846, 276] on input "3.28" at bounding box center [852, 273] width 42 height 16
type input "3.00"
drag, startPoint x: 536, startPoint y: 503, endPoint x: 544, endPoint y: 505, distance: 8.4
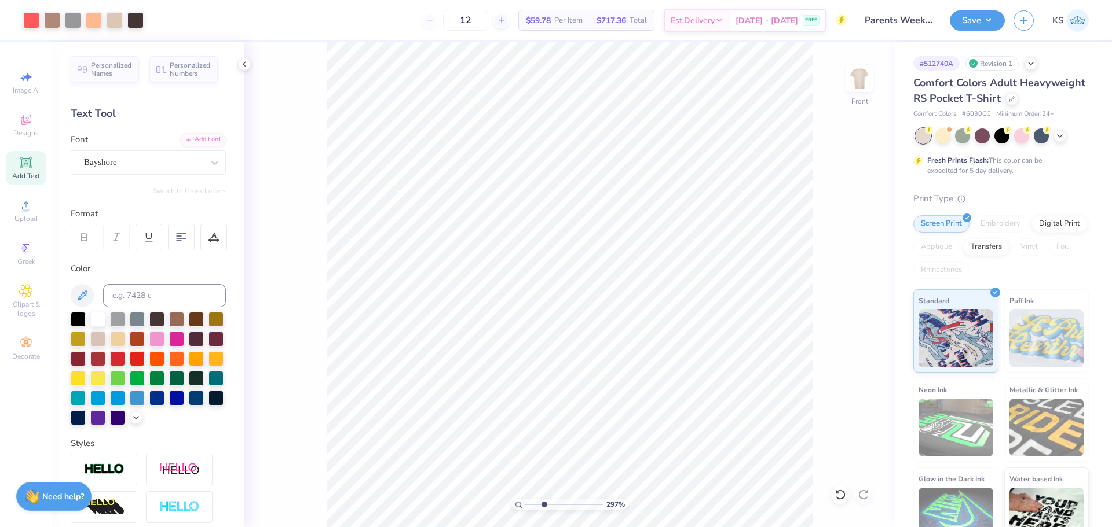
click at [544, 505] on input "range" at bounding box center [564, 505] width 78 height 10
drag, startPoint x: 543, startPoint y: 505, endPoint x: 483, endPoint y: 498, distance: 60.7
type input "1"
click at [525, 500] on input "range" at bounding box center [564, 505] width 78 height 10
click at [987, 22] on button "Save" at bounding box center [977, 19] width 55 height 20
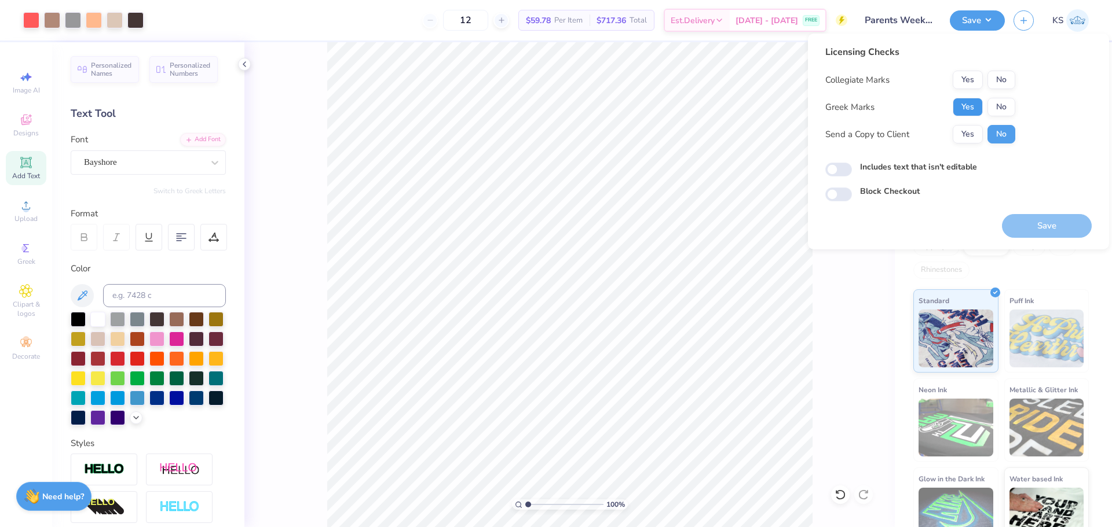
click at [980, 111] on button "Yes" at bounding box center [968, 107] width 30 height 19
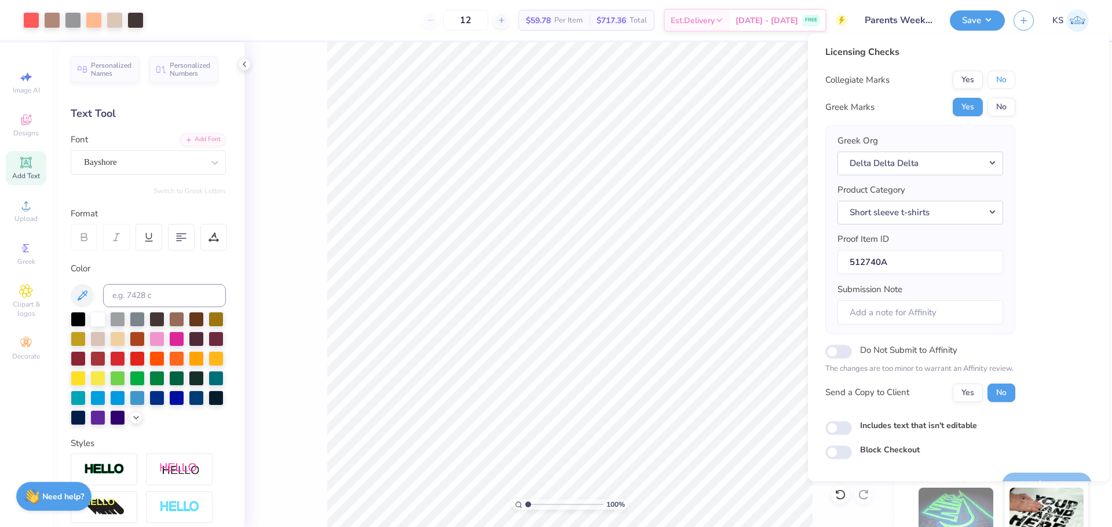
drag, startPoint x: 1002, startPoint y: 84, endPoint x: 999, endPoint y: 97, distance: 13.6
click at [1002, 85] on button "No" at bounding box center [1001, 80] width 28 height 19
click at [973, 399] on button "Yes" at bounding box center [968, 393] width 30 height 19
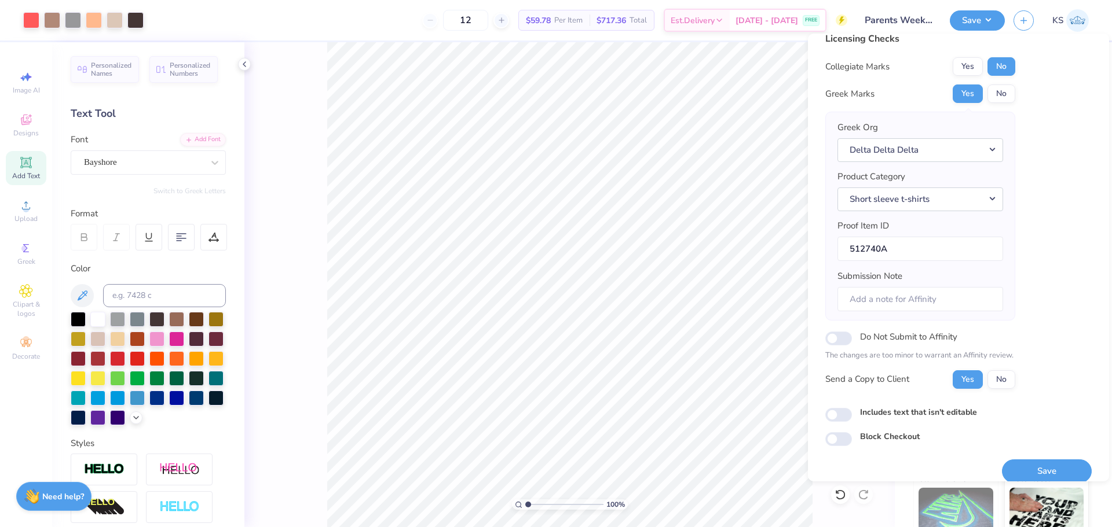
scroll to position [26, 0]
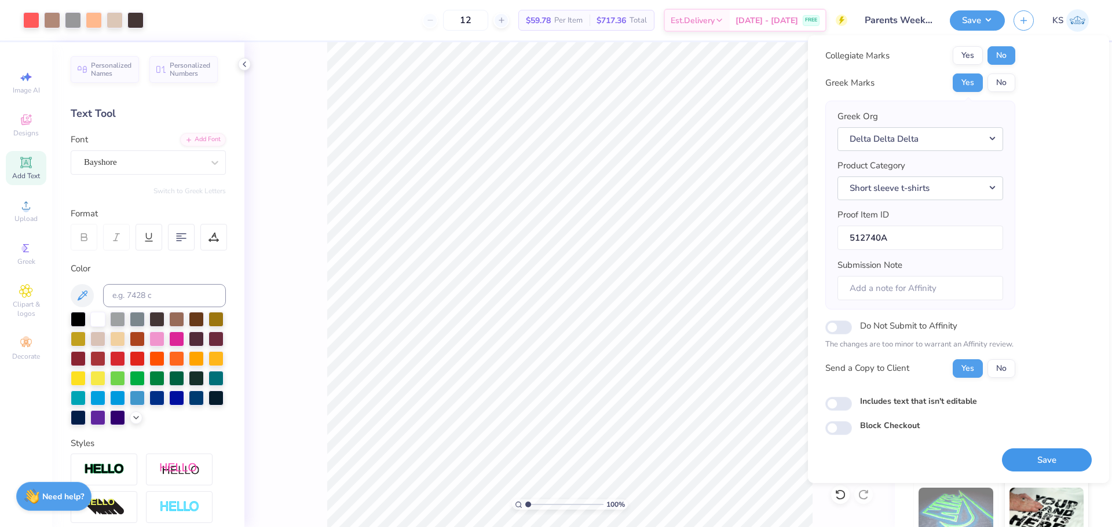
click at [1022, 458] on button "Save" at bounding box center [1047, 461] width 90 height 24
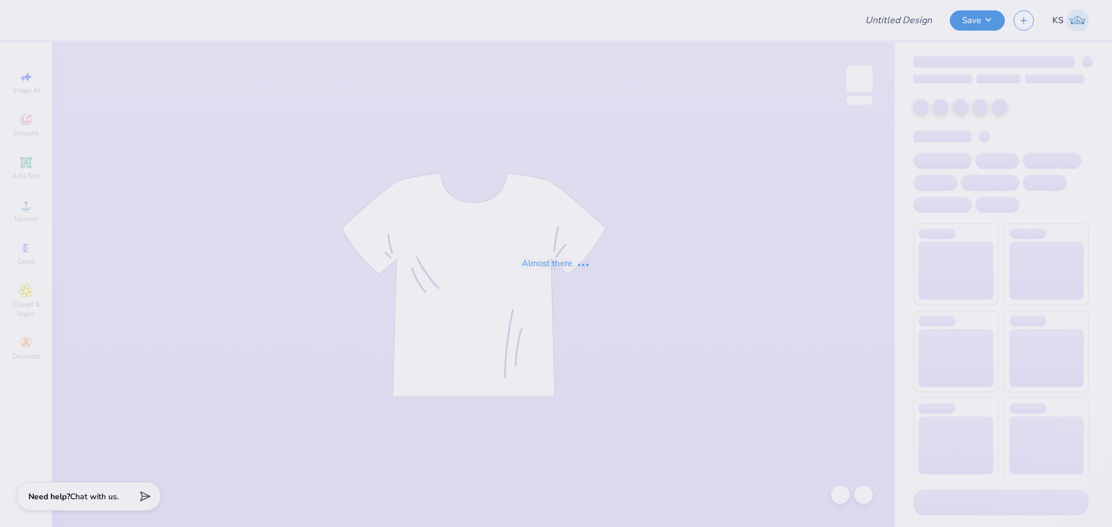
type input "Crimson Stage Tshirt"
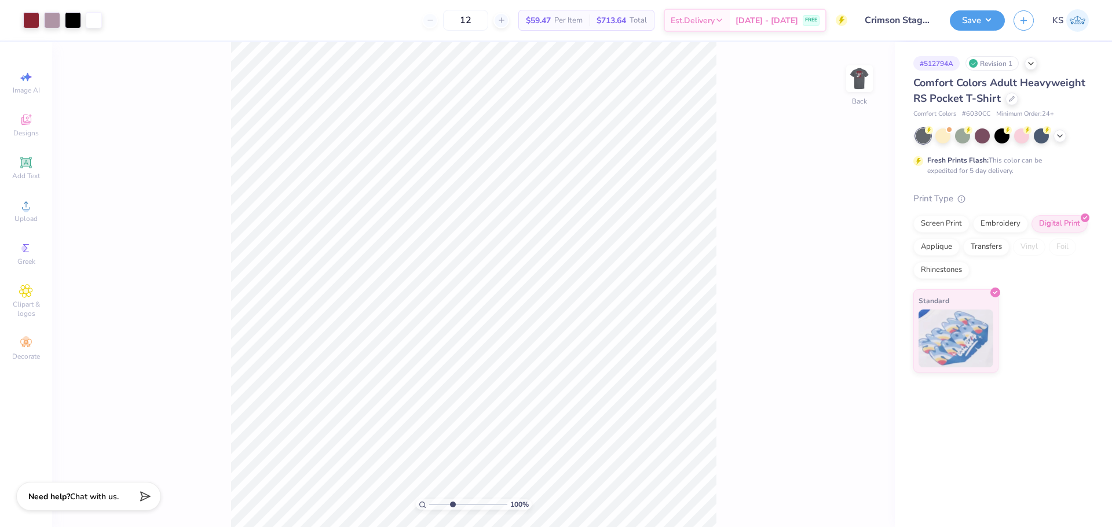
click at [452, 504] on input "range" at bounding box center [468, 505] width 78 height 10
drag, startPoint x: 459, startPoint y: 502, endPoint x: 470, endPoint y: 502, distance: 10.4
click at [470, 502] on input "range" at bounding box center [468, 505] width 78 height 10
drag, startPoint x: 468, startPoint y: 502, endPoint x: 455, endPoint y: 504, distance: 13.5
click at [454, 507] on input "range" at bounding box center [468, 505] width 78 height 10
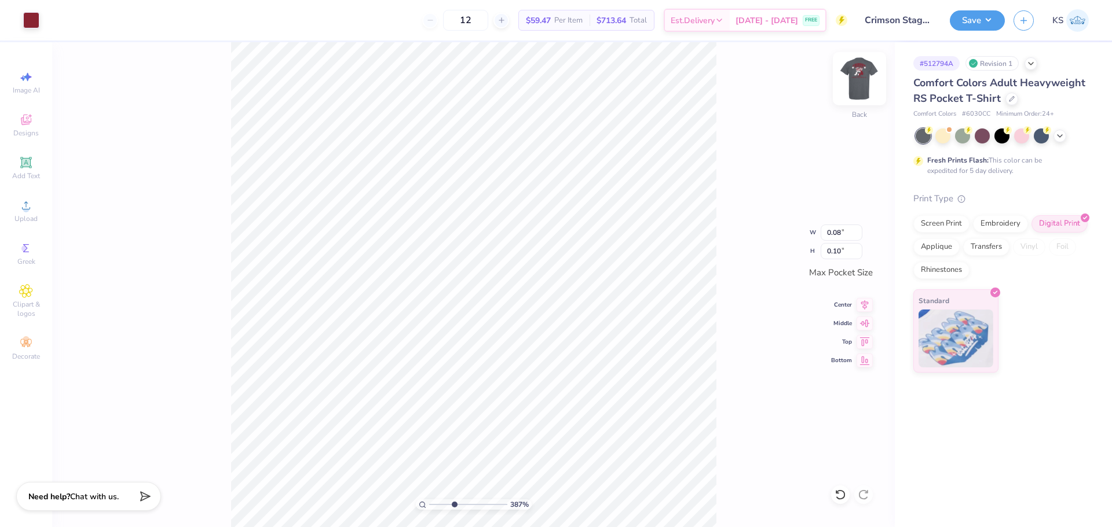
click at [861, 75] on img at bounding box center [859, 79] width 46 height 46
drag, startPoint x: 451, startPoint y: 505, endPoint x: 439, endPoint y: 506, distance: 12.2
type input "1.93"
click at [439, 506] on input "range" at bounding box center [468, 505] width 78 height 10
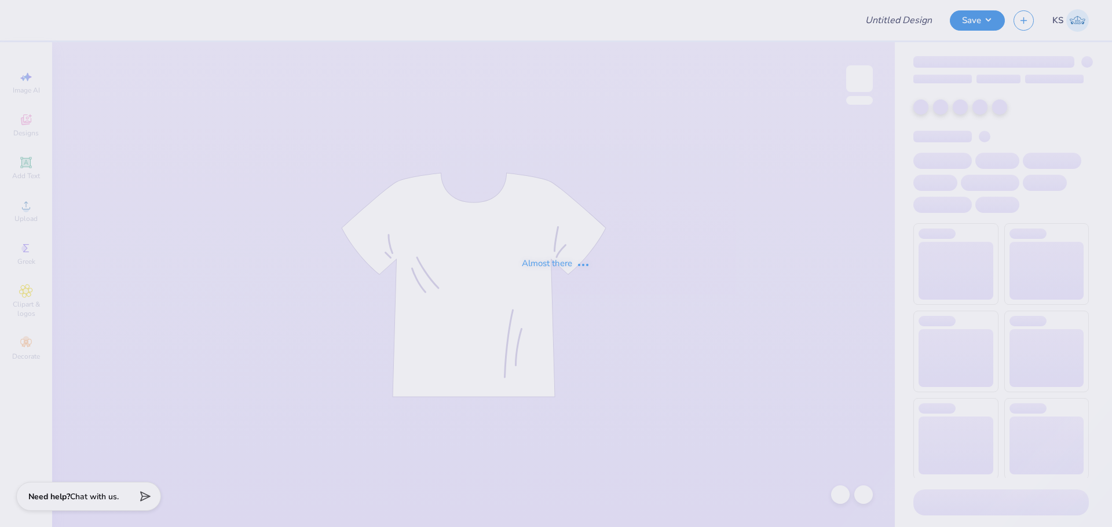
type input "Crimson Stage Tshirt"
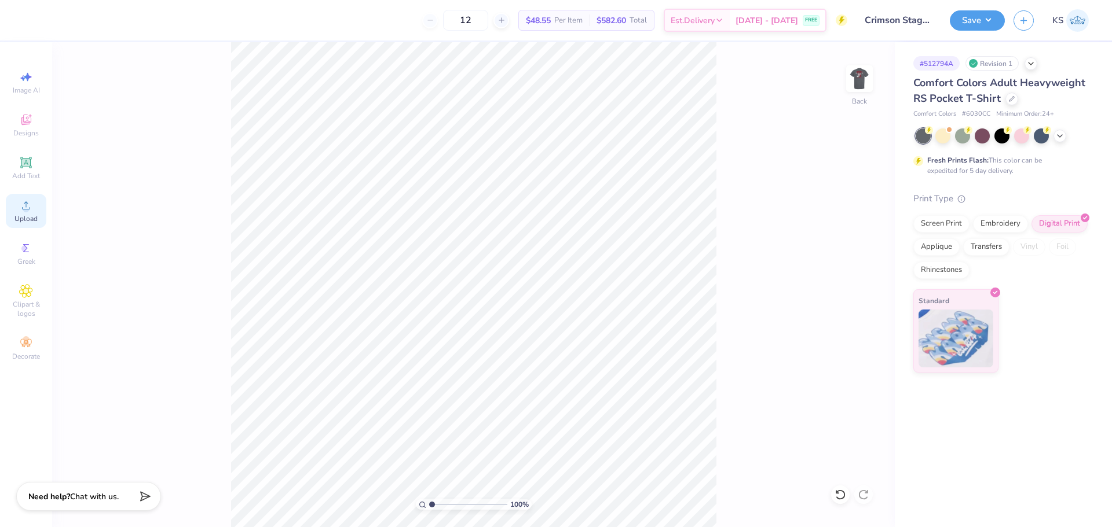
click at [29, 206] on icon at bounding box center [26, 206] width 14 height 14
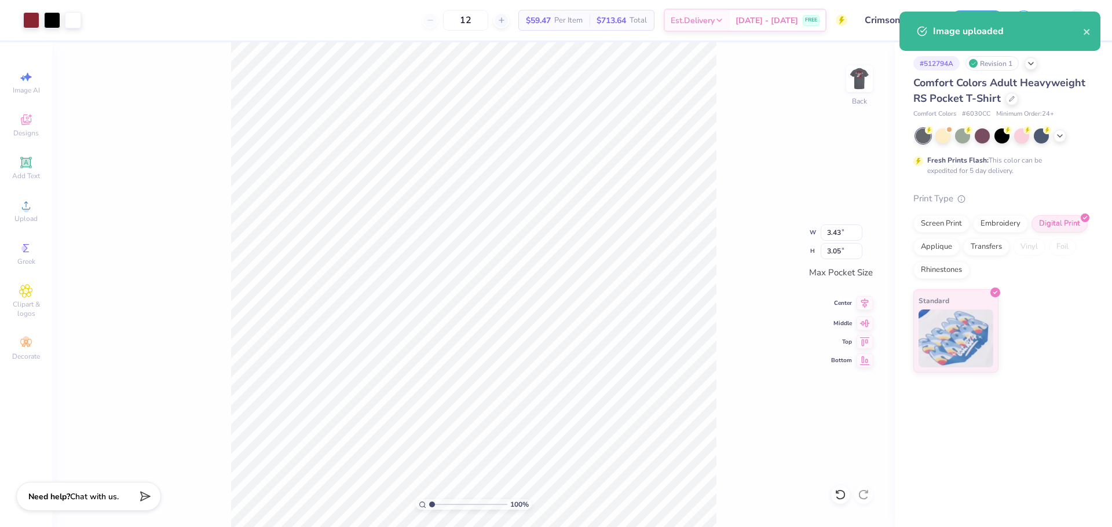
click at [862, 304] on icon at bounding box center [864, 303] width 16 height 14
click at [865, 320] on icon at bounding box center [865, 322] width 10 height 8
click at [440, 506] on input "range" at bounding box center [468, 505] width 78 height 10
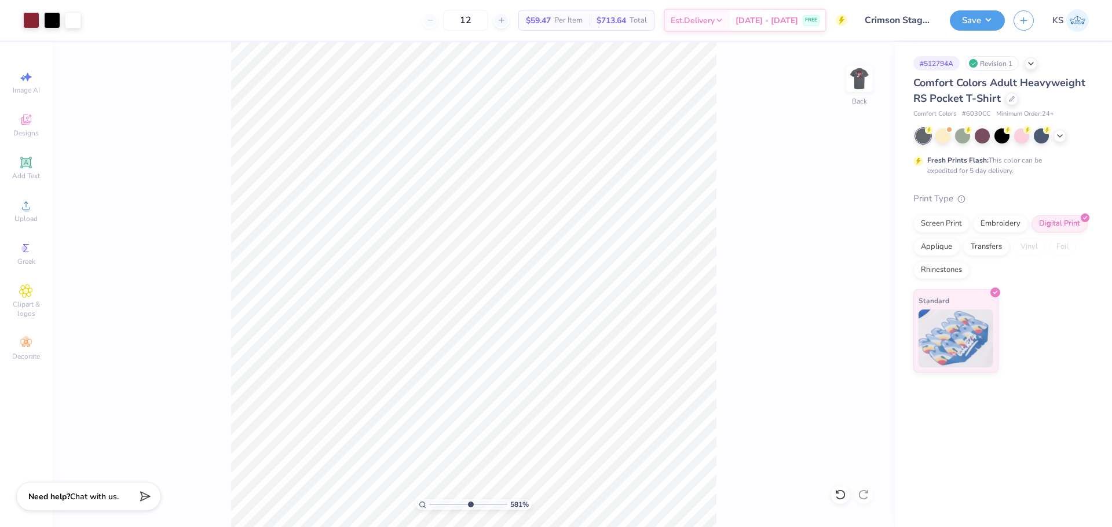
drag, startPoint x: 439, startPoint y: 508, endPoint x: 470, endPoint y: 502, distance: 30.7
click at [470, 505] on input "range" at bounding box center [468, 505] width 78 height 10
drag, startPoint x: 465, startPoint y: 504, endPoint x: 424, endPoint y: 507, distance: 41.2
click at [429, 507] on input "range" at bounding box center [468, 505] width 78 height 10
click at [854, 72] on img at bounding box center [859, 79] width 46 height 46
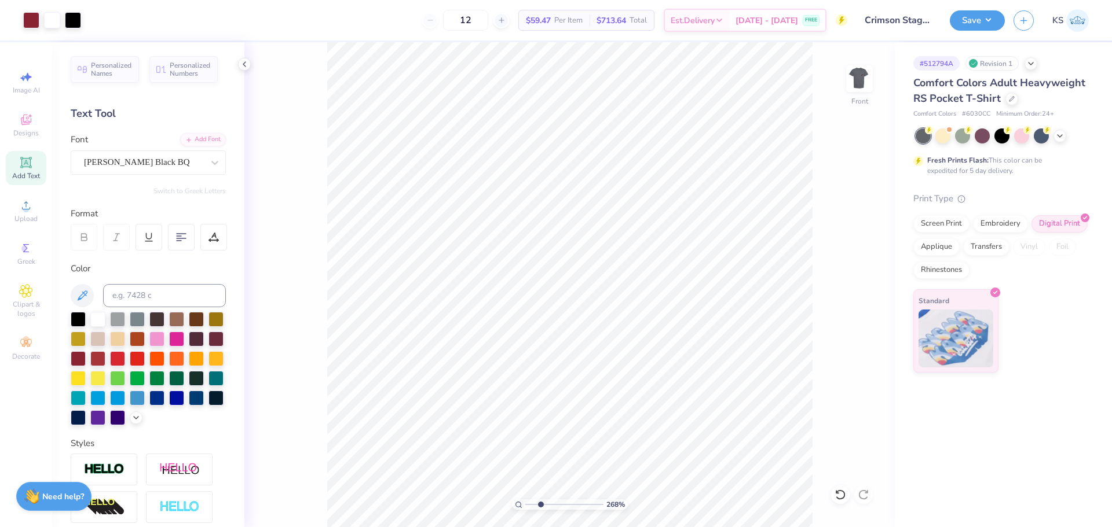
drag, startPoint x: 551, startPoint y: 503, endPoint x: 545, endPoint y: 501, distance: 6.6
type input "2.68"
click at [541, 504] on input "range" at bounding box center [564, 505] width 78 height 10
click at [840, 498] on icon at bounding box center [840, 495] width 12 height 12
type input "13.08"
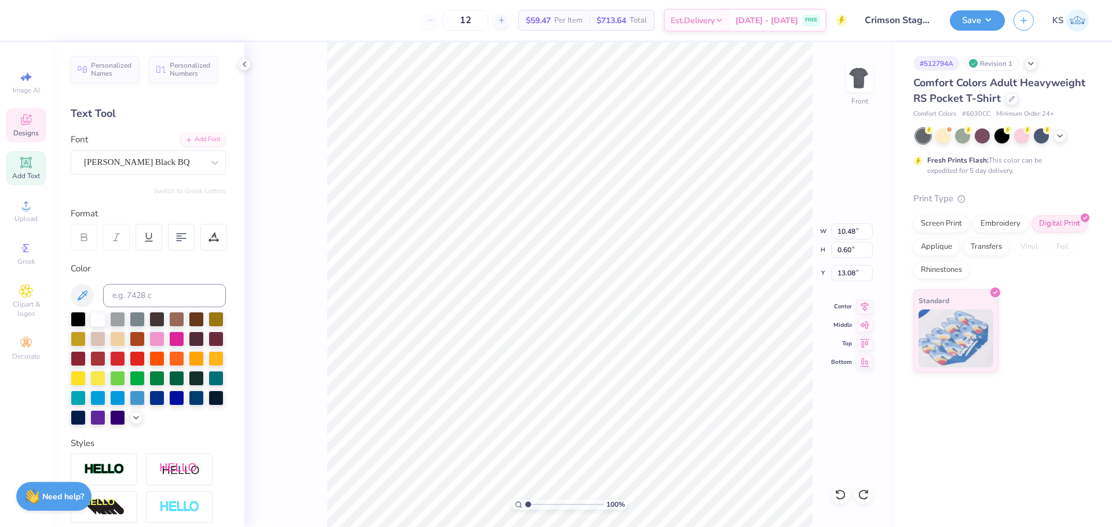
drag, startPoint x: 541, startPoint y: 504, endPoint x: 529, endPoint y: 504, distance: 12.8
click at [529, 506] on input "range" at bounding box center [564, 505] width 78 height 10
click at [613, 359] on li "Group" at bounding box center [619, 364] width 91 height 23
type input "3.27"
click at [545, 504] on input "range" at bounding box center [564, 505] width 78 height 10
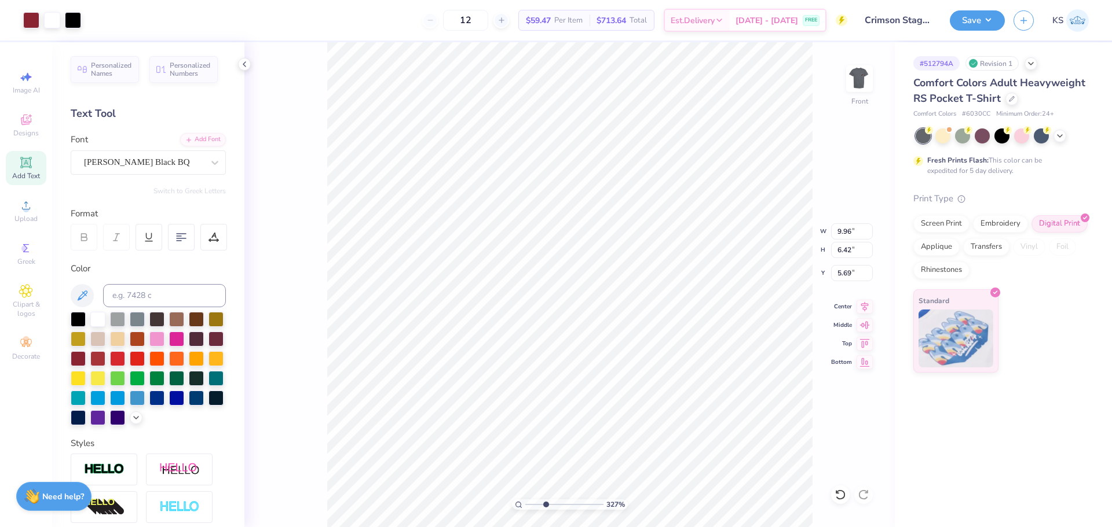
type input "6.42"
type input "5.69"
type input "0.35"
type input "15.85"
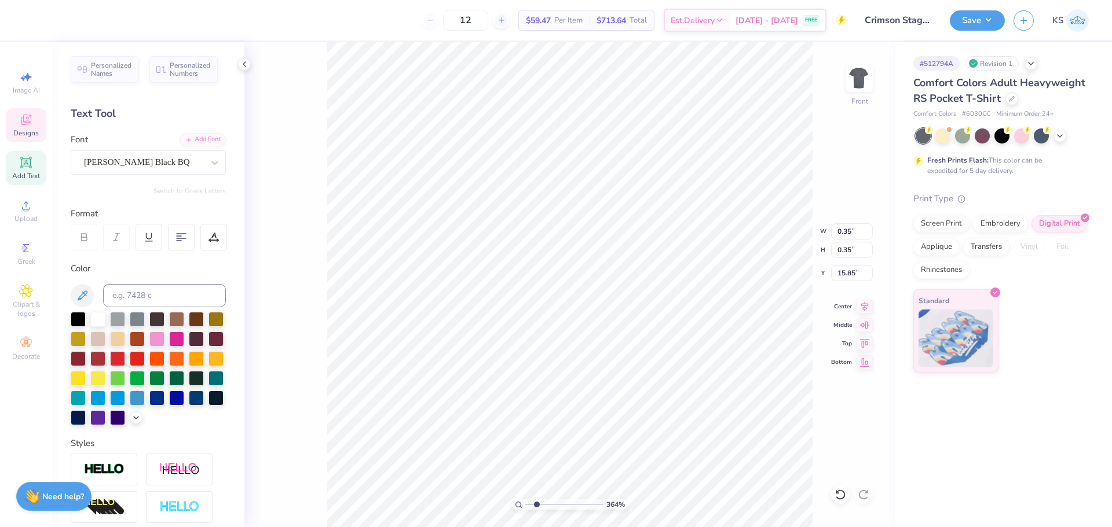
drag, startPoint x: 548, startPoint y: 506, endPoint x: 554, endPoint y: 500, distance: 8.6
type input "2.38"
click at [538, 508] on input "range" at bounding box center [564, 505] width 78 height 10
type input "10.69"
type input "12.98"
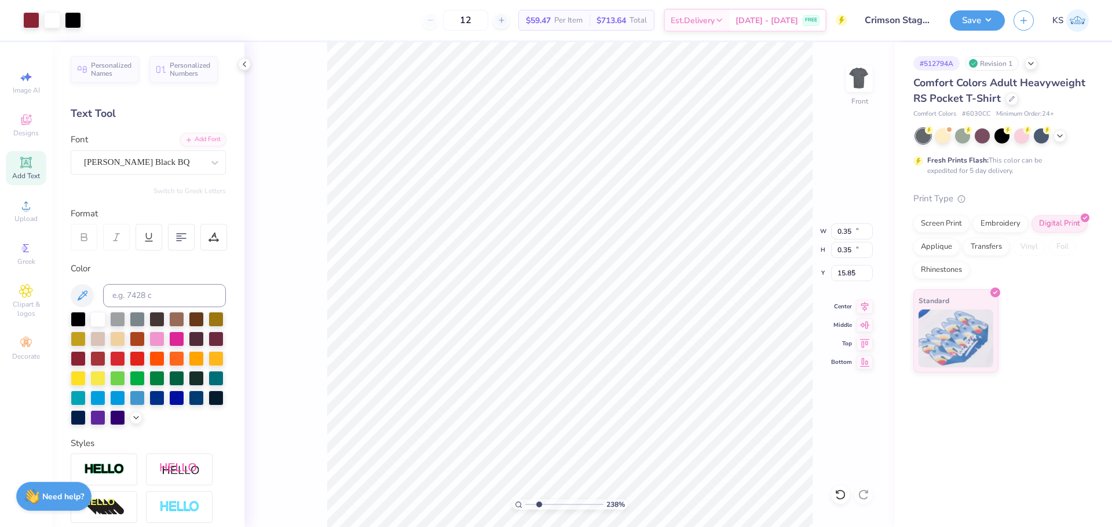
type input "3.22"
type textarea "®"
type input "0.48"
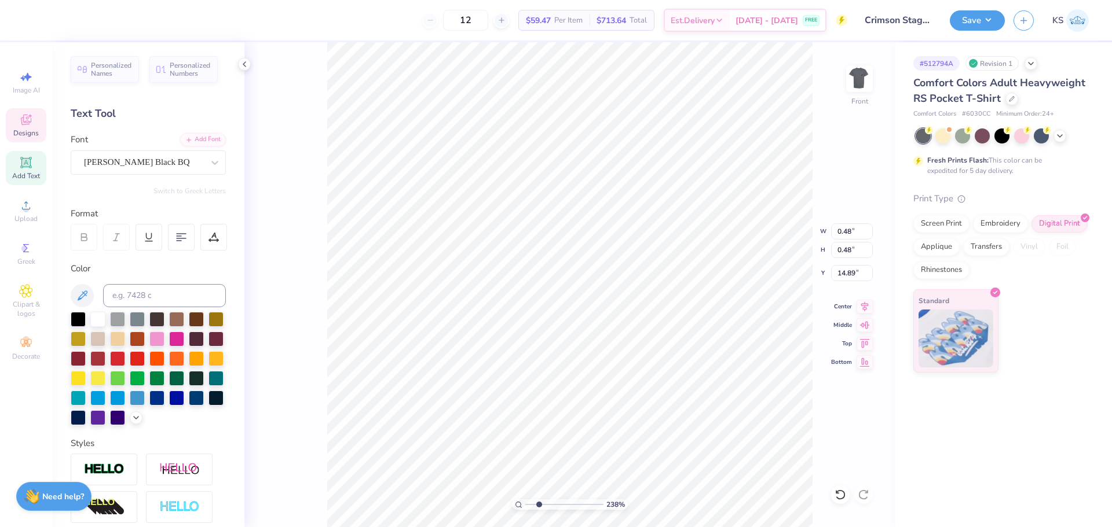
type input "14.89"
type input "0.35"
type input "15.85"
type input "13.87"
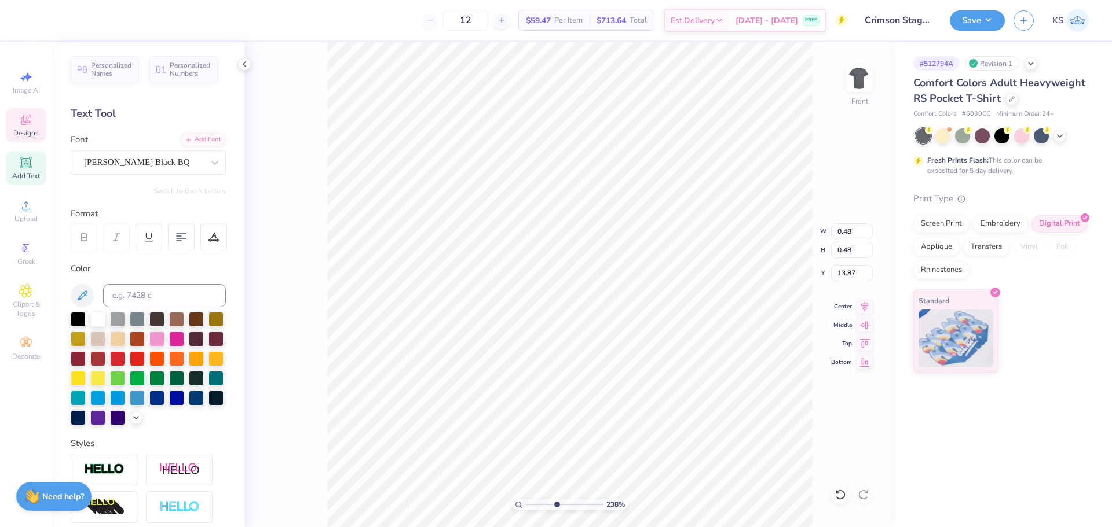
click at [556, 504] on input "range" at bounding box center [564, 505] width 78 height 10
click at [569, 504] on input "range" at bounding box center [564, 505] width 78 height 10
type input "7.22"
click at [576, 503] on input "range" at bounding box center [564, 505] width 78 height 10
drag, startPoint x: 845, startPoint y: 253, endPoint x: 863, endPoint y: 239, distance: 22.2
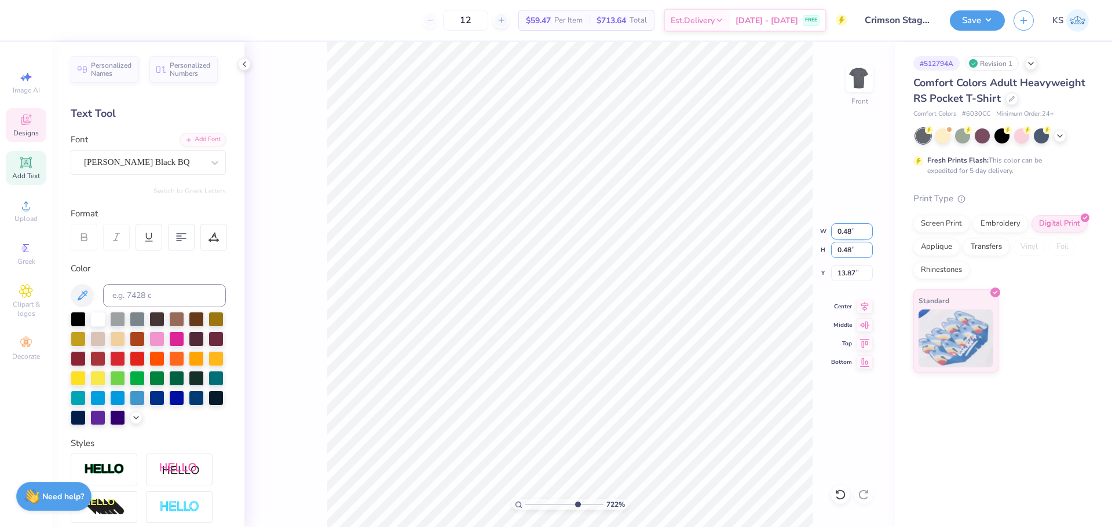
click at [858, 250] on input "0.48" at bounding box center [852, 250] width 42 height 16
type input "0.2"
type input "0.20"
type input "13.08"
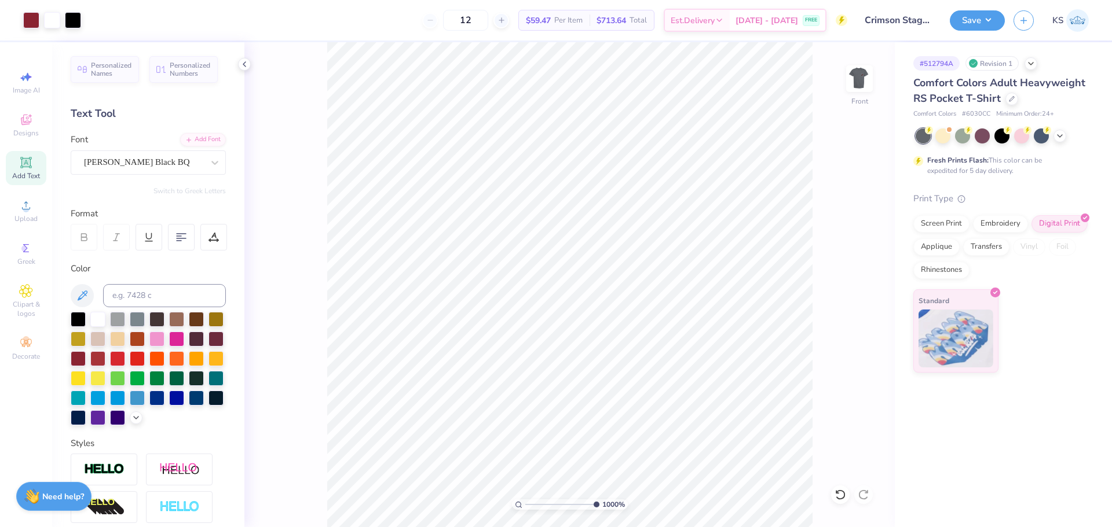
drag, startPoint x: 547, startPoint y: 504, endPoint x: 604, endPoint y: 504, distance: 57.3
type input "10"
click at [599, 504] on input "range" at bounding box center [562, 505] width 74 height 10
type textarea "UNIVERSITY OF ALABAMA , 2021"
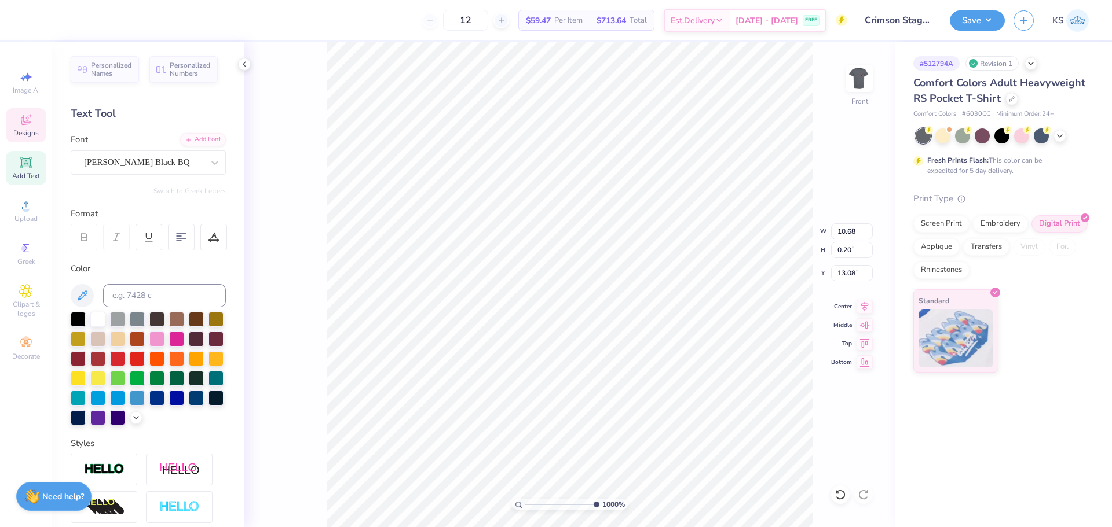
type input "0.20"
drag, startPoint x: 584, startPoint y: 505, endPoint x: 523, endPoint y: 500, distance: 61.6
type input "1"
click at [525, 500] on input "range" at bounding box center [564, 505] width 78 height 10
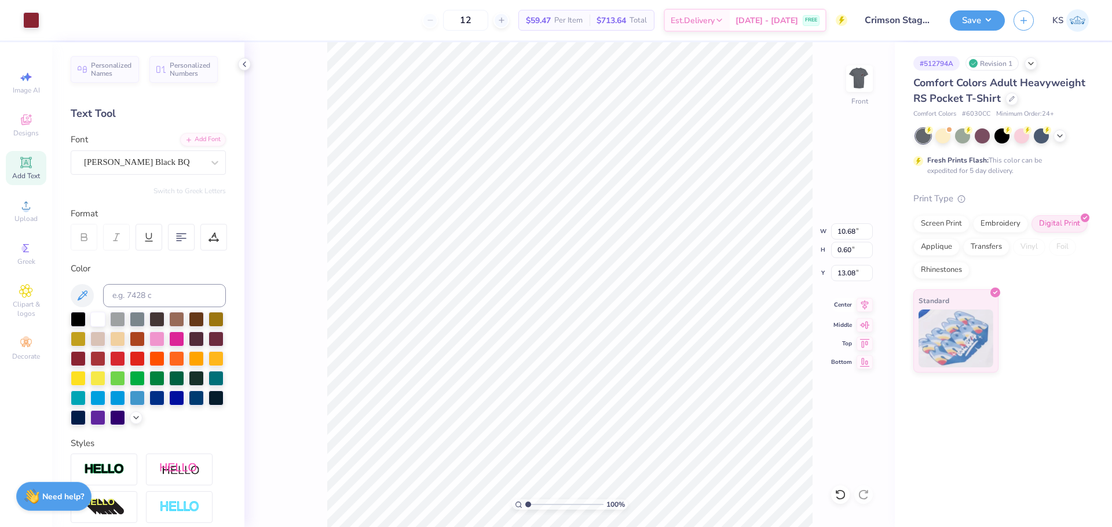
click at [863, 304] on icon at bounding box center [865, 305] width 8 height 10
click at [852, 233] on input "10.68" at bounding box center [852, 232] width 42 height 16
type input "10.48"
type input "0.59"
type input "13.09"
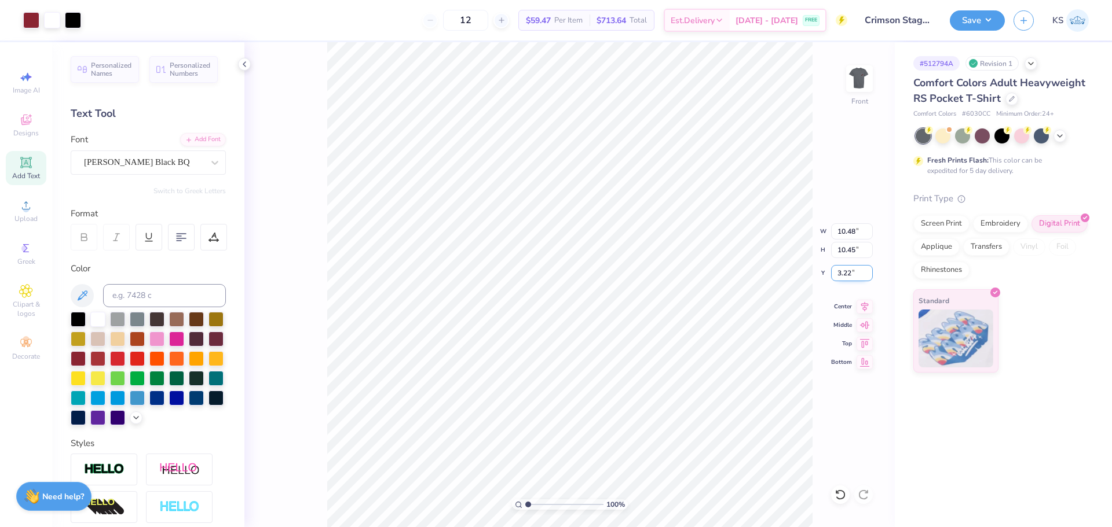
click at [855, 280] on input "3.22" at bounding box center [852, 273] width 42 height 16
type input "3.00"
type input "10.48"
type input "10.45"
type input "3.00"
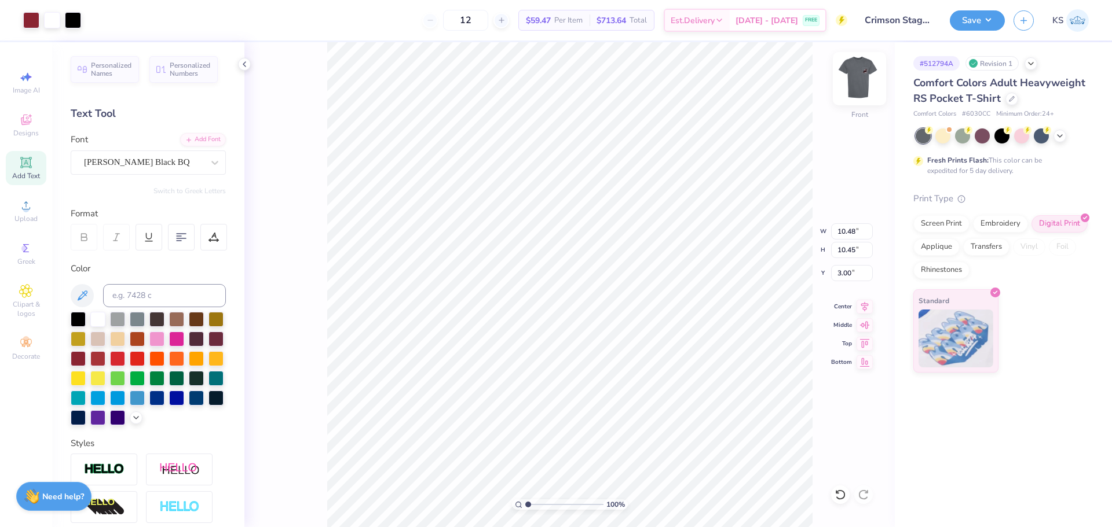
click at [862, 82] on img at bounding box center [859, 79] width 46 height 46
click at [969, 26] on button "Save" at bounding box center [977, 19] width 55 height 20
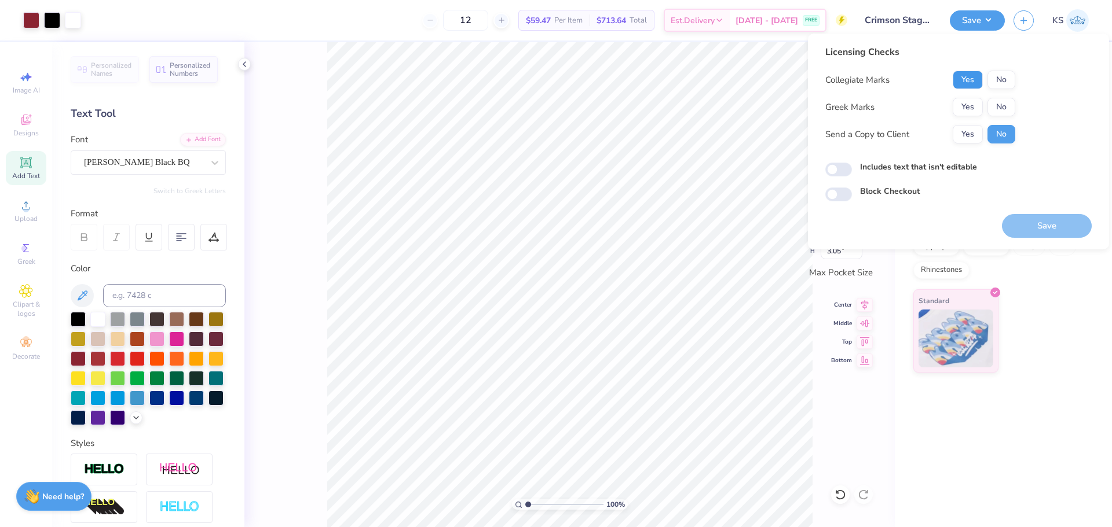
drag, startPoint x: 973, startPoint y: 81, endPoint x: 998, endPoint y: 92, distance: 27.2
click at [973, 81] on button "Yes" at bounding box center [968, 80] width 30 height 19
click at [1001, 96] on div "Collegiate Marks Yes No Greek Marks Yes No Send a Copy to Client Yes No" at bounding box center [920, 107] width 190 height 73
click at [992, 105] on button "No" at bounding box center [1001, 107] width 28 height 19
click at [968, 139] on button "Yes" at bounding box center [968, 134] width 30 height 19
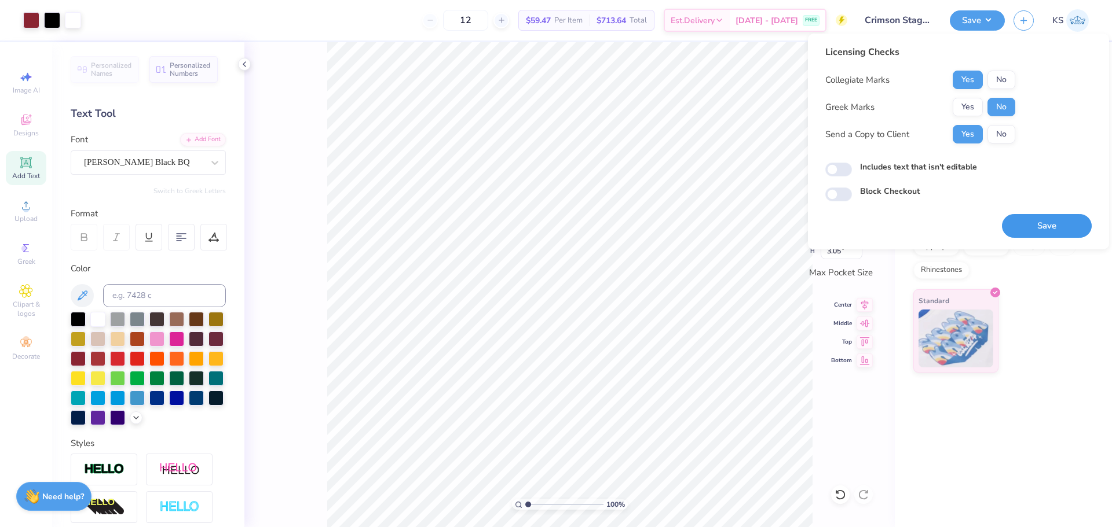
click at [1050, 227] on button "Save" at bounding box center [1047, 226] width 90 height 24
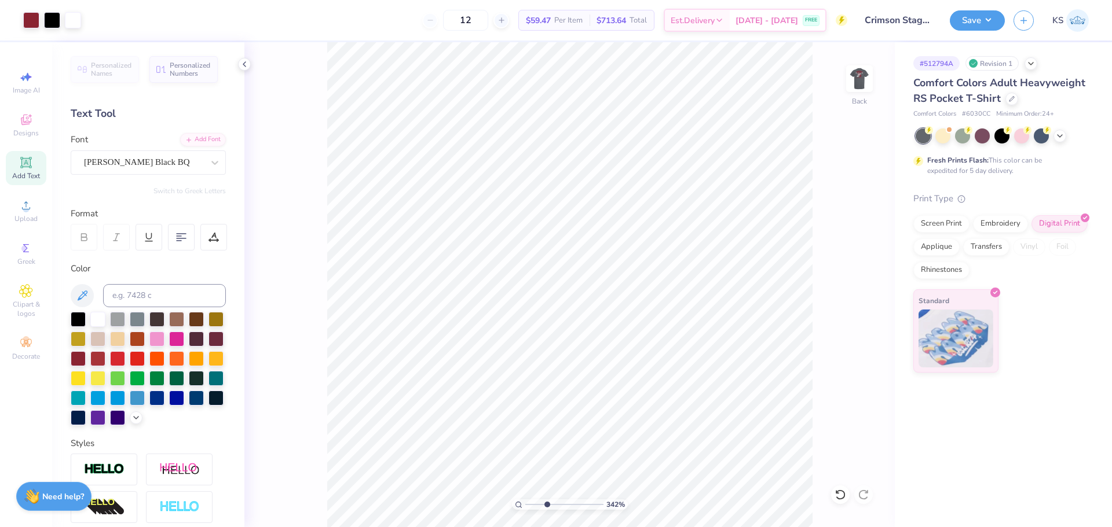
click at [547, 508] on input "range" at bounding box center [564, 505] width 78 height 10
click at [552, 506] on input "range" at bounding box center [564, 505] width 78 height 10
drag, startPoint x: 552, startPoint y: 504, endPoint x: 672, endPoint y: 509, distance: 119.9
type input "10"
click at [599, 509] on input "range" at bounding box center [562, 505] width 74 height 10
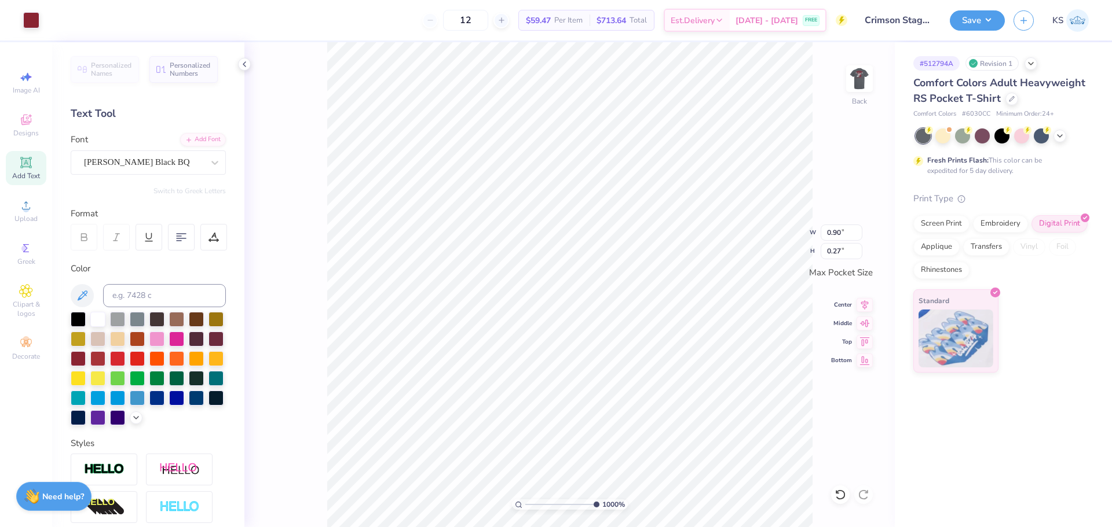
type input "0.38"
drag, startPoint x: 835, startPoint y: 252, endPoint x: 843, endPoint y: 252, distance: 8.1
click at [843, 252] on input "0.38" at bounding box center [841, 251] width 42 height 16
type input "0.10"
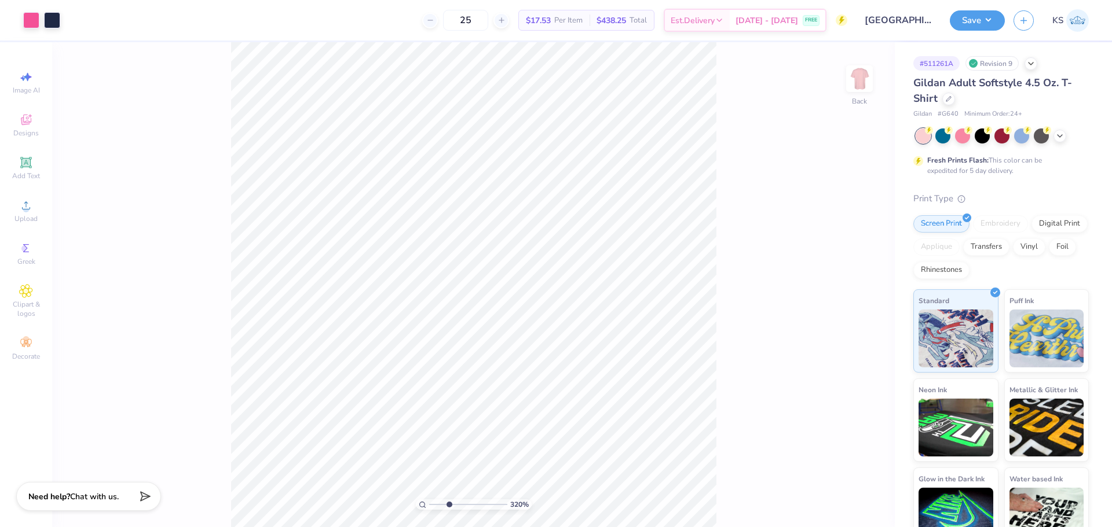
click at [449, 507] on input "range" at bounding box center [468, 505] width 78 height 10
drag, startPoint x: 445, startPoint y: 502, endPoint x: 423, endPoint y: 503, distance: 21.4
type input "1"
click at [429, 503] on input "range" at bounding box center [468, 505] width 78 height 10
type input "0.41"
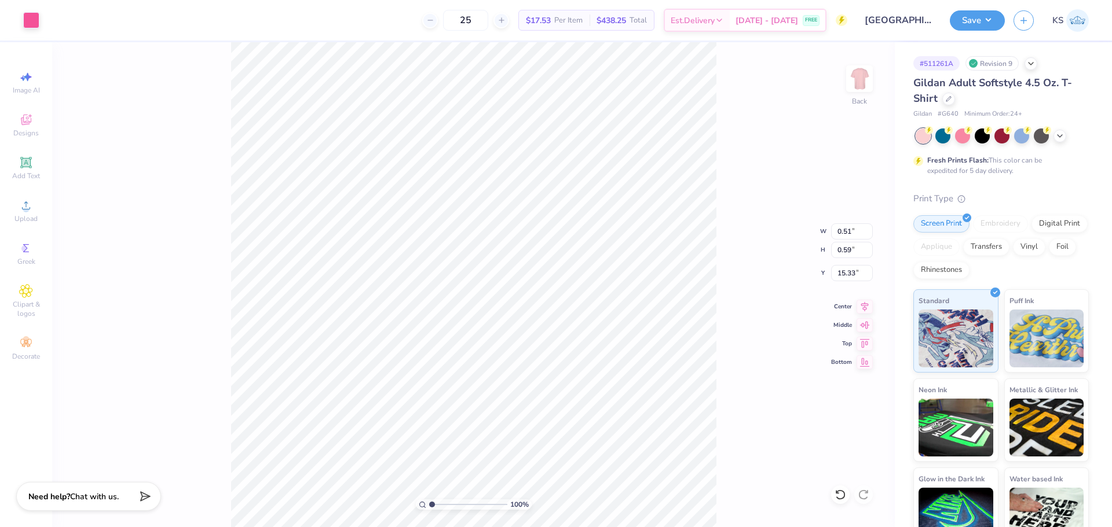
type input "0.49"
type input "15.11"
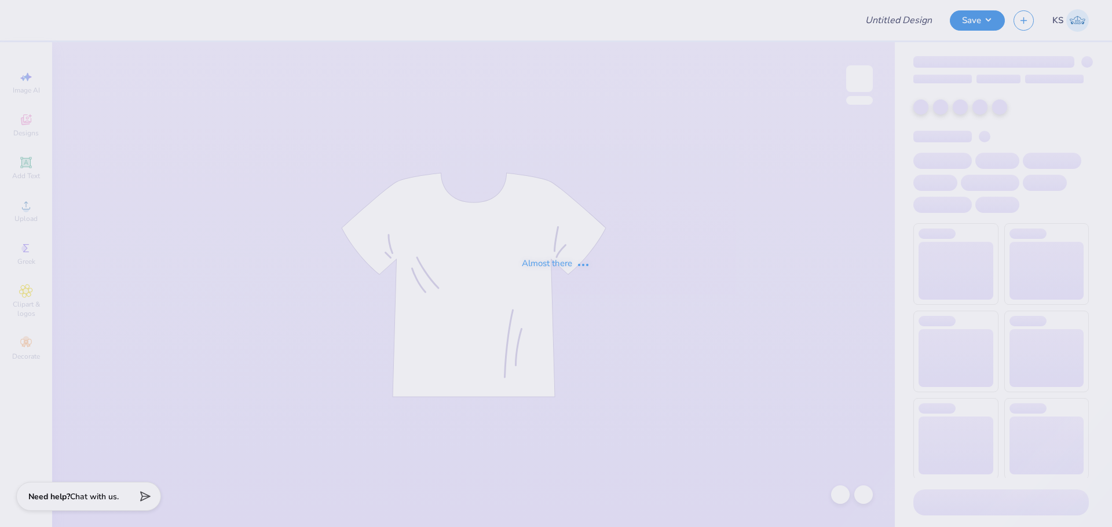
type input "[GEOGRAPHIC_DATA] : [PERSON_NAME]"
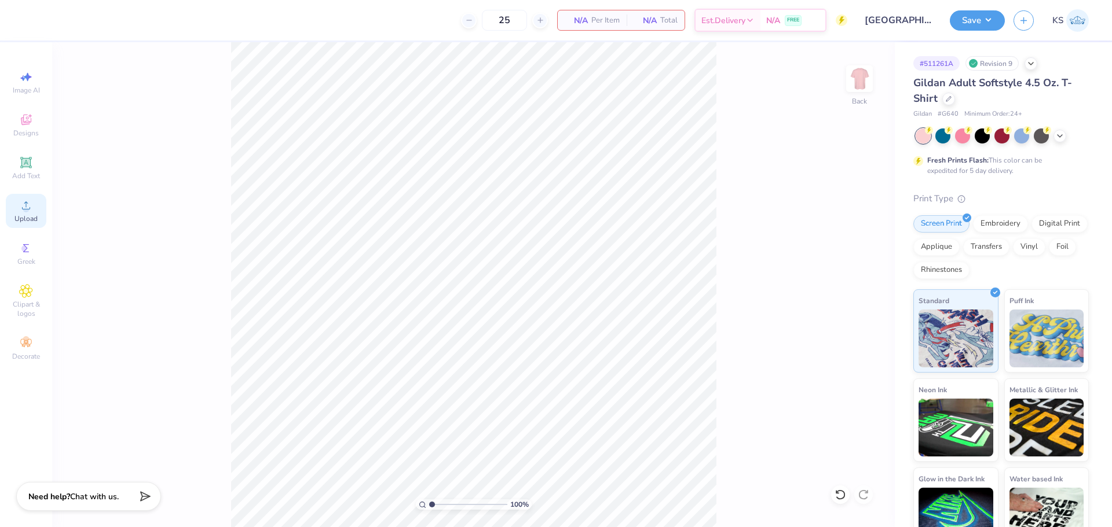
click at [30, 217] on span "Upload" at bounding box center [25, 218] width 23 height 9
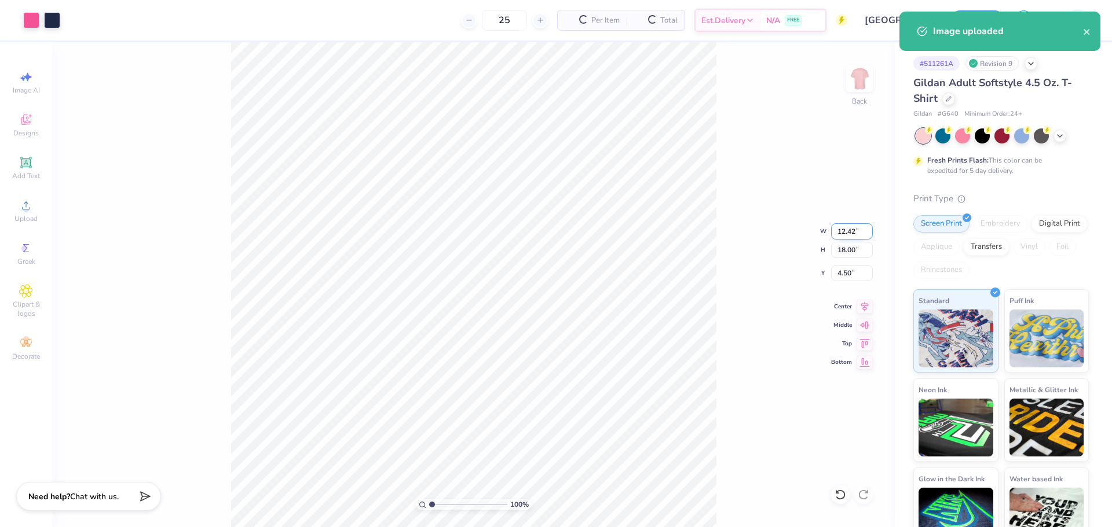
click at [849, 226] on input "12.42" at bounding box center [852, 232] width 42 height 16
type input "9.51"
type input "13.78"
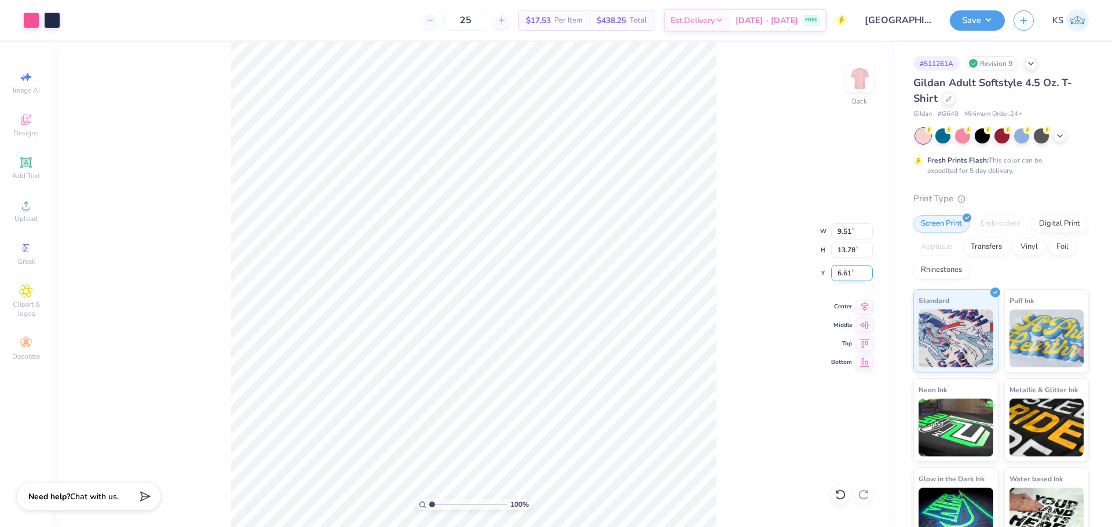
click at [852, 270] on input "6.61" at bounding box center [852, 273] width 42 height 16
type input "3.00"
click at [457, 500] on input "range" at bounding box center [468, 505] width 78 height 10
drag, startPoint x: 404, startPoint y: 500, endPoint x: 382, endPoint y: 498, distance: 22.1
type input "1"
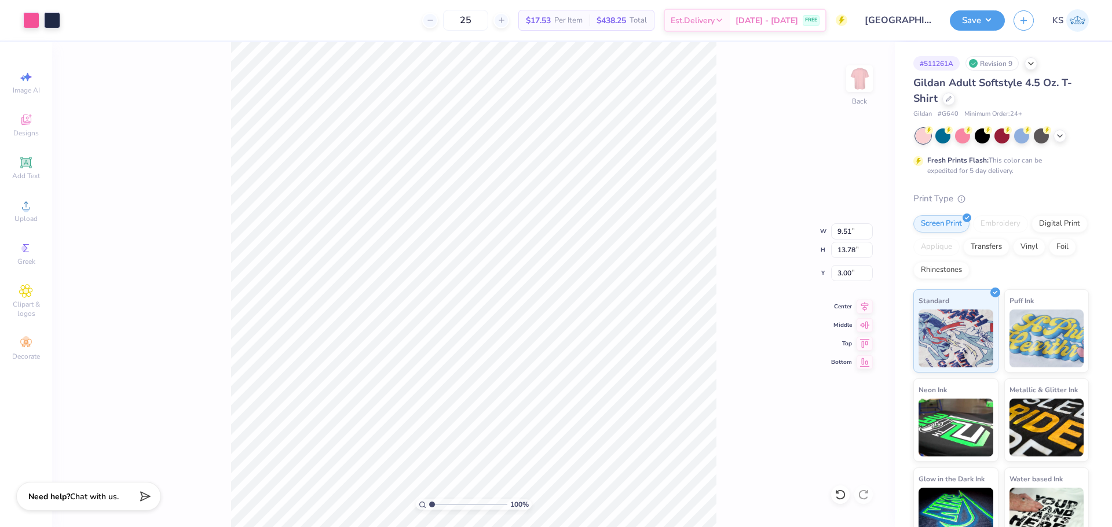
click at [429, 500] on input "range" at bounding box center [468, 505] width 78 height 10
click at [979, 26] on button "Save" at bounding box center [977, 19] width 55 height 20
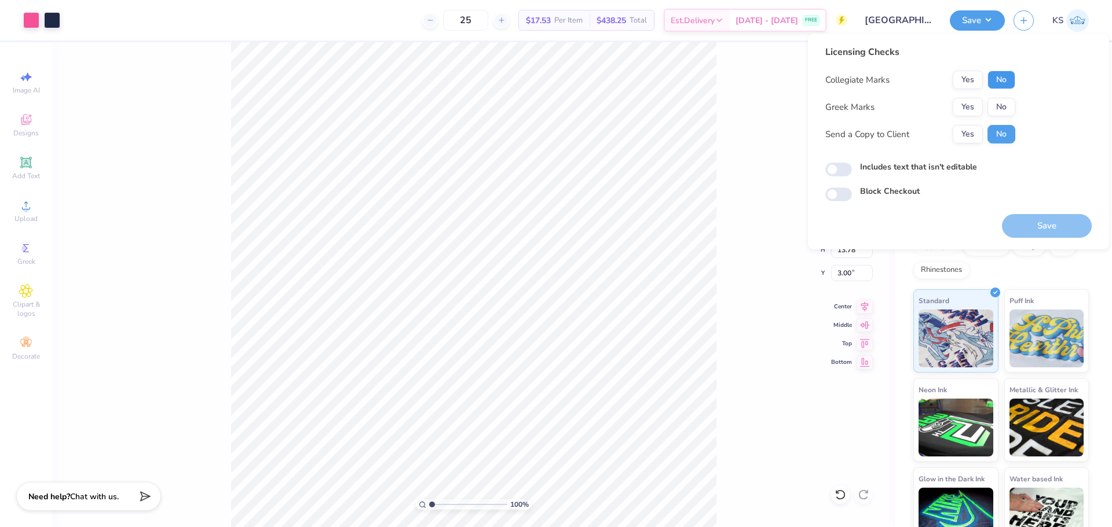
click at [1003, 83] on button "No" at bounding box center [1001, 80] width 28 height 19
click at [973, 103] on button "Yes" at bounding box center [968, 107] width 30 height 19
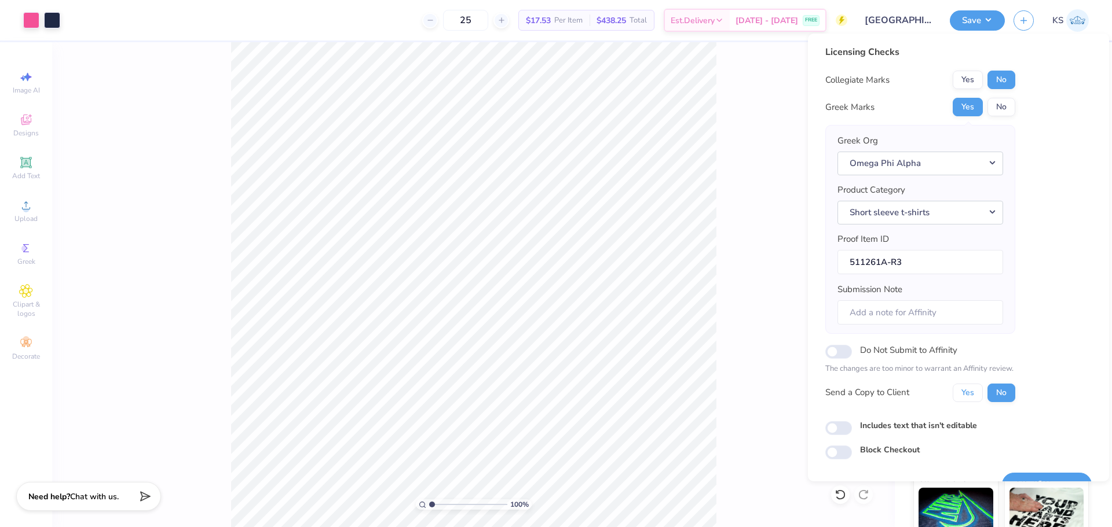
click at [973, 401] on button "Yes" at bounding box center [968, 393] width 30 height 19
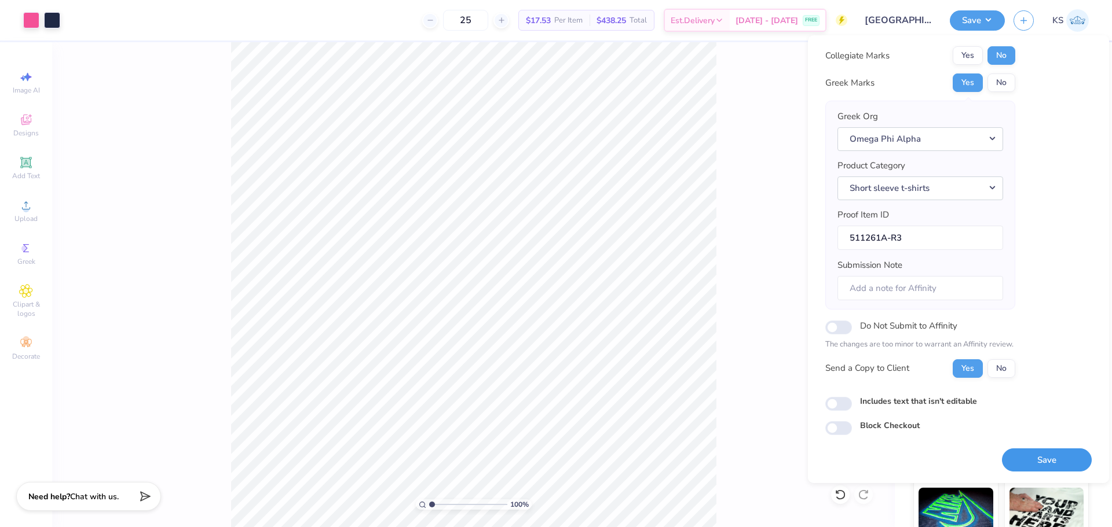
click at [1046, 461] on button "Save" at bounding box center [1047, 461] width 90 height 24
